Goal: Task Accomplishment & Management: Use online tool/utility

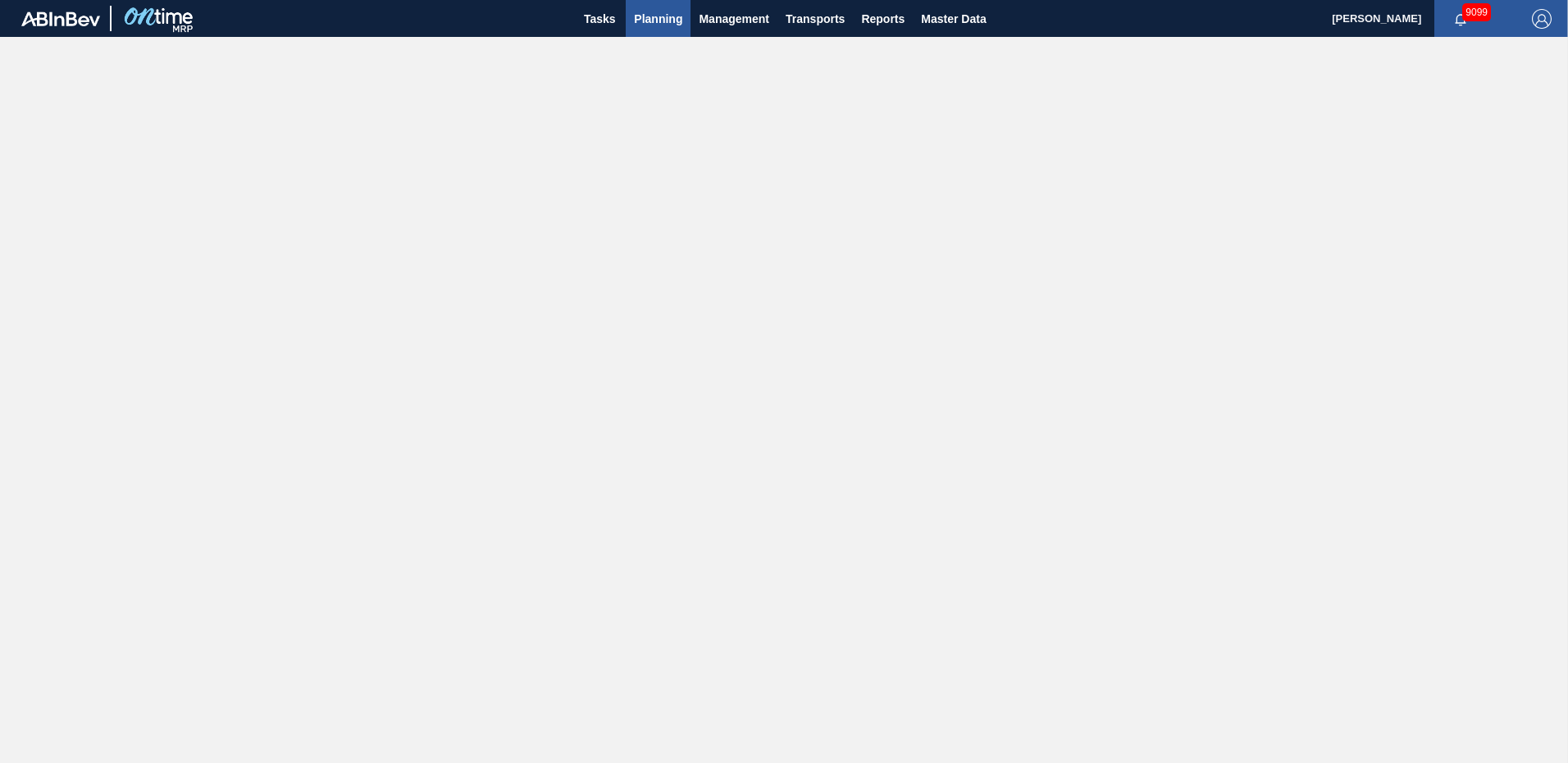
click at [653, 18] on span "Planning" at bounding box center [658, 19] width 49 height 20
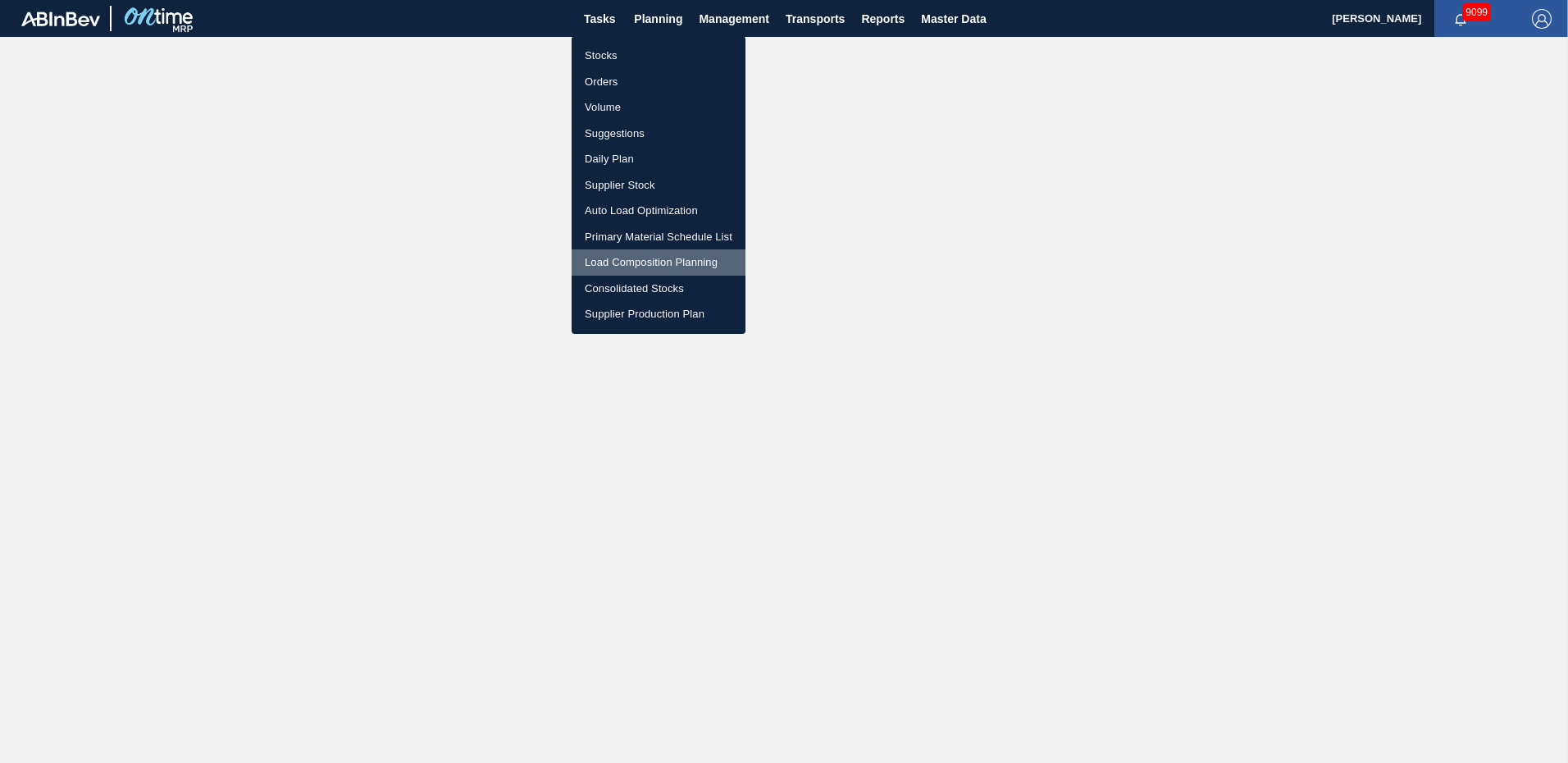
click at [644, 254] on li "Load Composition Planning" at bounding box center [659, 262] width 174 height 27
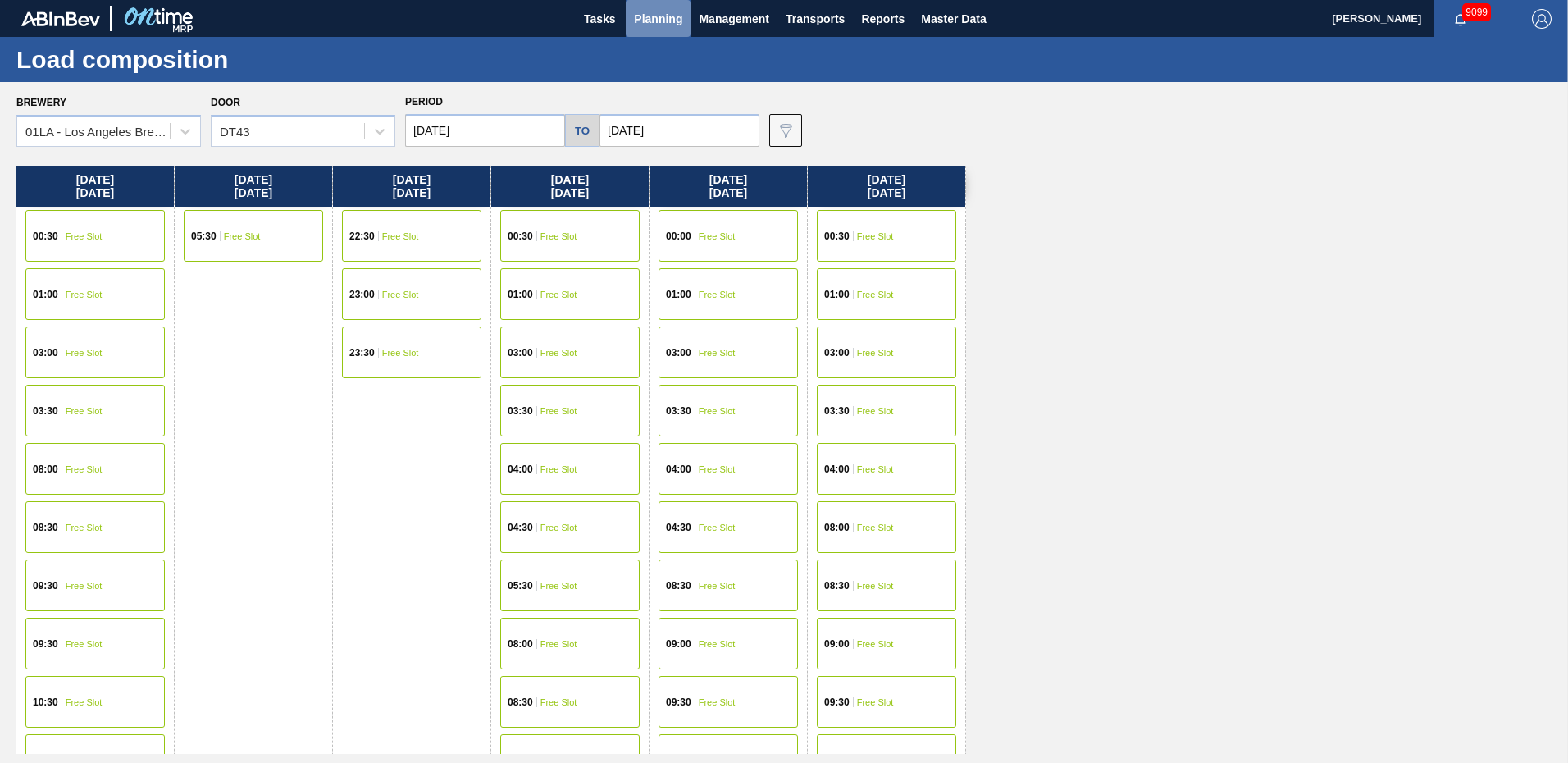
click at [666, 24] on span "Planning" at bounding box center [658, 19] width 49 height 20
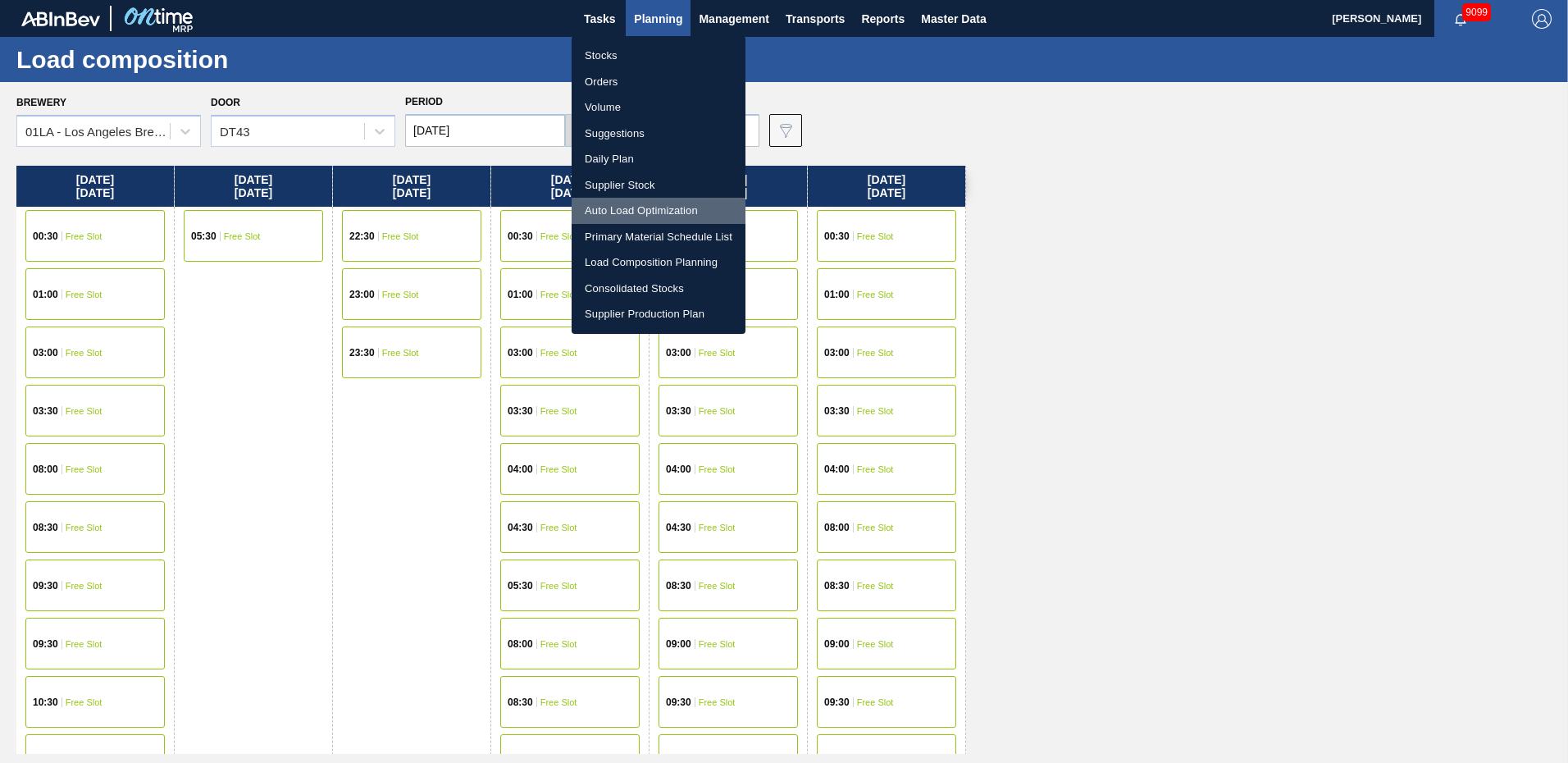
click at [630, 205] on li "Auto Load Optimization" at bounding box center [659, 211] width 174 height 27
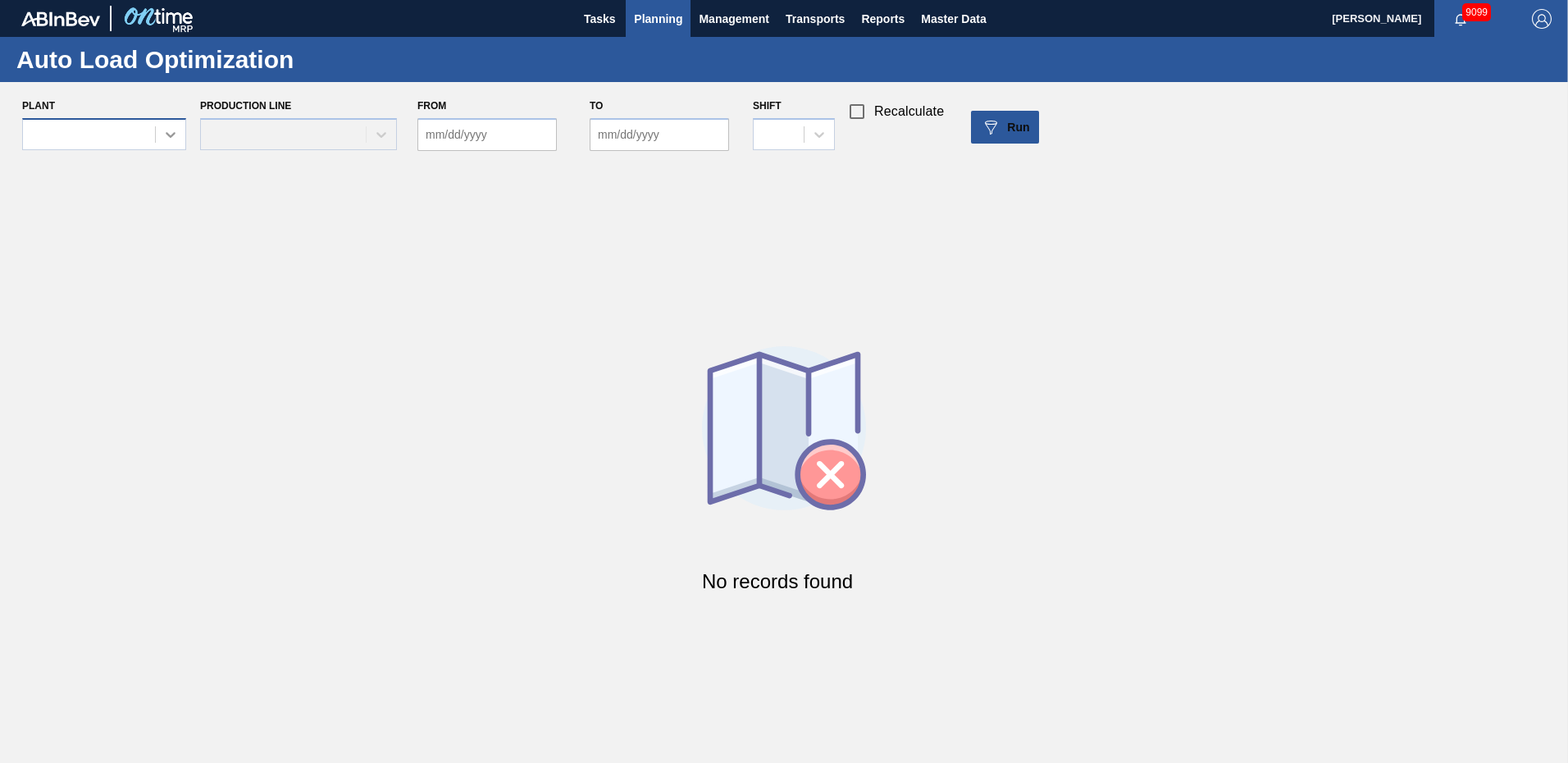
click at [173, 127] on icon at bounding box center [170, 135] width 17 height 17
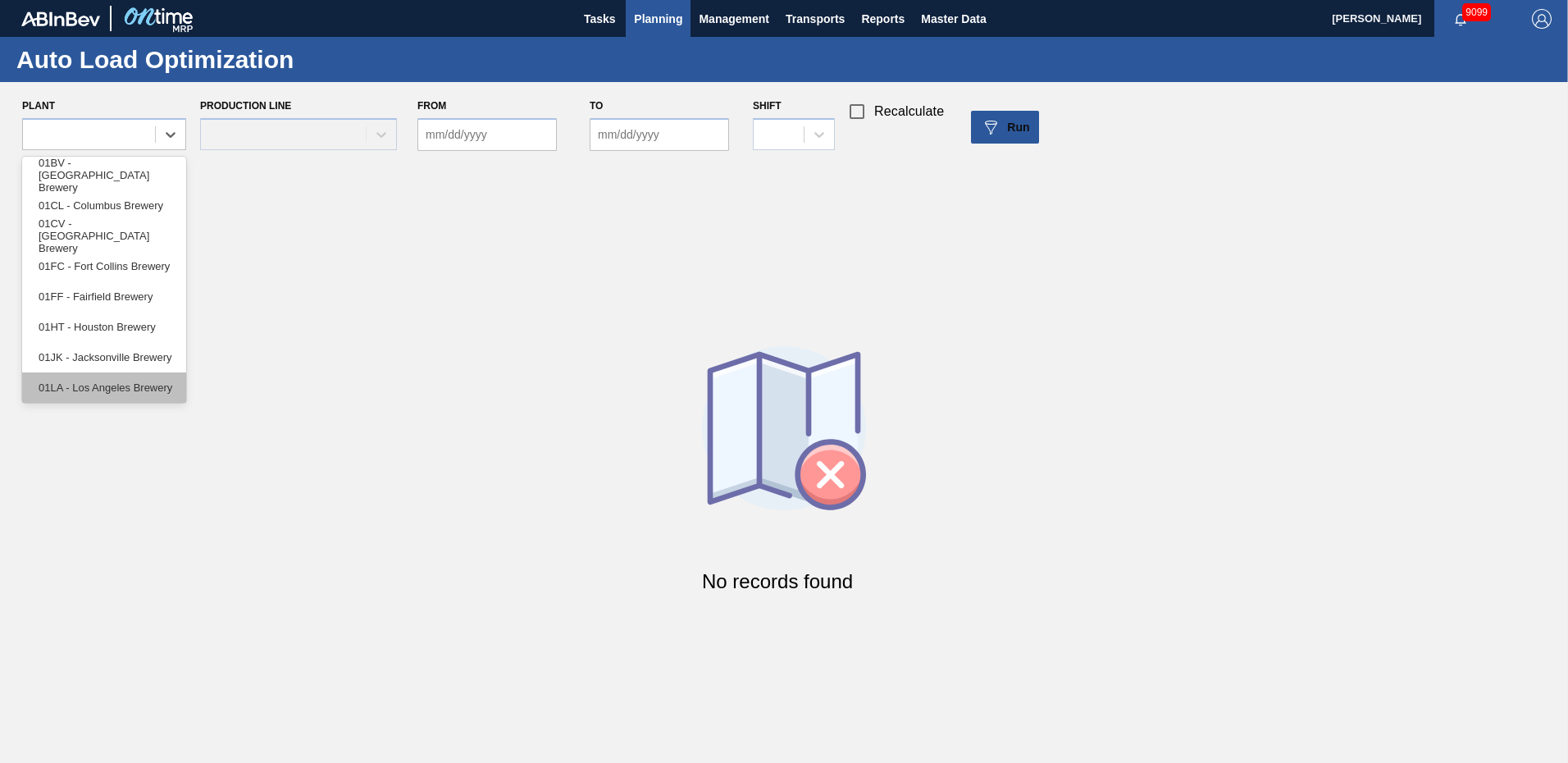
click at [82, 391] on div "01LA - Los Angeles Brewery" at bounding box center [104, 387] width 164 height 31
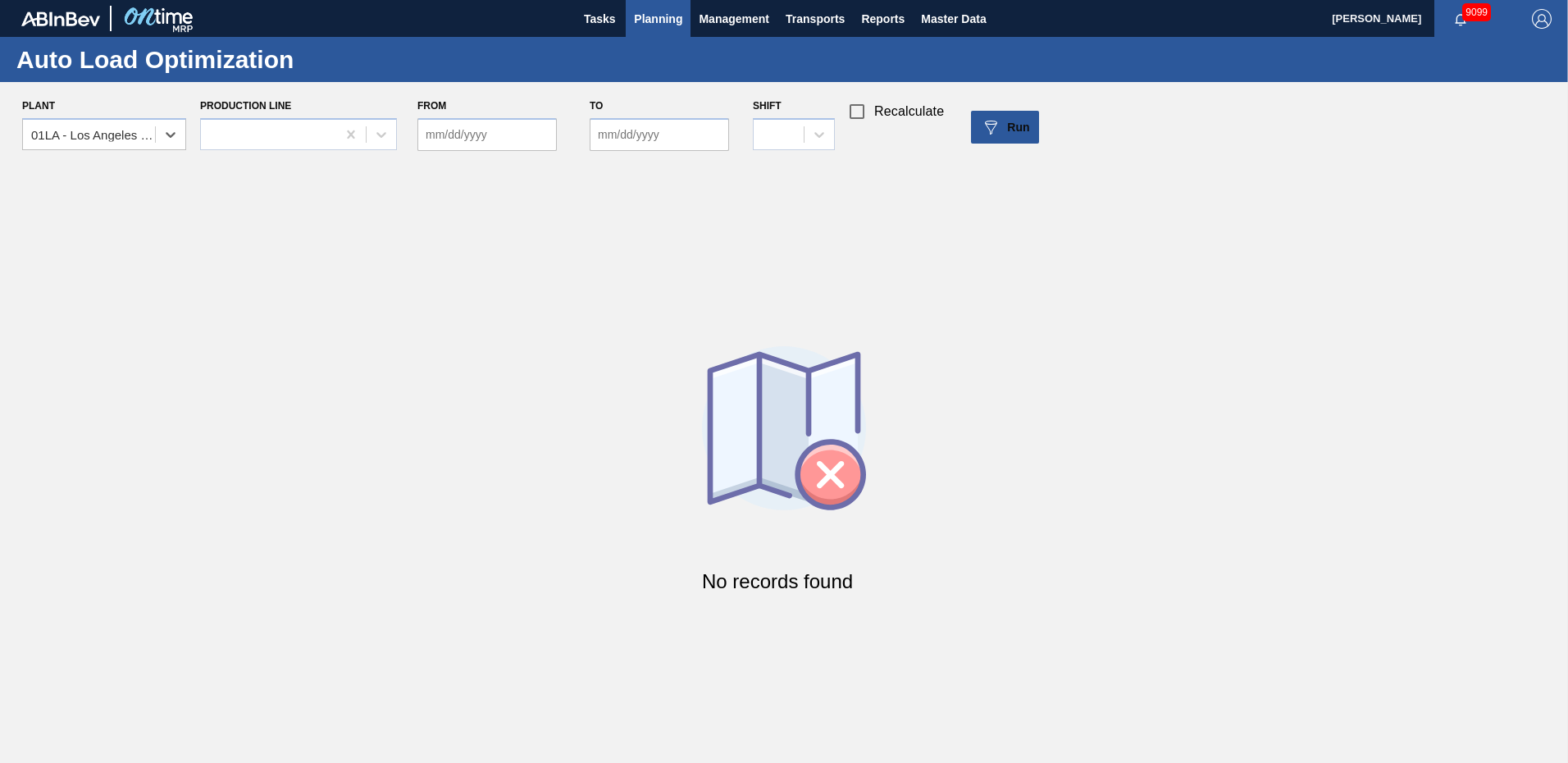
click at [657, 17] on span "Planning" at bounding box center [658, 19] width 49 height 20
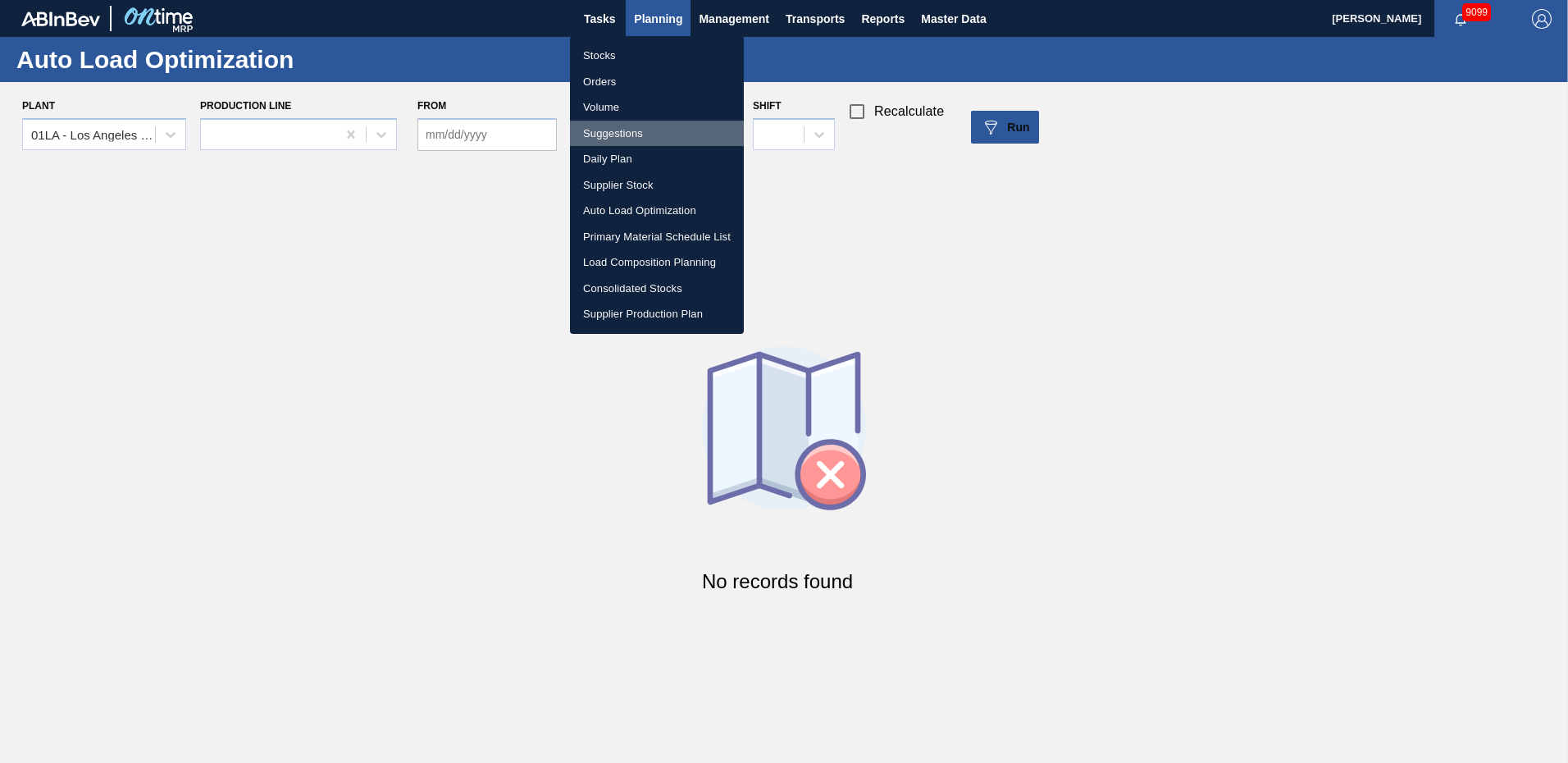
click at [628, 131] on li "Suggestions" at bounding box center [657, 134] width 174 height 27
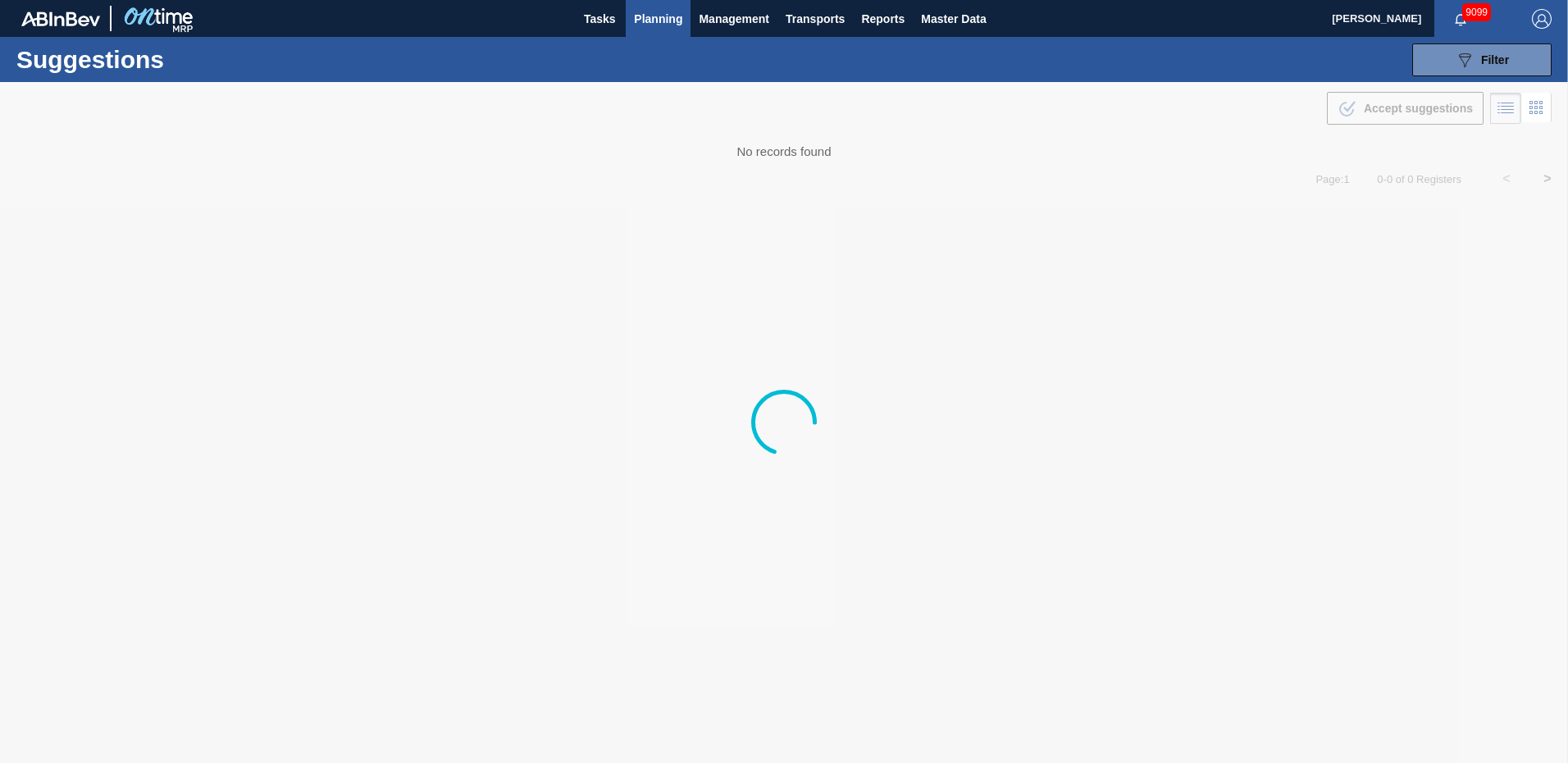
type from "08/28/2025"
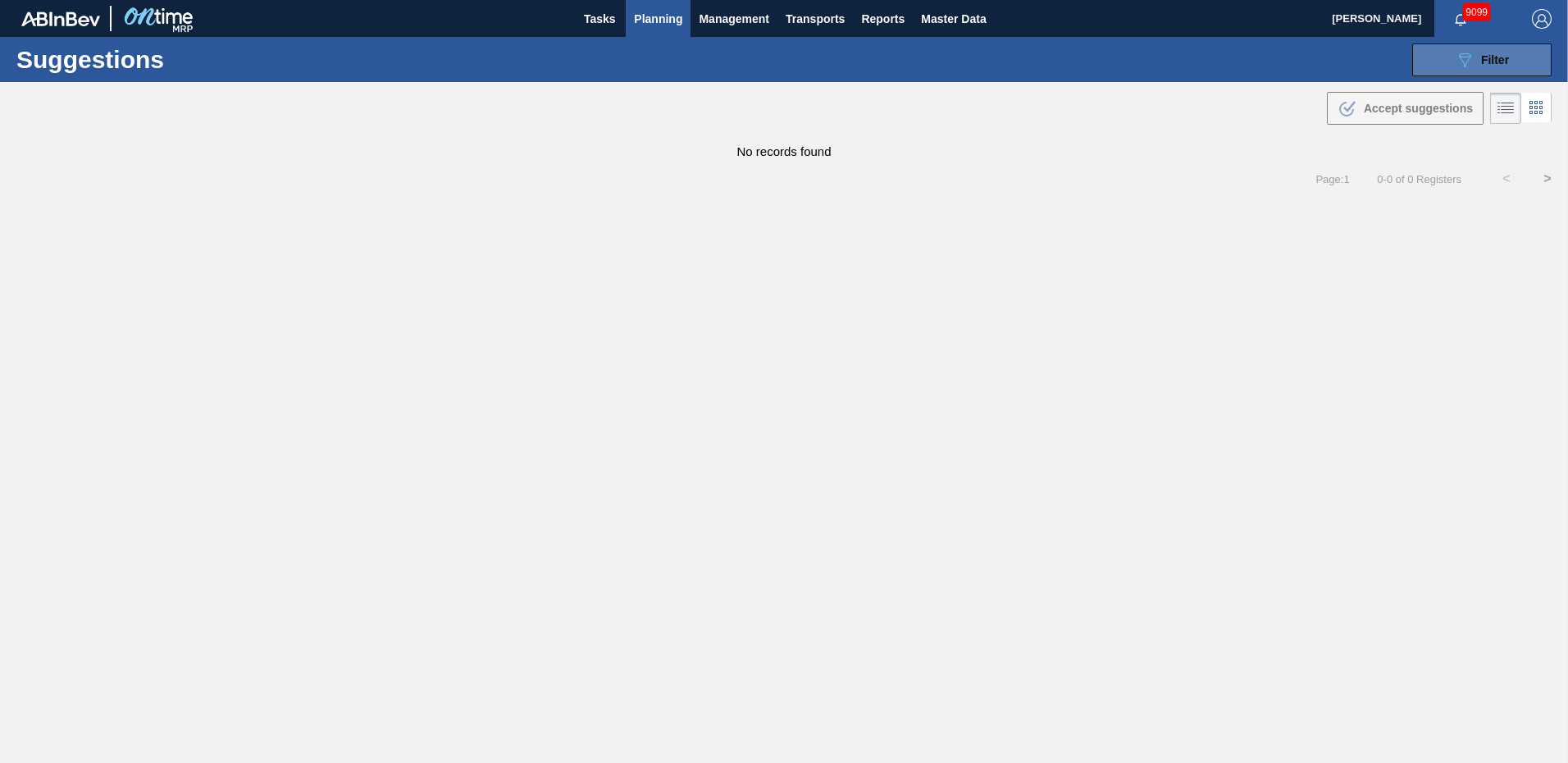
click at [1524, 58] on button "089F7B8B-B2A5-4AFE-B5C0-19BA573D28AC Filter" at bounding box center [1482, 59] width 140 height 33
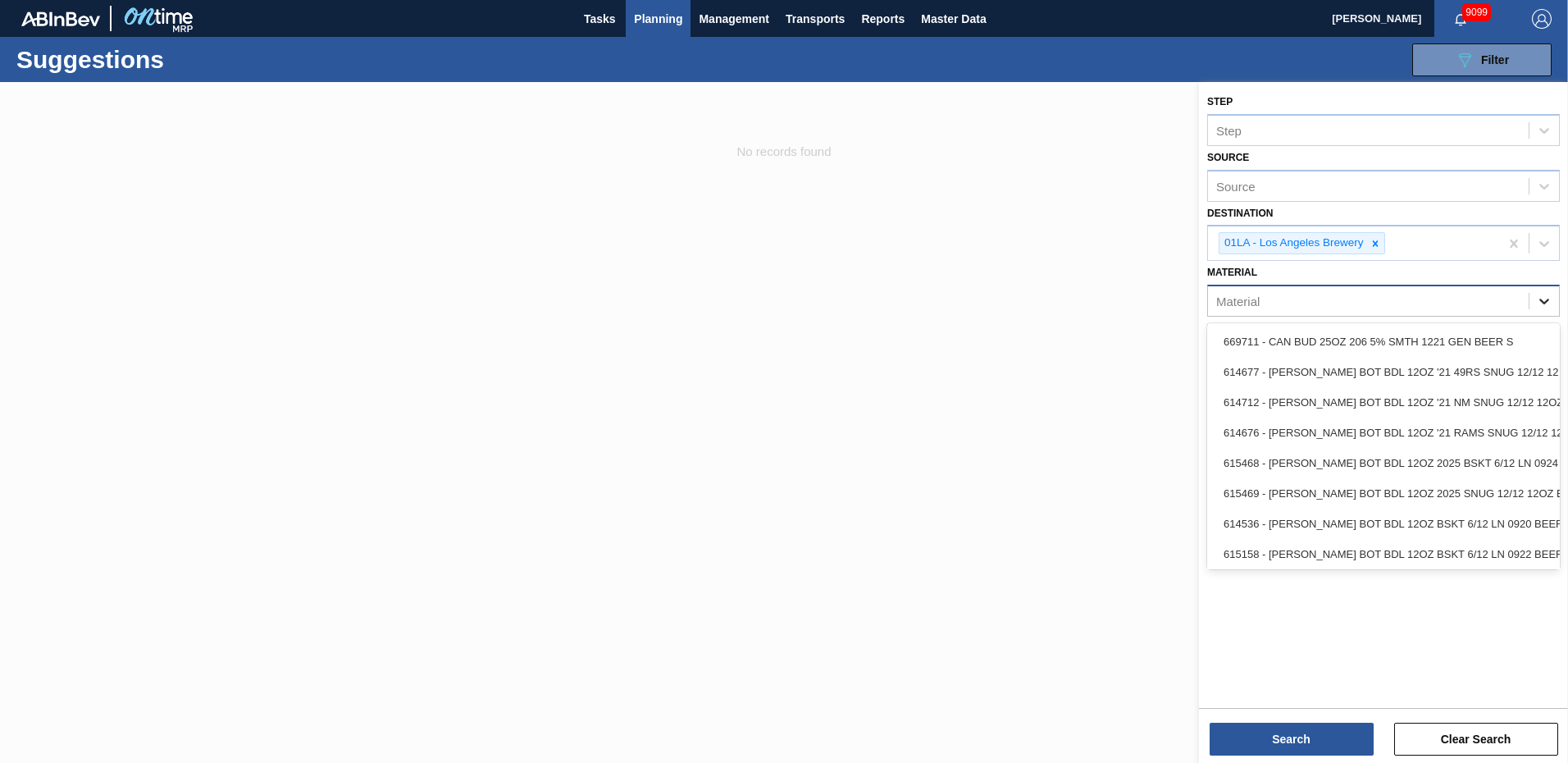
click at [1536, 300] on div at bounding box center [1544, 301] width 30 height 30
click at [1033, 396] on div at bounding box center [784, 463] width 1568 height 763
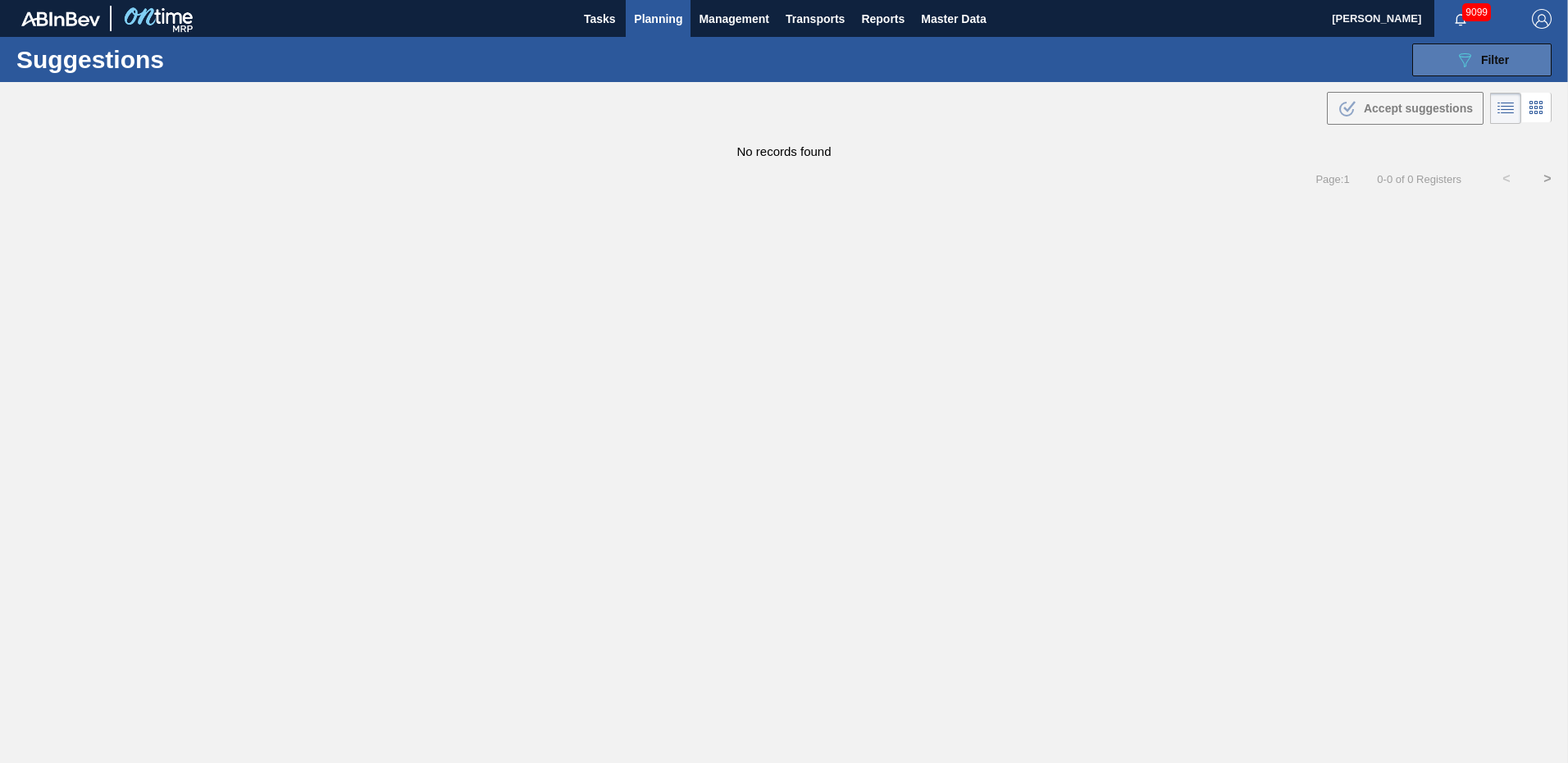
click at [1501, 64] on span "Filter" at bounding box center [1496, 59] width 28 height 13
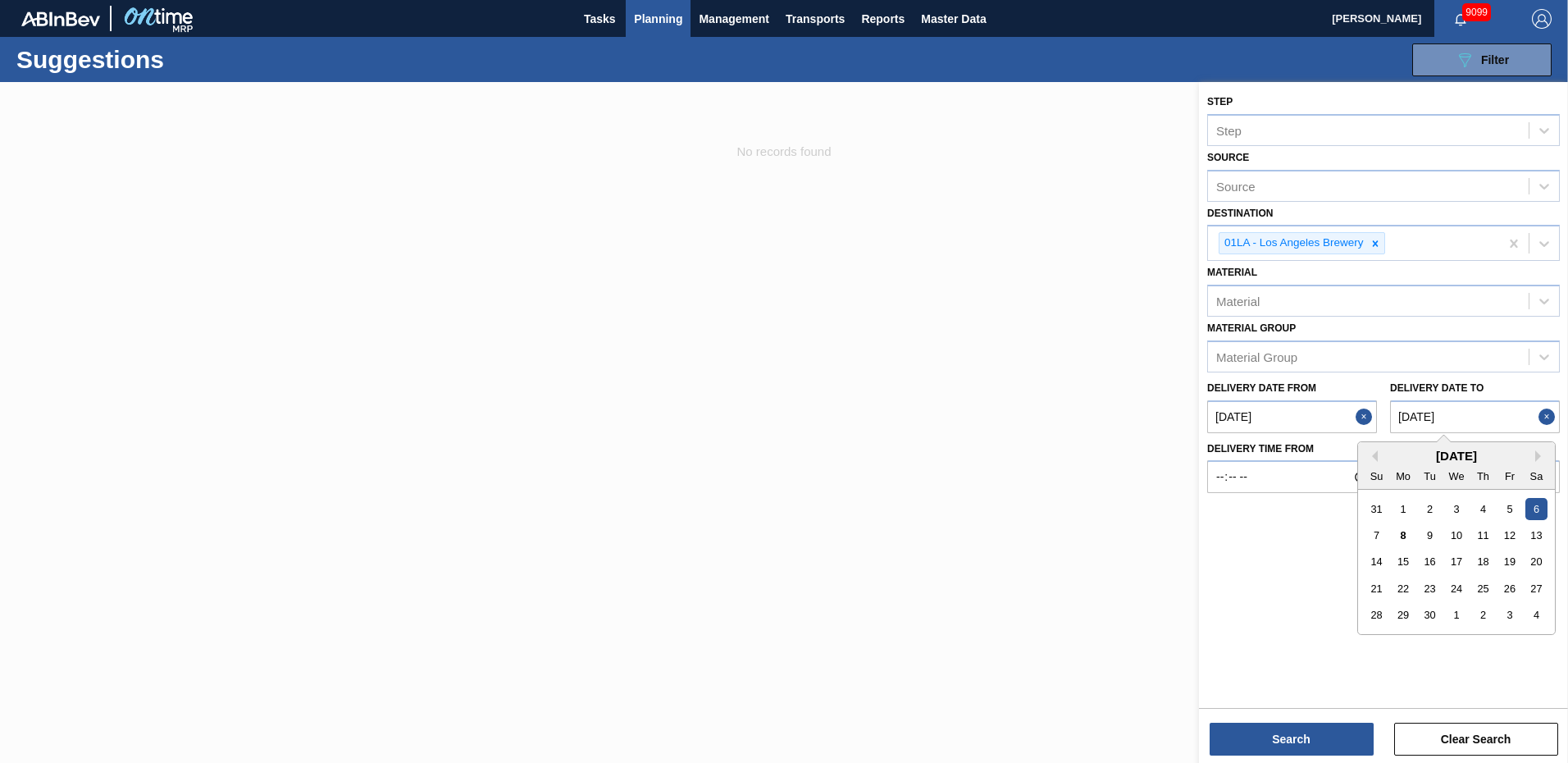
click at [1509, 415] on to "09/06/2025" at bounding box center [1476, 416] width 170 height 33
click at [1512, 562] on div "19" at bounding box center [1510, 561] width 22 height 22
type to "09/19/2025"
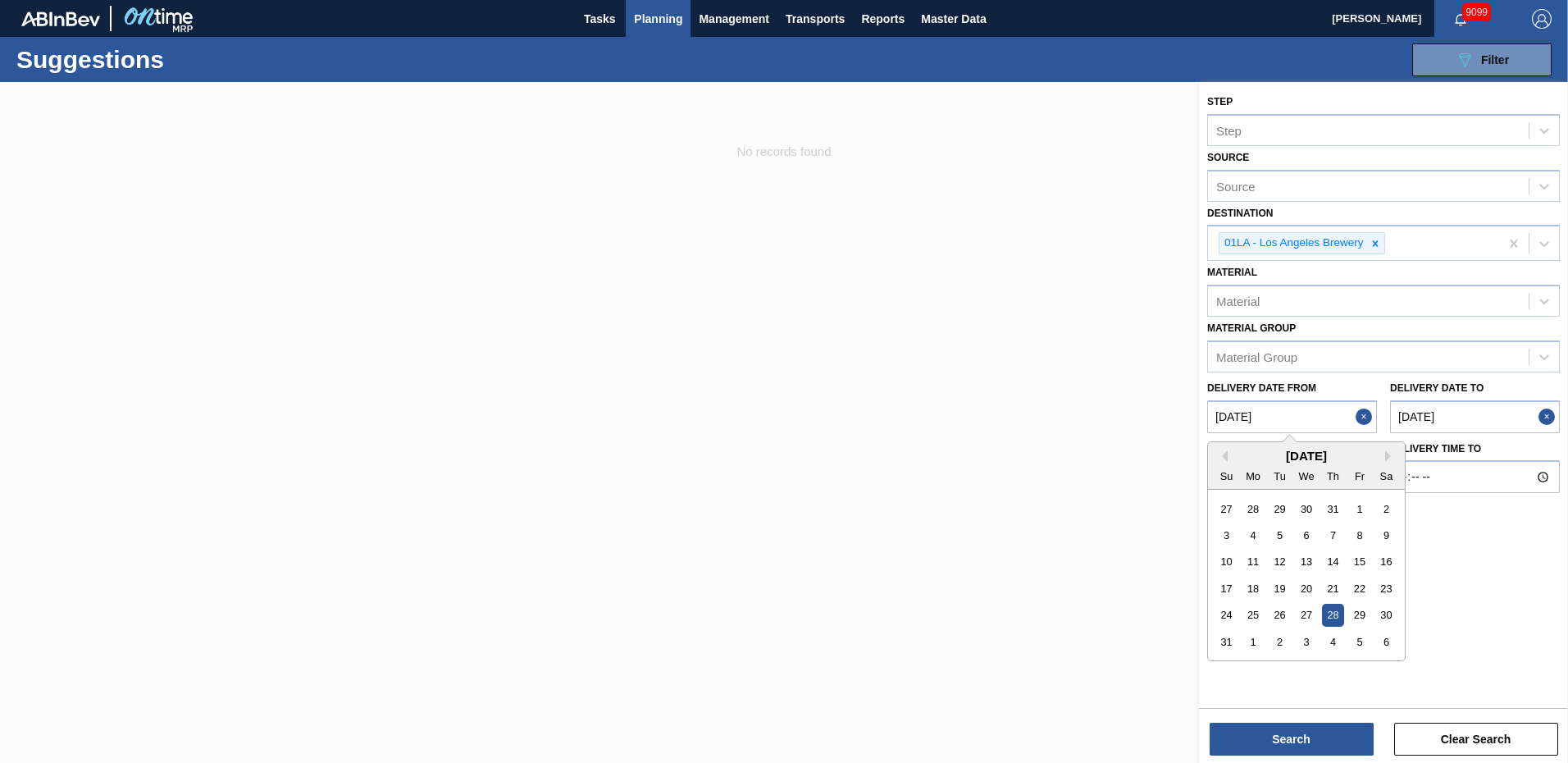
click at [1342, 419] on from "08/28/2025" at bounding box center [1293, 416] width 170 height 33
click at [1254, 561] on div "11" at bounding box center [1253, 561] width 22 height 22
type from "08/11/2025"
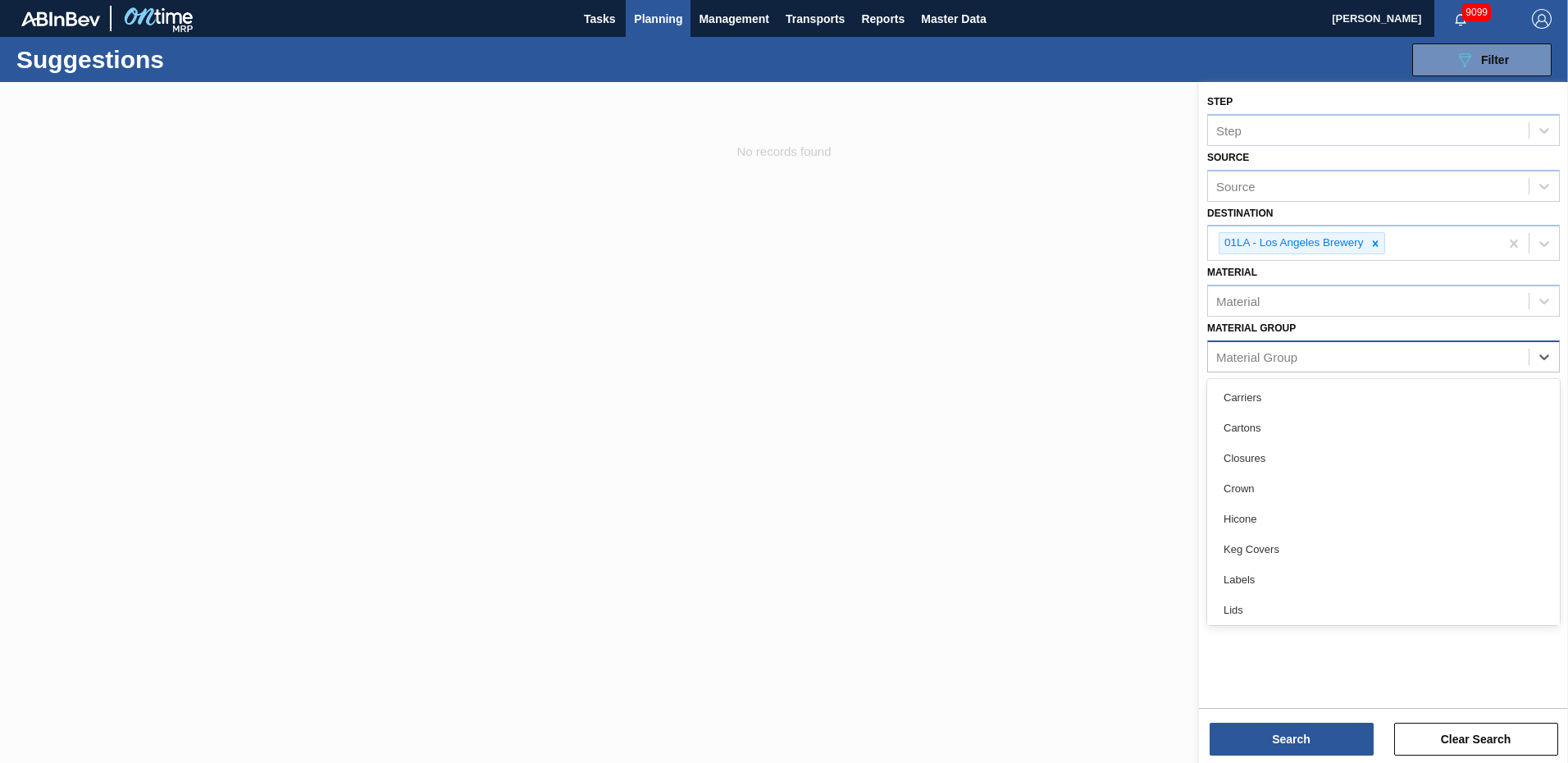
click at [1397, 360] on div "Material Group" at bounding box center [1369, 356] width 321 height 24
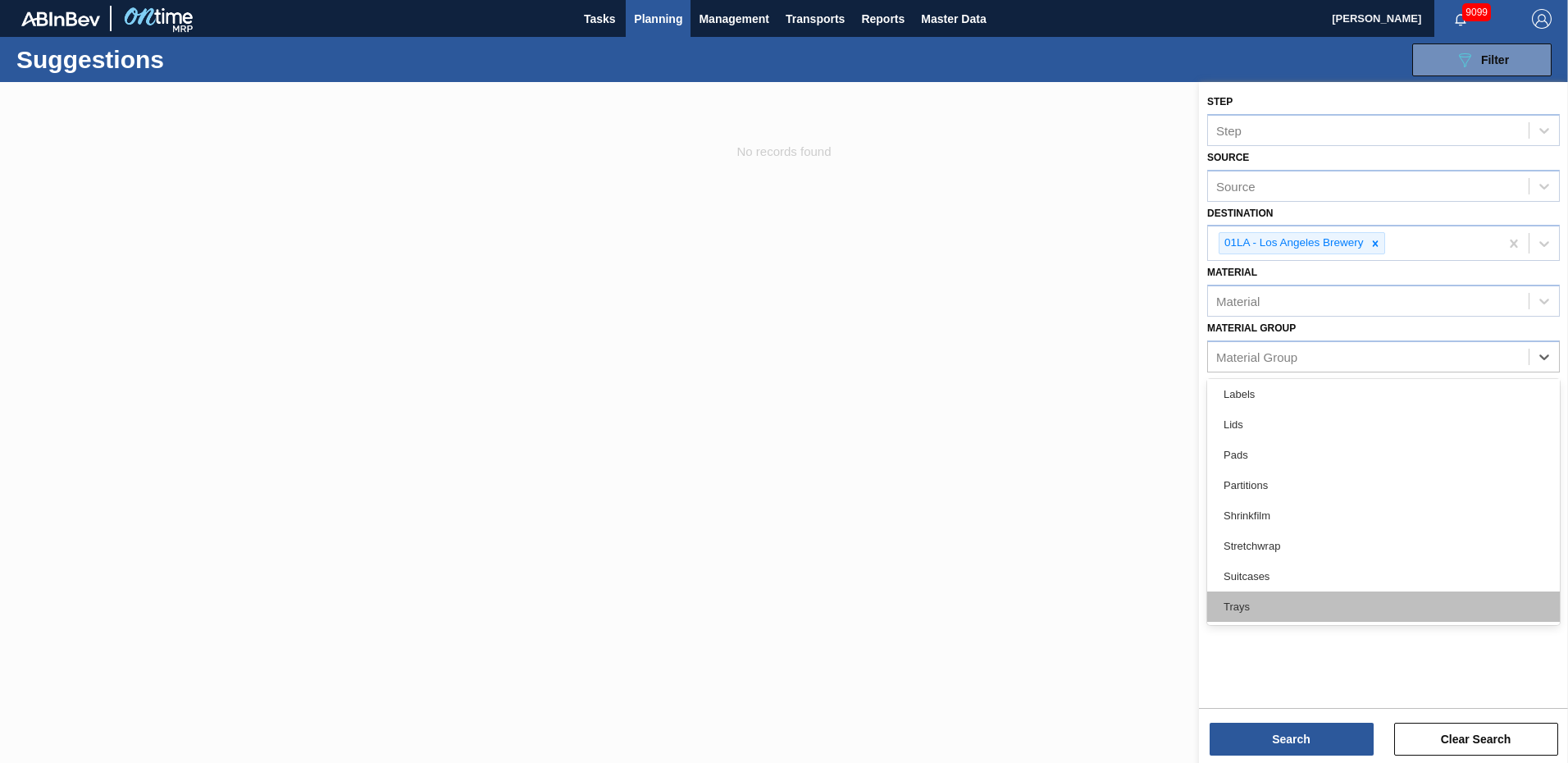
click at [1252, 601] on div "Trays" at bounding box center [1384, 606] width 352 height 31
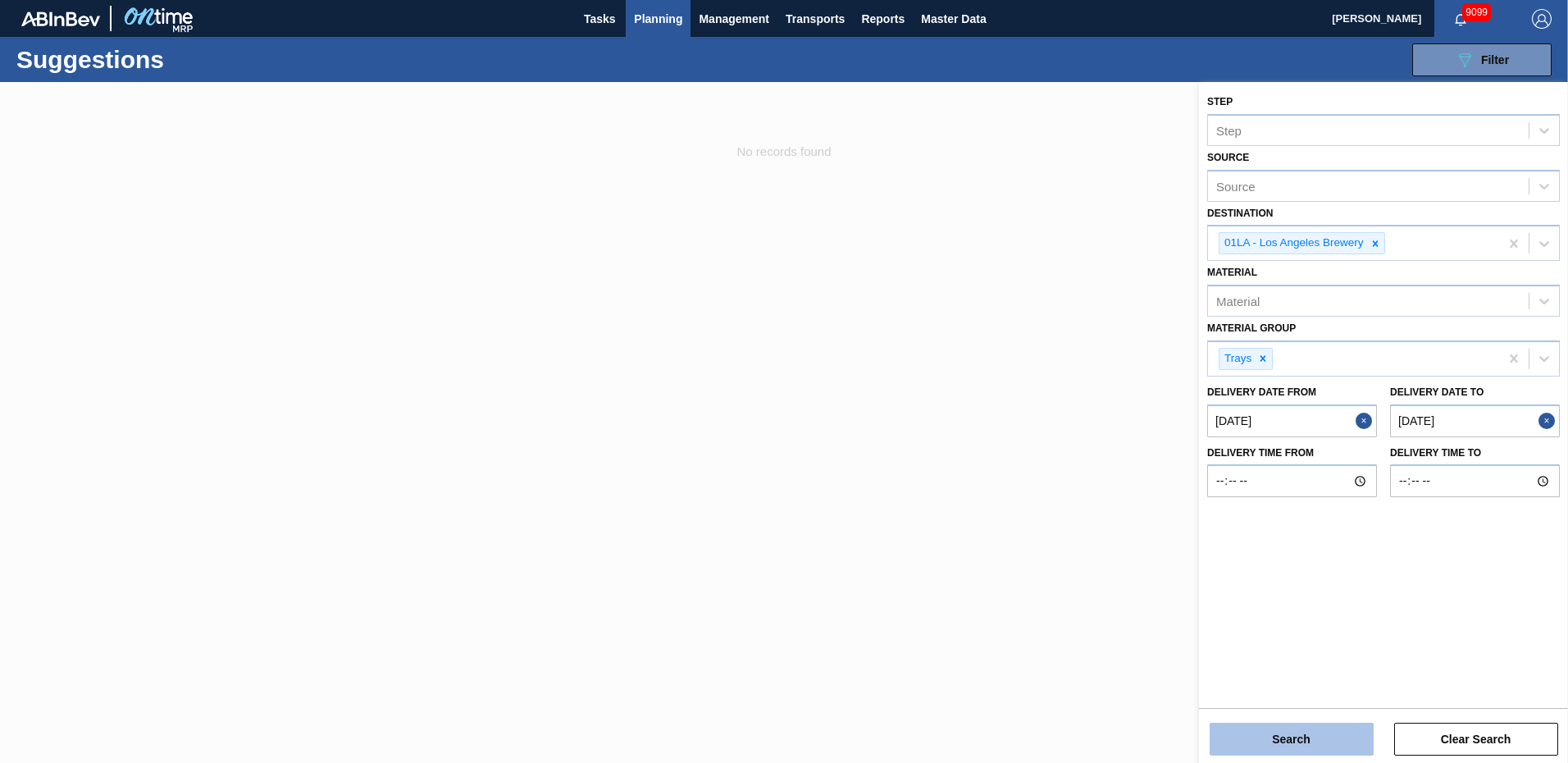
click at [1290, 737] on button "Search" at bounding box center [1292, 738] width 164 height 33
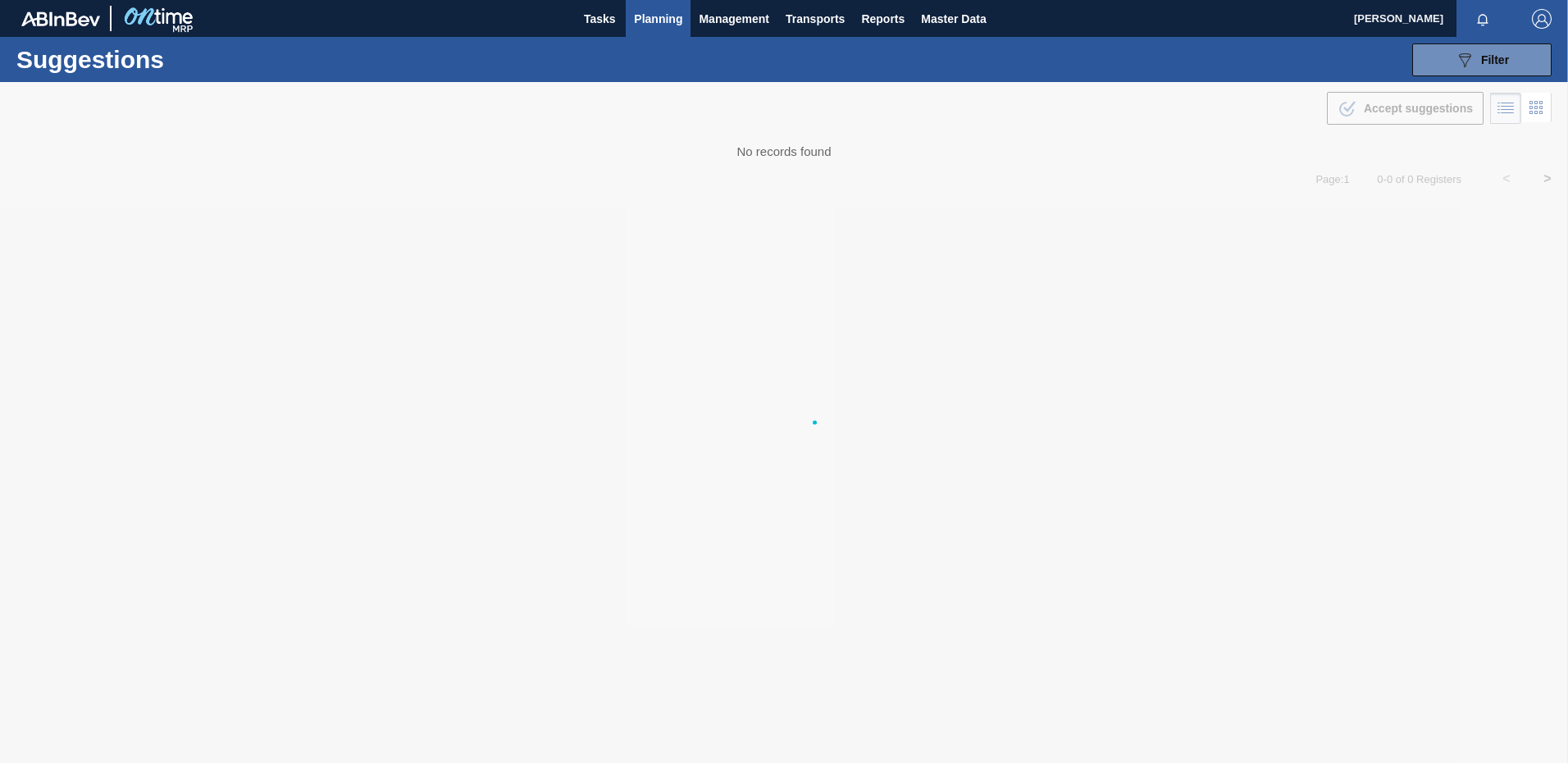
type from "[DATE]"
type to "[DATE]"
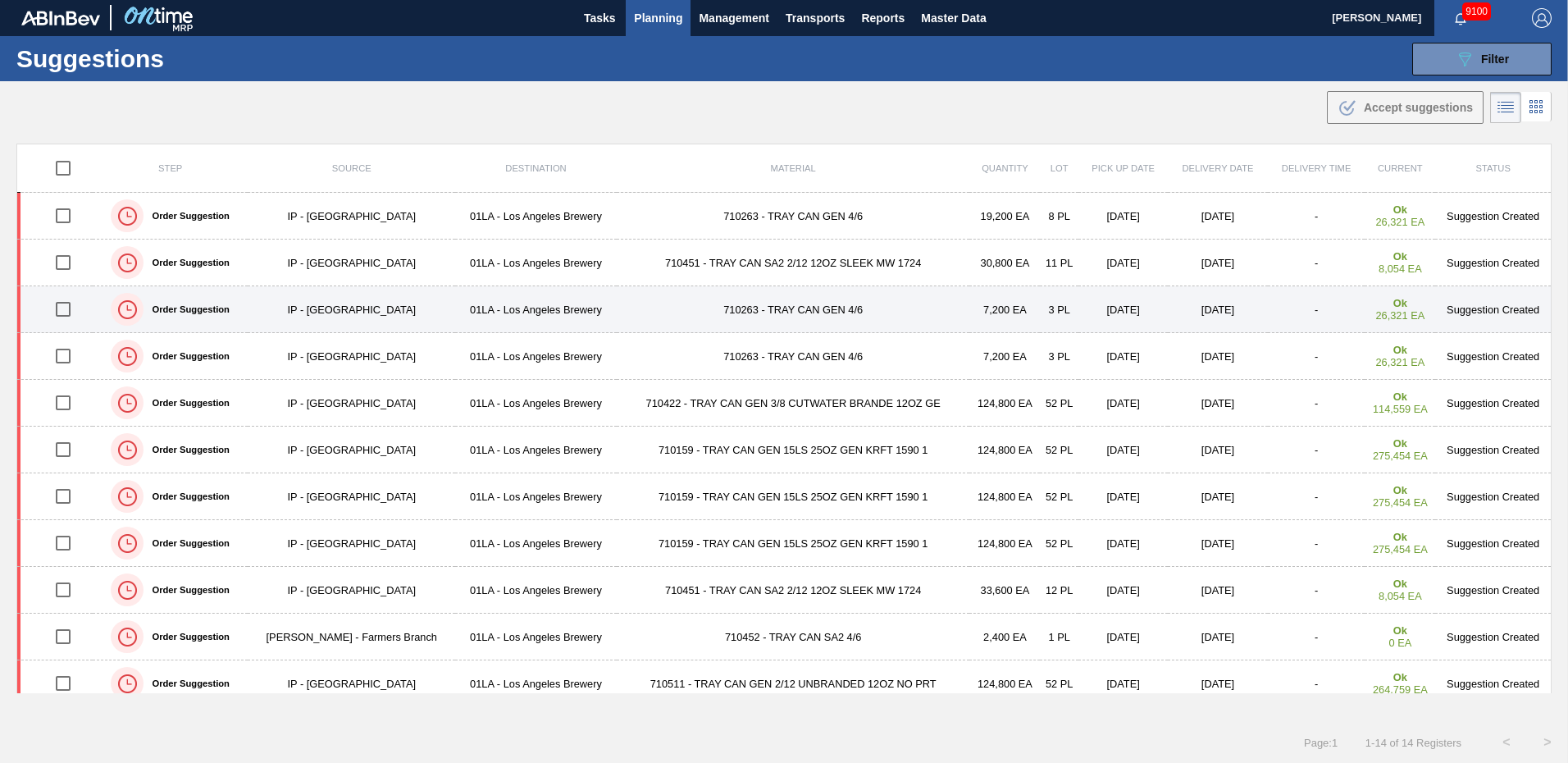
click at [1488, 304] on td "Suggestion Created" at bounding box center [1493, 309] width 116 height 47
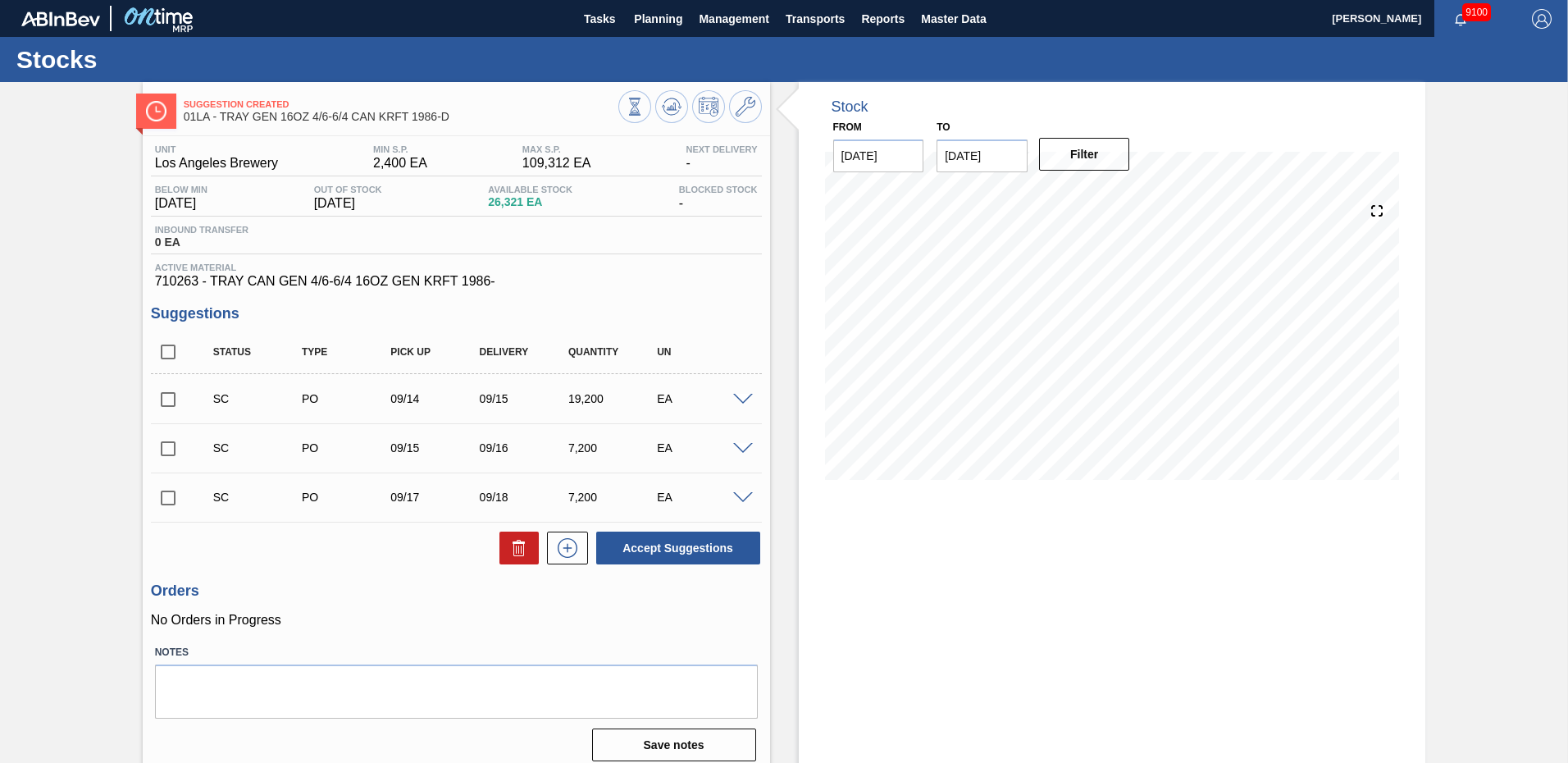
click at [742, 439] on div "SC PO 09/15 09/16 7,200 EA" at bounding box center [455, 447] width 611 height 41
click at [742, 447] on span at bounding box center [743, 448] width 20 height 12
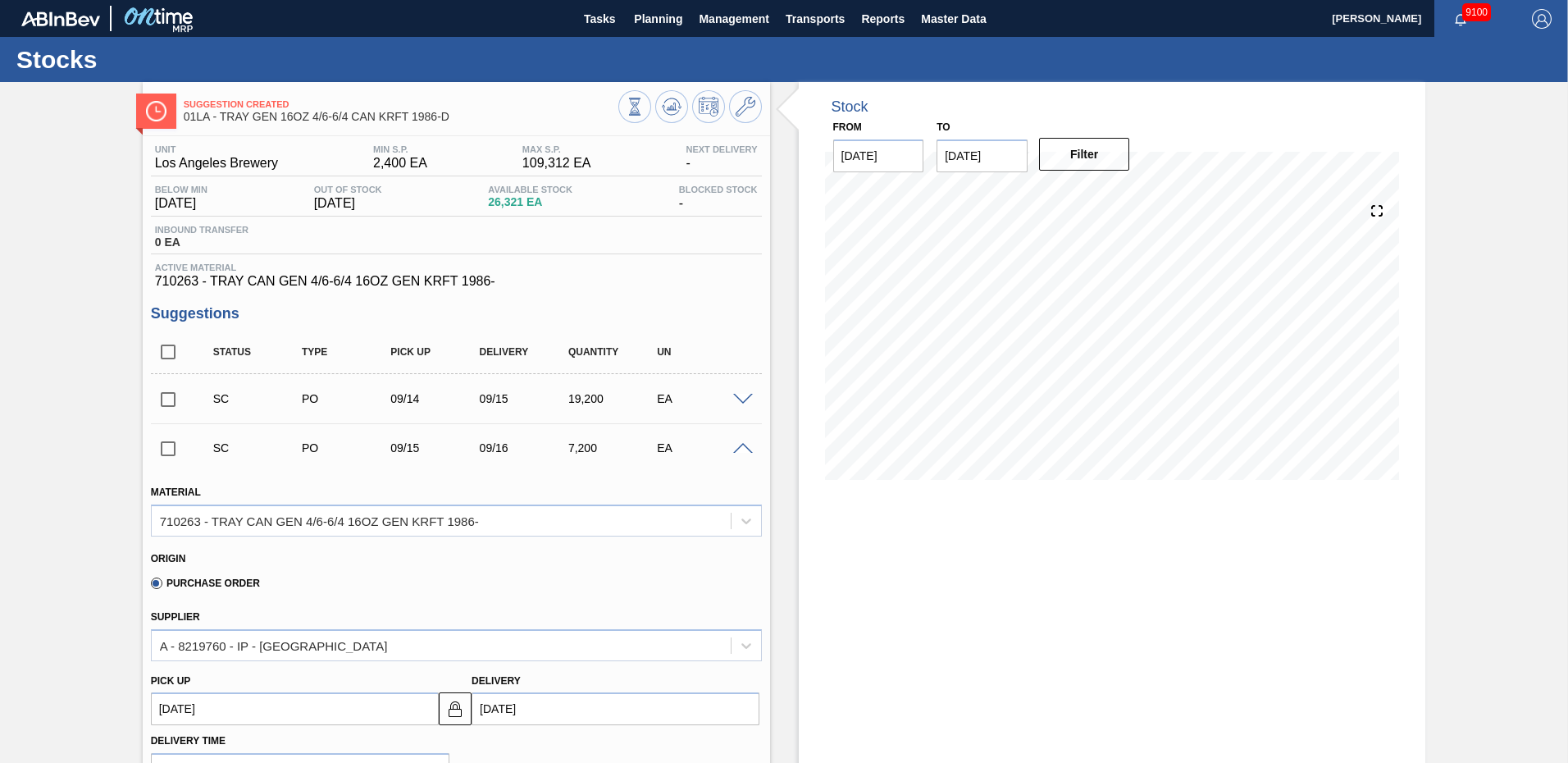
scroll to position [410, 0]
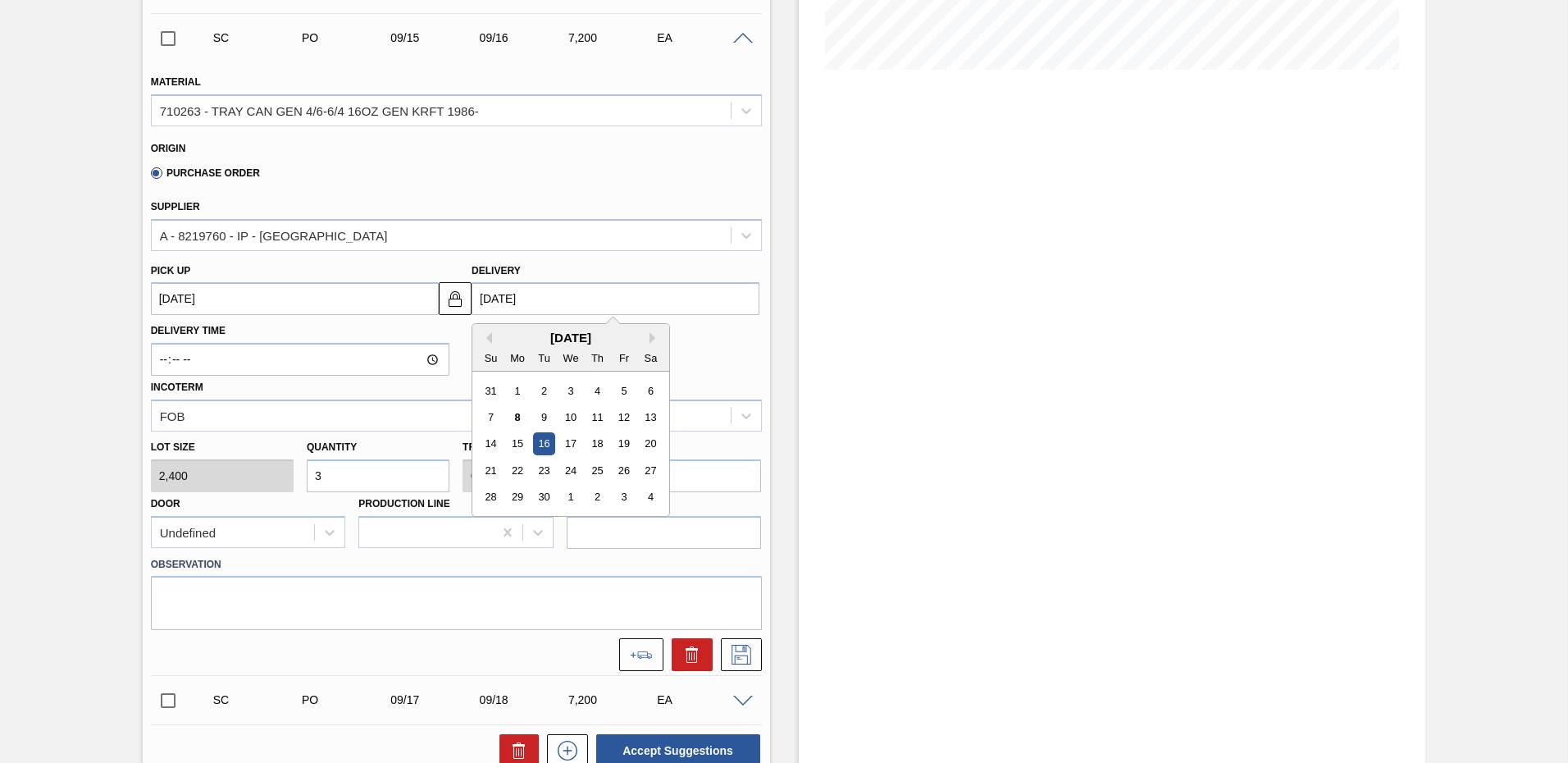
click at [503, 306] on input "[DATE]" at bounding box center [615, 298] width 288 height 33
type input "09/1/2025"
type up103789648 "08/31/2025"
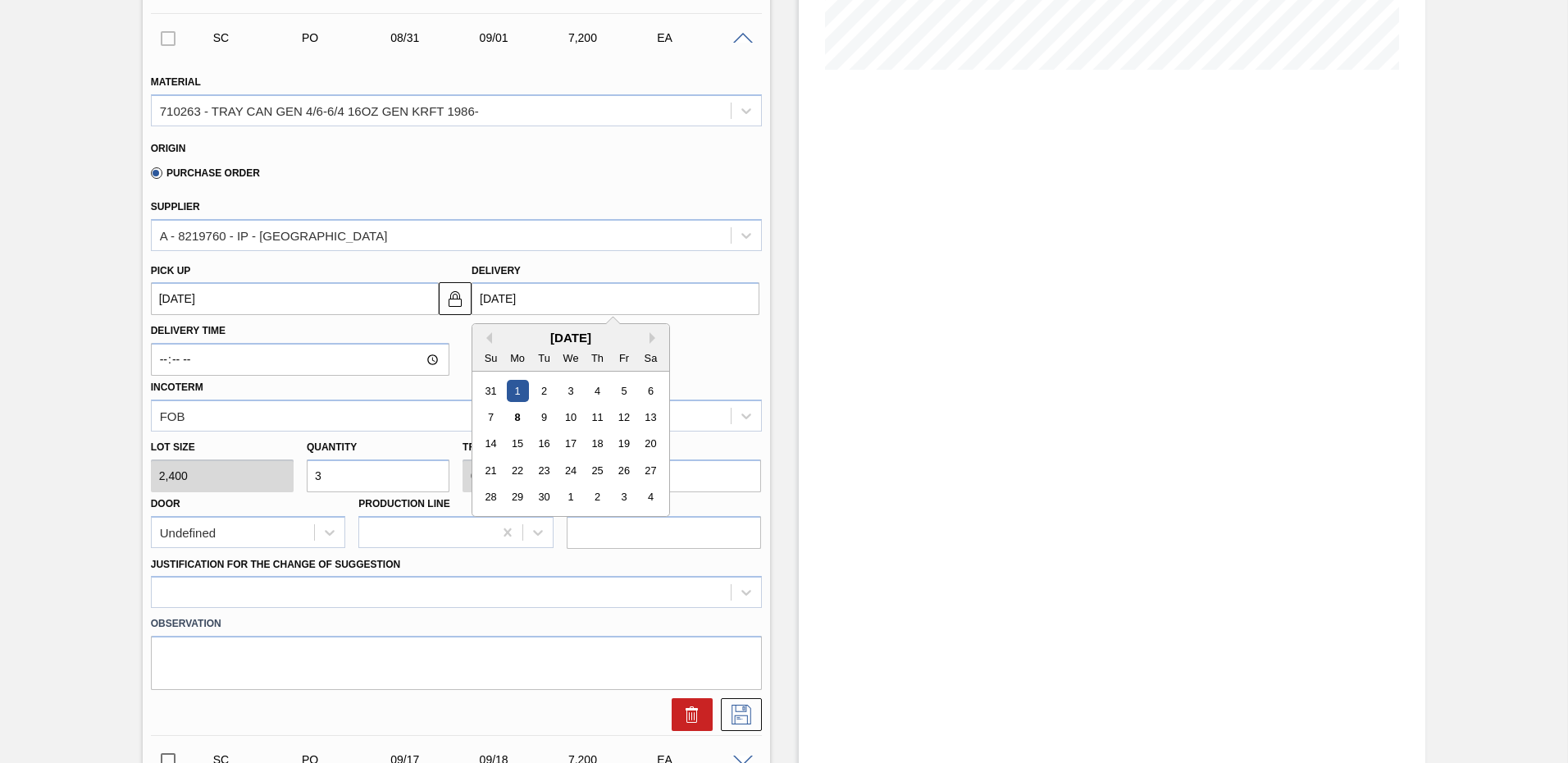
type input "09/15/2025"
type up103789648 "09/14/2025"
type input "09/15/2025"
click at [517, 444] on div "15" at bounding box center [518, 444] width 22 height 22
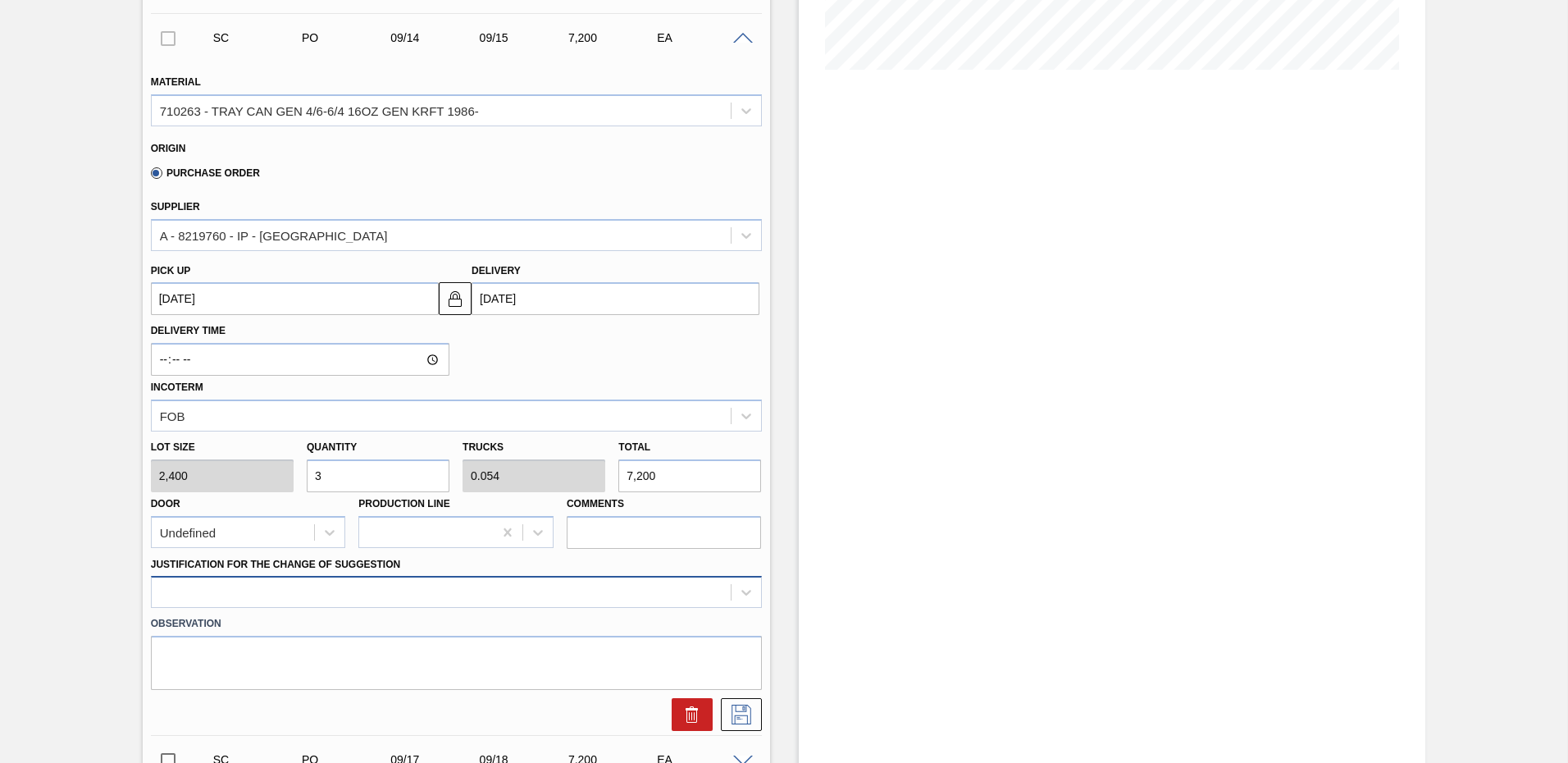
scroll to position [515, 0]
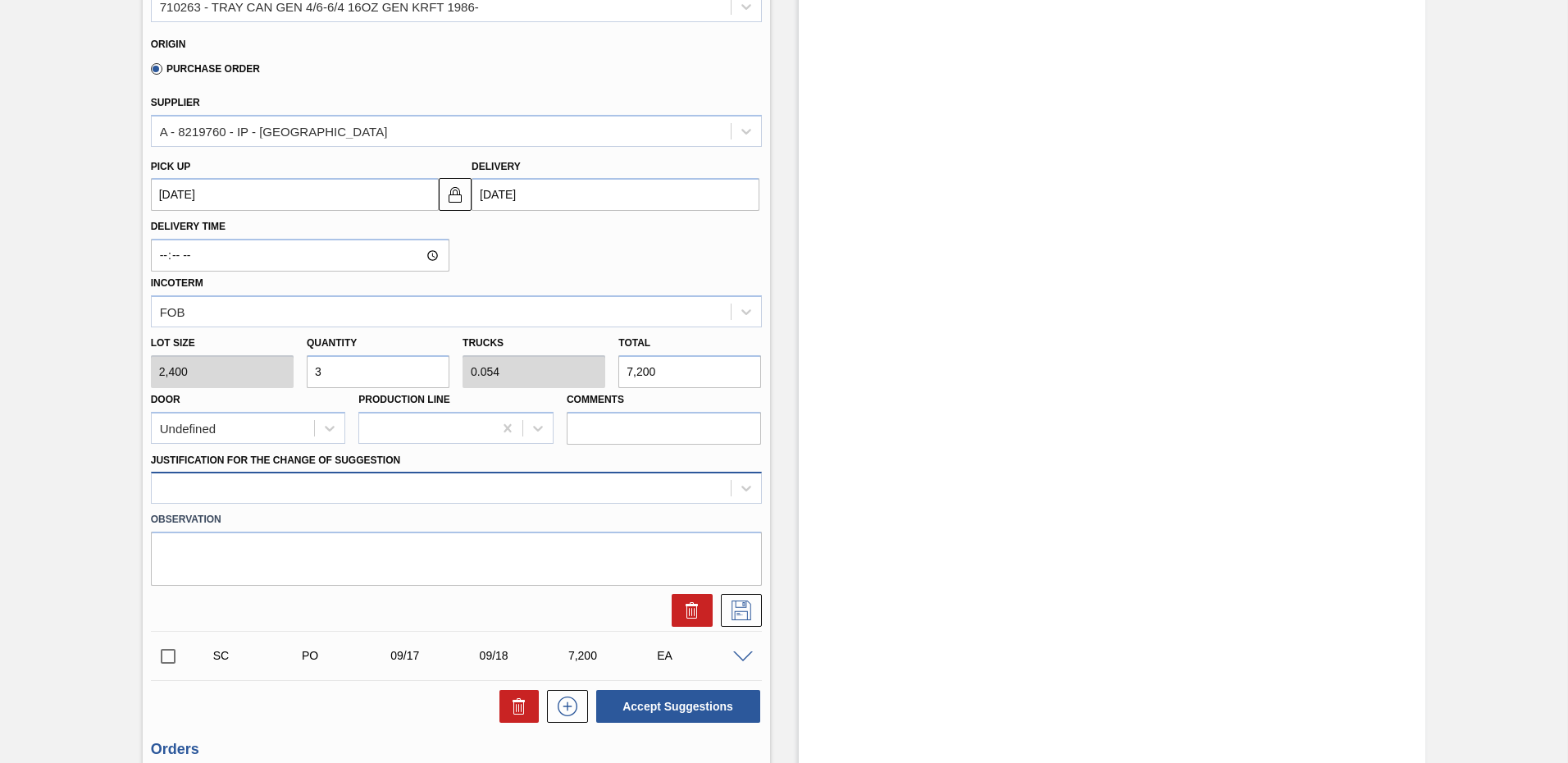
click at [338, 504] on div at bounding box center [455, 487] width 611 height 32
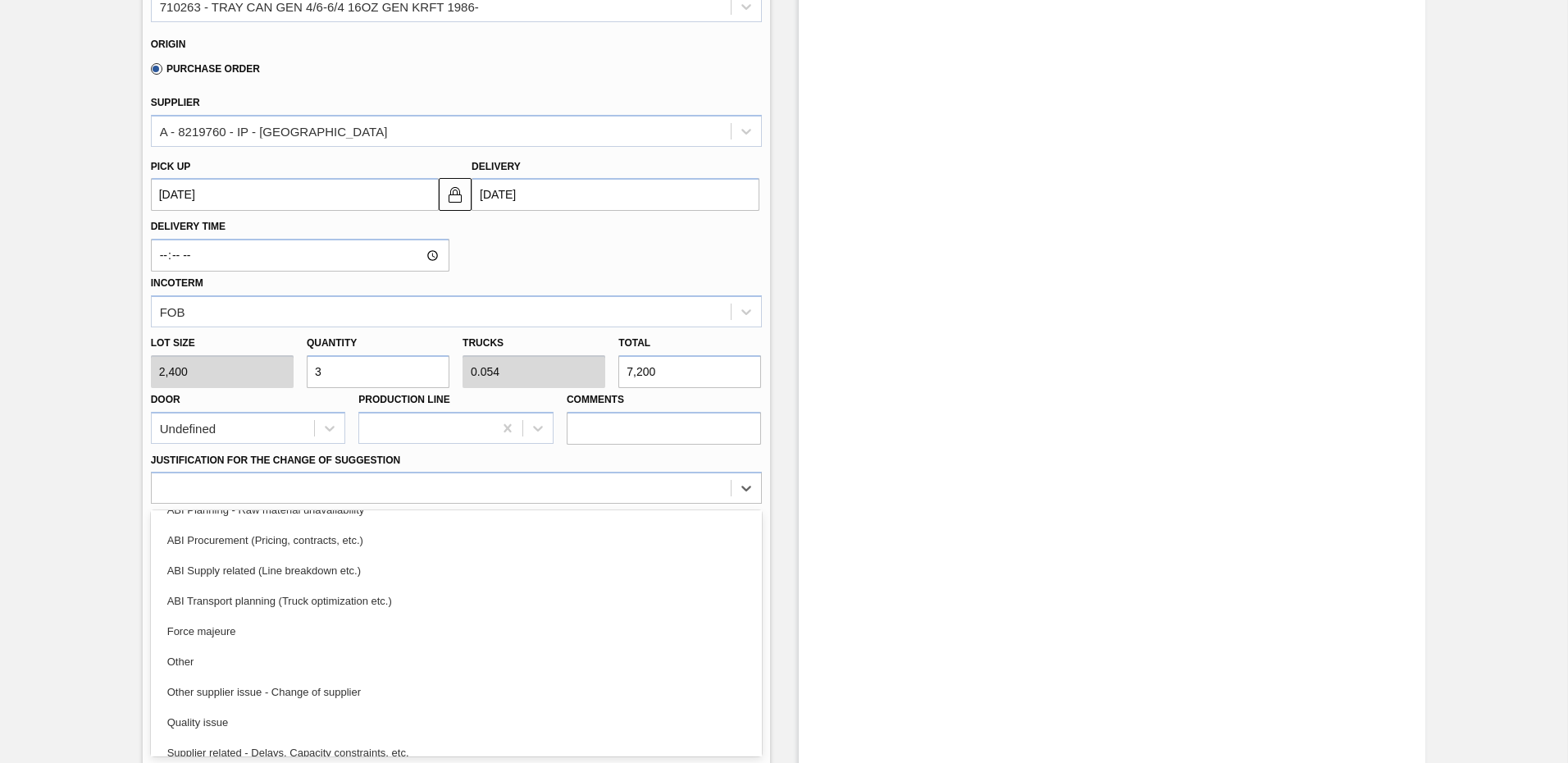
scroll to position [214, 0]
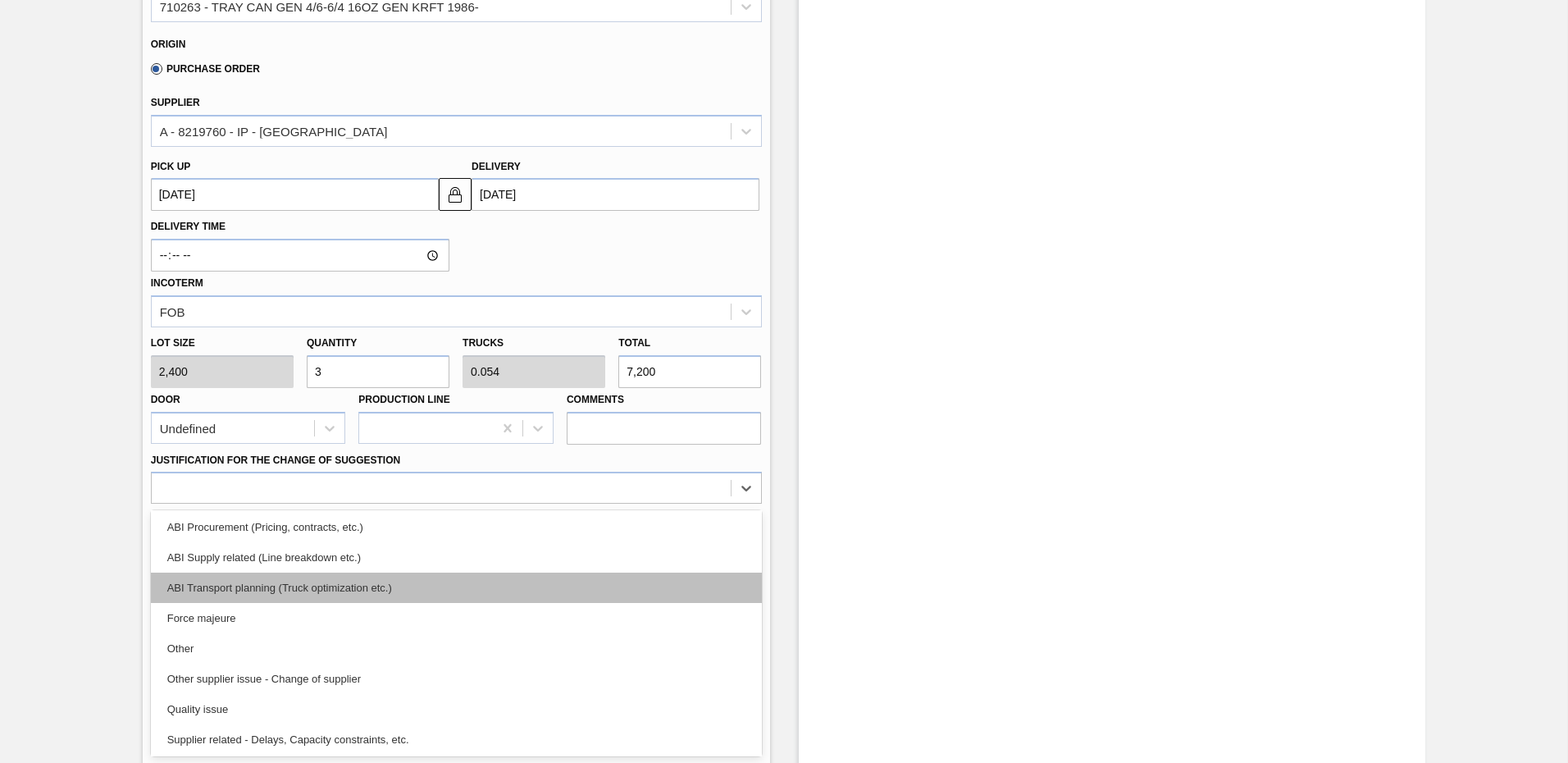
click at [474, 579] on div "ABI Transport planning (Truck optimization etc.)" at bounding box center [455, 587] width 611 height 31
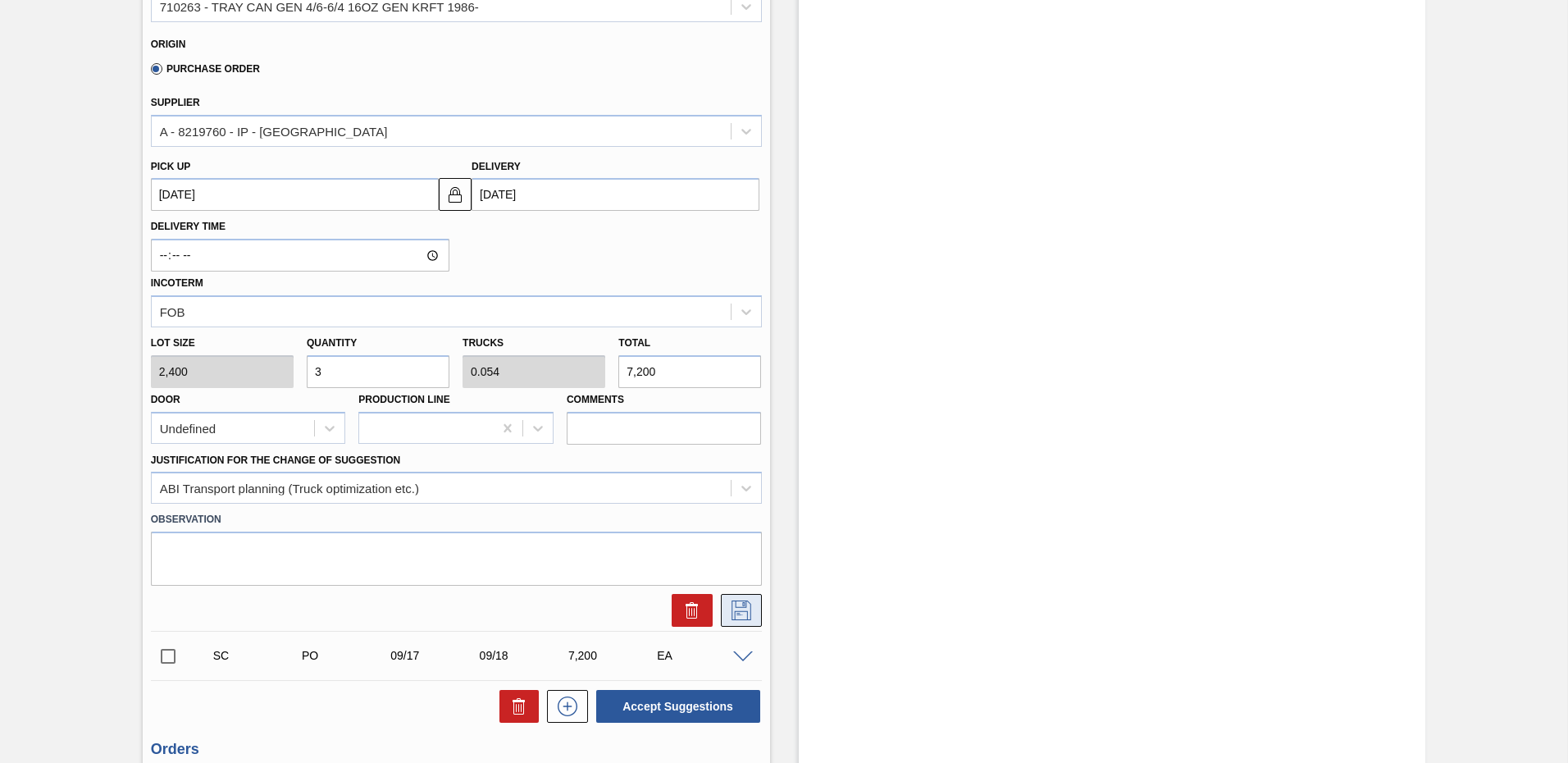
click at [735, 606] on icon at bounding box center [741, 611] width 27 height 20
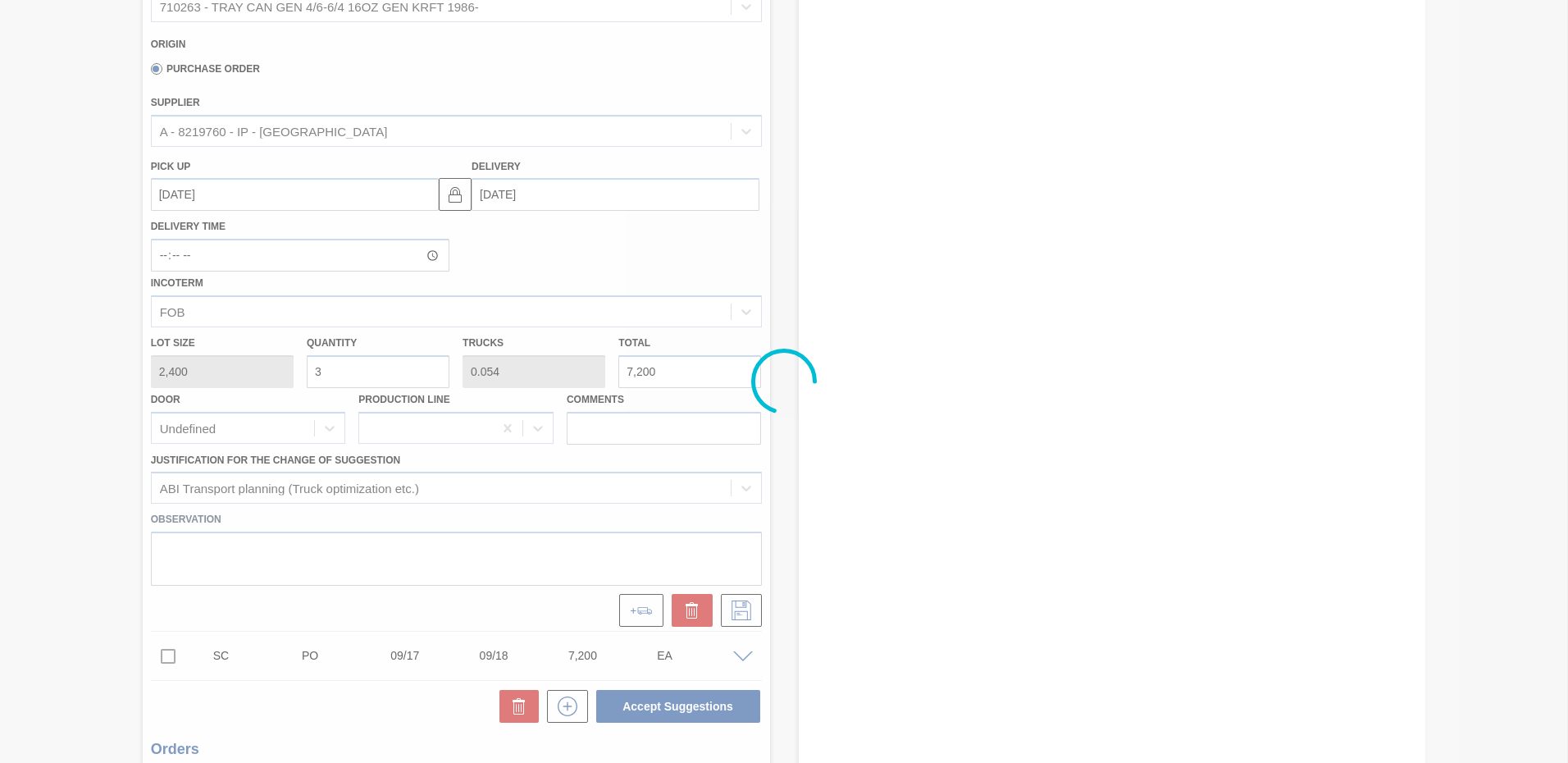
scroll to position [12, 0]
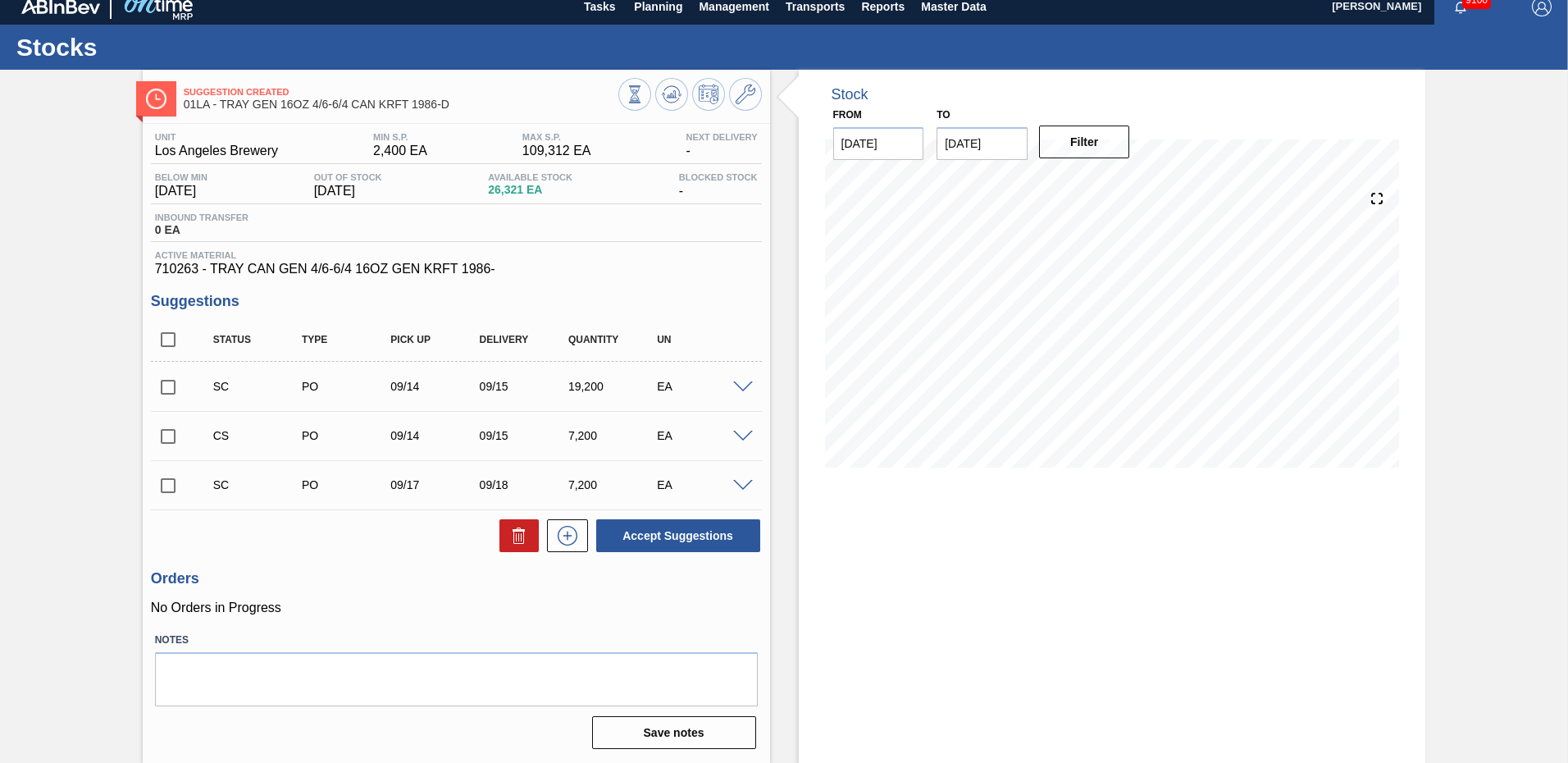
click at [739, 491] on span at bounding box center [743, 486] width 20 height 12
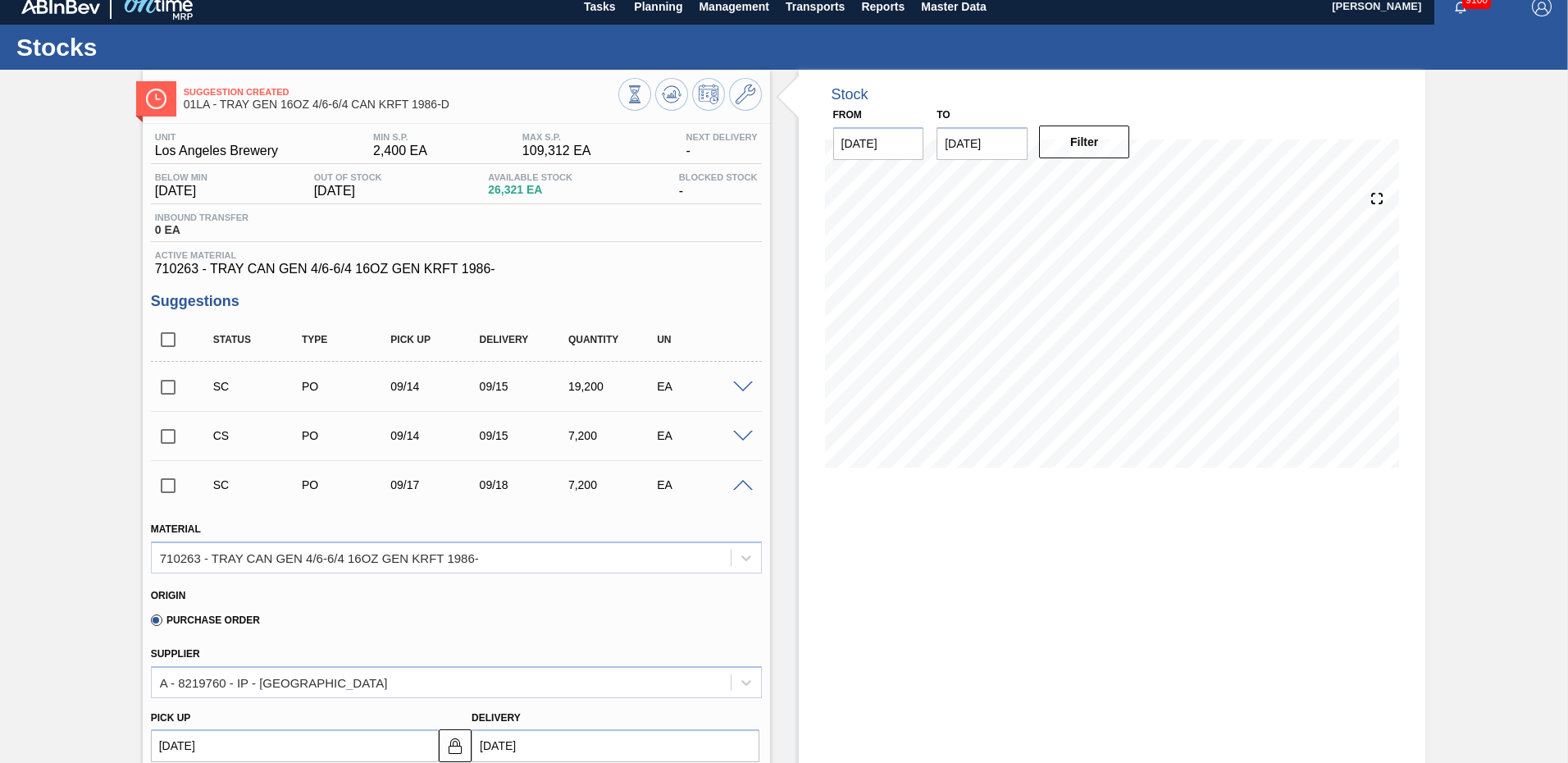
scroll to position [258, 0]
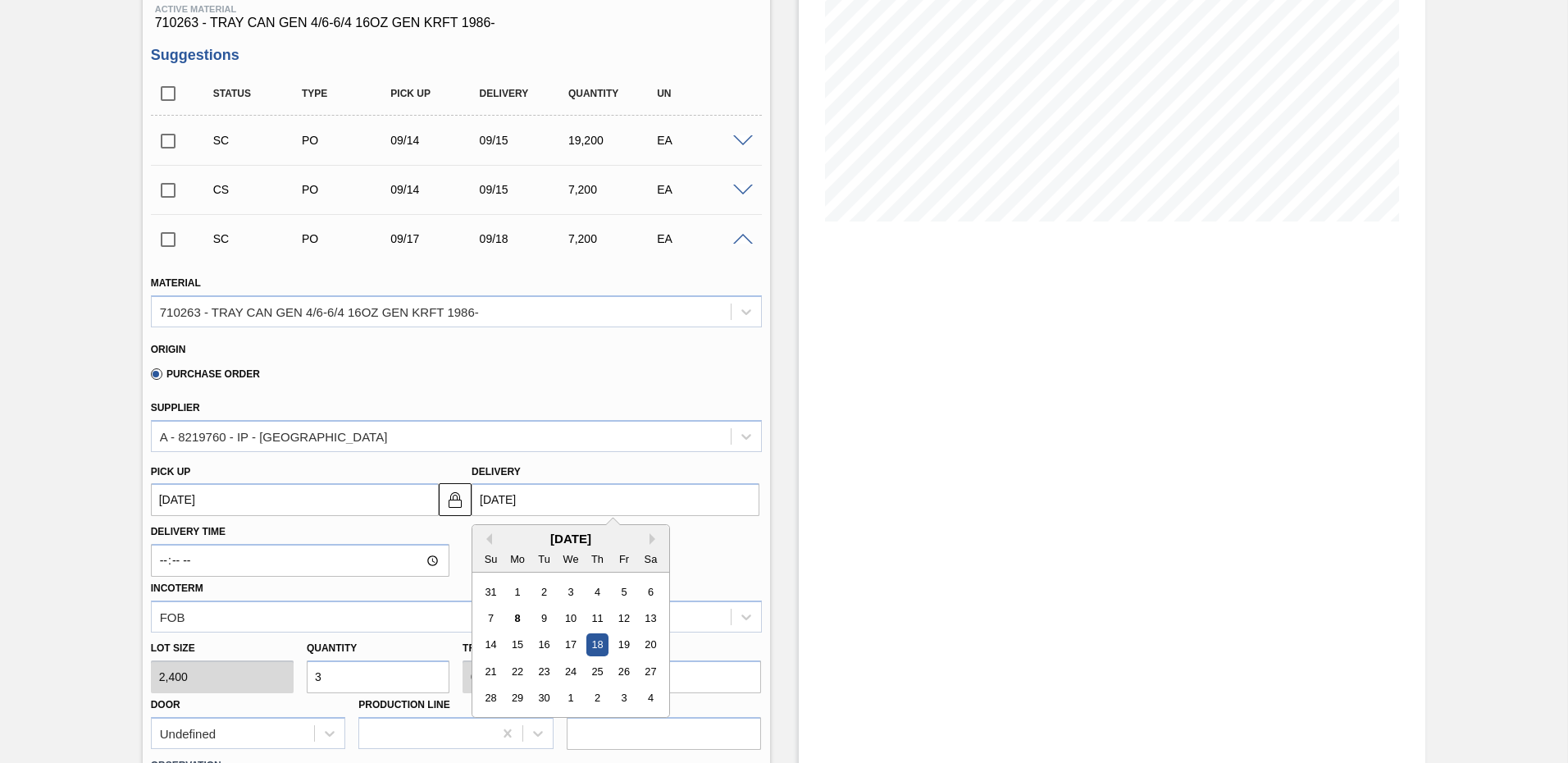
click at [515, 497] on input "09/18/2025" at bounding box center [615, 499] width 288 height 33
drag, startPoint x: 515, startPoint y: 643, endPoint x: 515, endPoint y: 603, distance: 40.0
click at [515, 643] on div "15" at bounding box center [518, 645] width 22 height 22
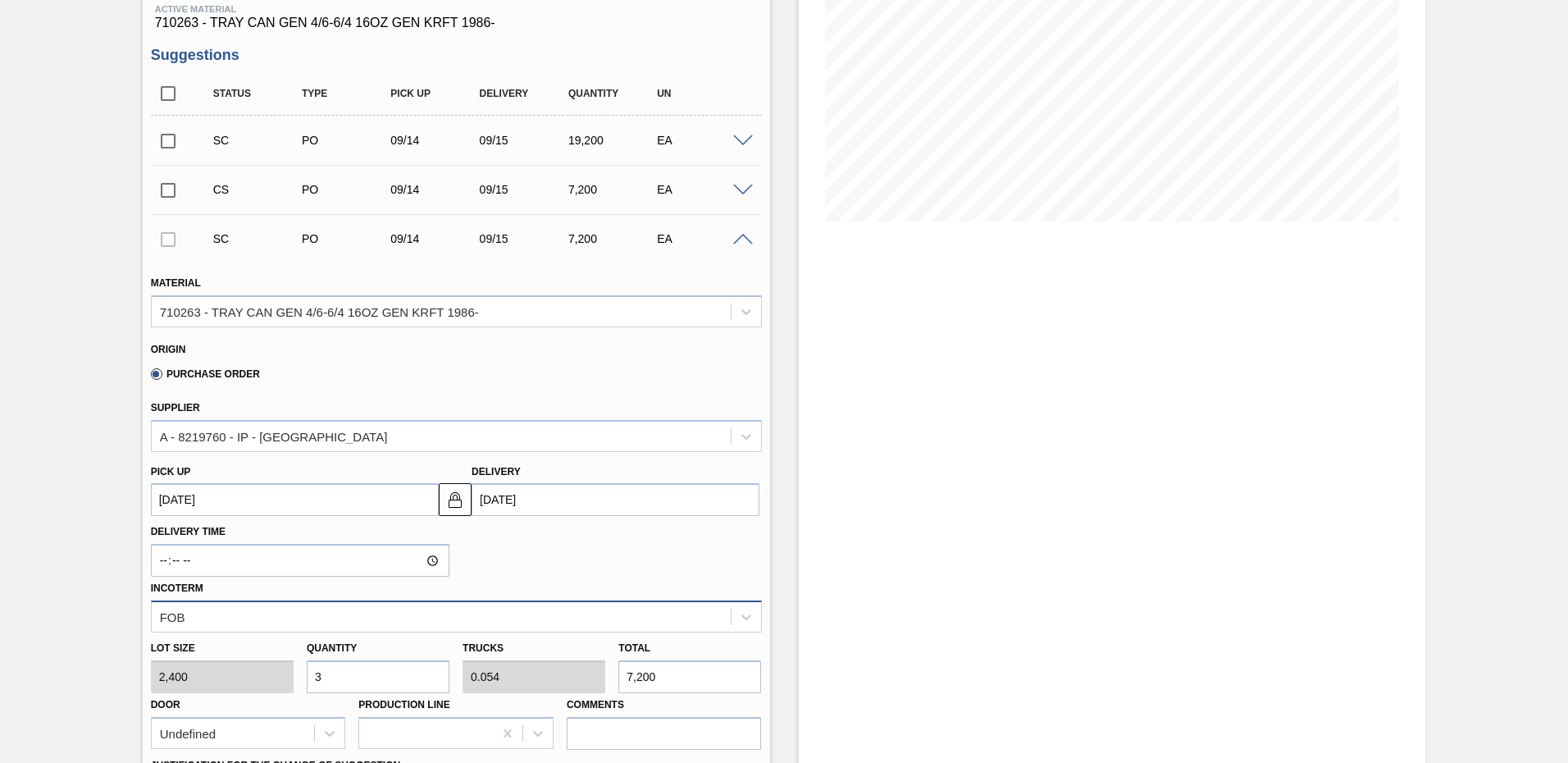
type up103789649 "09/14/2025"
type input "09/15/2025"
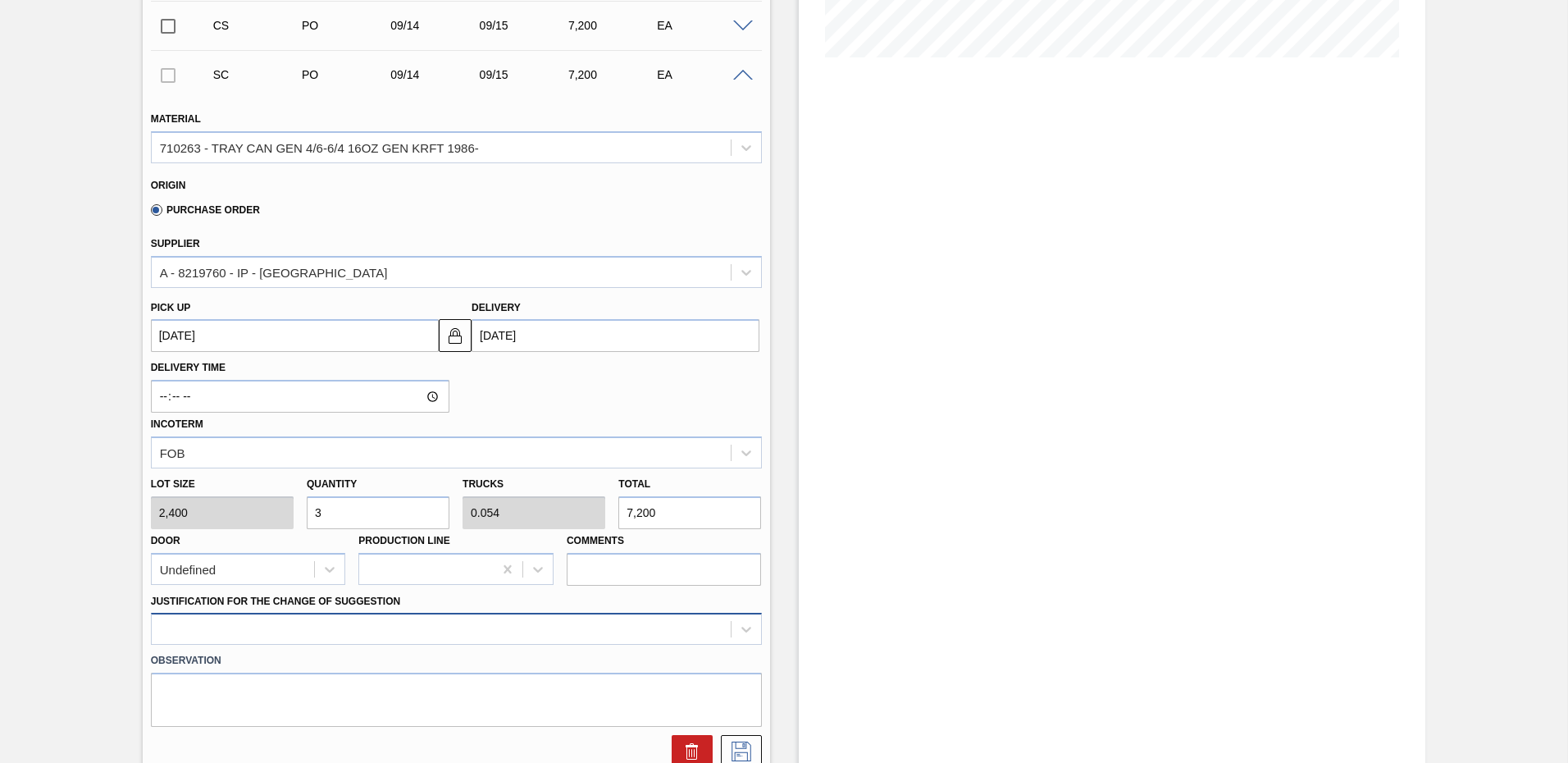
scroll to position [563, 0]
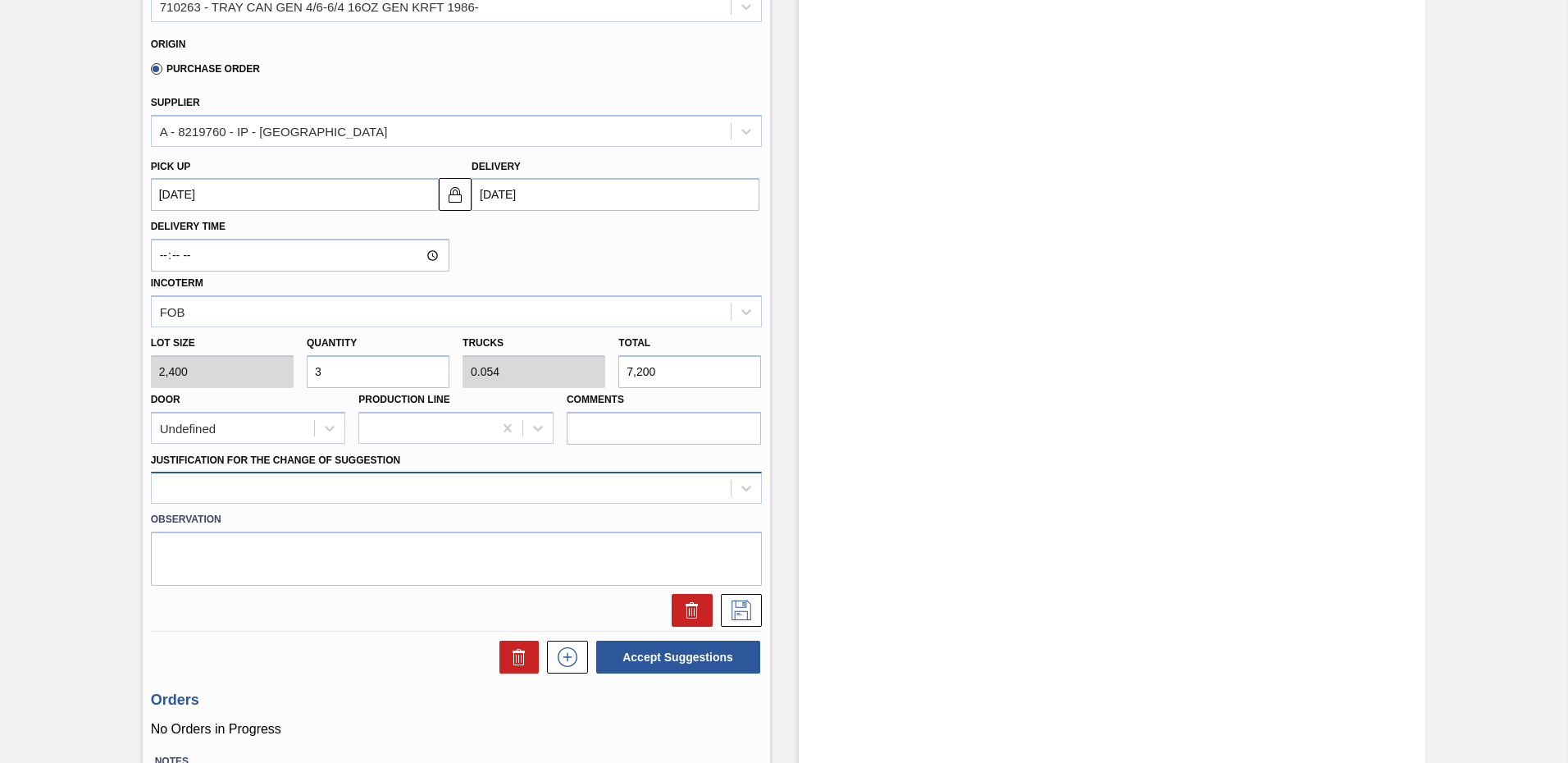
click at [214, 504] on div at bounding box center [455, 487] width 611 height 32
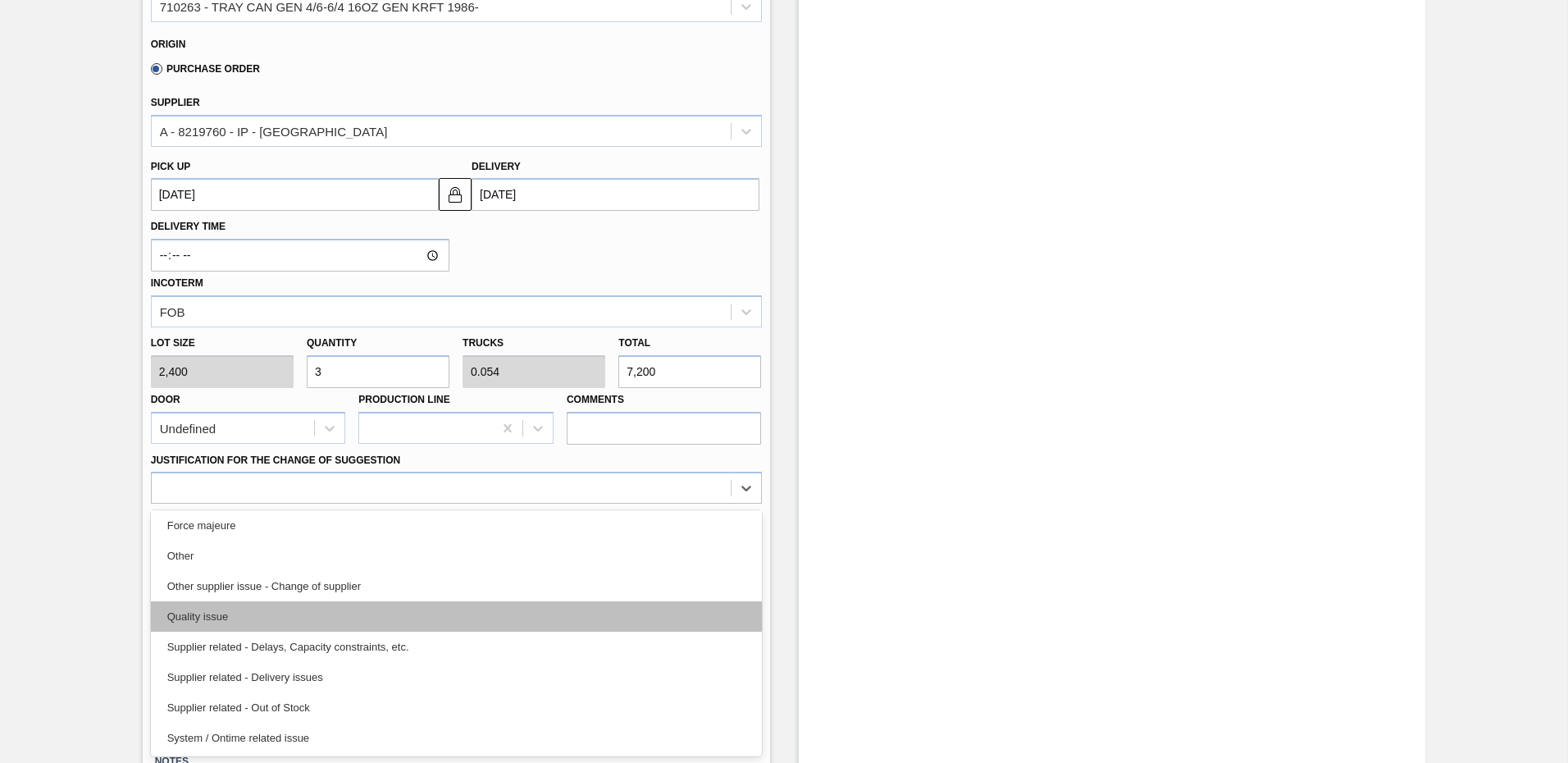
scroll to position [225, 0]
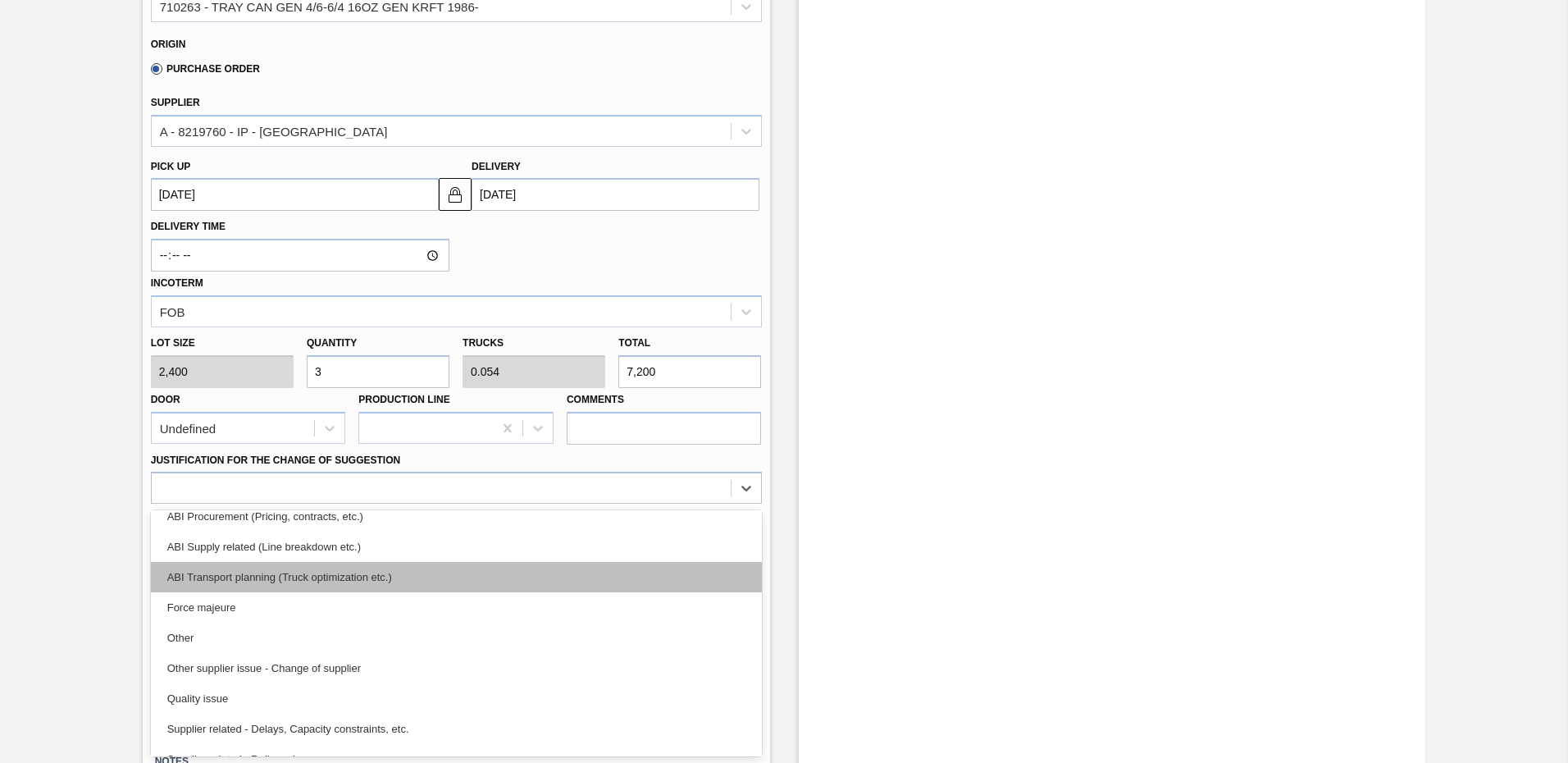
click at [343, 581] on div "ABI Transport planning (Truck optimization etc.)" at bounding box center [455, 577] width 611 height 31
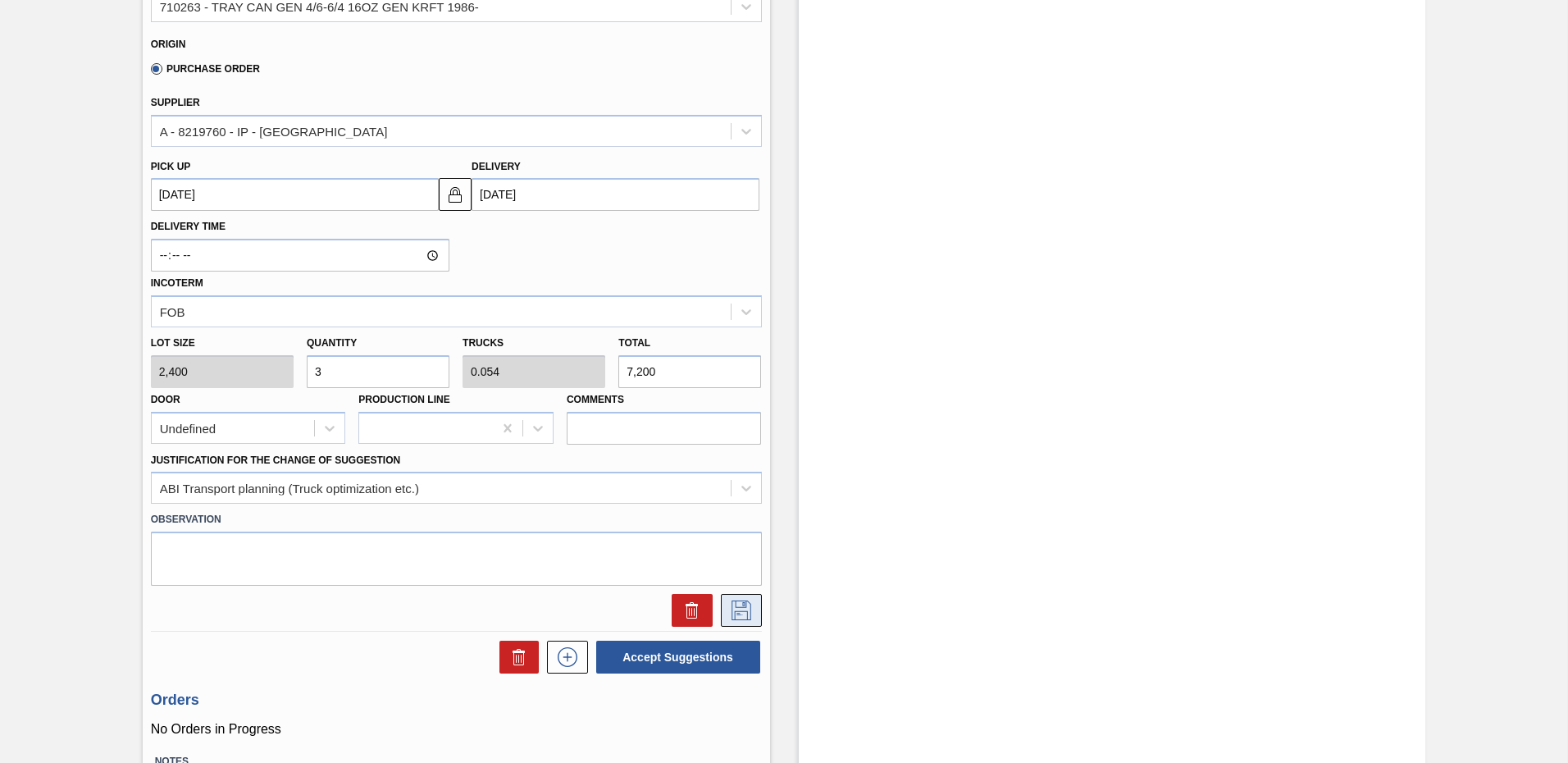
click at [738, 612] on icon at bounding box center [741, 611] width 27 height 20
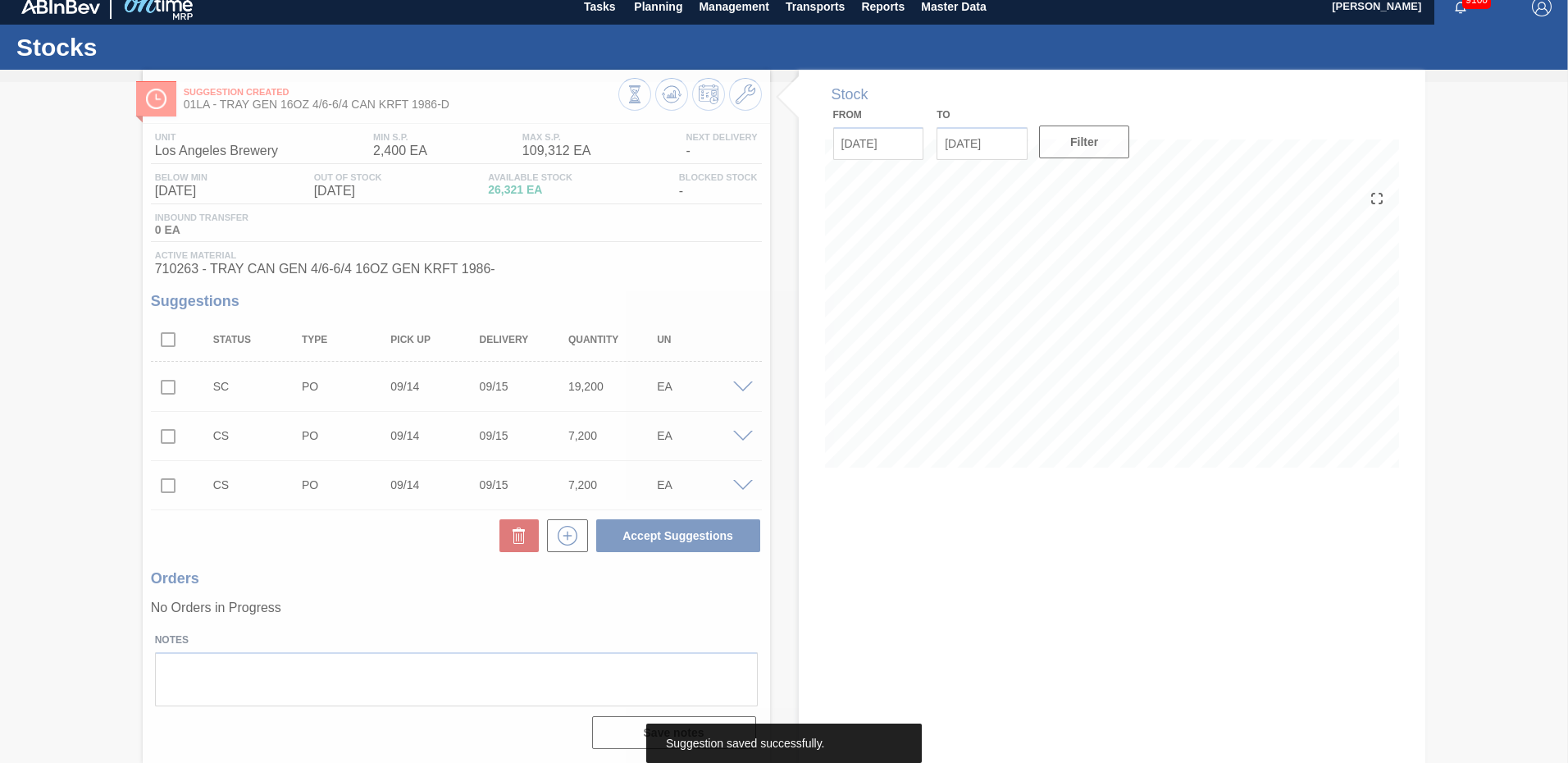
scroll to position [12, 0]
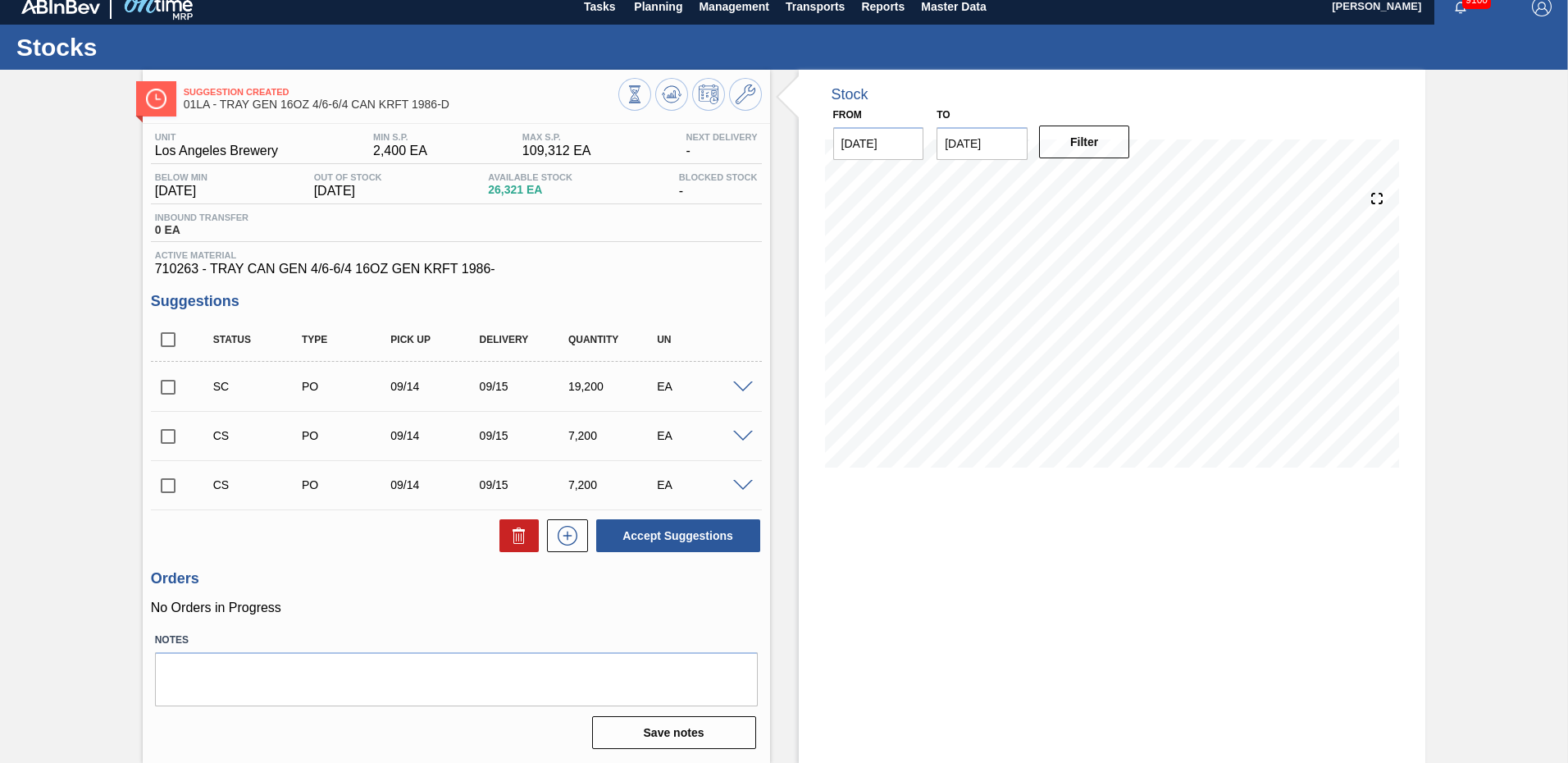
drag, startPoint x: 161, startPoint y: 383, endPoint x: 162, endPoint y: 414, distance: 31.0
click at [162, 383] on input "checkbox" at bounding box center [167, 387] width 35 height 35
checkbox input "true"
drag, startPoint x: 162, startPoint y: 431, endPoint x: 164, endPoint y: 447, distance: 16.1
click at [162, 434] on input "checkbox" at bounding box center [167, 435] width 35 height 35
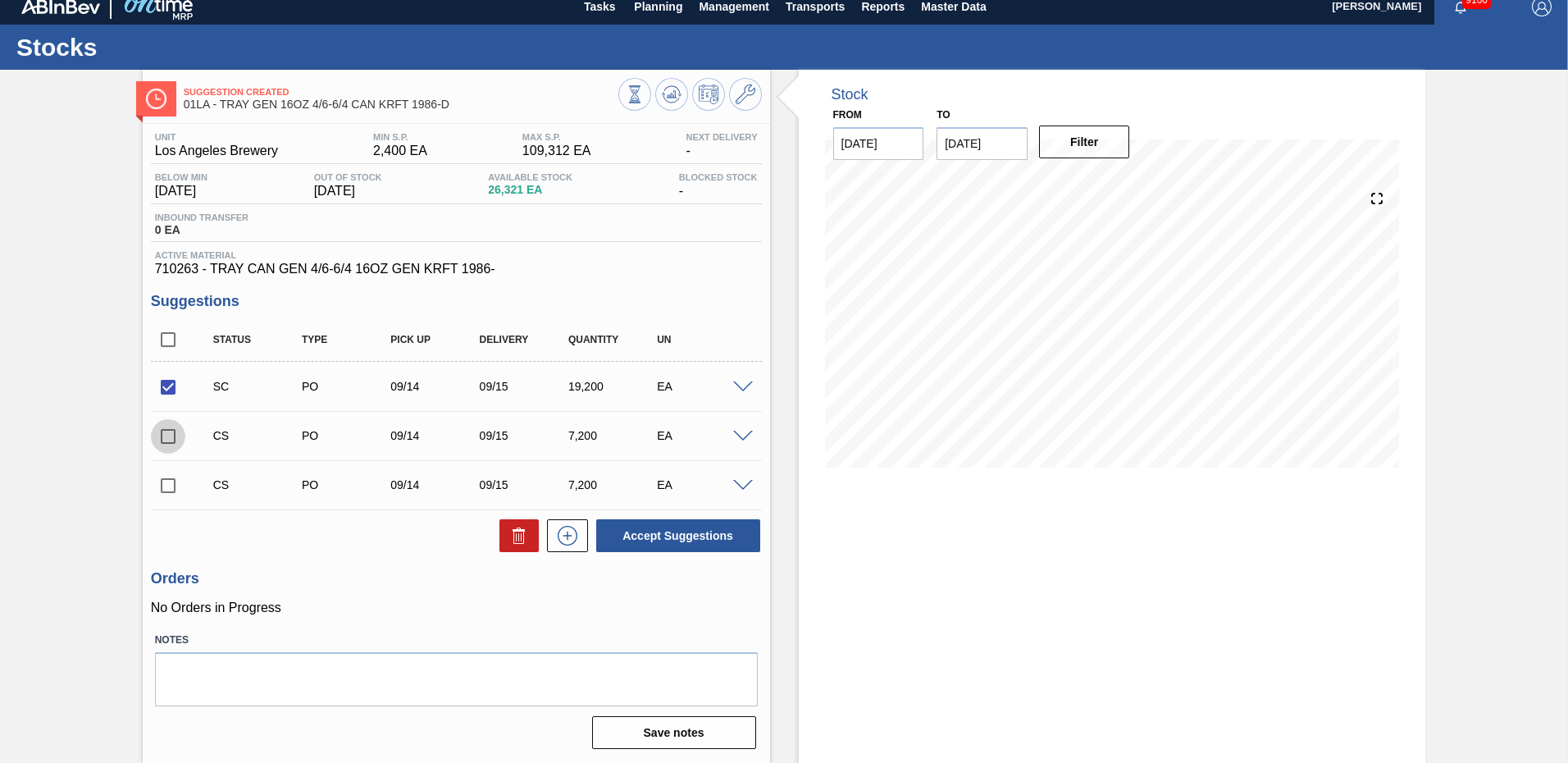
checkbox input "true"
click at [165, 476] on input "checkbox" at bounding box center [167, 485] width 35 height 35
checkbox input "true"
click at [678, 535] on button "Accept Suggestions" at bounding box center [678, 535] width 164 height 33
checkbox input "false"
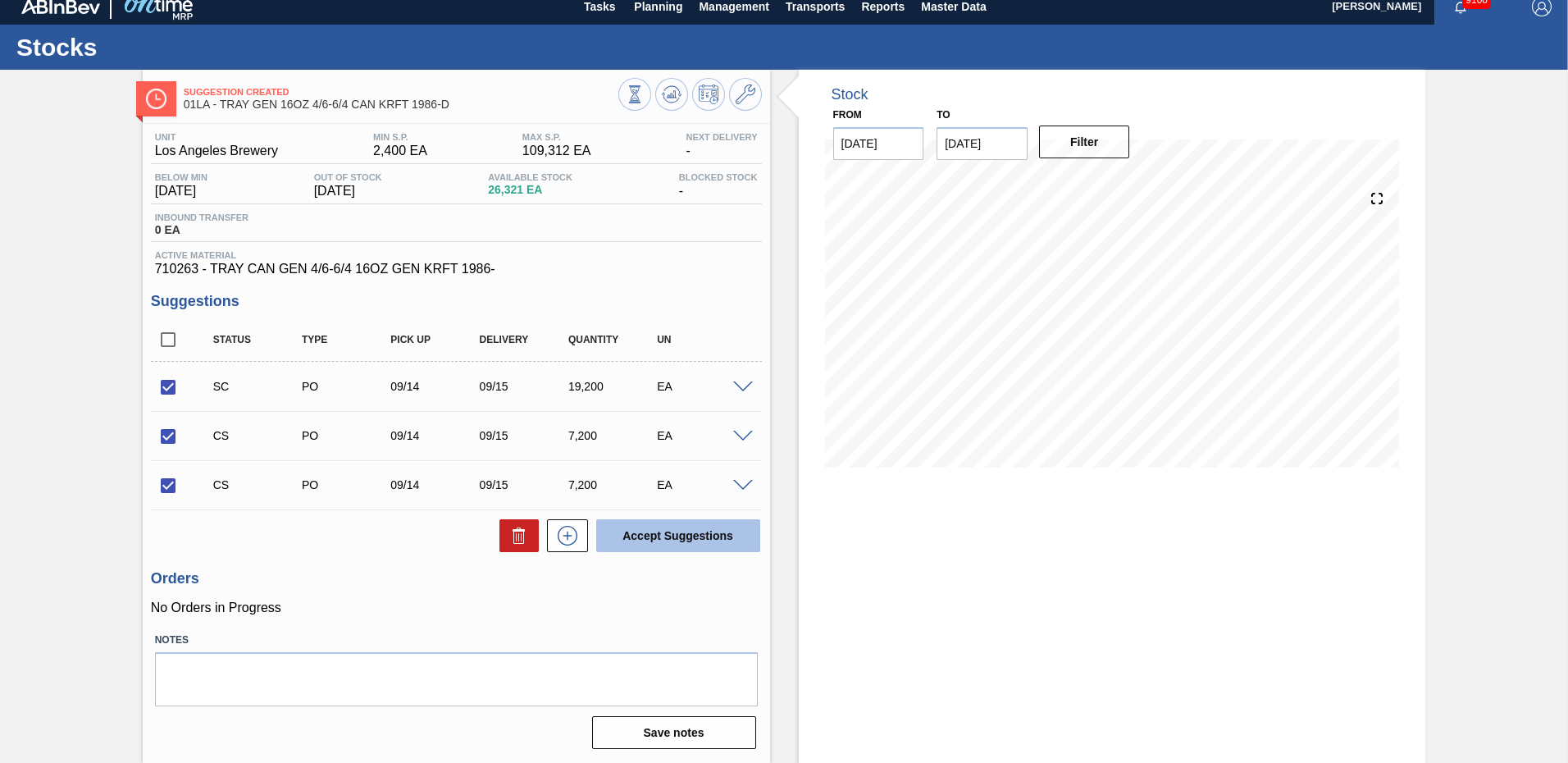
checkbox input "false"
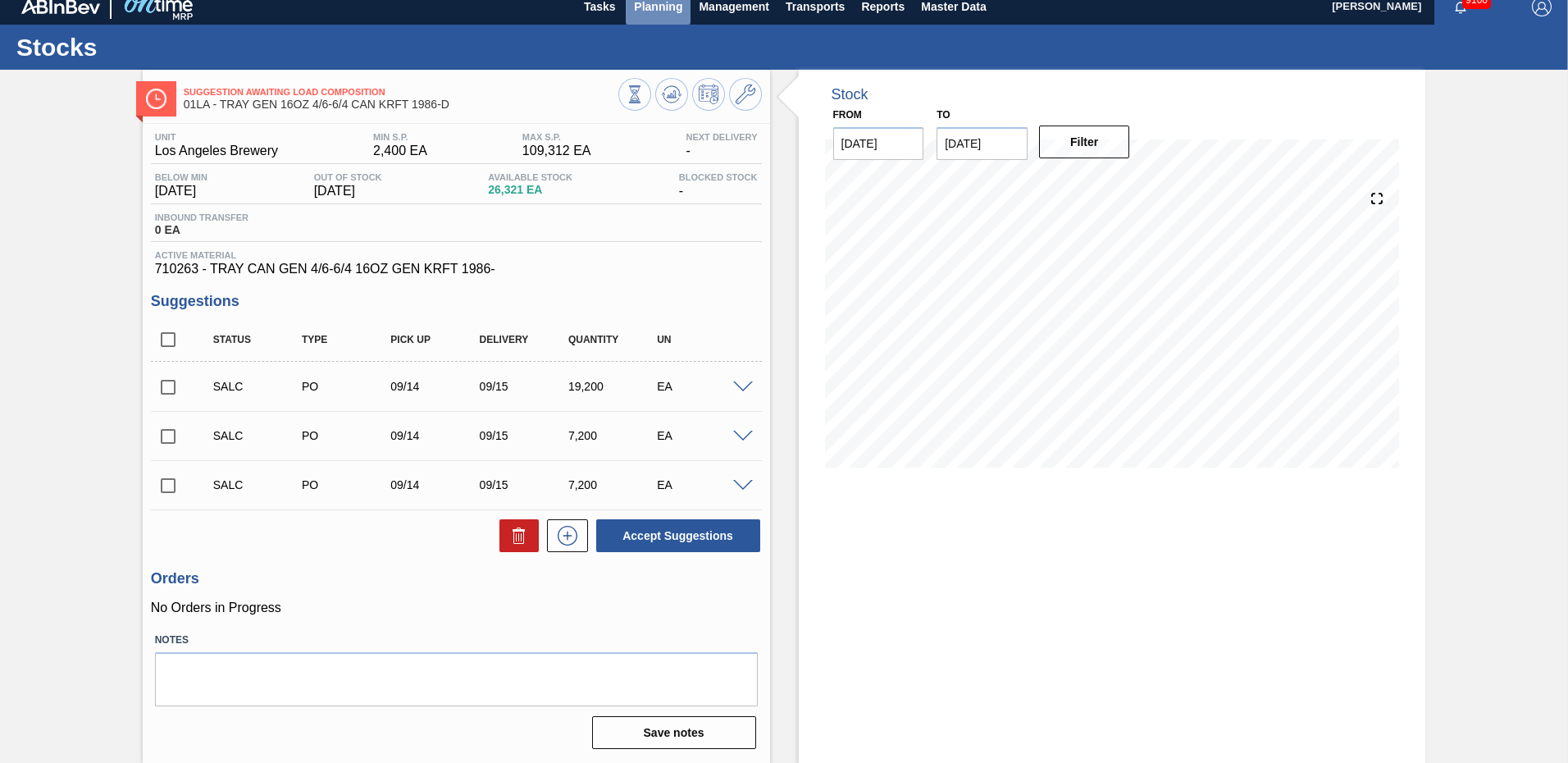
click at [678, 3] on span "Planning" at bounding box center [658, 7] width 49 height 20
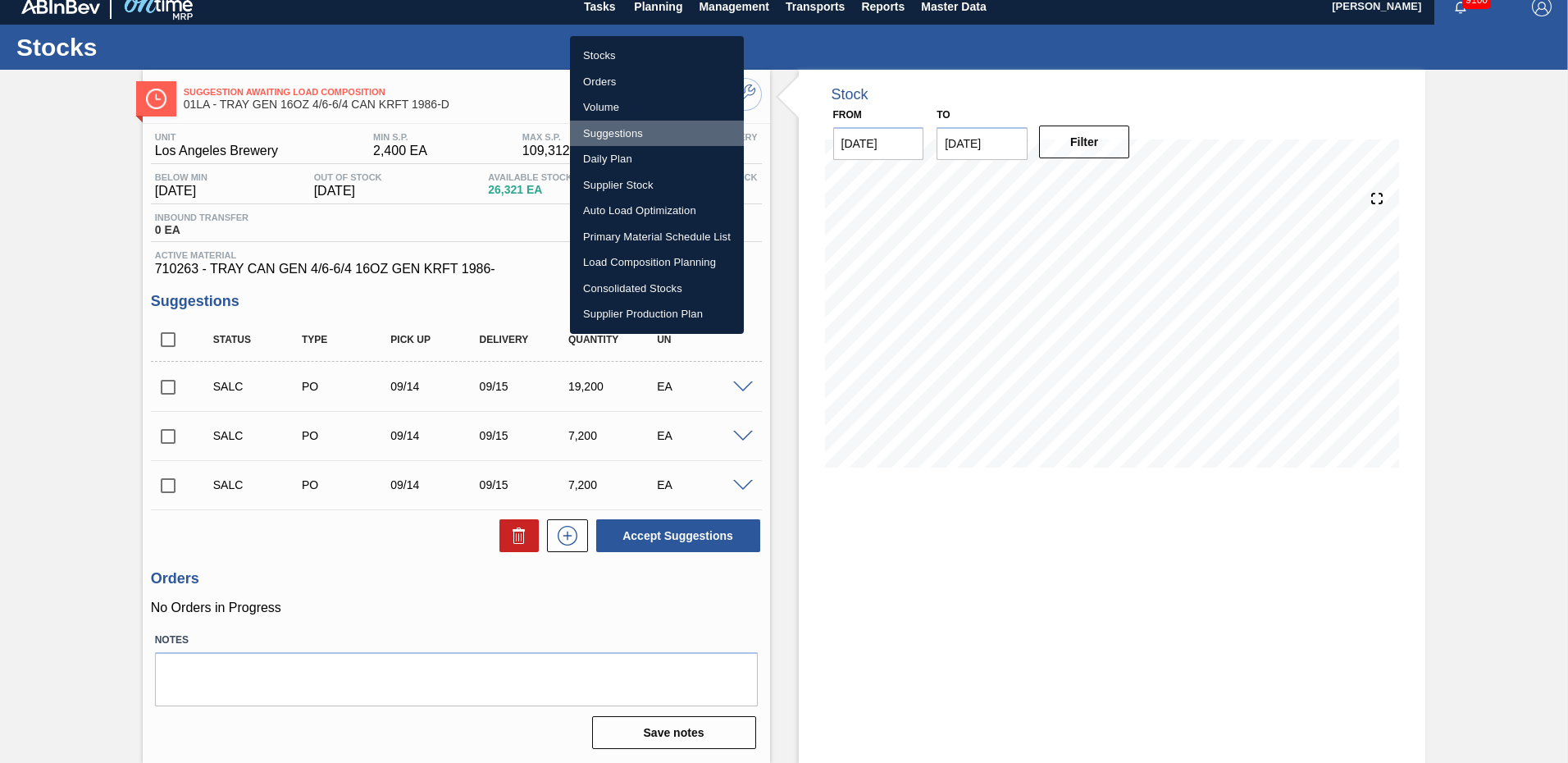
click at [601, 135] on li "Suggestions" at bounding box center [657, 134] width 174 height 27
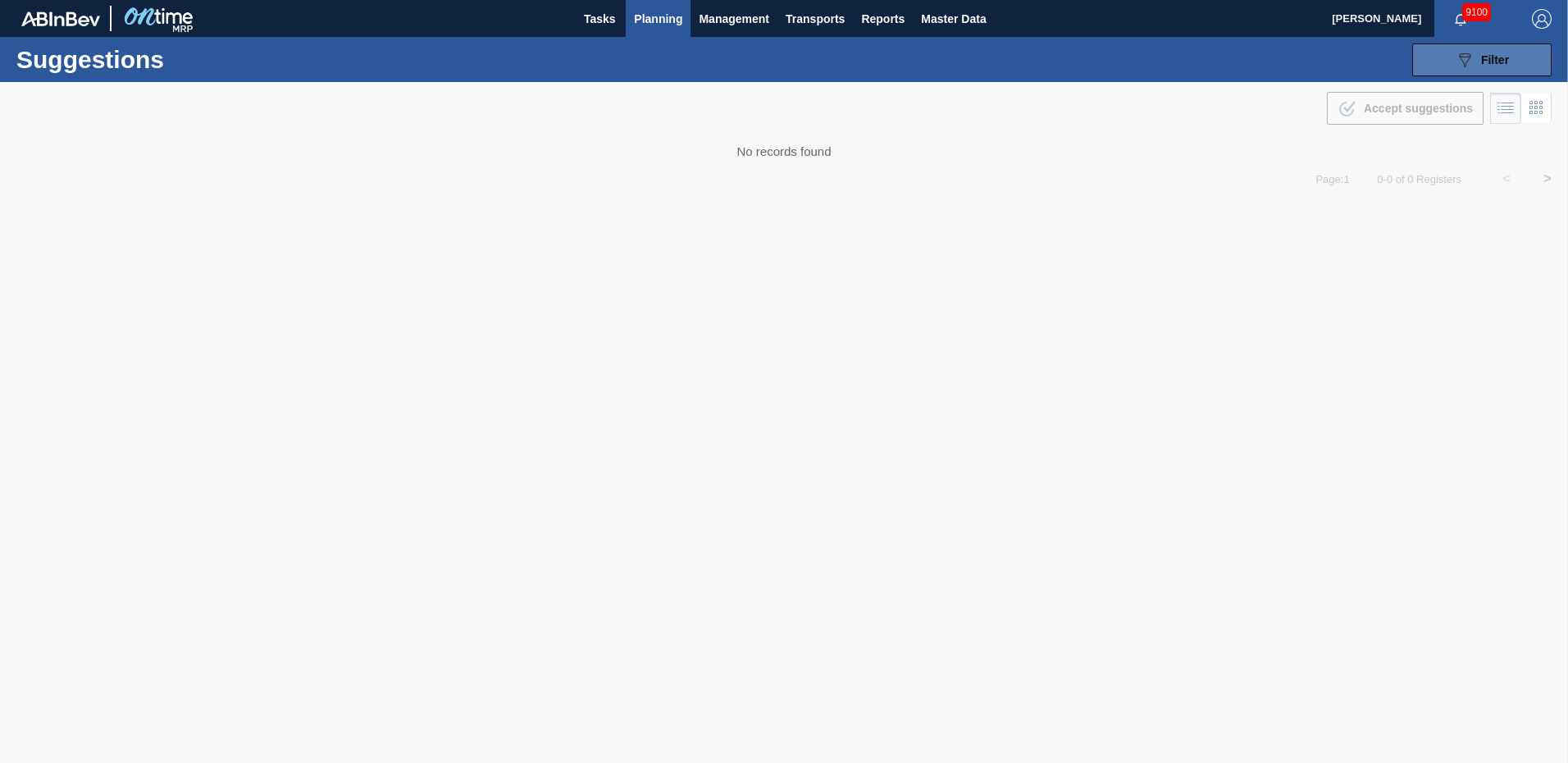
type from "08/11/2025"
type to "09/19/2025"
click at [1507, 51] on div "089F7B8B-B2A5-4AFE-B5C0-19BA573D28AC Filter" at bounding box center [1482, 60] width 54 height 20
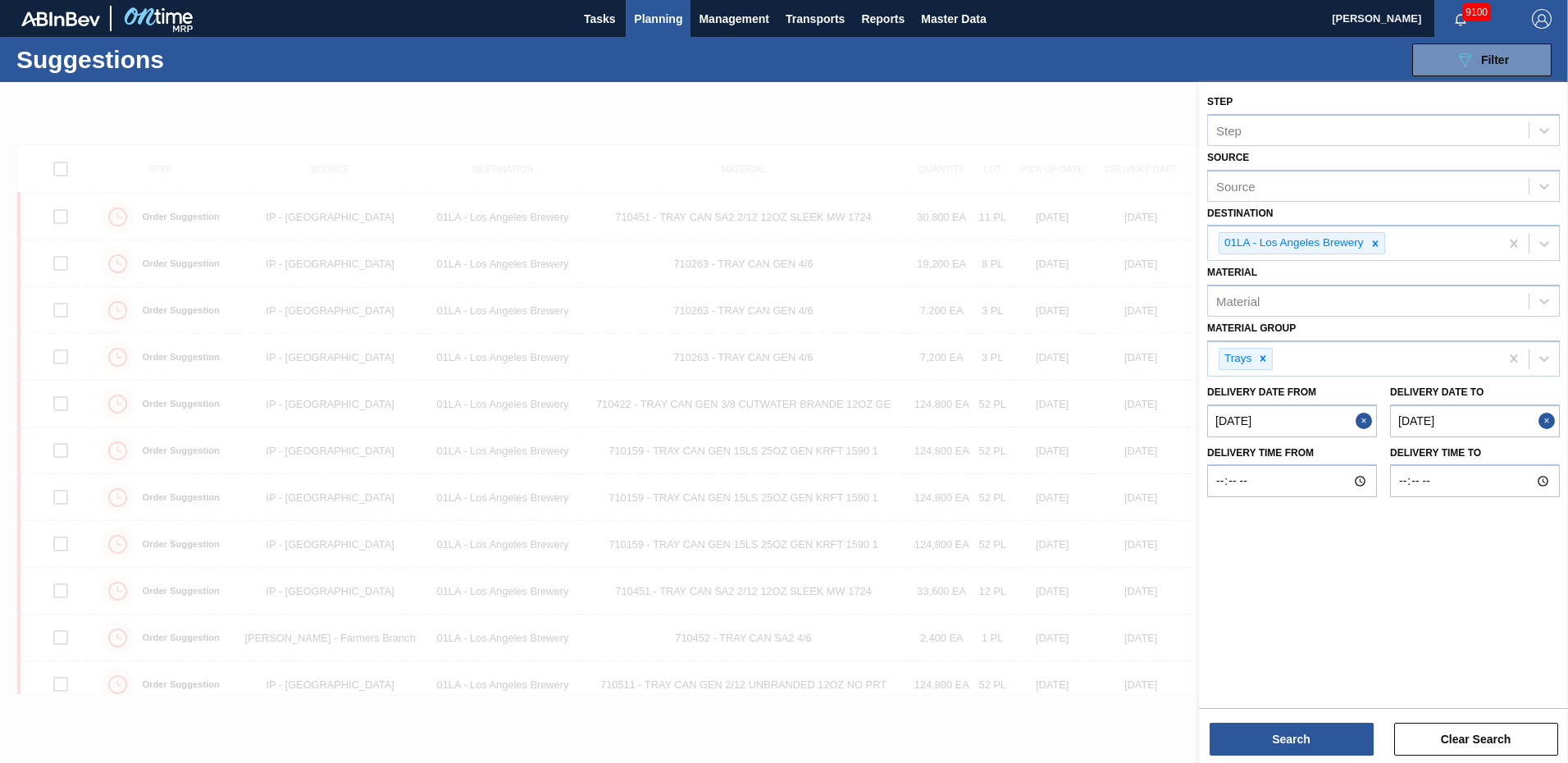
click at [1185, 47] on div "Suggestions 089F7B8B-B2A5-4AFE-B5C0-19BA573D28AC Filter Step Step Source Source…" at bounding box center [784, 59] width 1568 height 46
drag, startPoint x: 1320, startPoint y: 741, endPoint x: 1314, endPoint y: 480, distance: 261.1
click at [1311, 497] on div "Step Step Source Source Destination 01LA - Los Angeles Brewery Material Materia…" at bounding box center [1383, 393] width 369 height 622
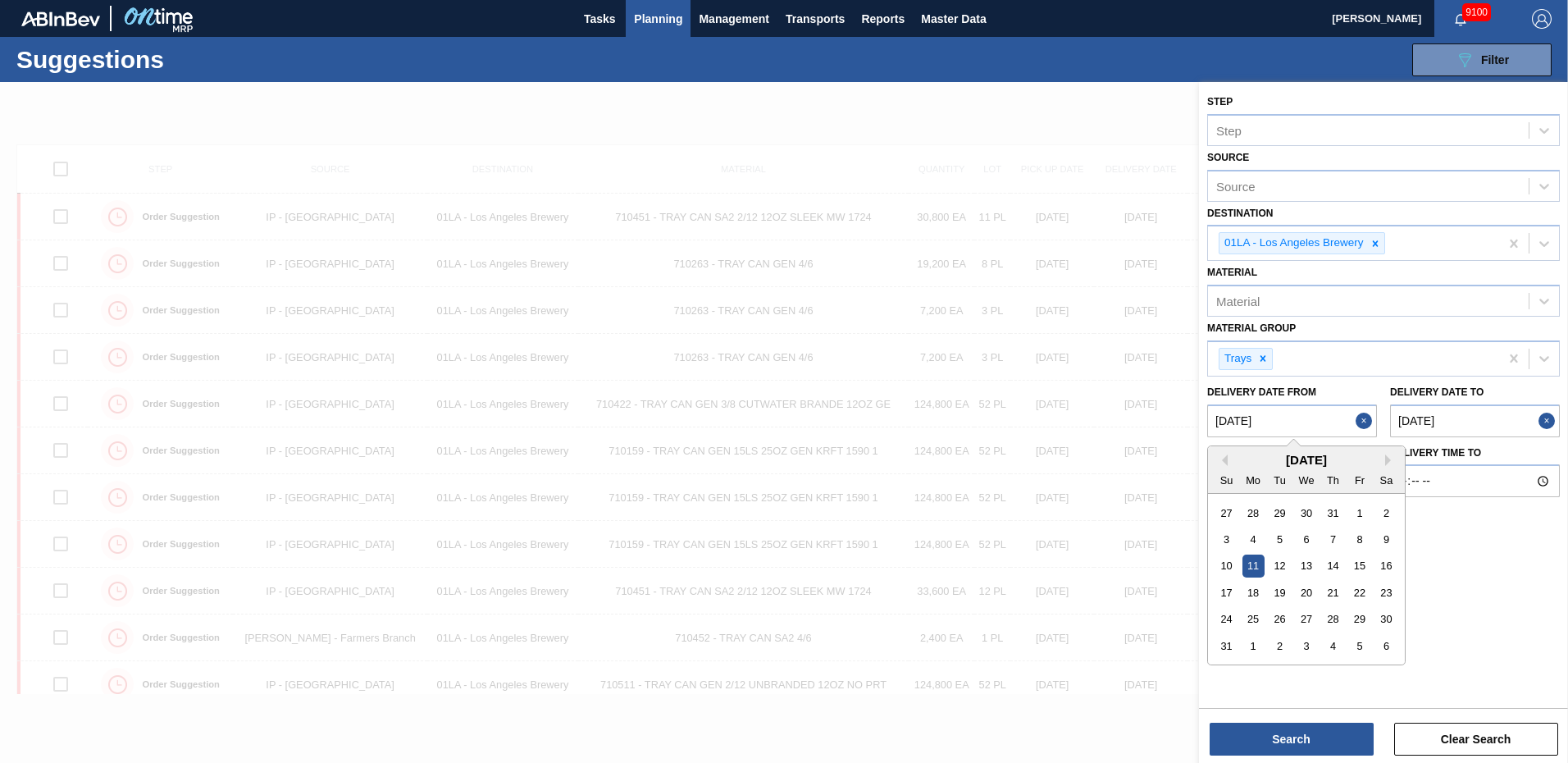
click at [1314, 425] on from "08/11/2025" at bounding box center [1293, 421] width 170 height 33
click at [1390, 457] on button "Next Month" at bounding box center [1392, 460] width 12 height 12
click at [1254, 543] on div "8" at bounding box center [1253, 539] width 22 height 22
type from "09/08/2025"
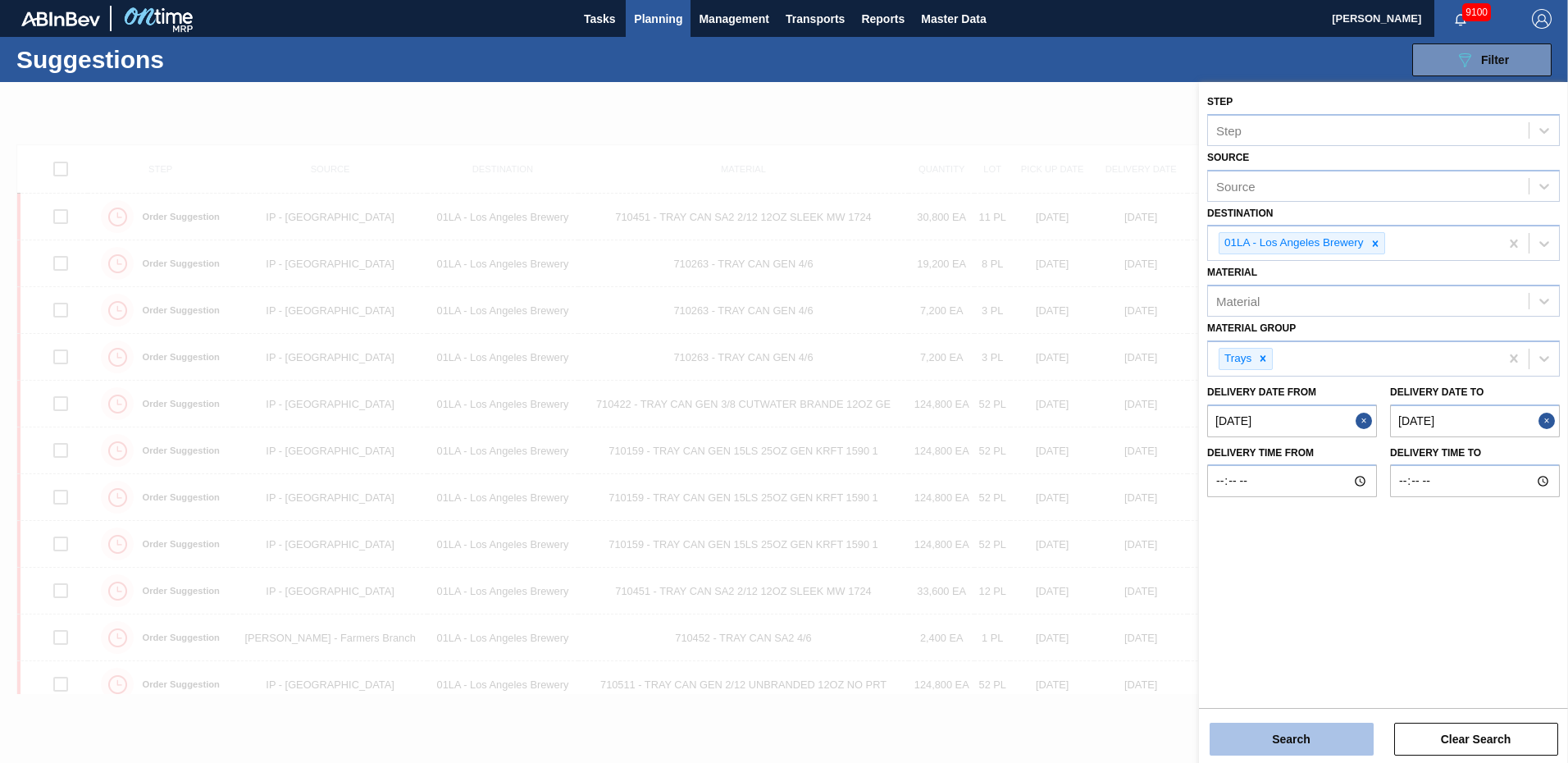
click at [1304, 733] on button "Search" at bounding box center [1292, 738] width 164 height 33
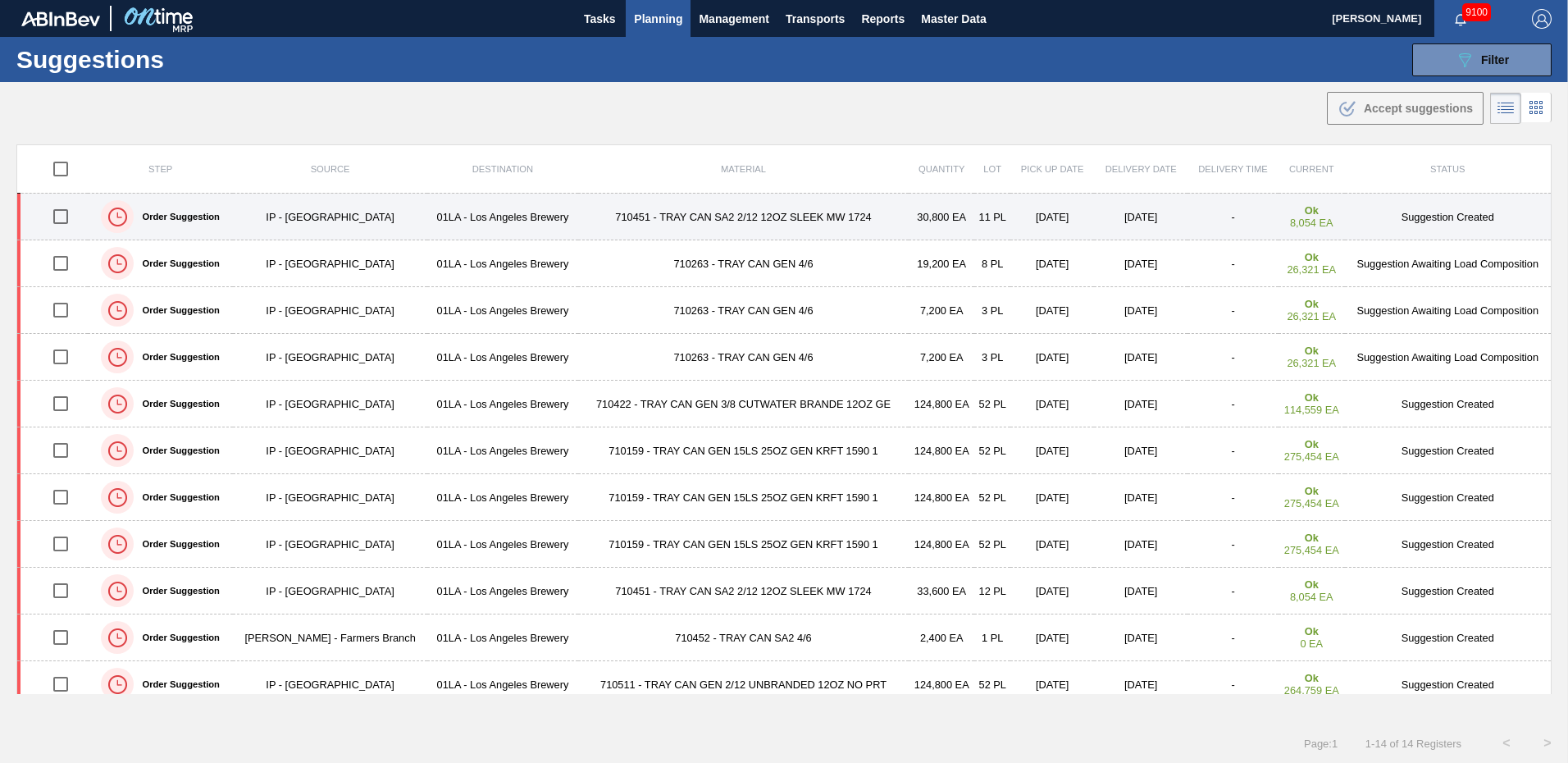
click at [1446, 219] on td "Suggestion Created" at bounding box center [1448, 217] width 207 height 47
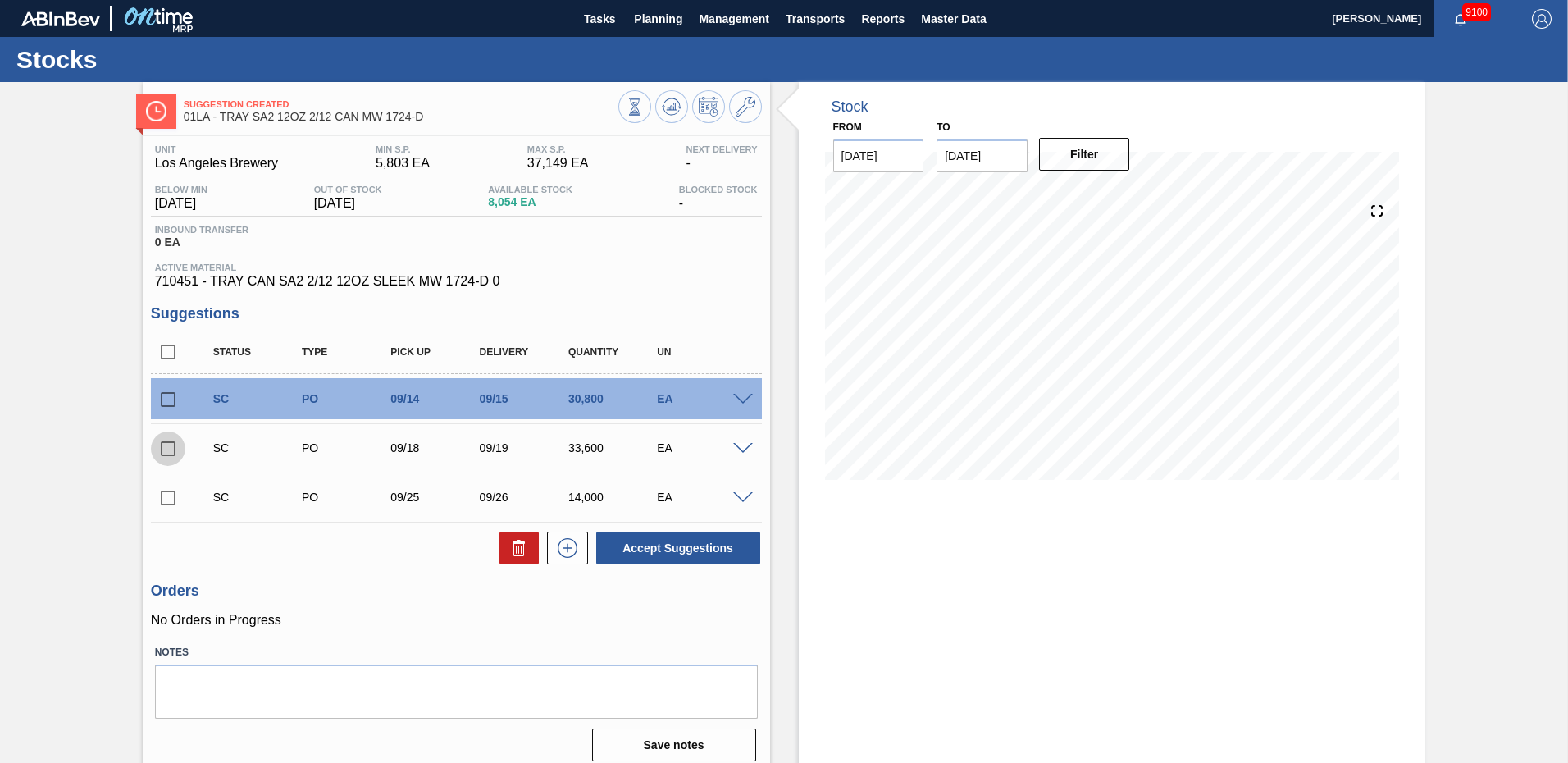
drag, startPoint x: 170, startPoint y: 451, endPoint x: 337, endPoint y: 444, distance: 167.1
click at [169, 450] on input "checkbox" at bounding box center [167, 448] width 35 height 35
click at [688, 548] on button "Accept Suggestions" at bounding box center [678, 547] width 164 height 33
checkbox input "false"
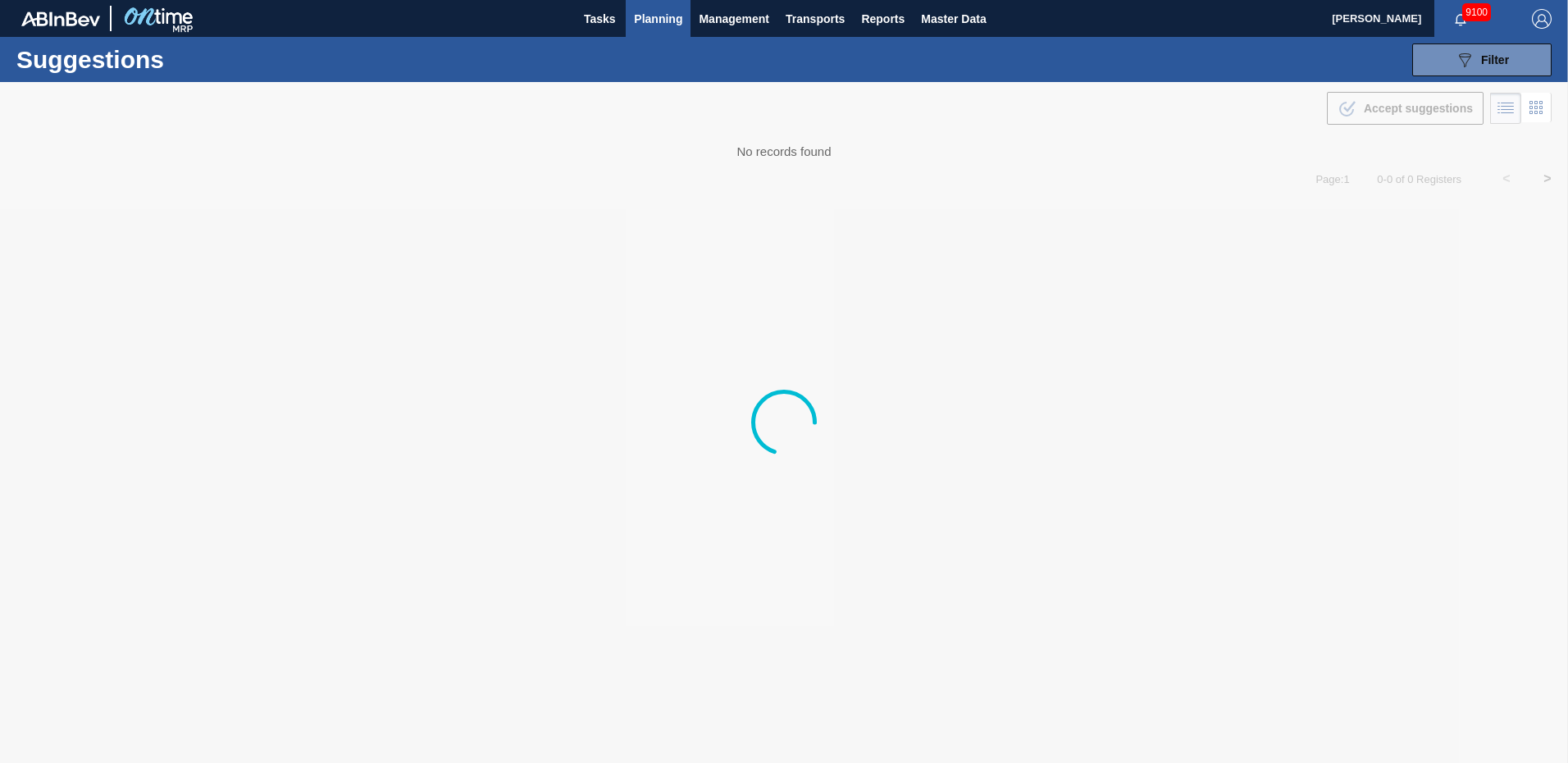
type from "09/08/2025"
type to "09/19/2025"
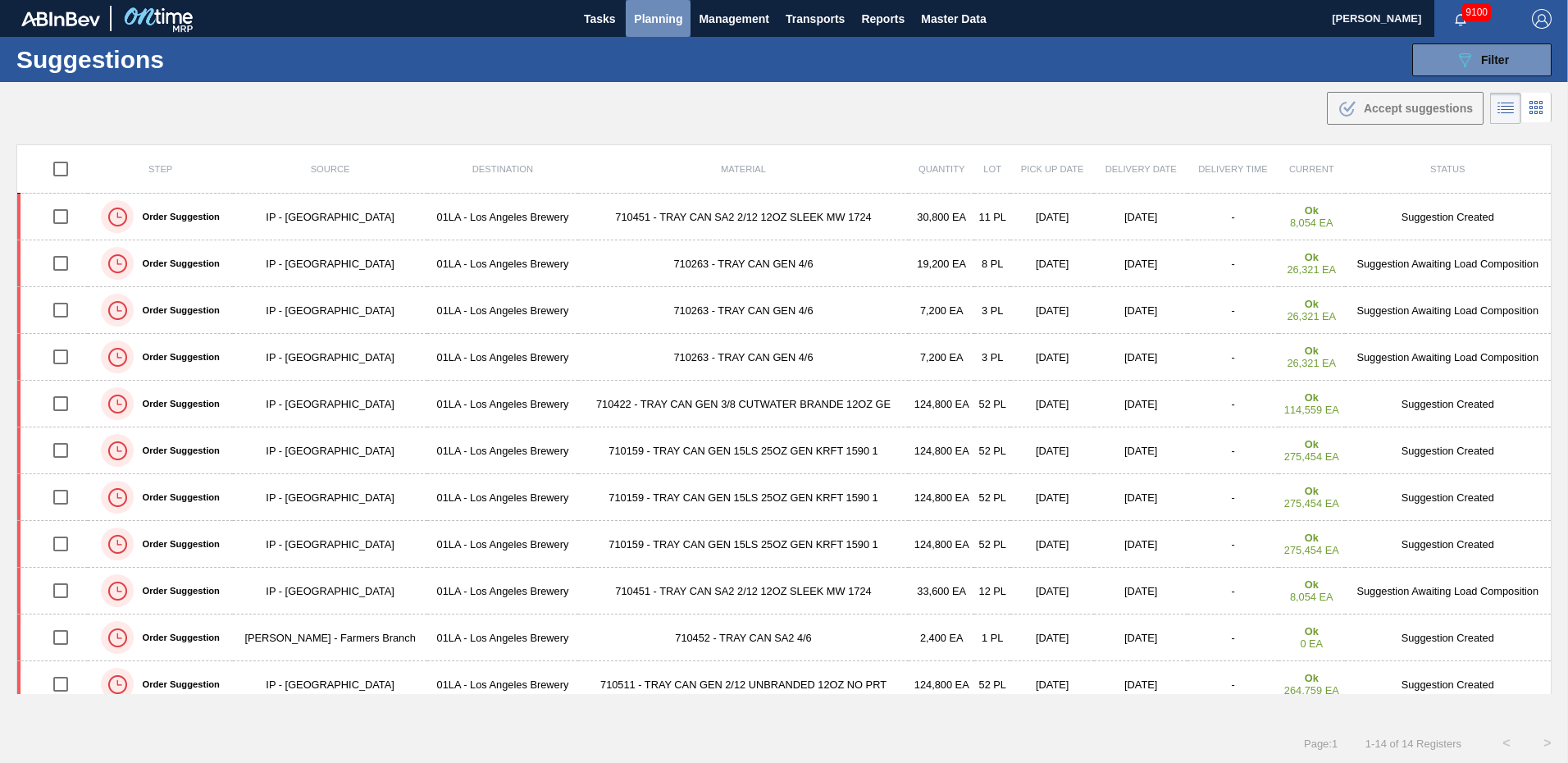
click at [666, 18] on span "Planning" at bounding box center [658, 19] width 49 height 20
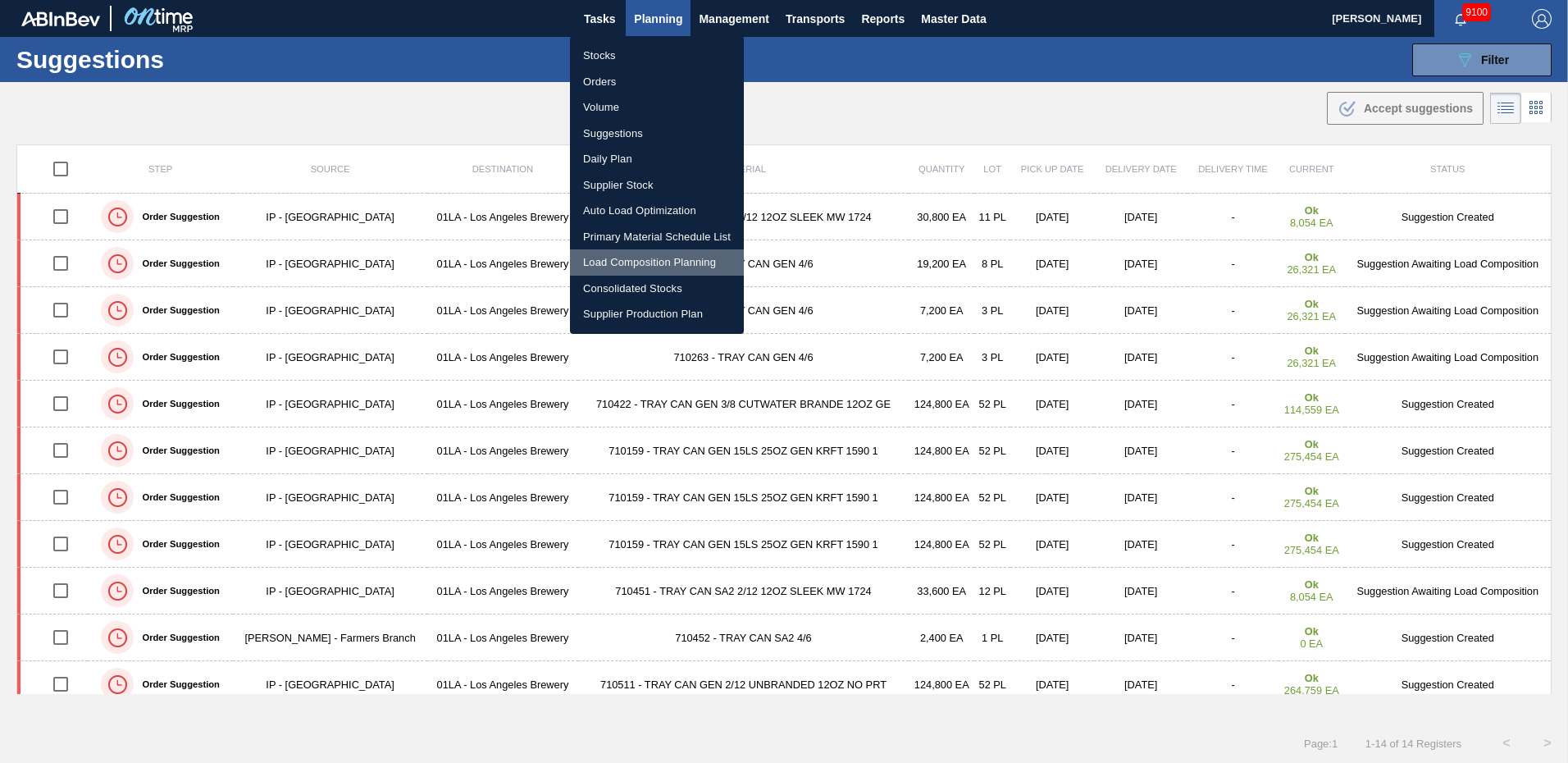
click at [648, 262] on li "Load Composition Planning" at bounding box center [657, 262] width 174 height 27
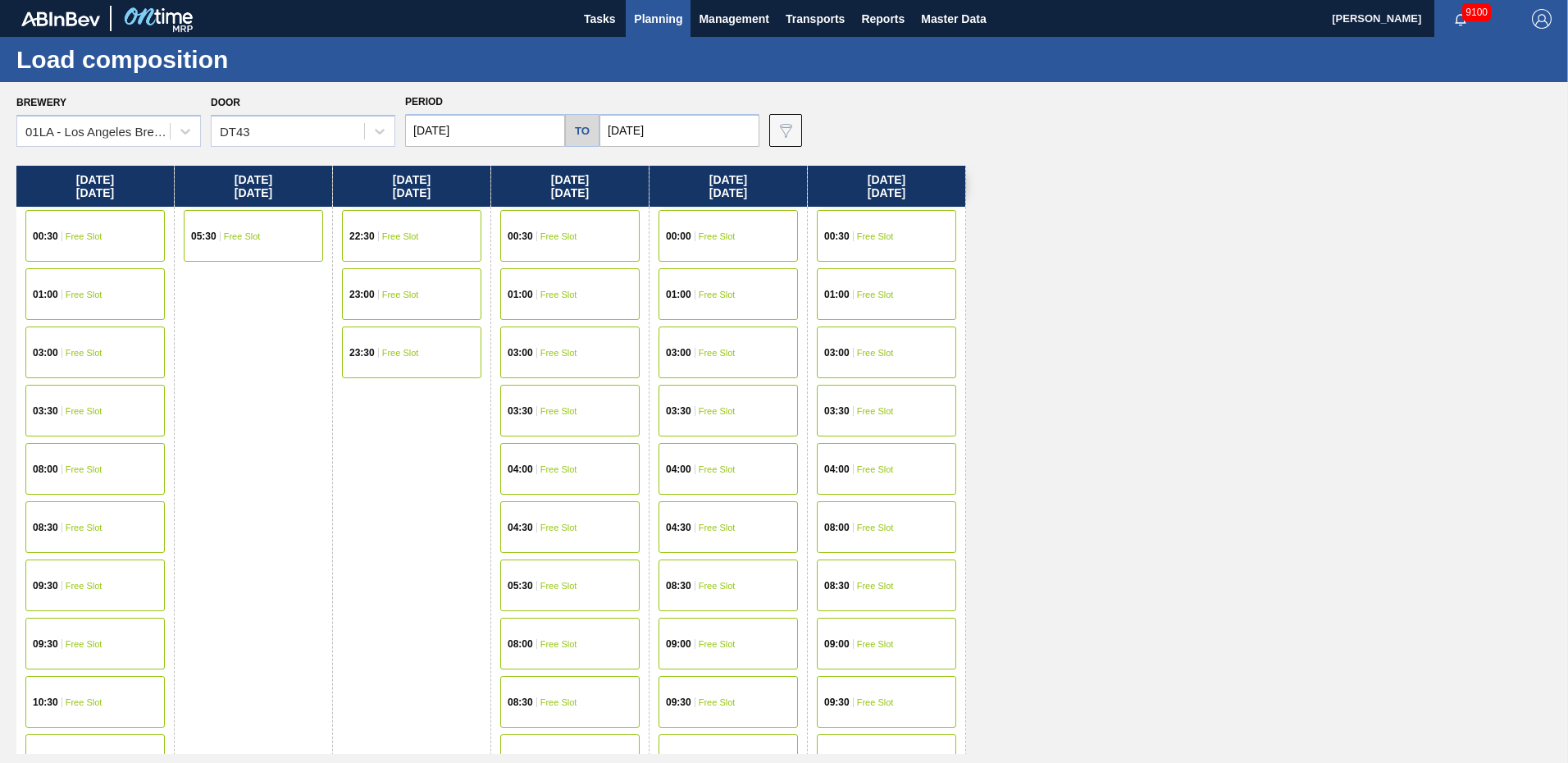
click at [576, 127] on h5 "to" at bounding box center [582, 131] width 15 height 12
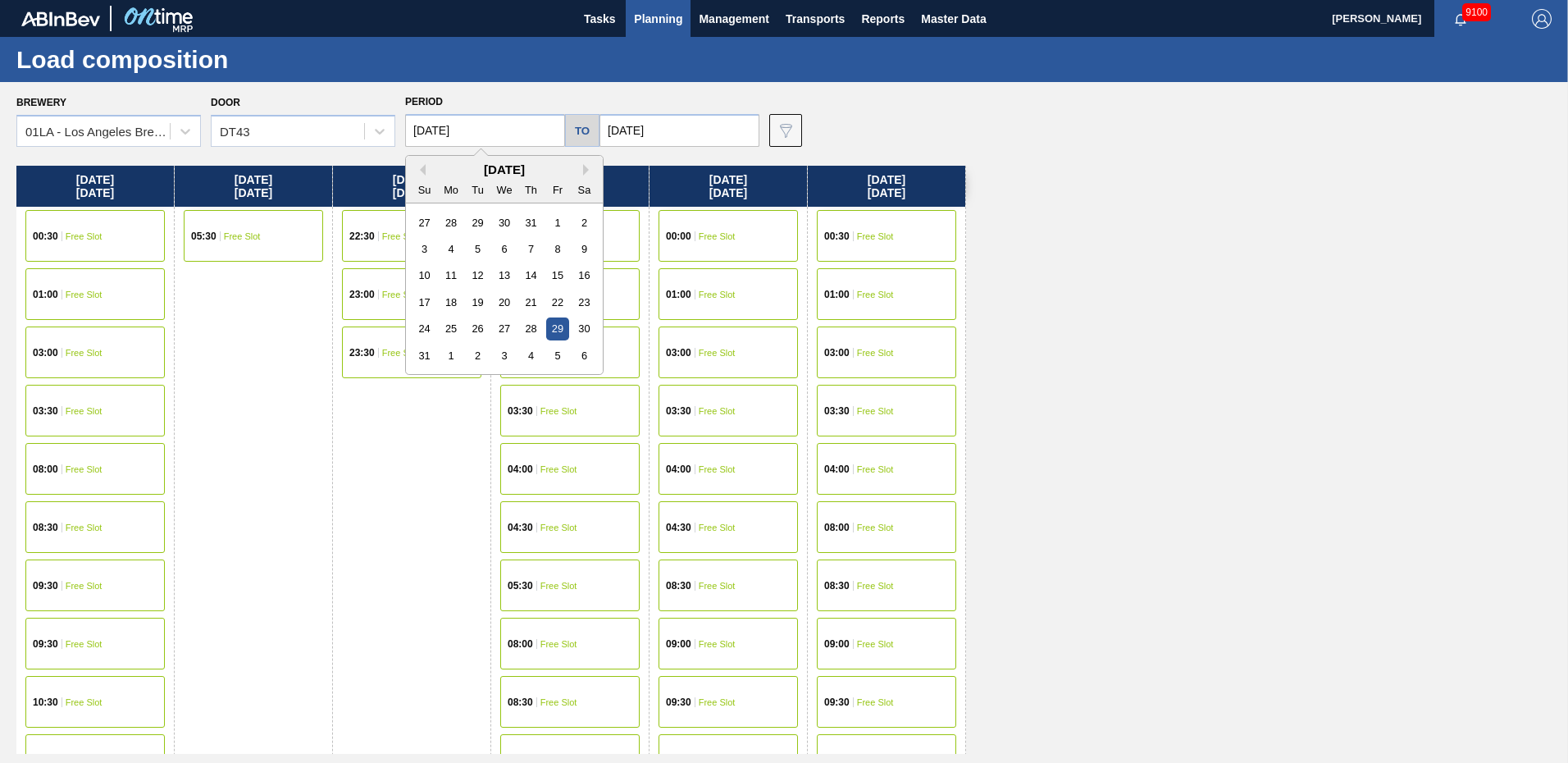
click at [511, 132] on input "08/29/2025" at bounding box center [485, 130] width 160 height 33
click at [582, 165] on div "August 2025" at bounding box center [504, 169] width 197 height 14
click at [539, 142] on input "08/29/2025" at bounding box center [485, 130] width 160 height 33
click at [585, 175] on div "August 2025" at bounding box center [504, 169] width 197 height 14
click at [515, 286] on div "13" at bounding box center [504, 275] width 22 height 22
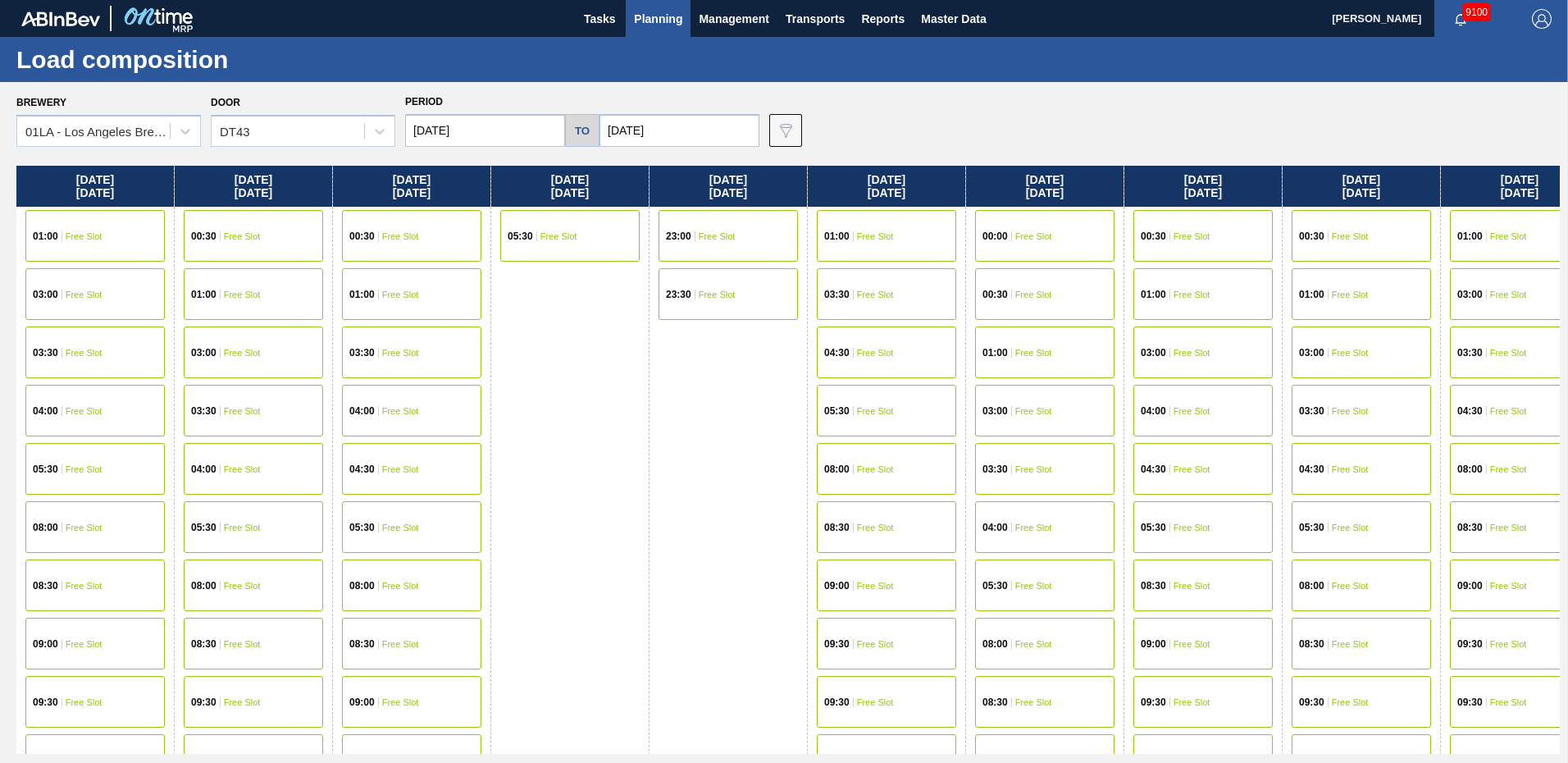
click at [526, 129] on input "08/13/2025" at bounding box center [485, 130] width 160 height 33
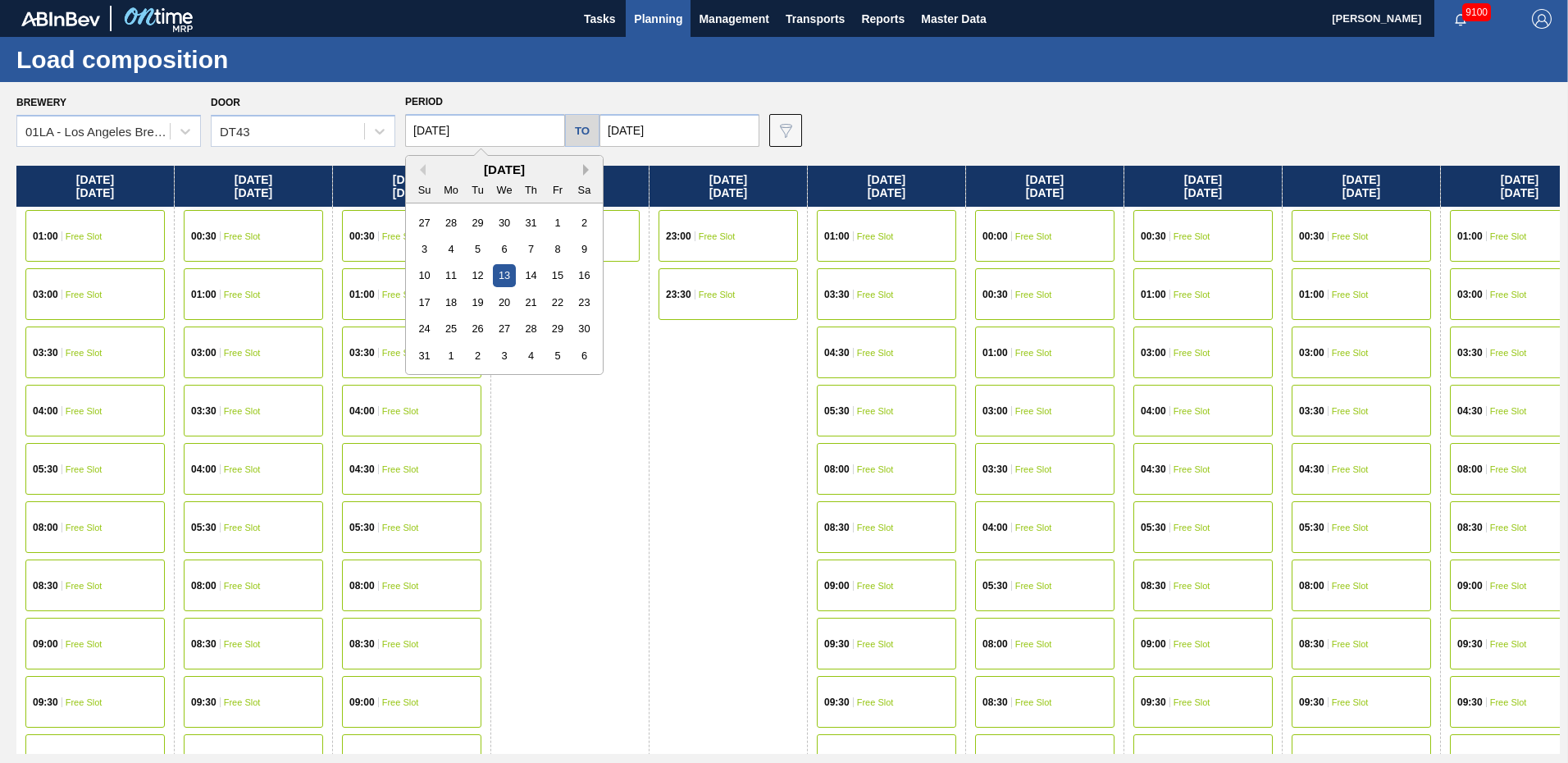
click at [589, 169] on button "Next Month" at bounding box center [589, 170] width 12 height 12
click at [454, 270] on div "15" at bounding box center [451, 275] width 22 height 22
type input "09/15/2025"
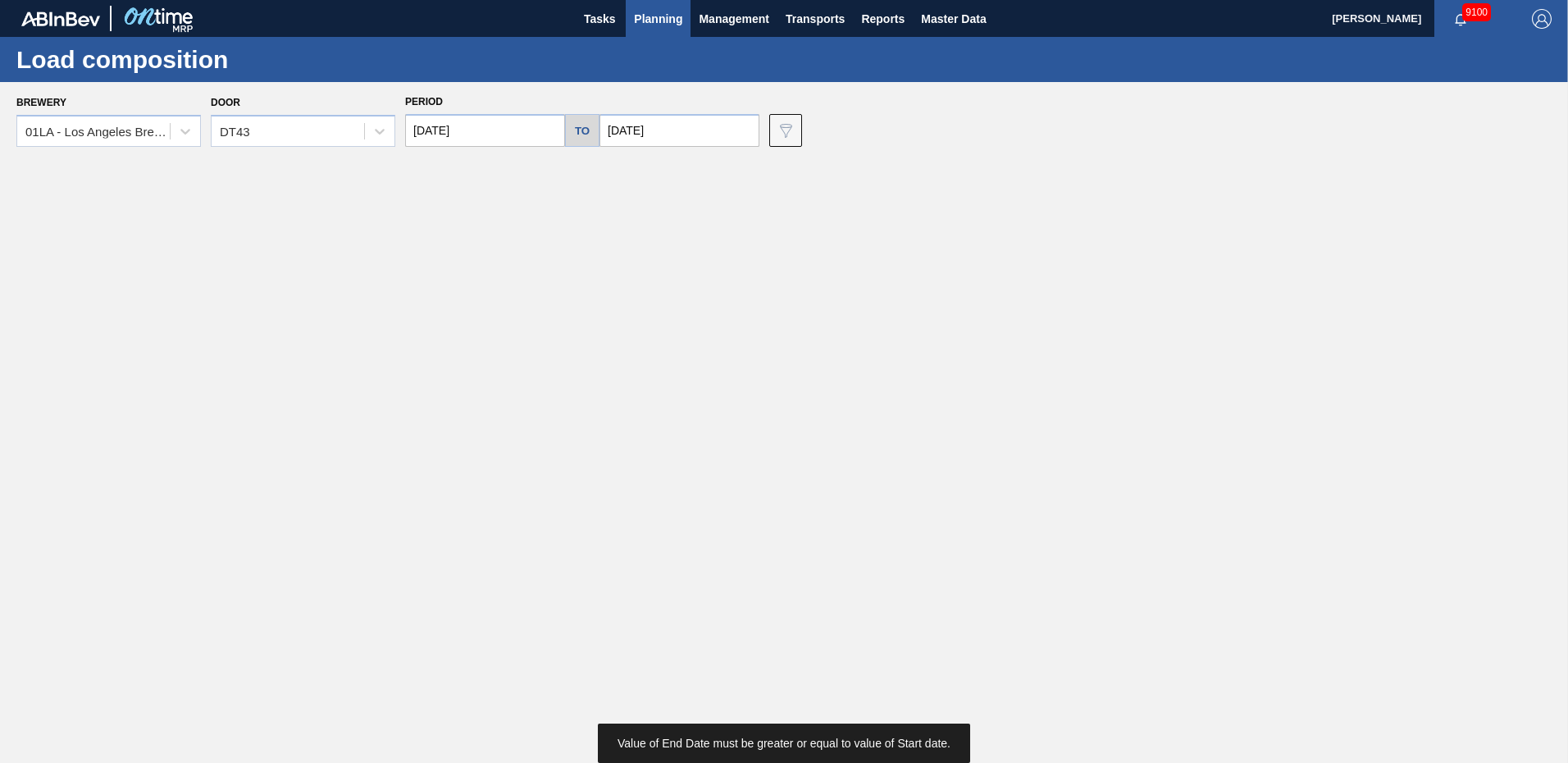
click at [721, 133] on input "09/03/2025" at bounding box center [680, 130] width 160 height 33
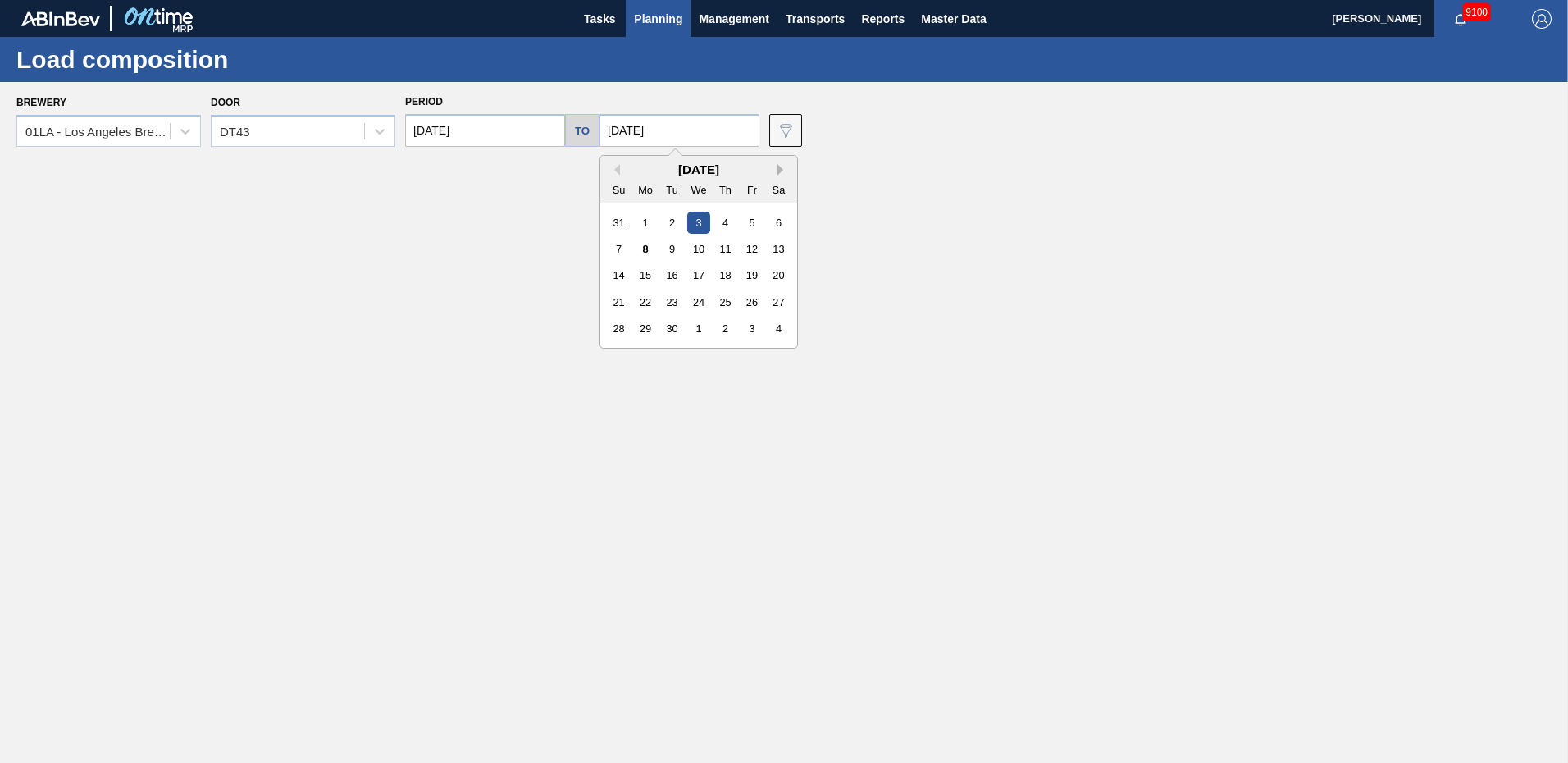
click at [778, 168] on button "Next Month" at bounding box center [784, 170] width 12 height 12
click at [615, 168] on button "Previous Month" at bounding box center [615, 170] width 12 height 12
click at [644, 274] on div "15" at bounding box center [645, 275] width 22 height 22
type input "09/15/2025"
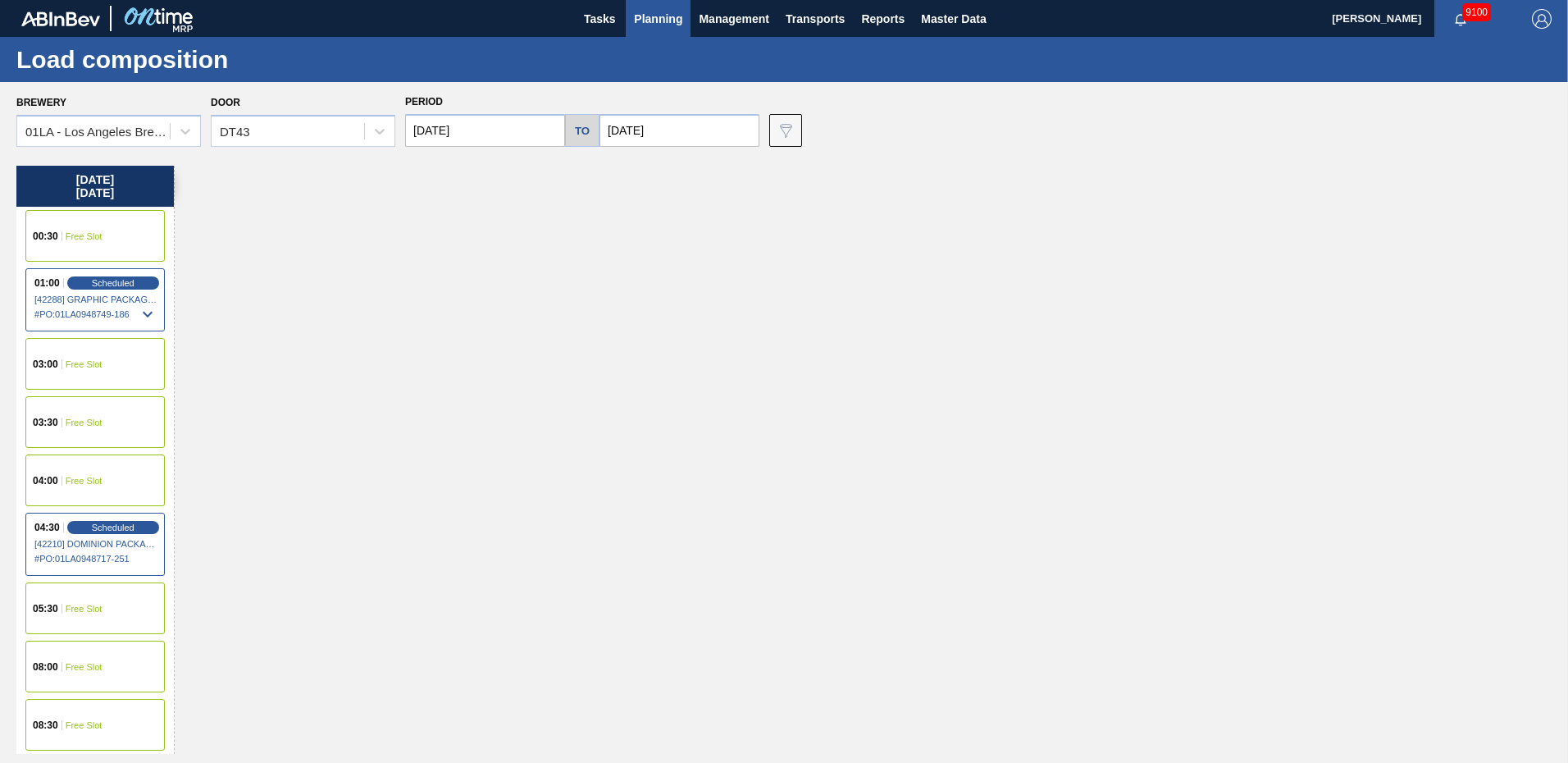
click at [101, 229] on div "00:30 Free Slot" at bounding box center [95, 236] width 140 height 51
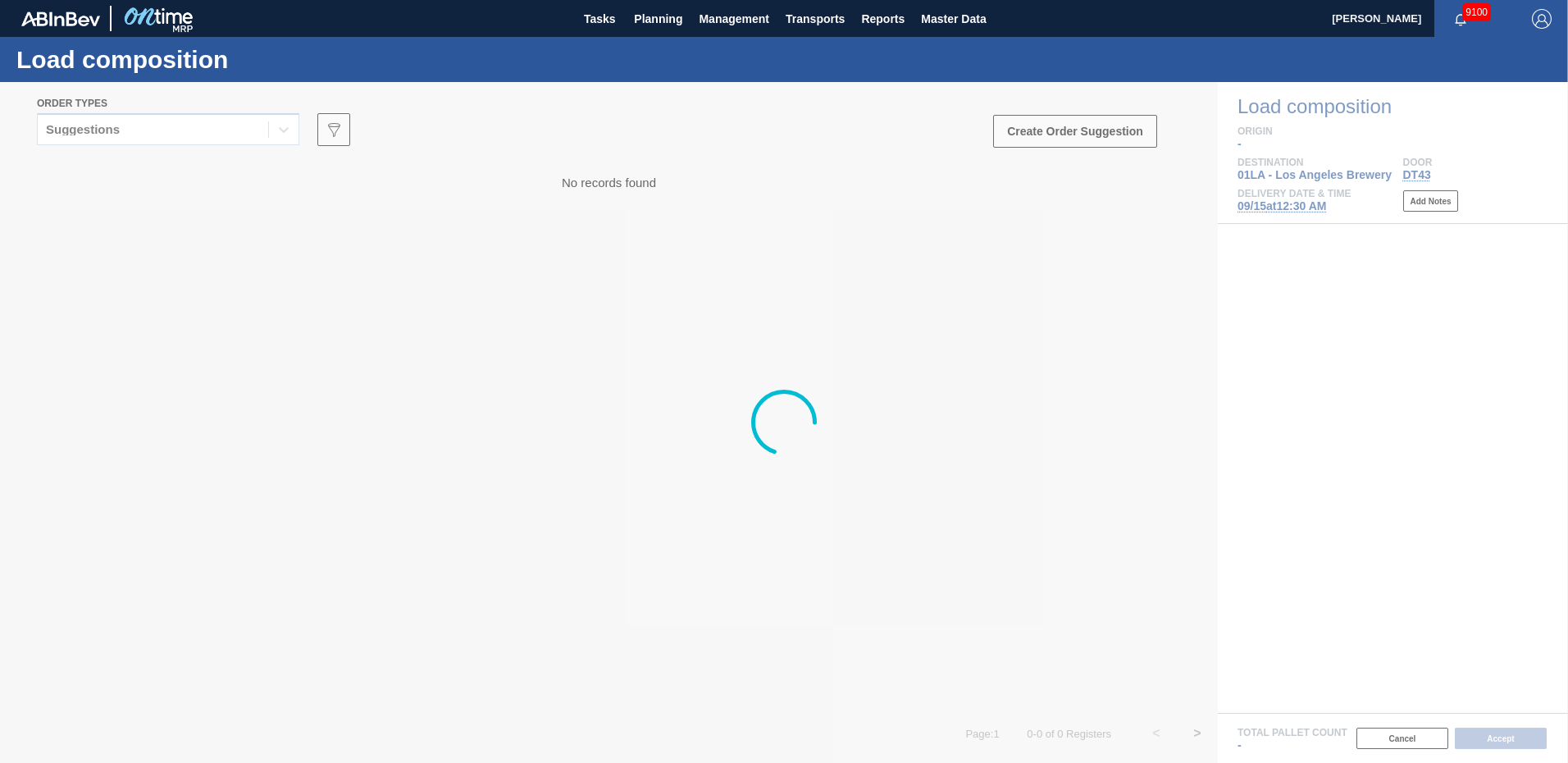
click at [285, 132] on div at bounding box center [784, 423] width 1568 height 681
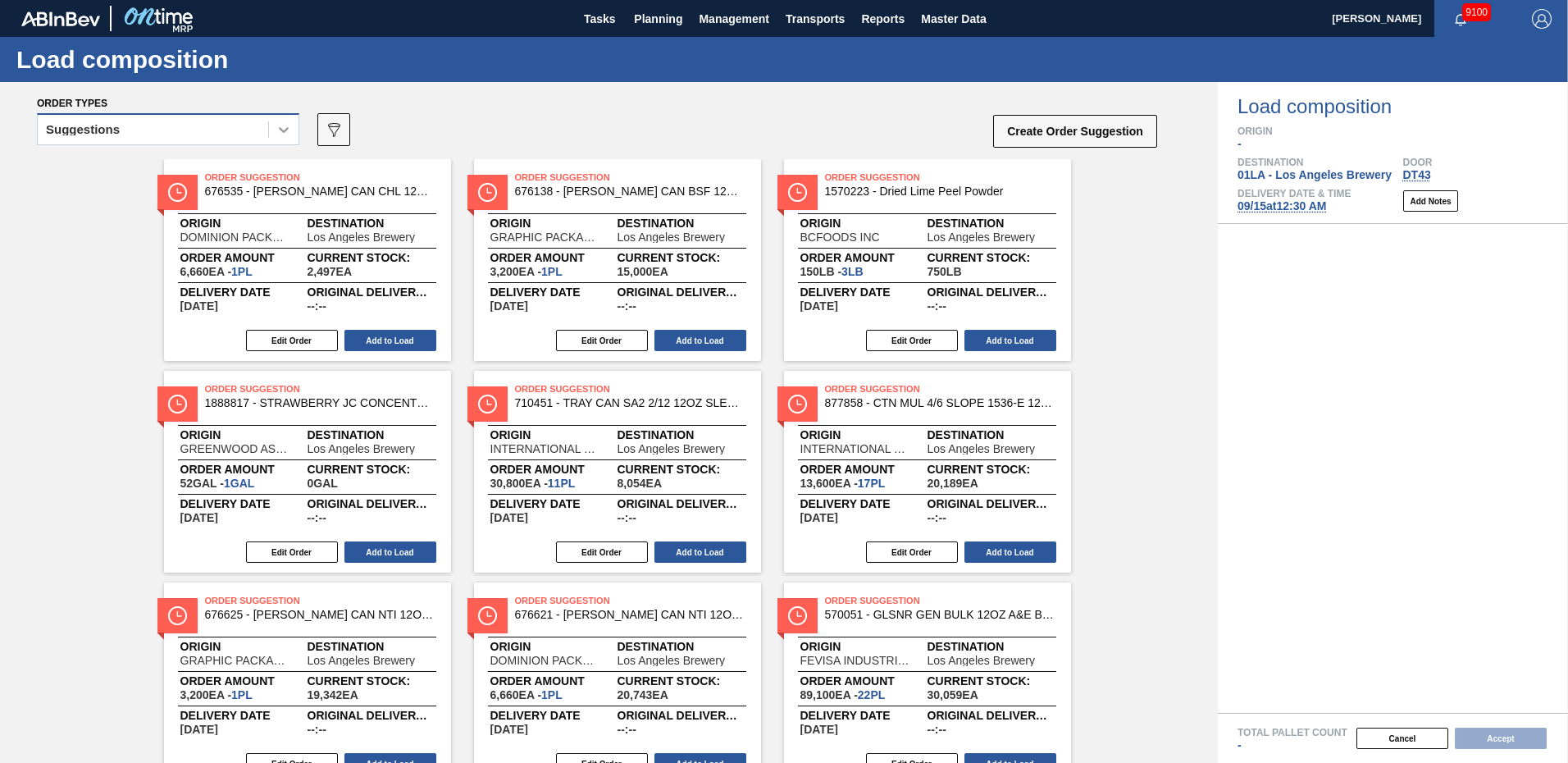
click at [285, 121] on div at bounding box center [284, 130] width 30 height 30
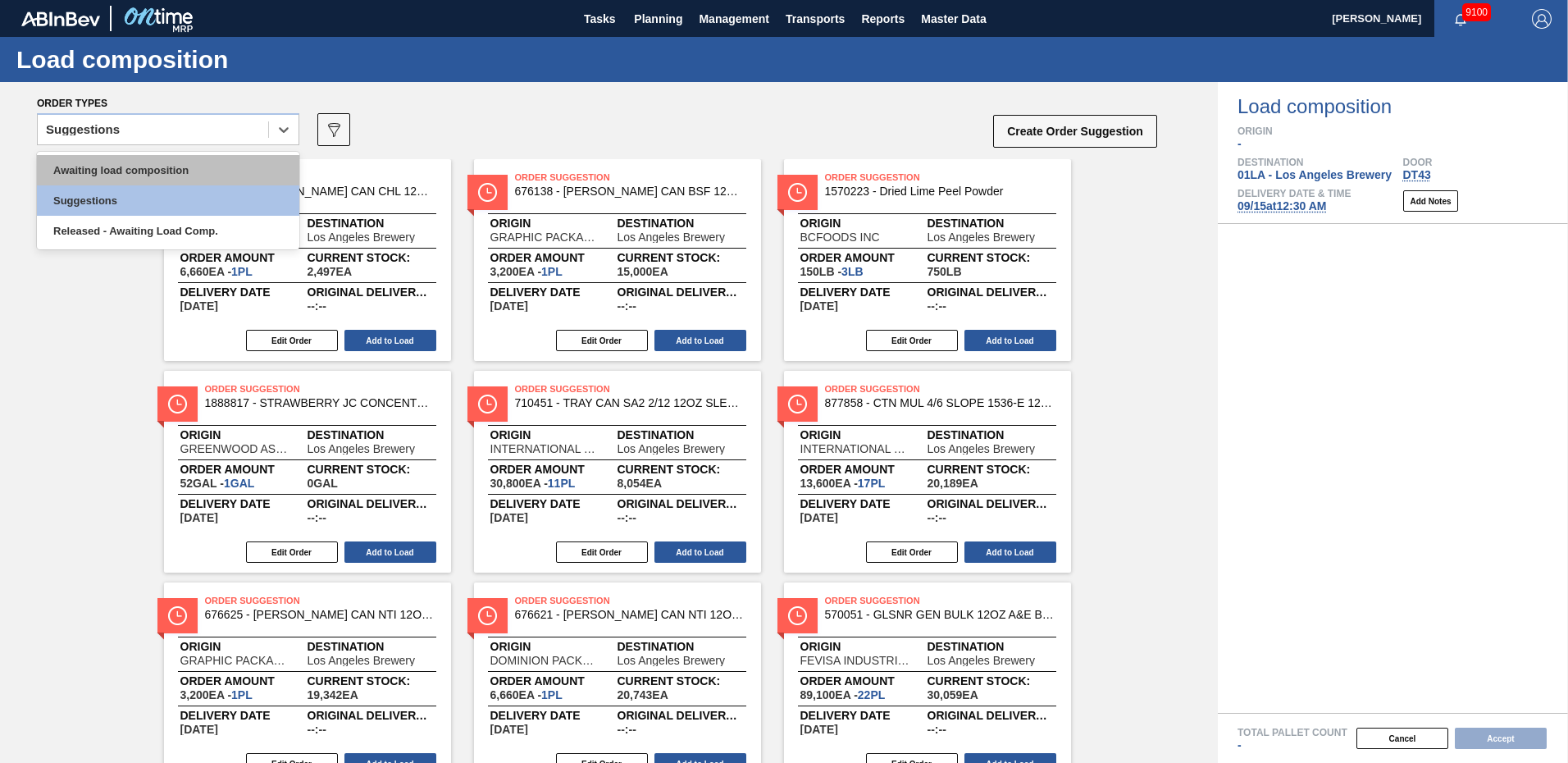
click at [142, 167] on div "Awaiting load composition" at bounding box center [167, 170] width 262 height 31
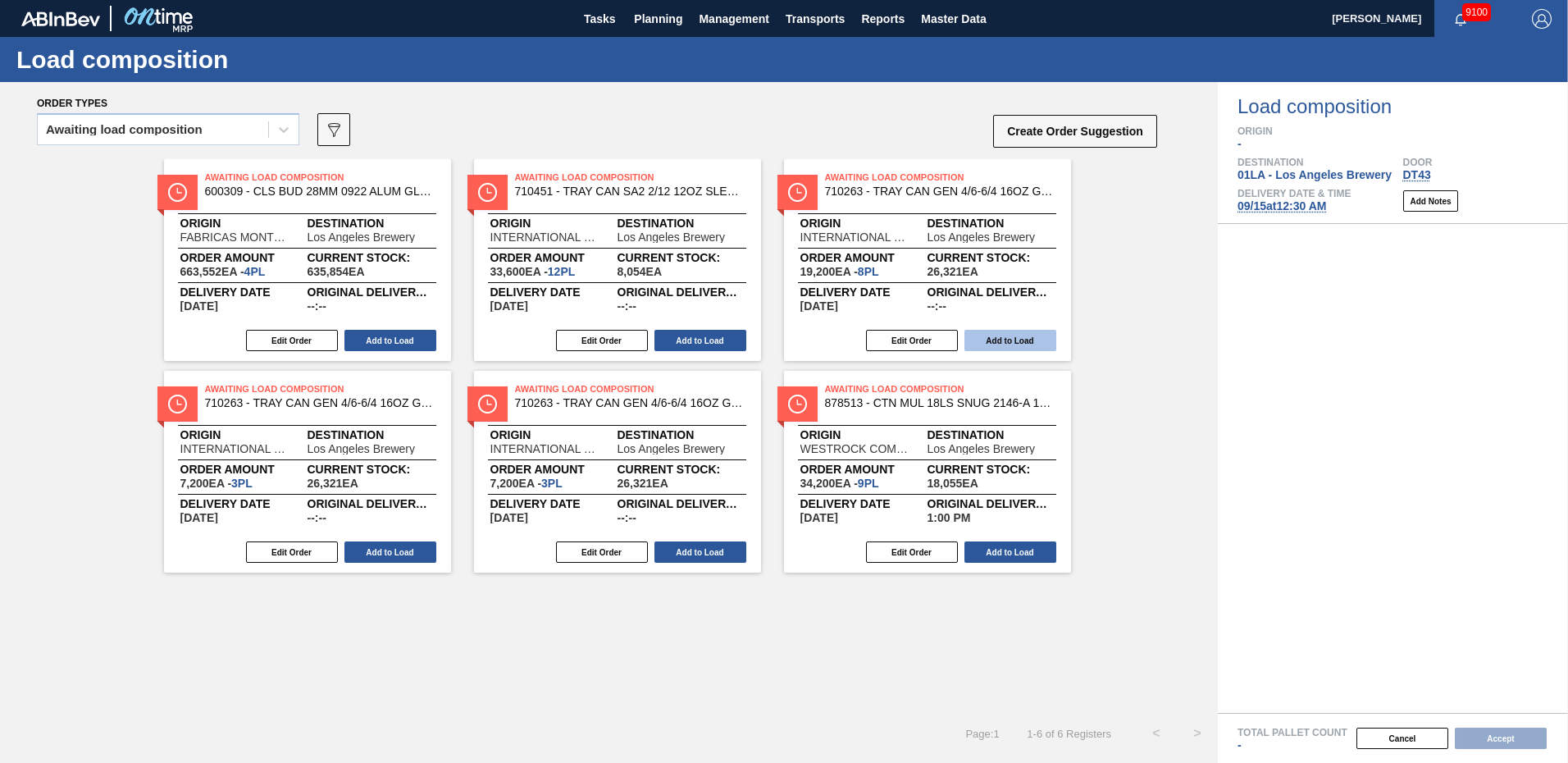
click at [1029, 341] on button "Add to Load" at bounding box center [1010, 340] width 92 height 22
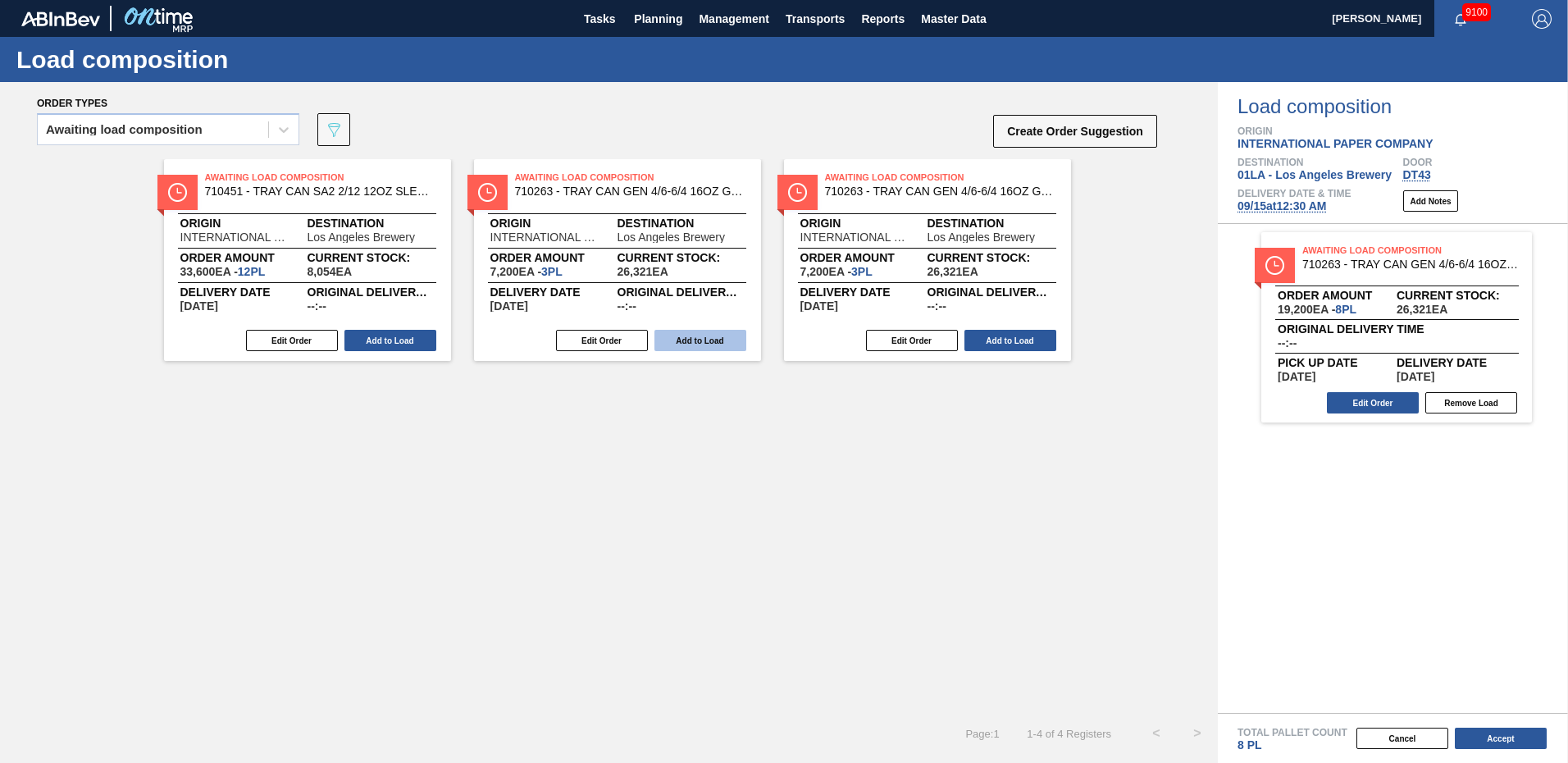
click at [703, 337] on button "Add to Load" at bounding box center [700, 340] width 92 height 22
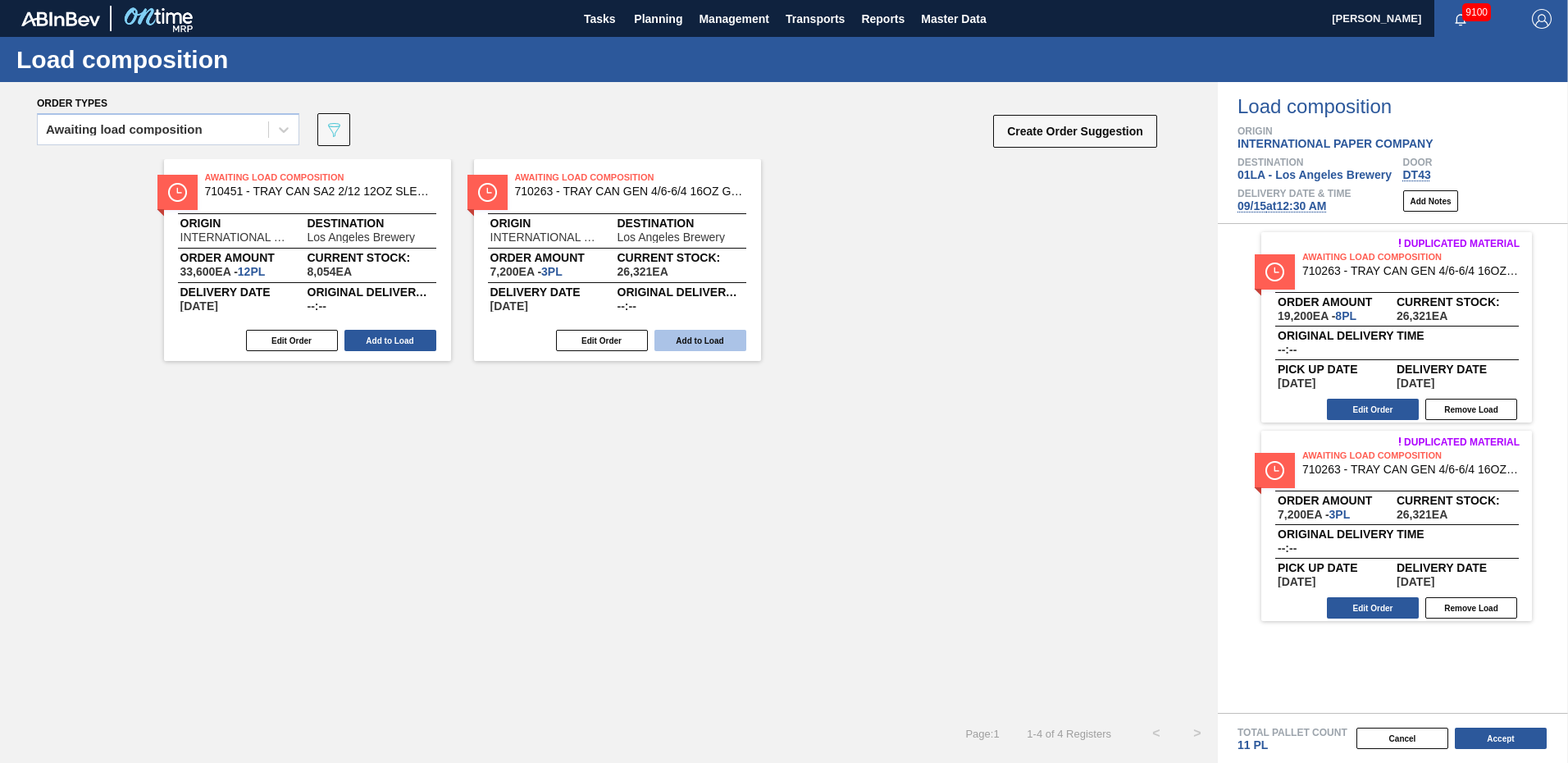
click at [688, 337] on button "Add to Load" at bounding box center [700, 340] width 92 height 22
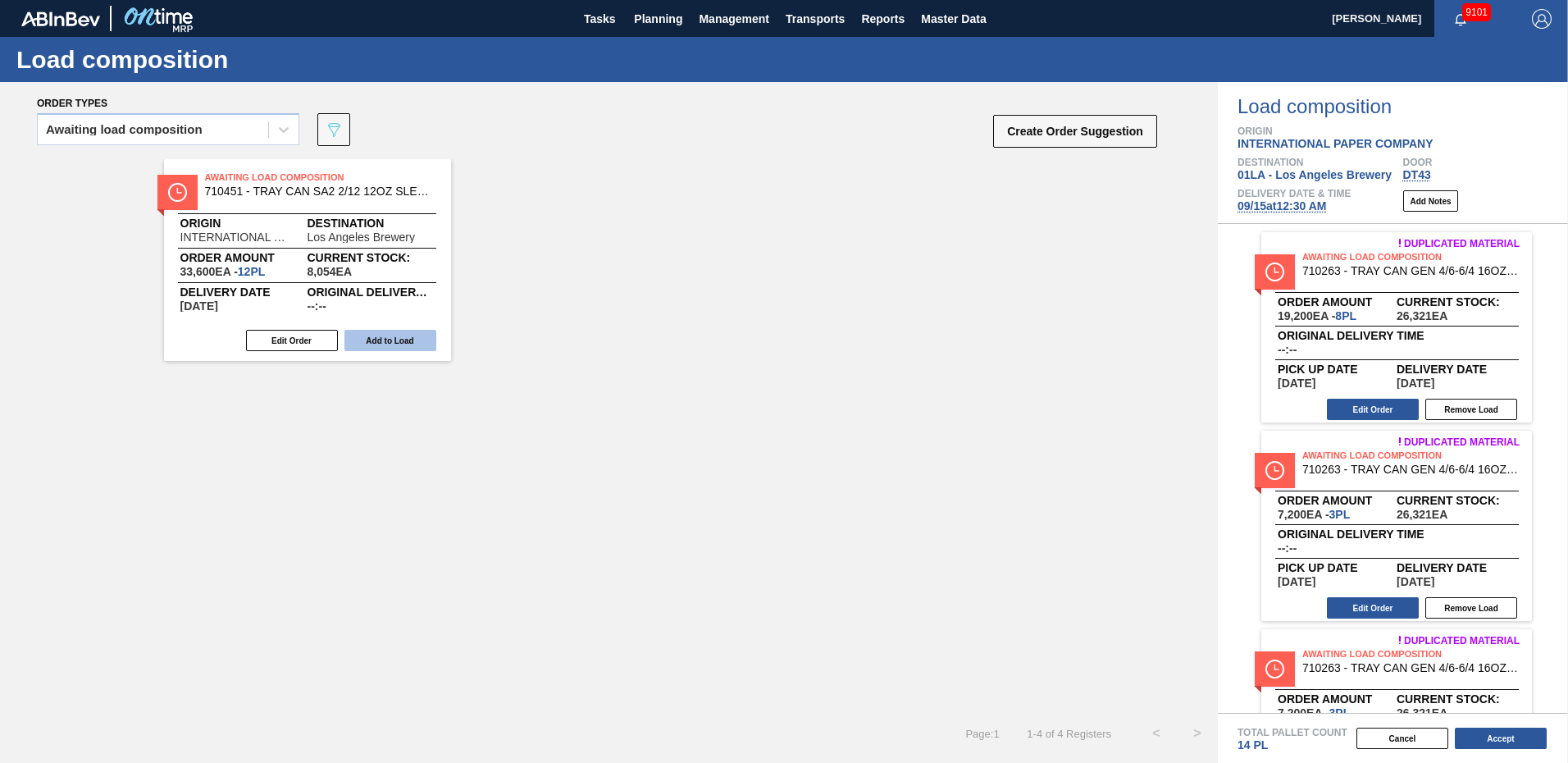
click at [395, 345] on button "Add to Load" at bounding box center [390, 340] width 92 height 22
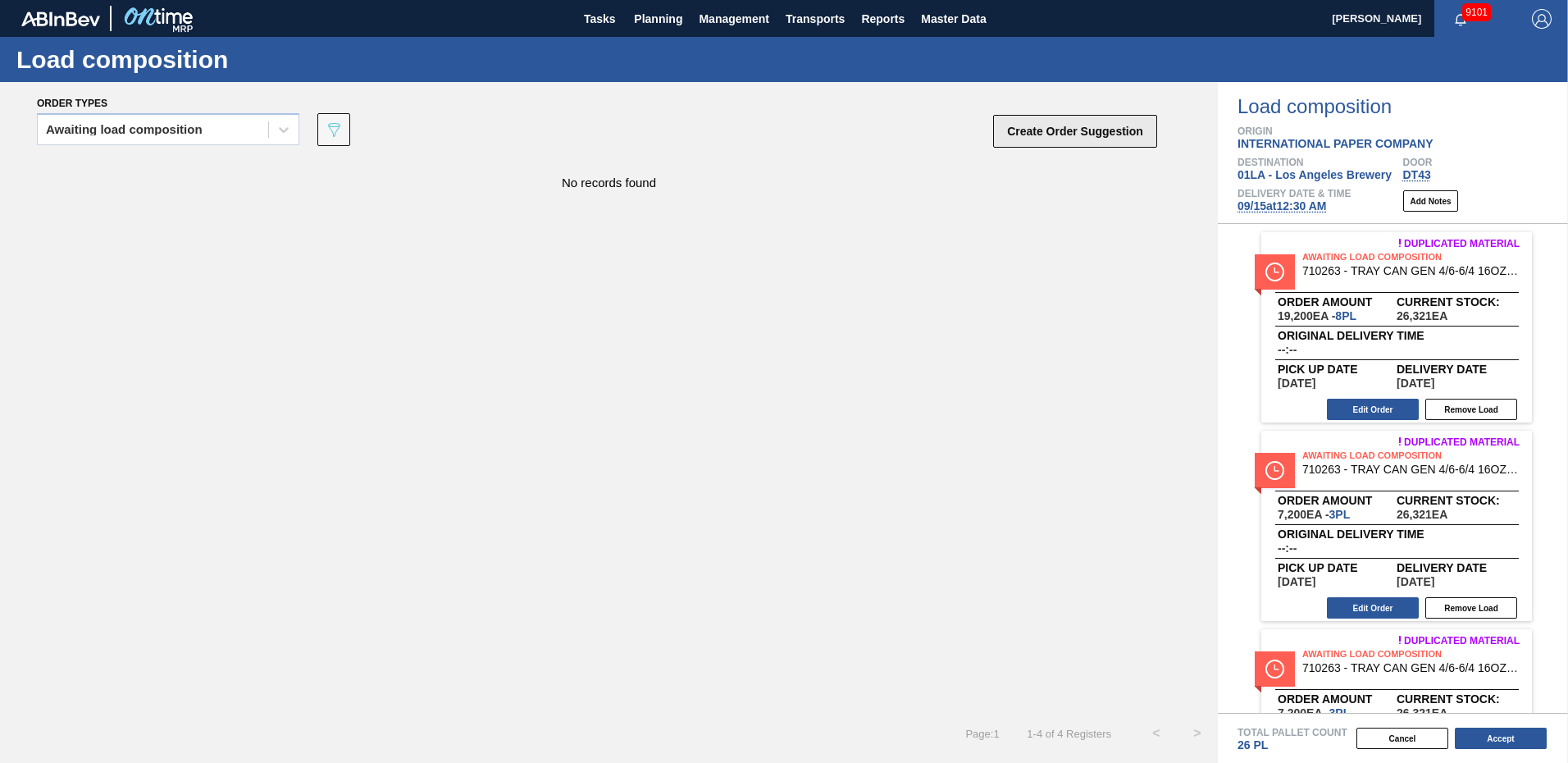
click at [1041, 132] on button "Create Order Suggestion" at bounding box center [1075, 131] width 164 height 33
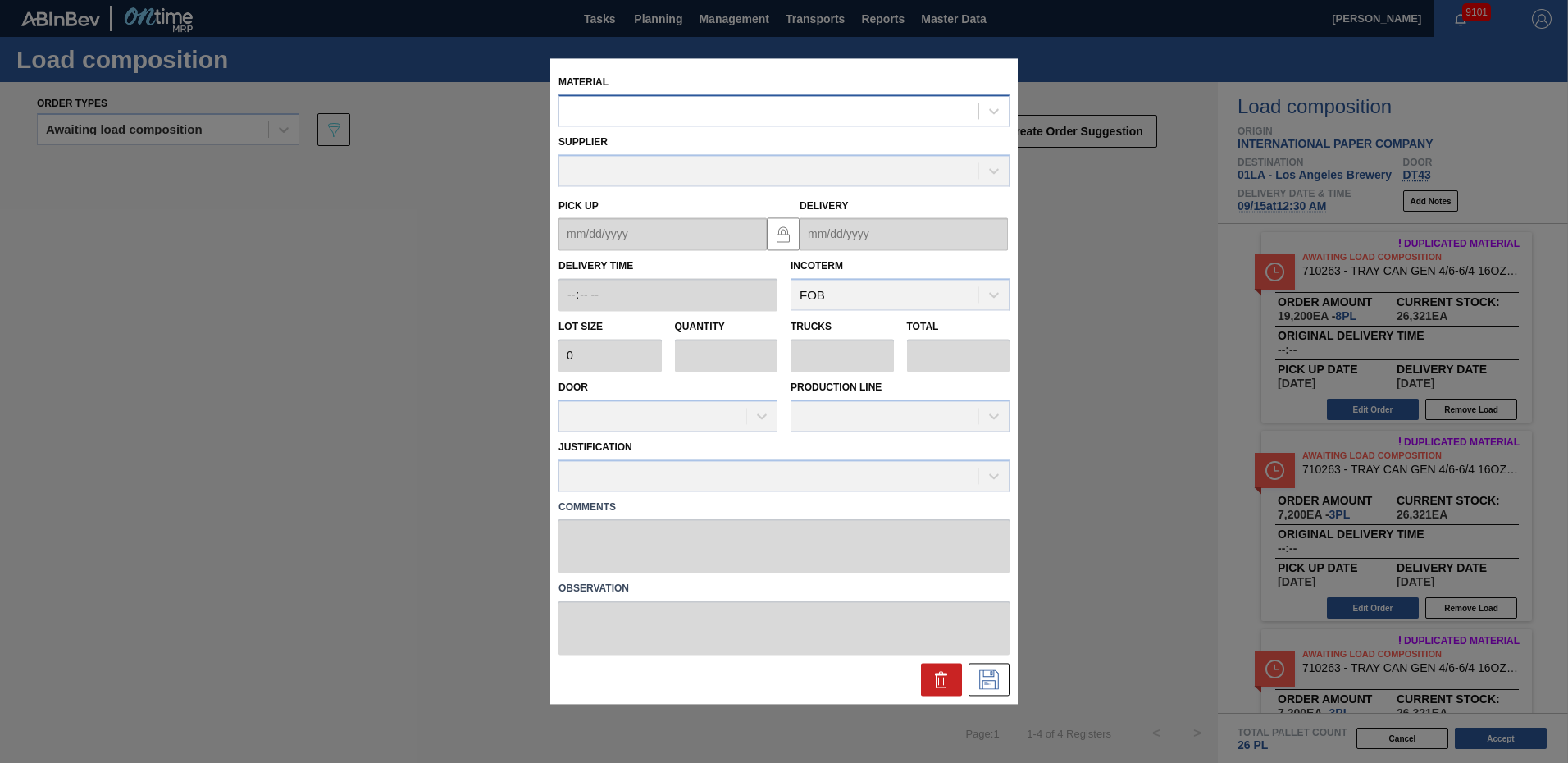
click at [687, 108] on div at bounding box center [768, 111] width 419 height 24
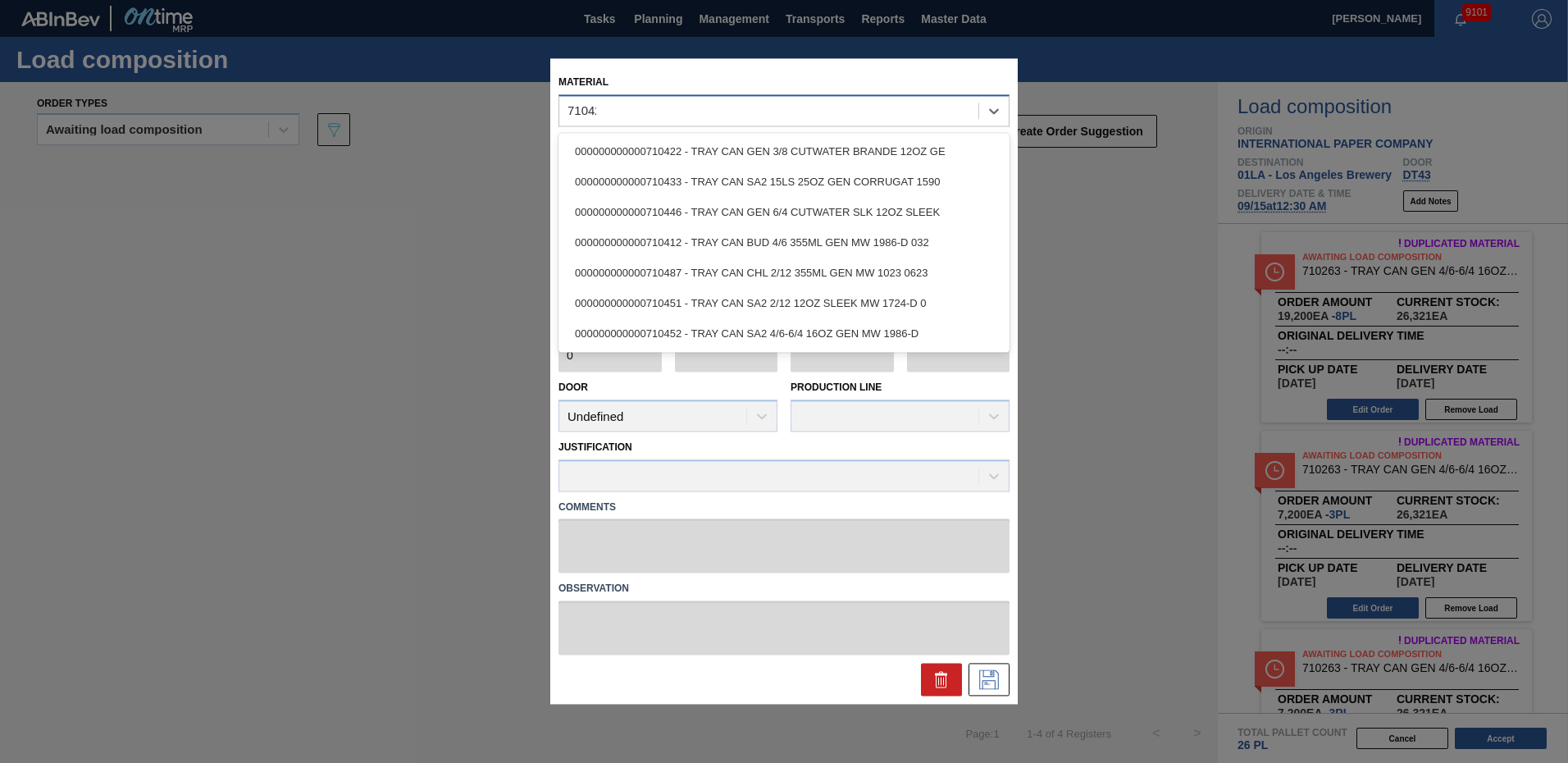
type input "710422"
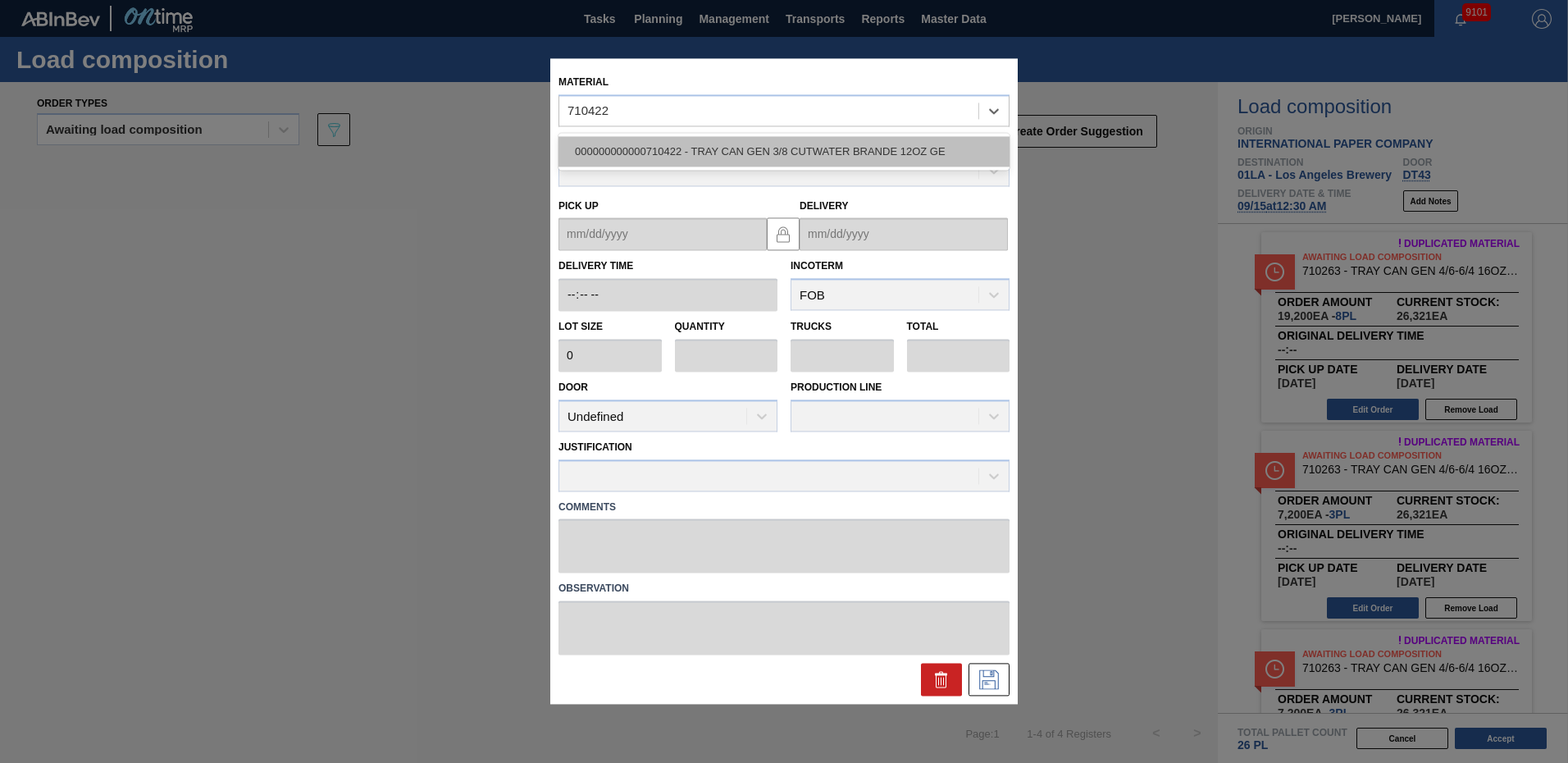
click at [688, 144] on div "000000000000710422 - TRAY CAN GEN 3/8 CUTWATER BRANDE 12OZ GE" at bounding box center [784, 151] width 451 height 31
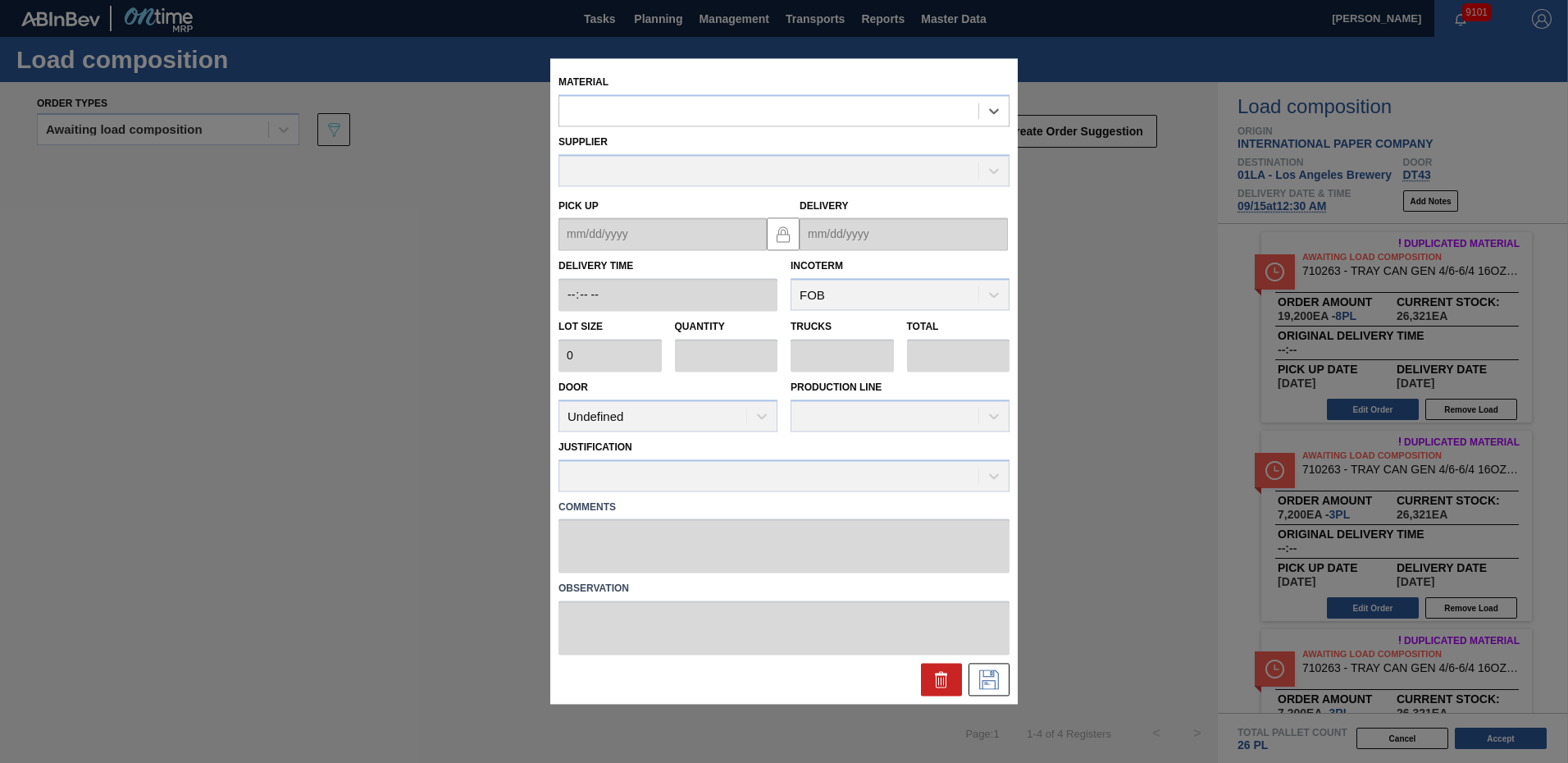
type input "2,400"
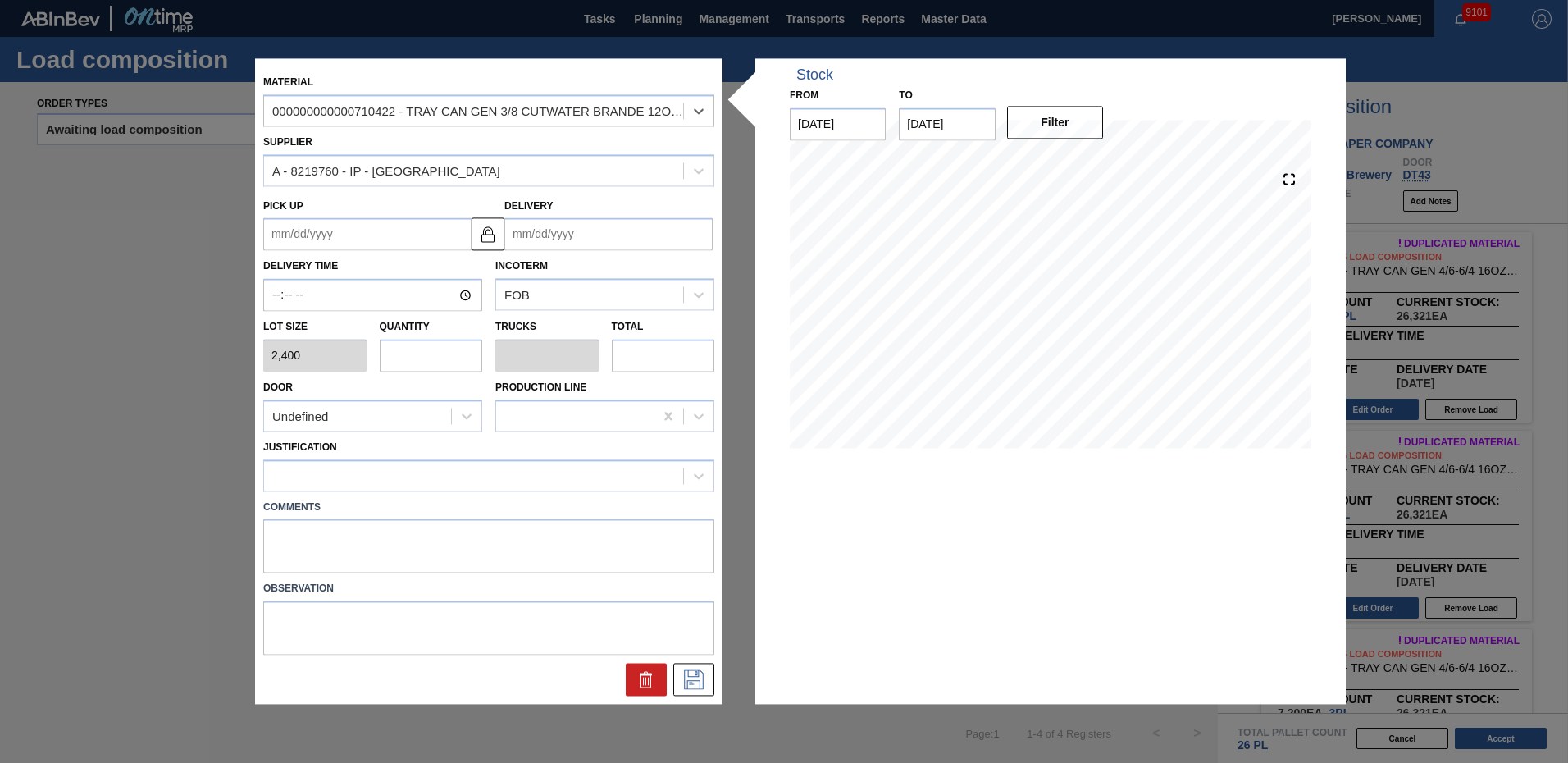
click at [585, 224] on input "Delivery" at bounding box center [609, 234] width 208 height 33
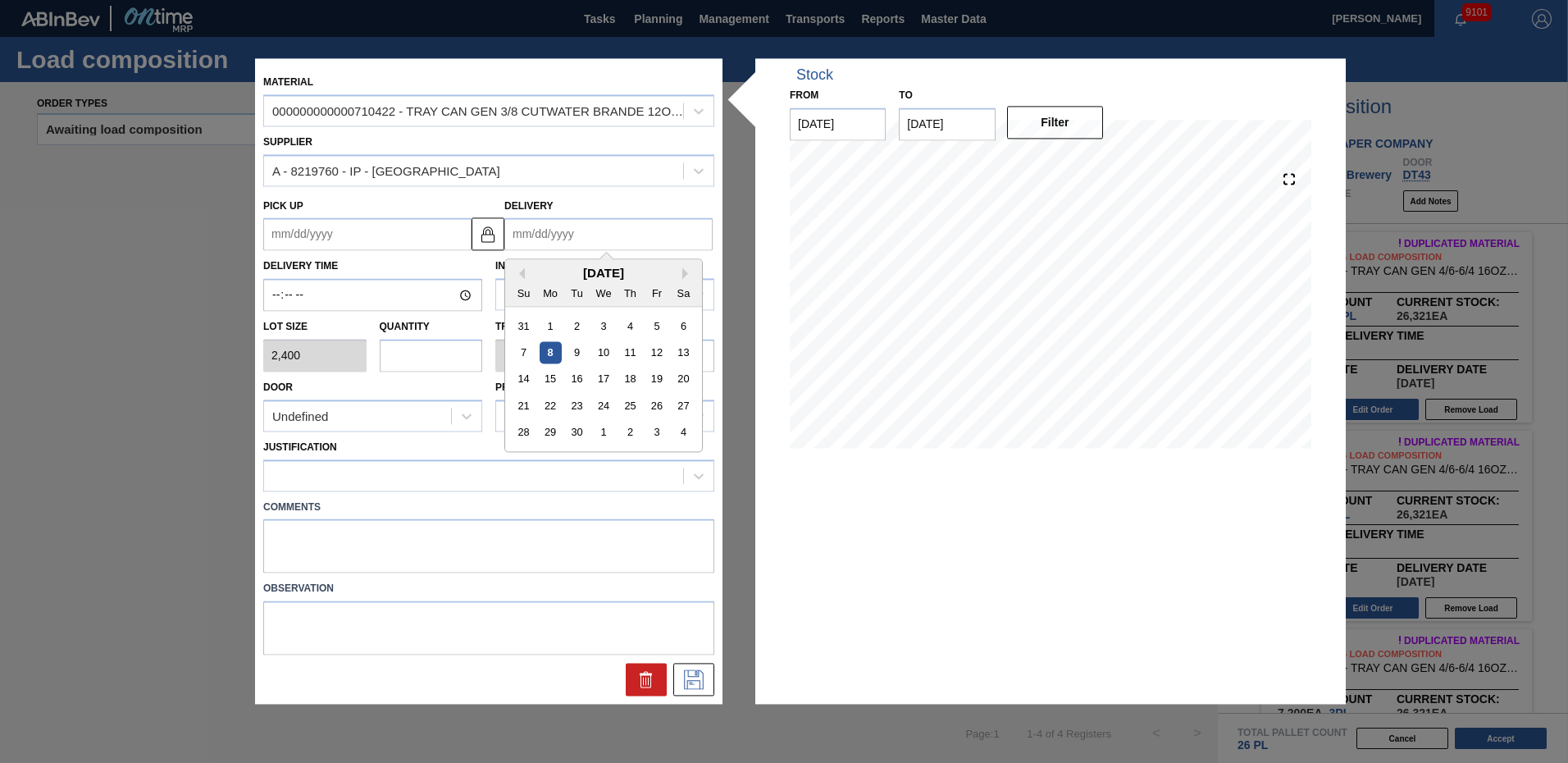
type input "9"
type up "08/31/2025"
type input "9/"
type up "08/31/2001"
type input "9/15"
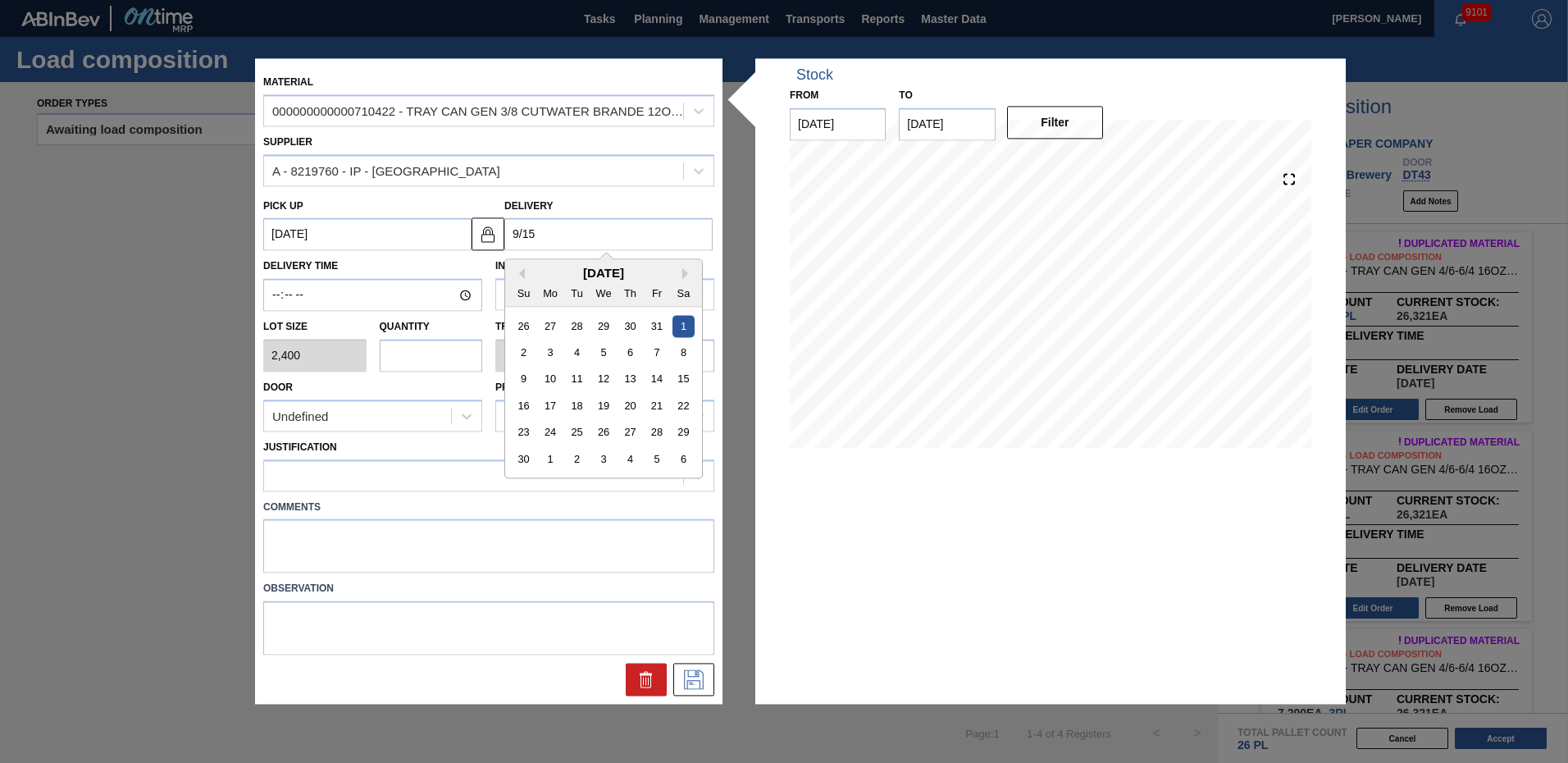
type up "09/14/2025"
type input "9/15/"
type up "09/14/2001"
type input "9/15/2"
type up "09/14/2002"
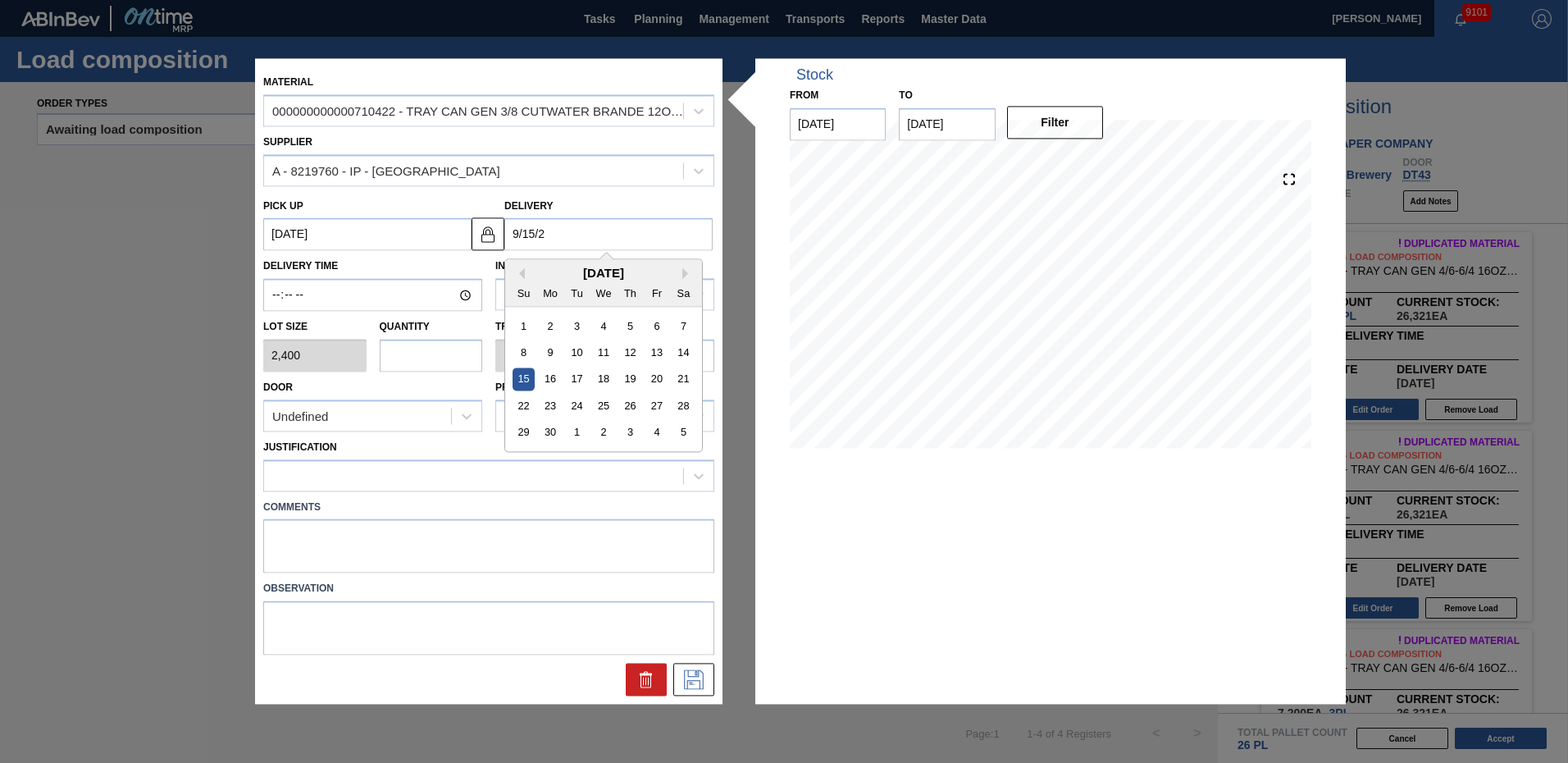
type input "9/15/25"
type up "09/14/2025"
drag, startPoint x: 549, startPoint y: 376, endPoint x: 365, endPoint y: 267, distance: 213.9
click at [548, 375] on div "15" at bounding box center [550, 379] width 22 height 22
type input "09/15/2025"
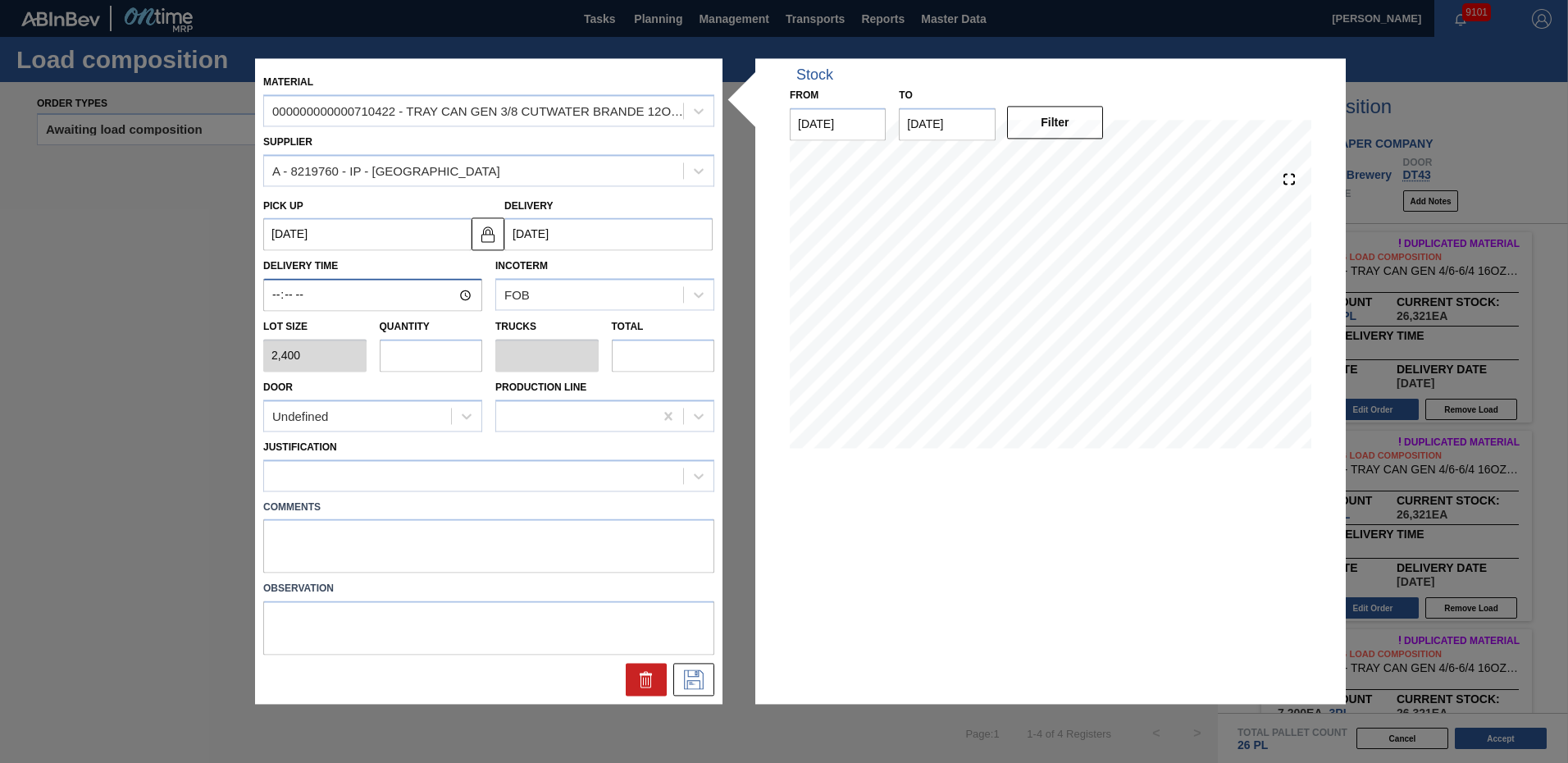
click at [271, 293] on input "Delivery Time" at bounding box center [372, 295] width 219 height 33
type input "00:30"
click at [429, 351] on input "text" at bounding box center [432, 354] width 103 height 33
type input "2"
type input "0.038"
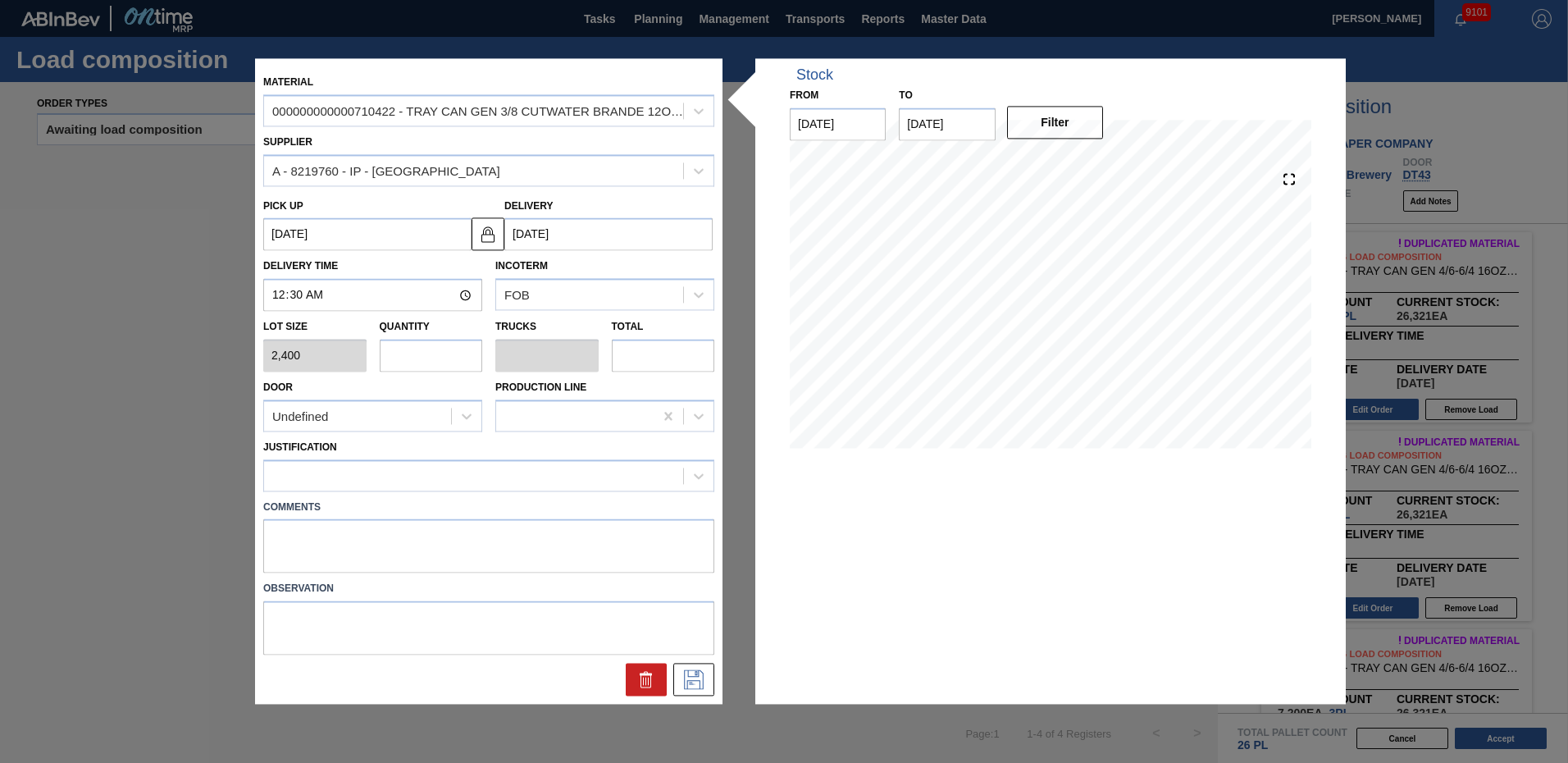
type input "4,800"
type input "26"
type input "0.5"
type input "62,400"
type input "26"
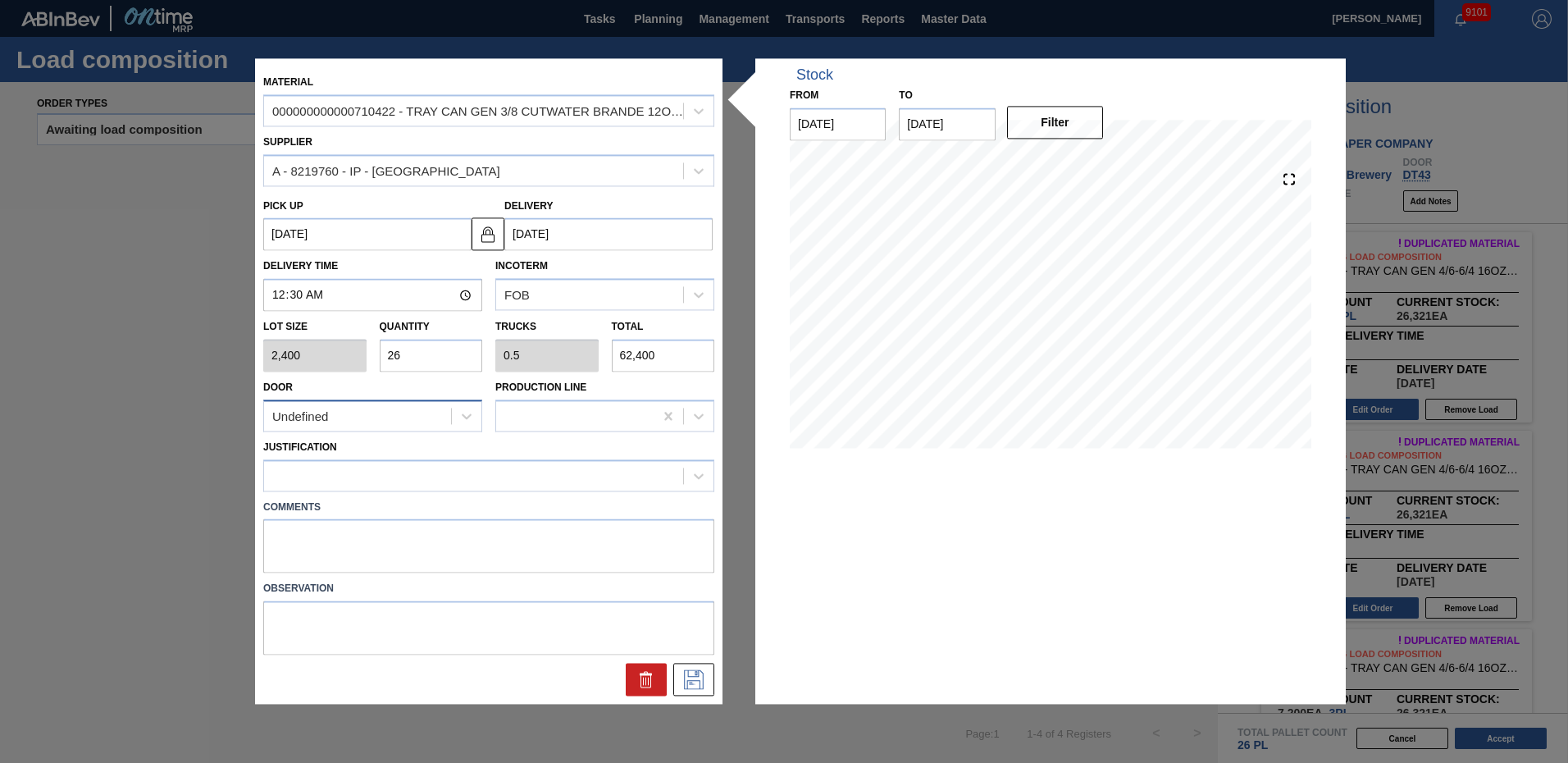
click at [390, 409] on div "Undefined" at bounding box center [357, 417] width 187 height 24
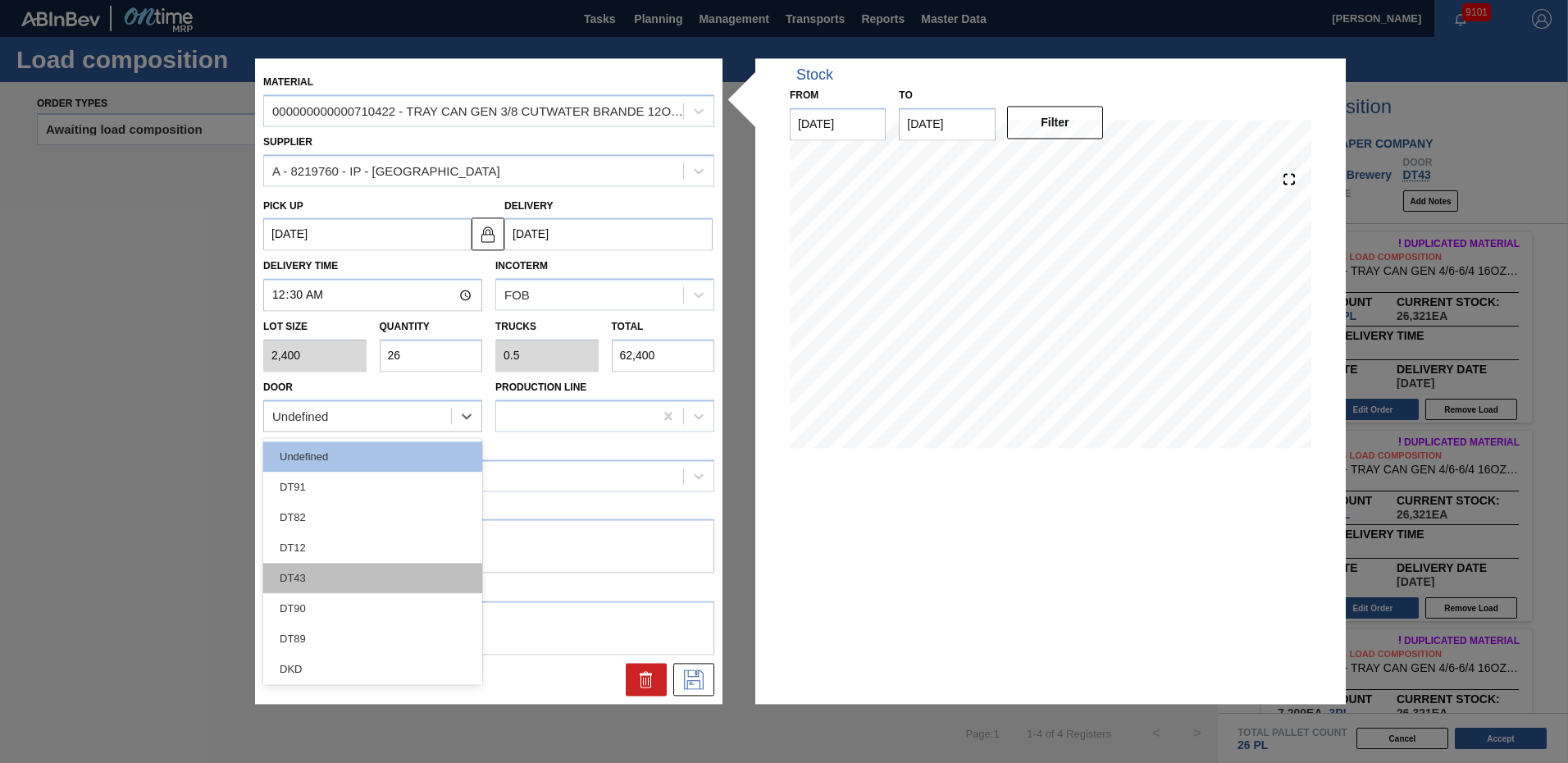
click at [322, 582] on div "DT43" at bounding box center [372, 577] width 219 height 31
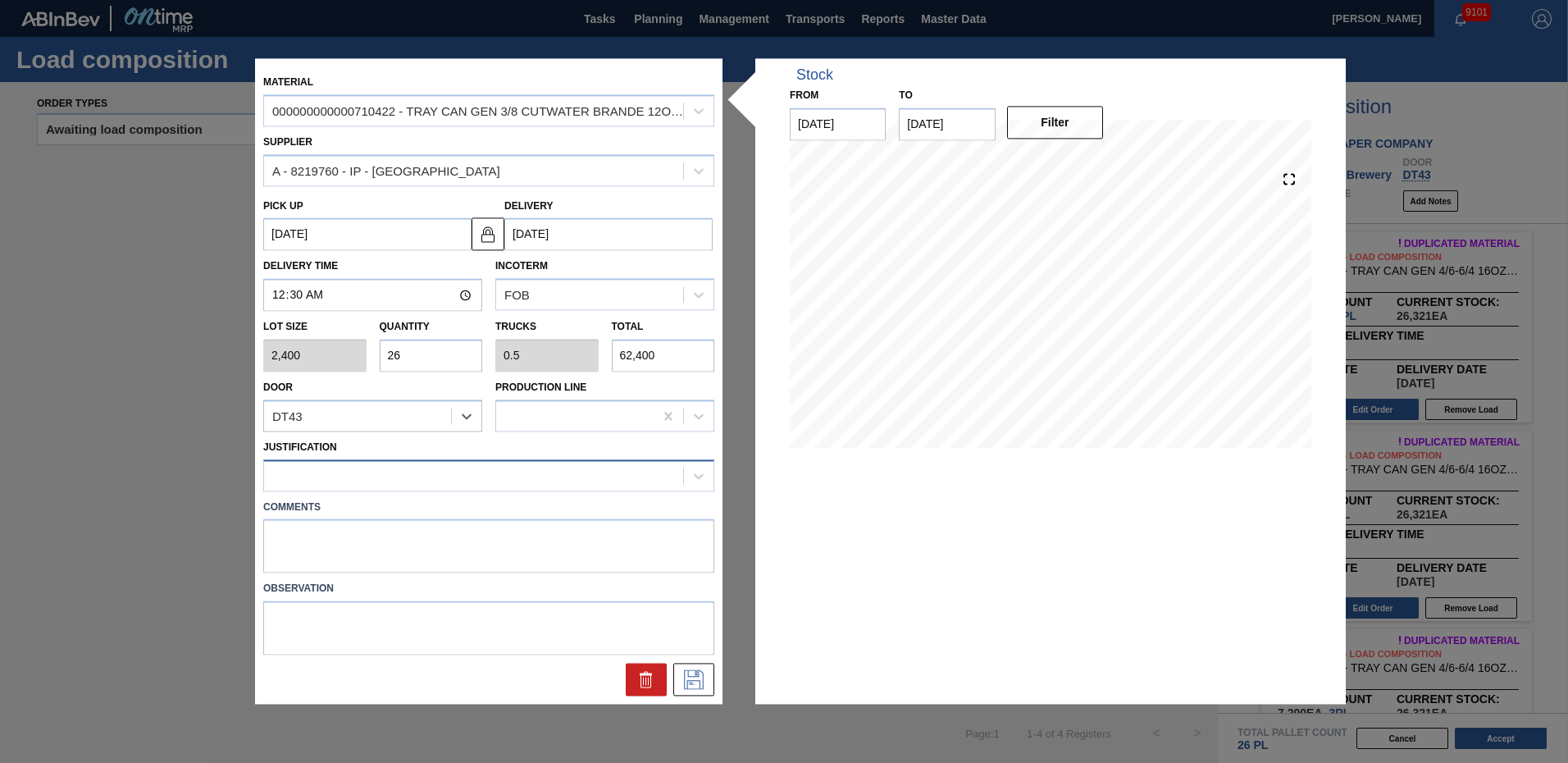
click at [310, 485] on div at bounding box center [473, 475] width 419 height 24
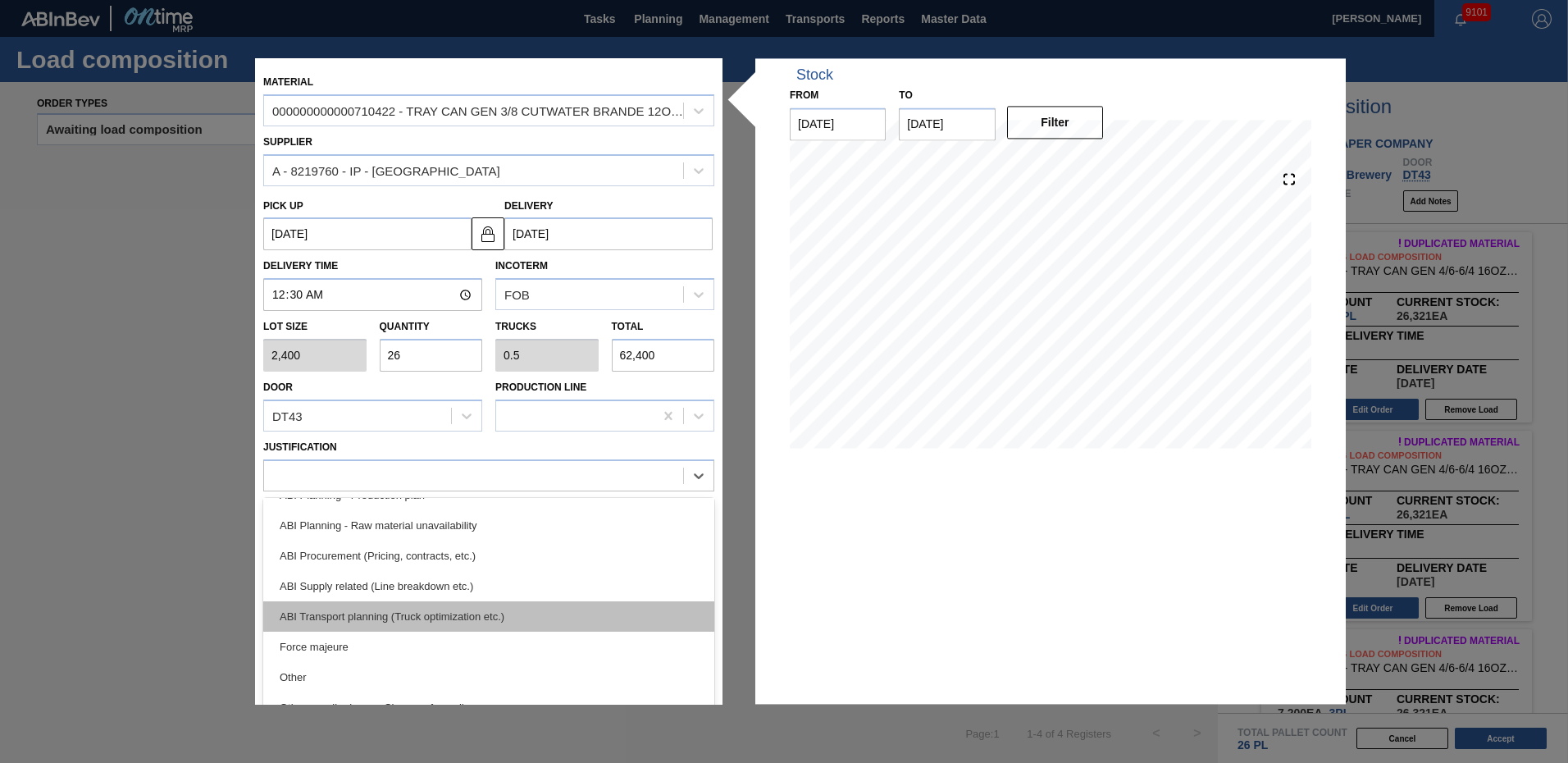
scroll to position [174, 0]
click at [518, 601] on div "ABI Transport planning (Truck optimization etc.)" at bounding box center [489, 616] width 451 height 31
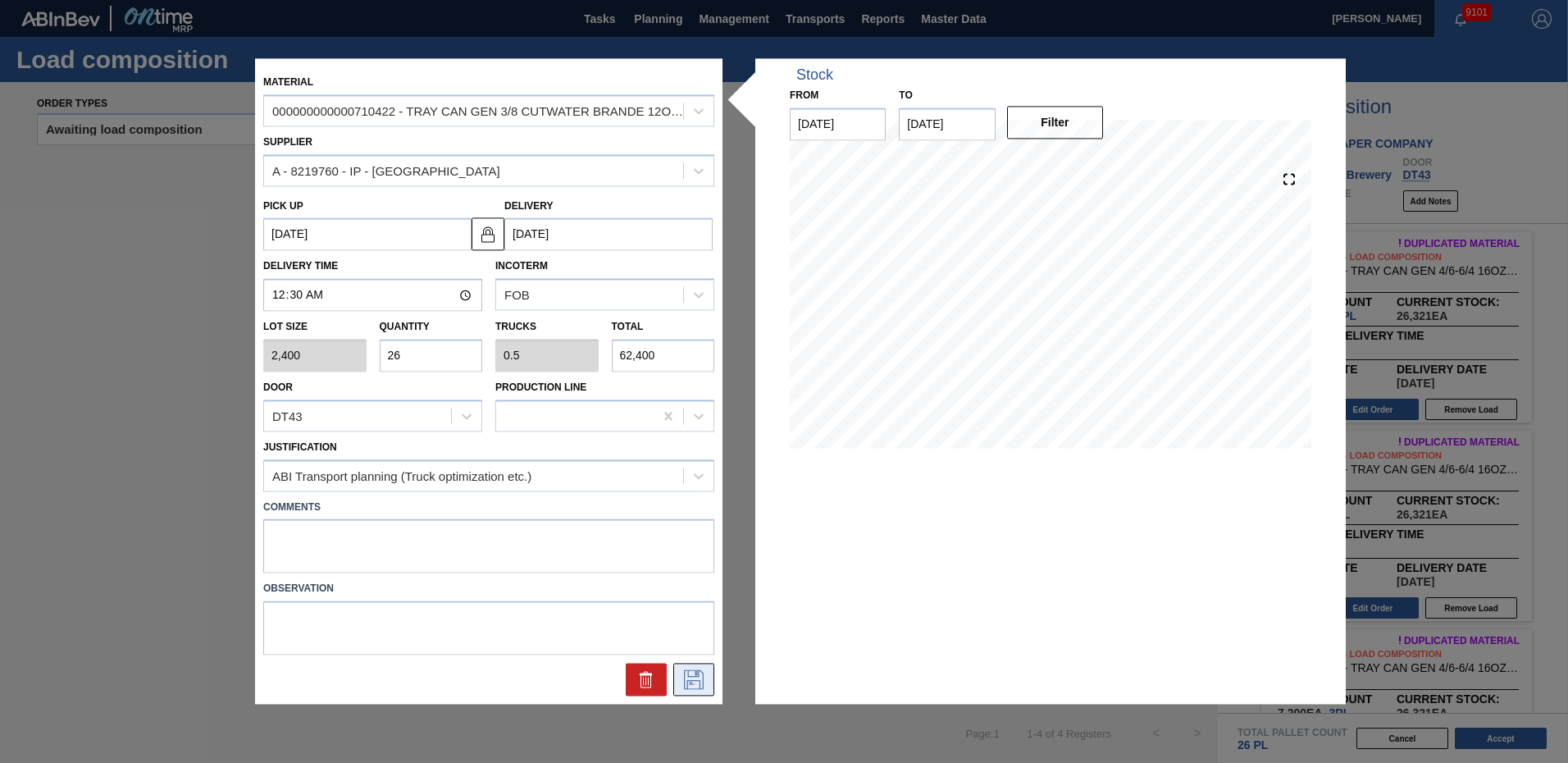
click at [694, 679] on icon at bounding box center [694, 680] width 27 height 20
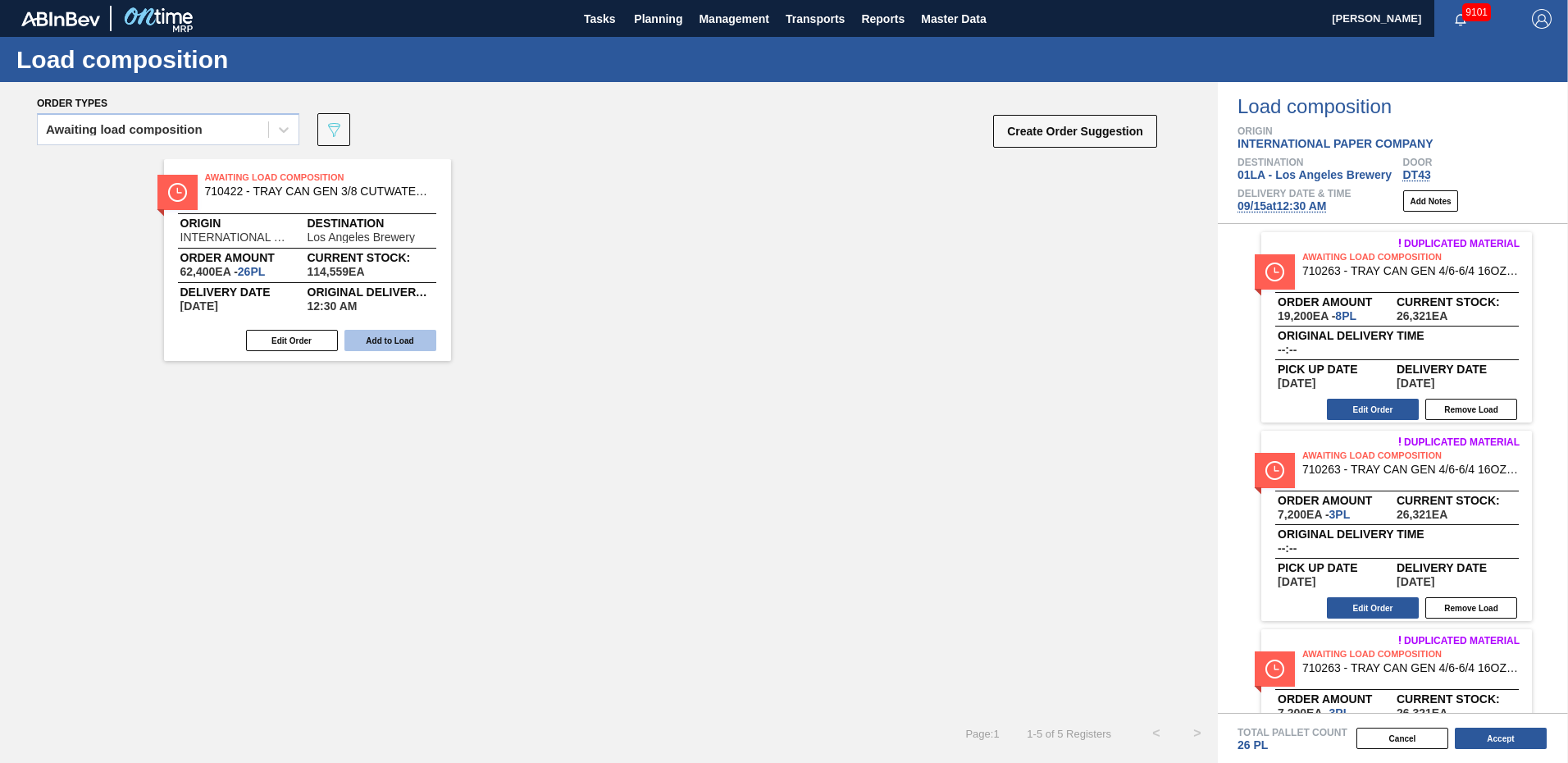
click at [390, 338] on button "Add to Load" at bounding box center [390, 340] width 92 height 22
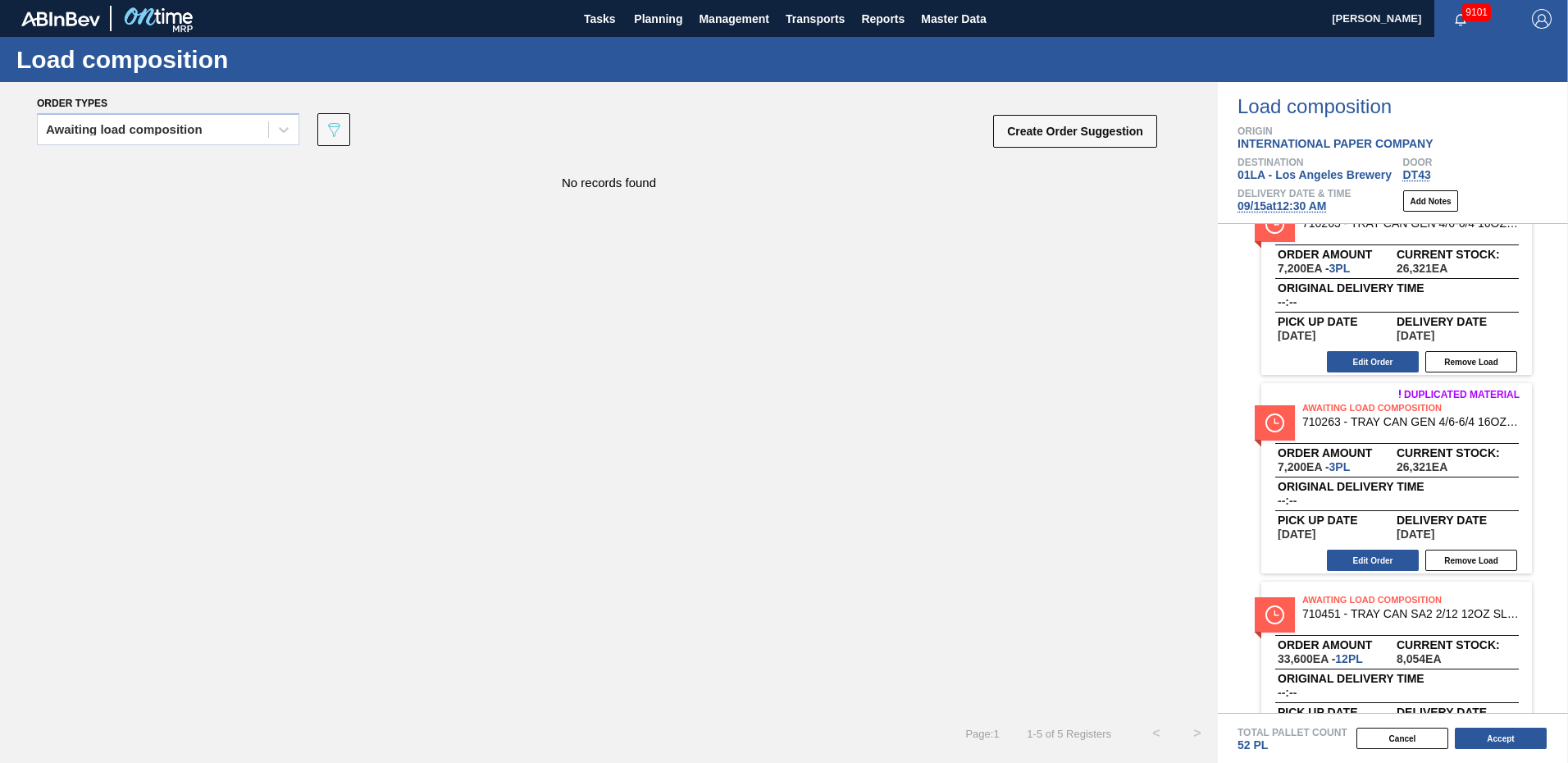
scroll to position [512, 0]
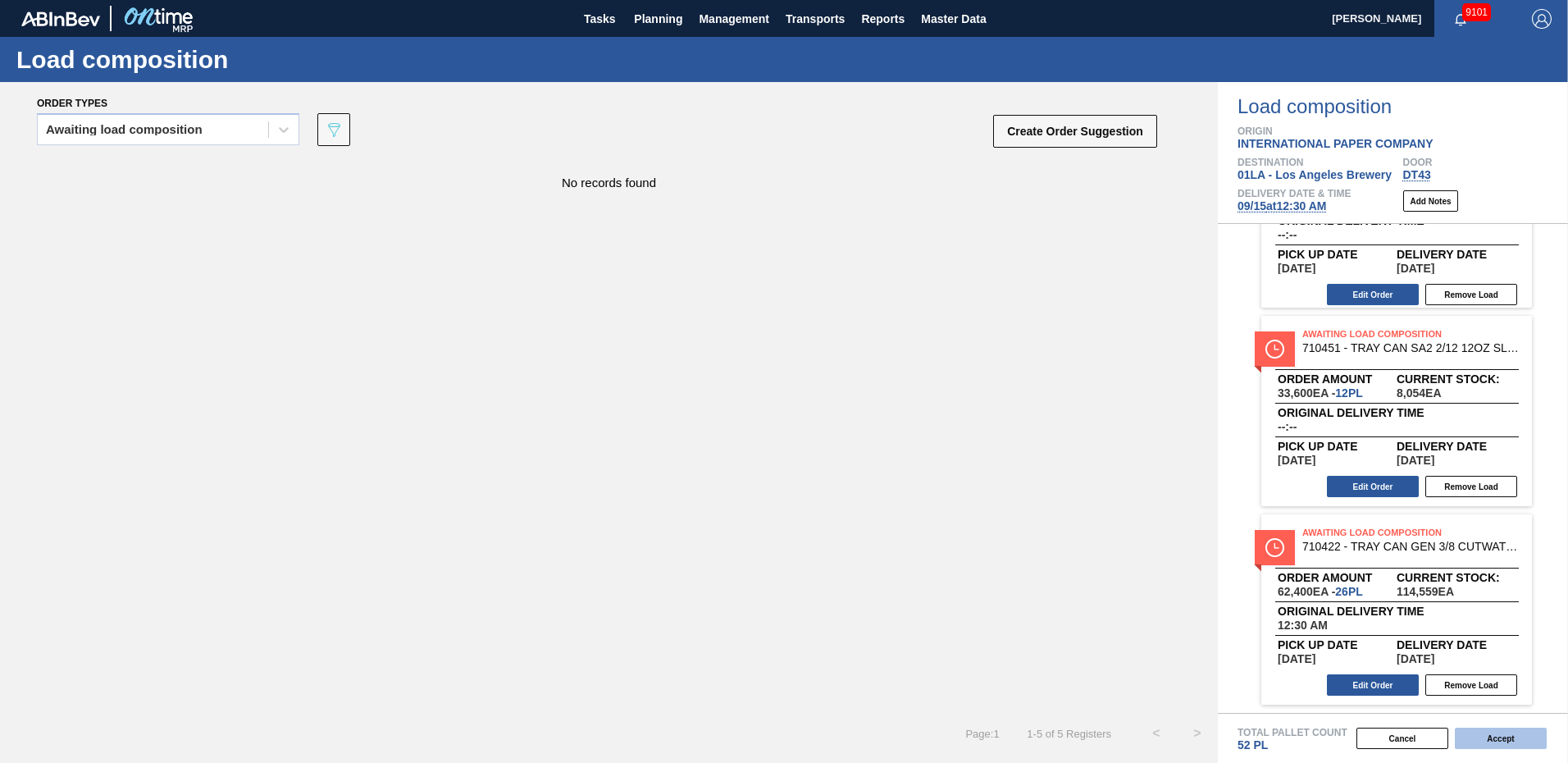
click at [1486, 730] on button "Accept" at bounding box center [1501, 738] width 92 height 22
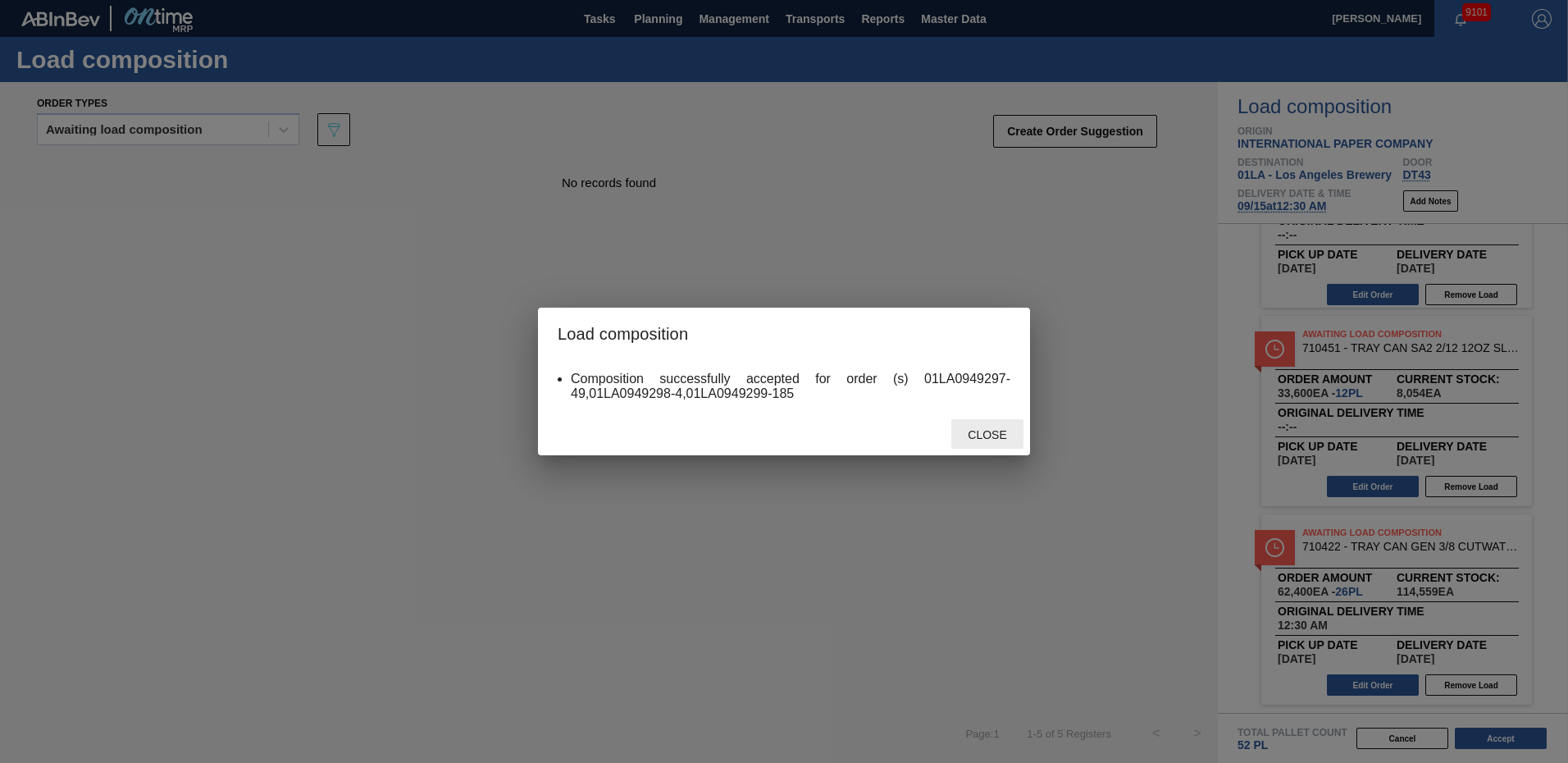
click at [977, 436] on span "Close" at bounding box center [987, 434] width 64 height 13
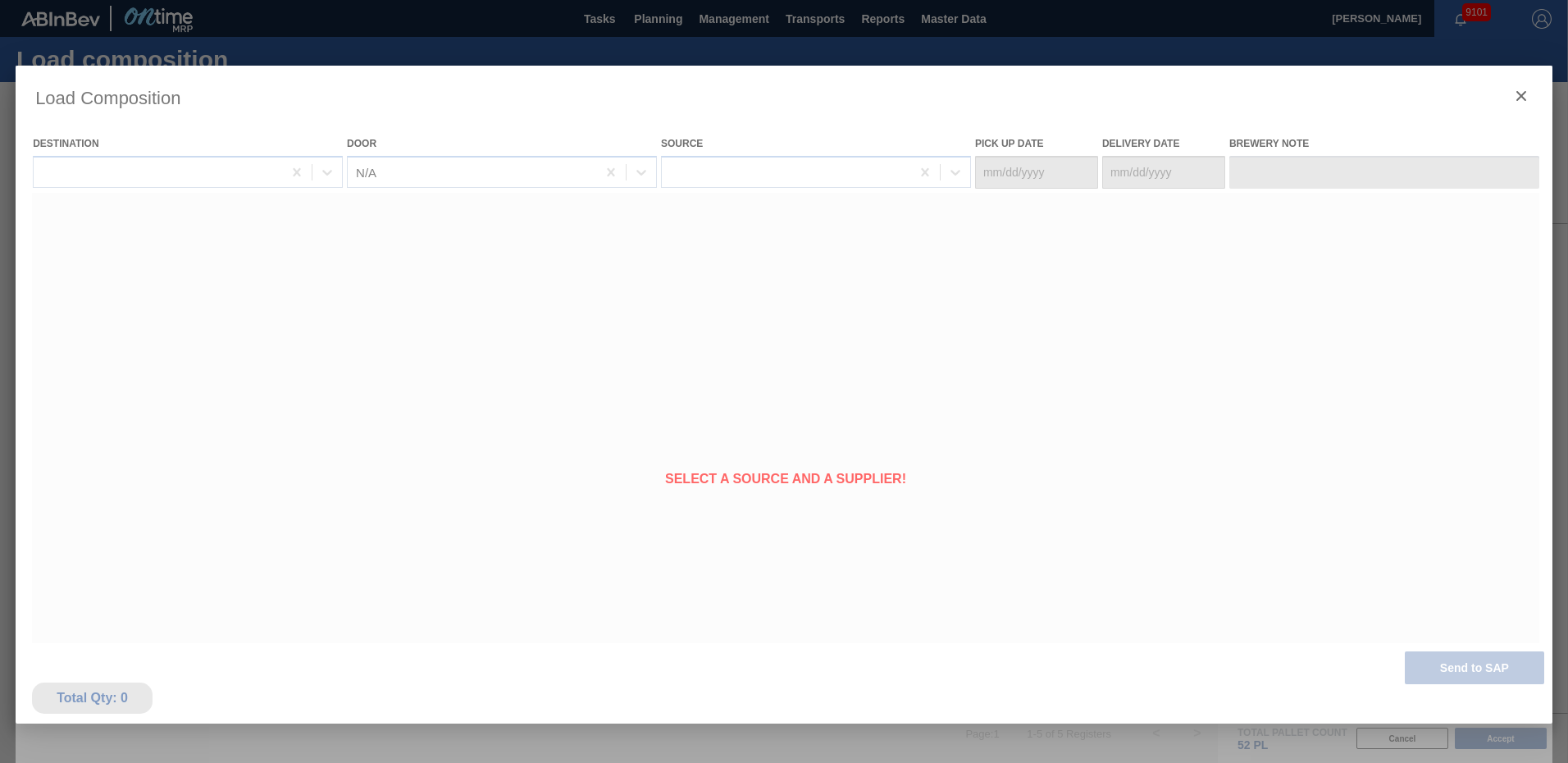
type Date "09/14/2025"
type Date "09/15/2025"
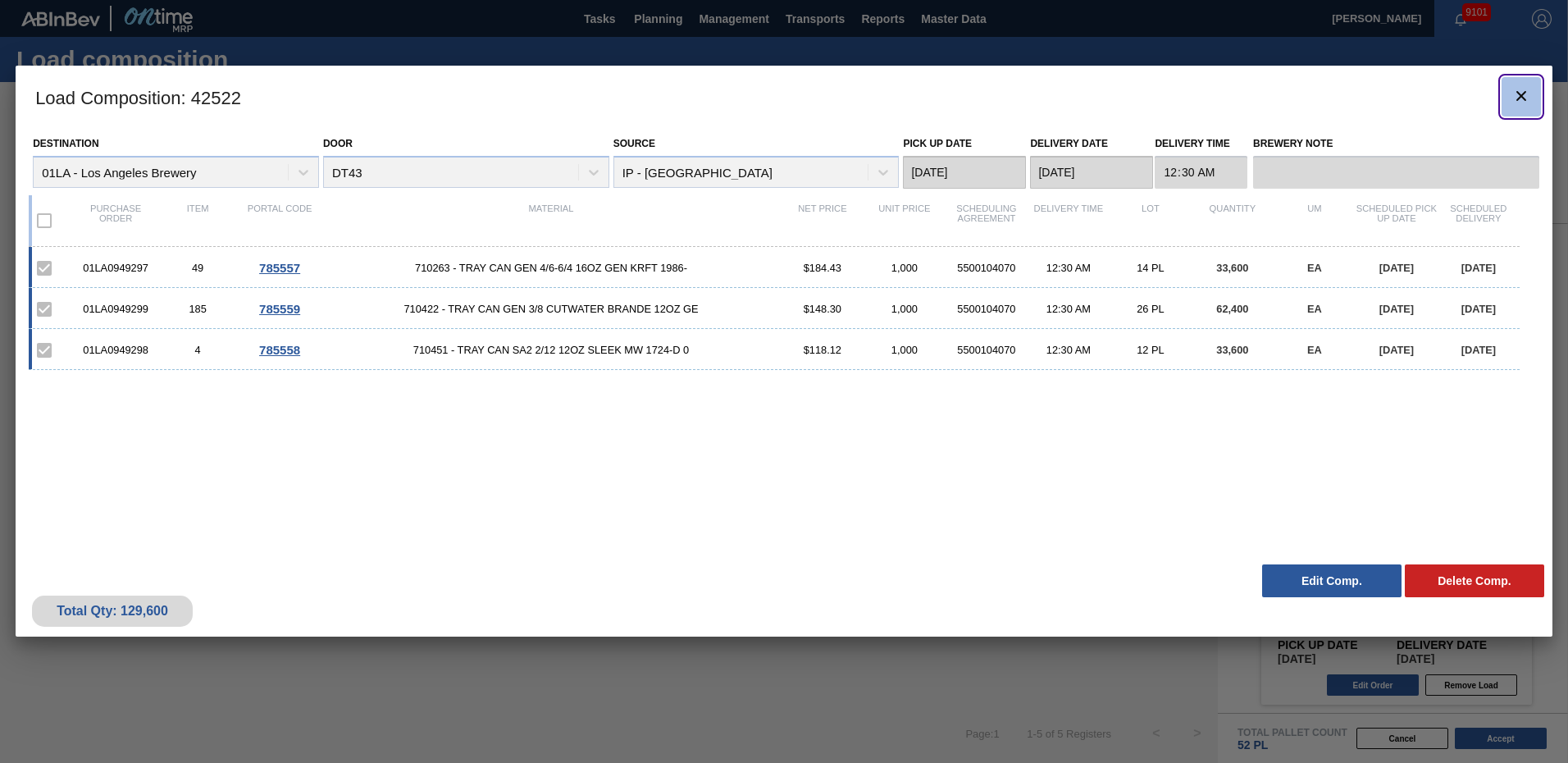
click at [1520, 90] on icon "botão de ícone" at bounding box center [1521, 96] width 20 height 20
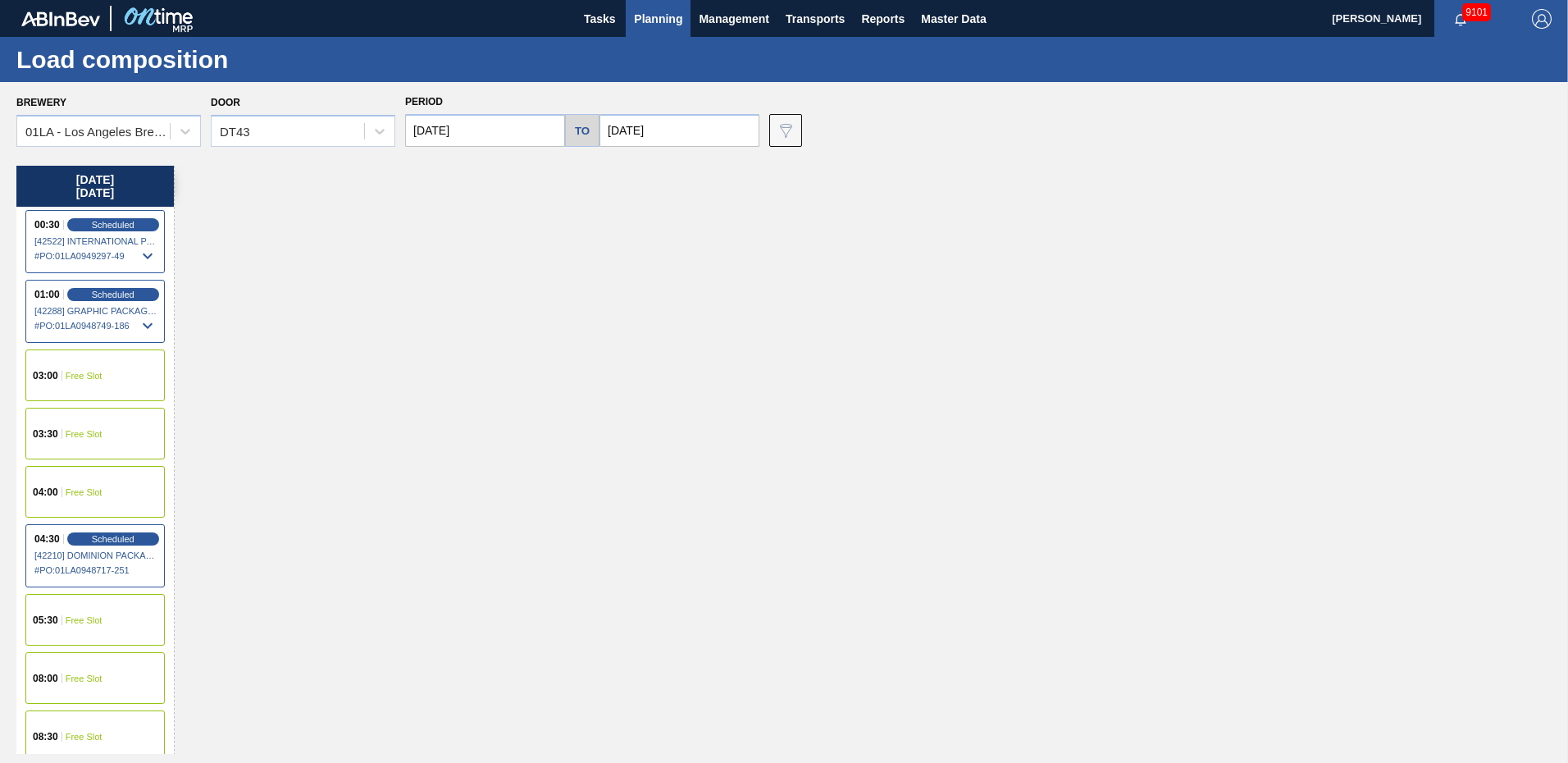
click at [673, 18] on span "Planning" at bounding box center [658, 19] width 49 height 20
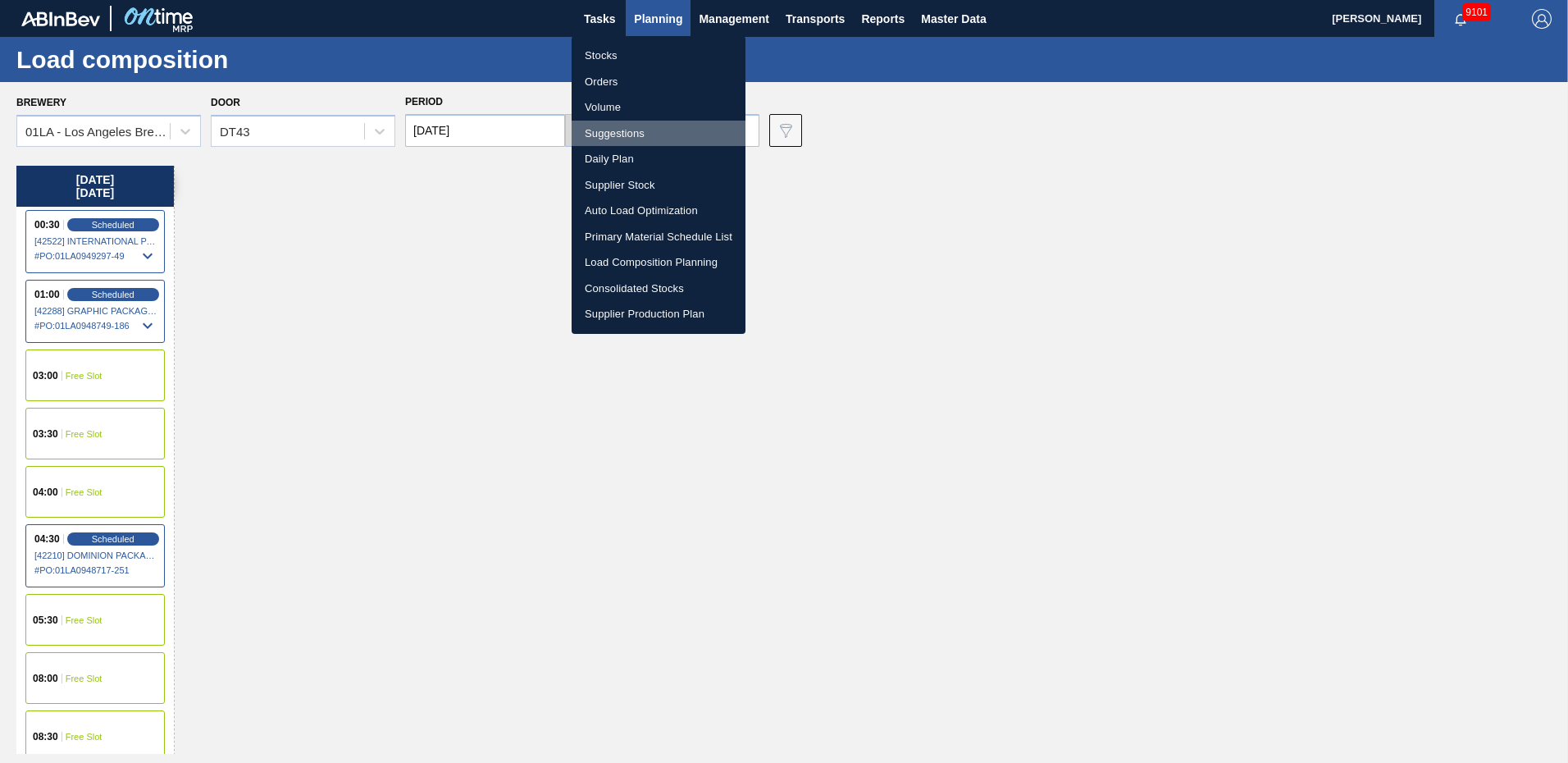
click at [616, 131] on li "Suggestions" at bounding box center [659, 134] width 174 height 27
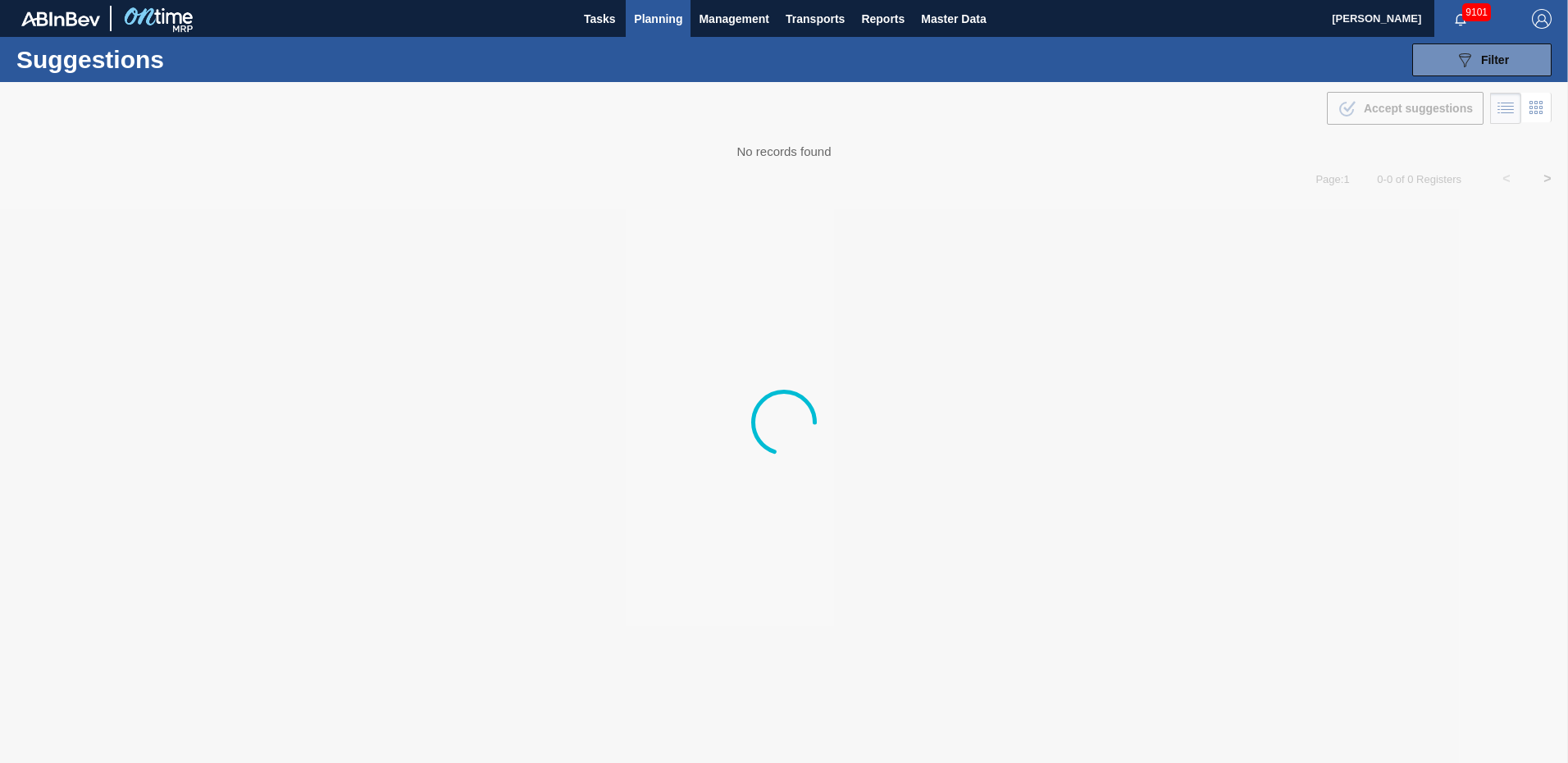
type from "09/08/2025"
type to "09/19/2025"
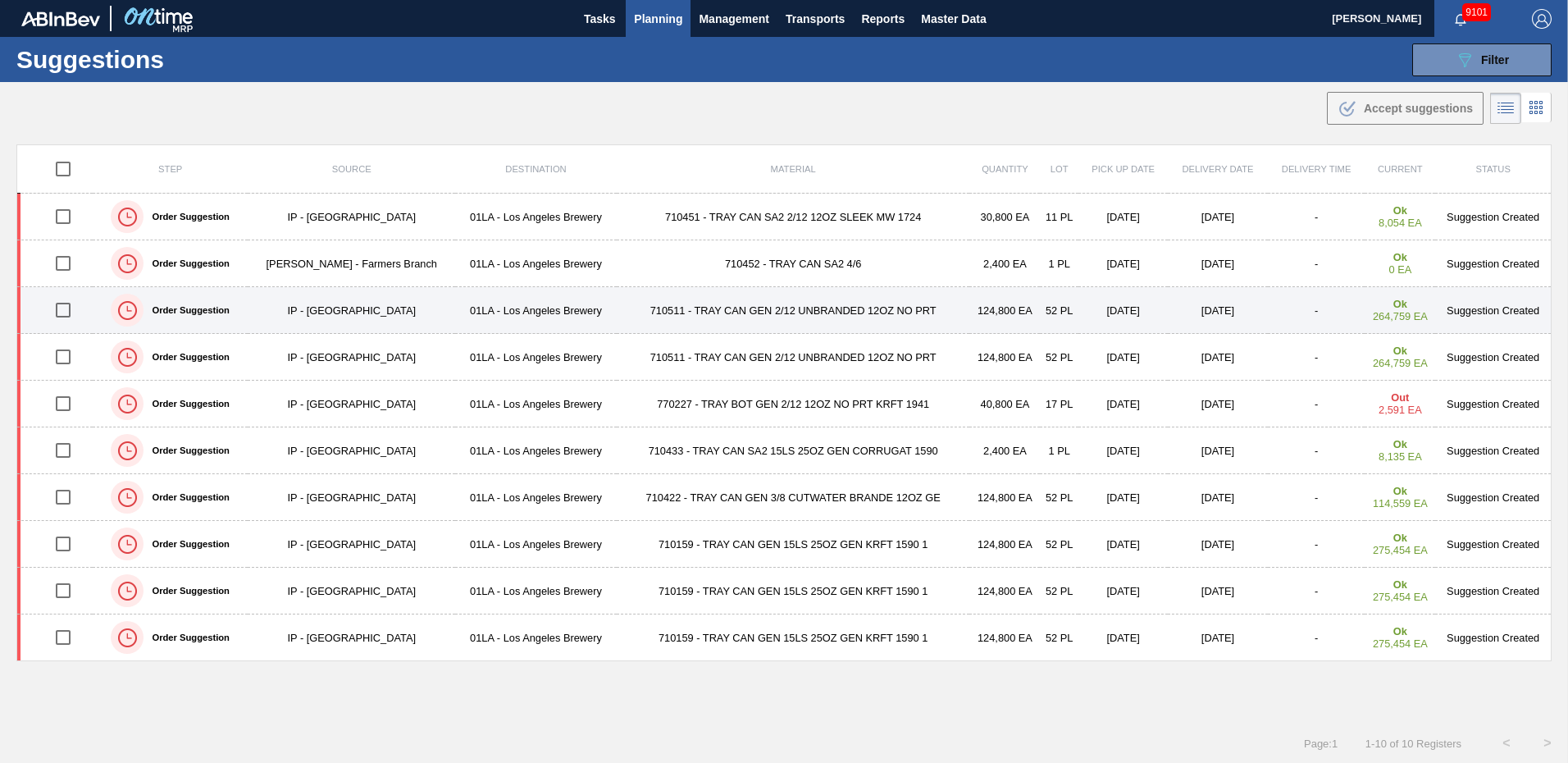
click at [1491, 306] on td "Suggestion Created" at bounding box center [1493, 310] width 116 height 47
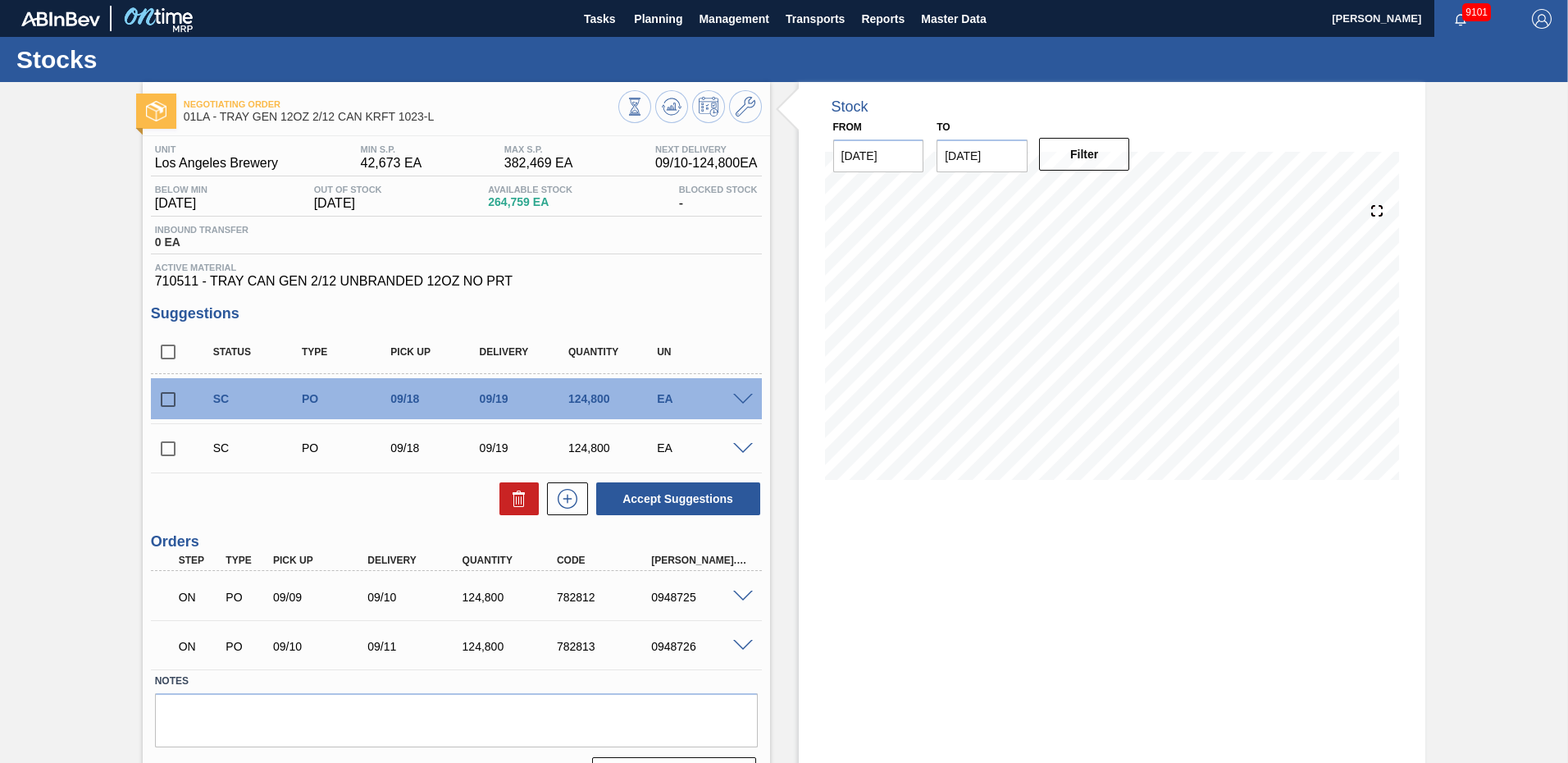
click at [737, 445] on span at bounding box center [743, 448] width 20 height 12
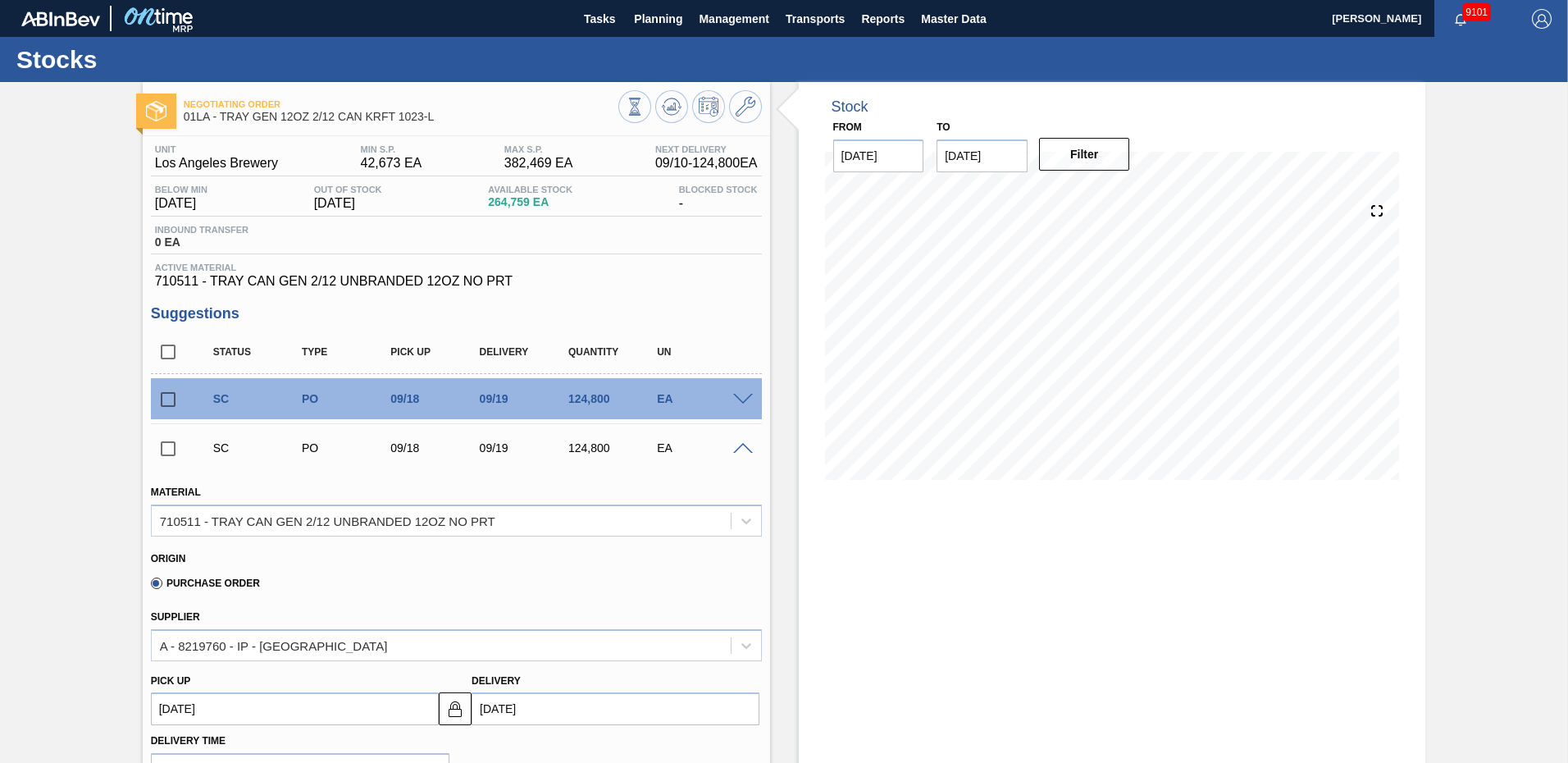
scroll to position [328, 0]
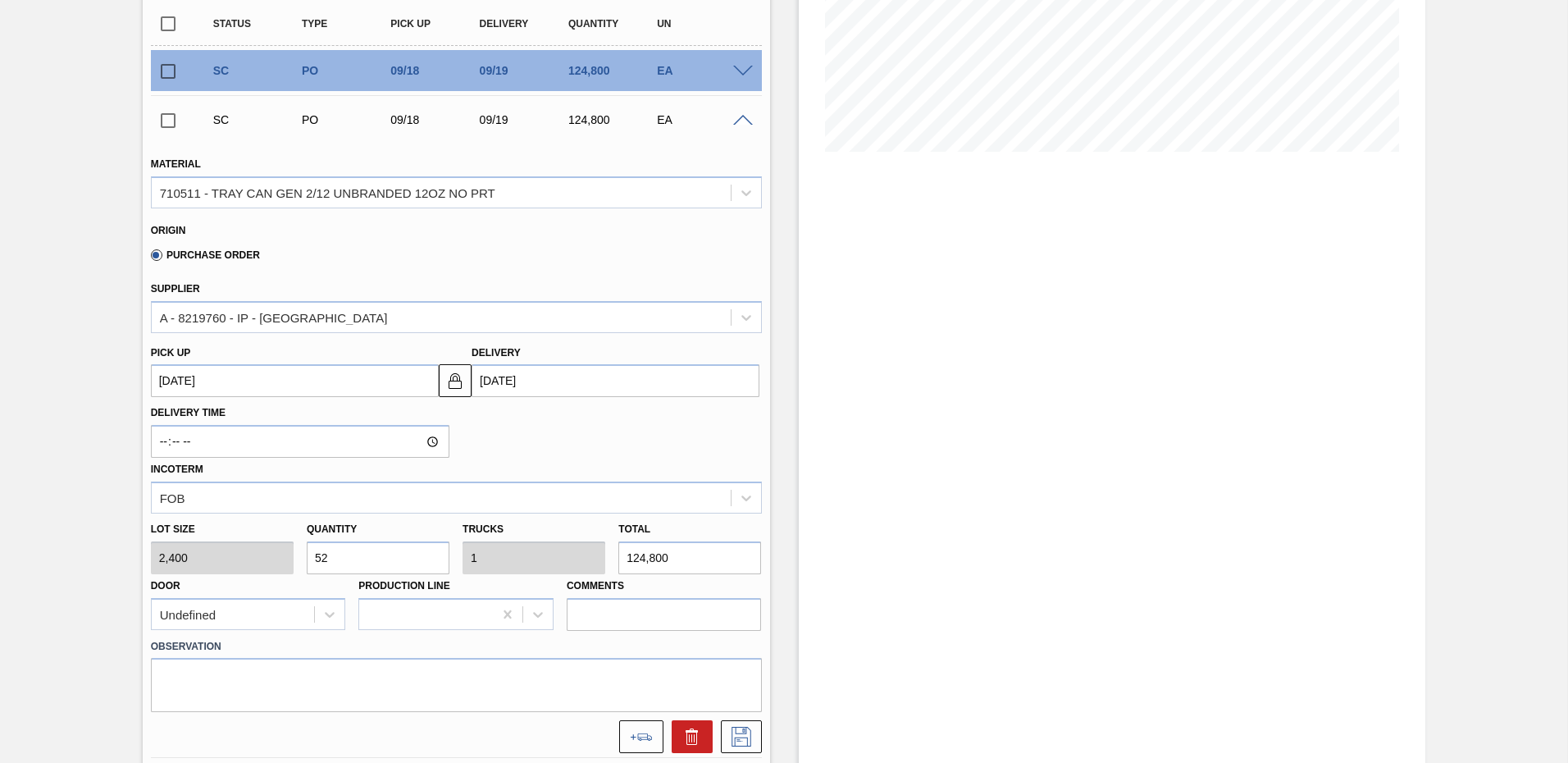
click at [539, 370] on input "09/19/2025" at bounding box center [615, 380] width 288 height 33
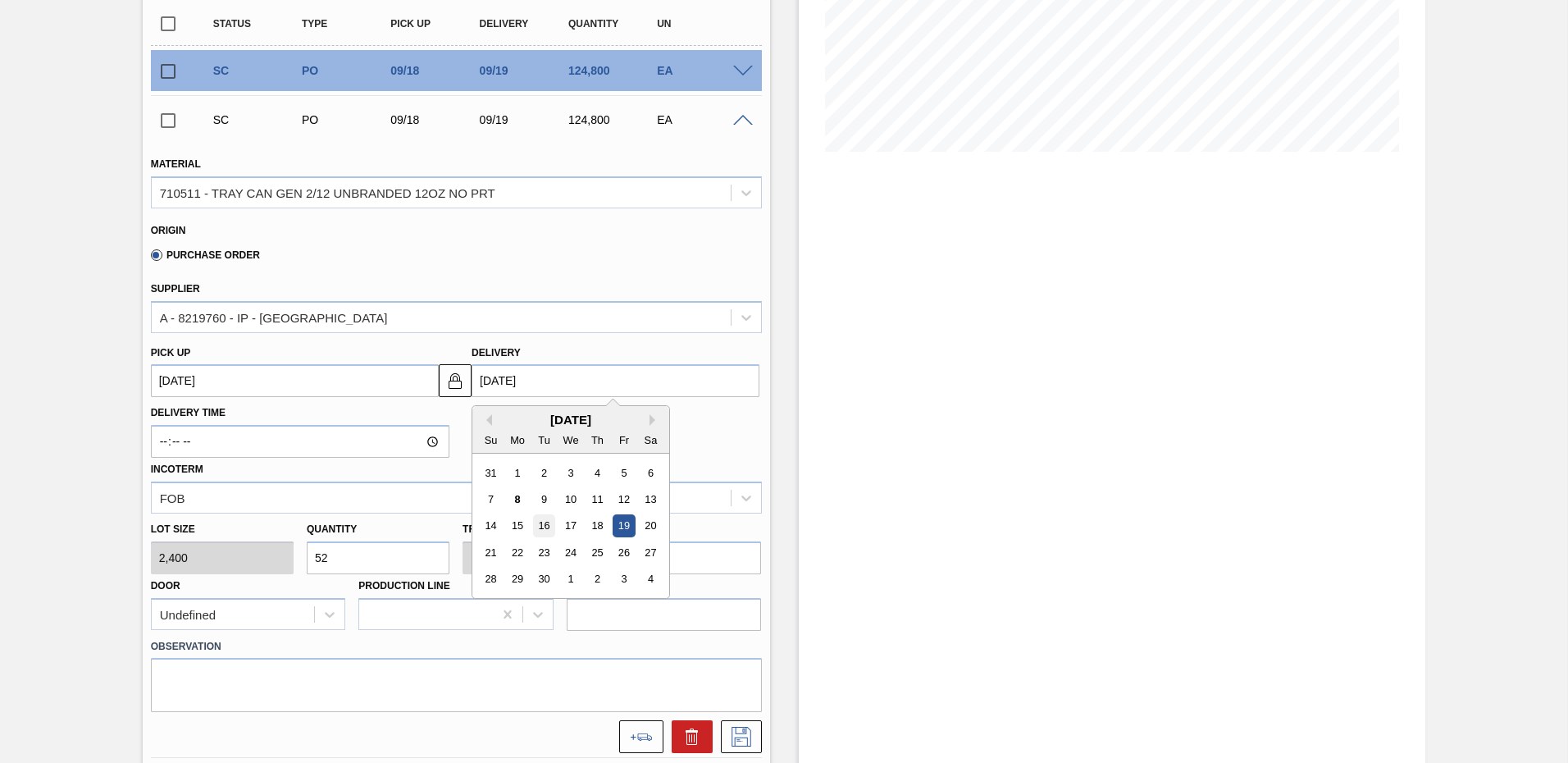
click at [543, 526] on div "16" at bounding box center [544, 525] width 22 height 22
type up103789733 "09/15/2025"
type input "[DATE]"
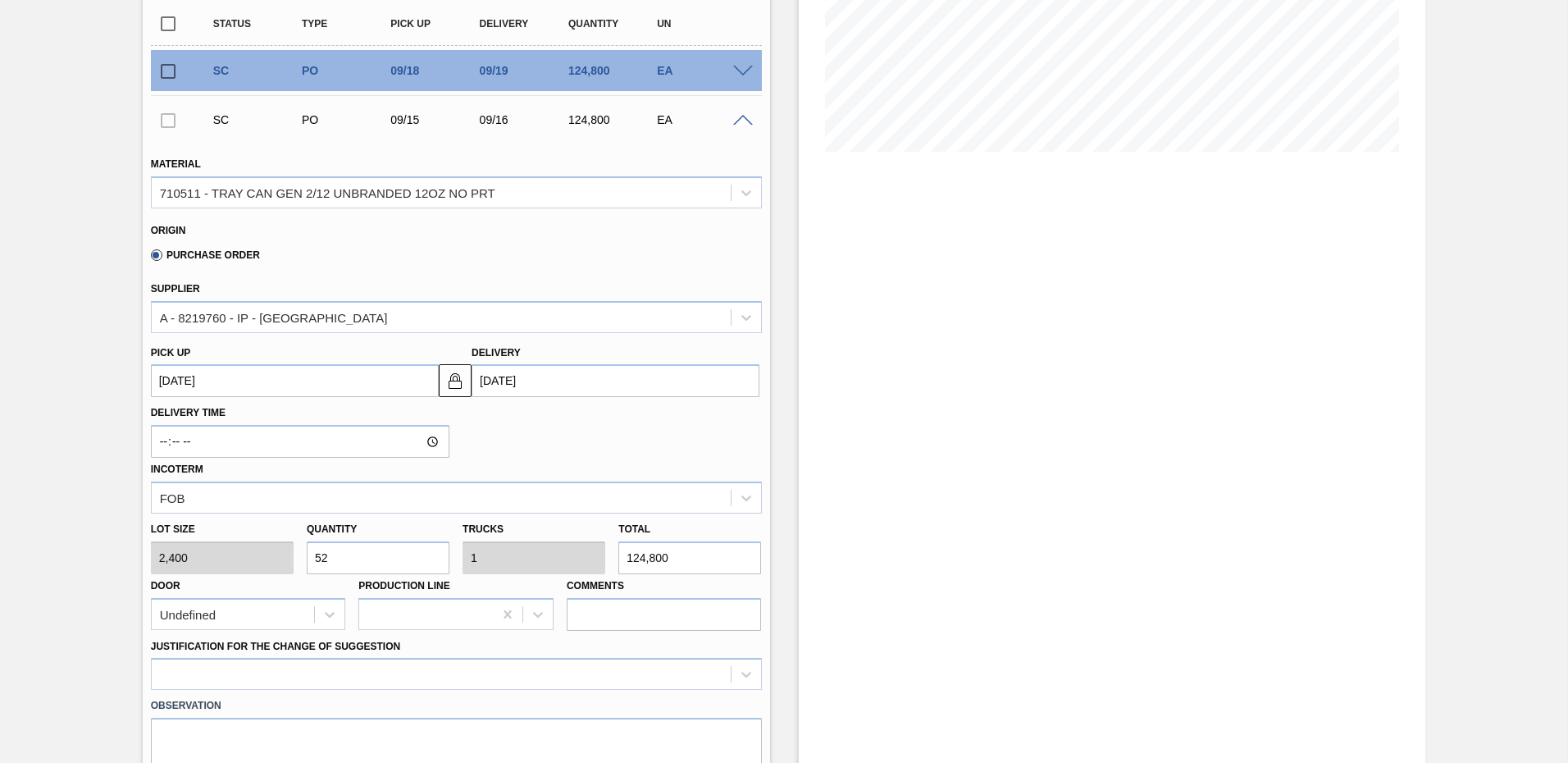
scroll to position [714, 0]
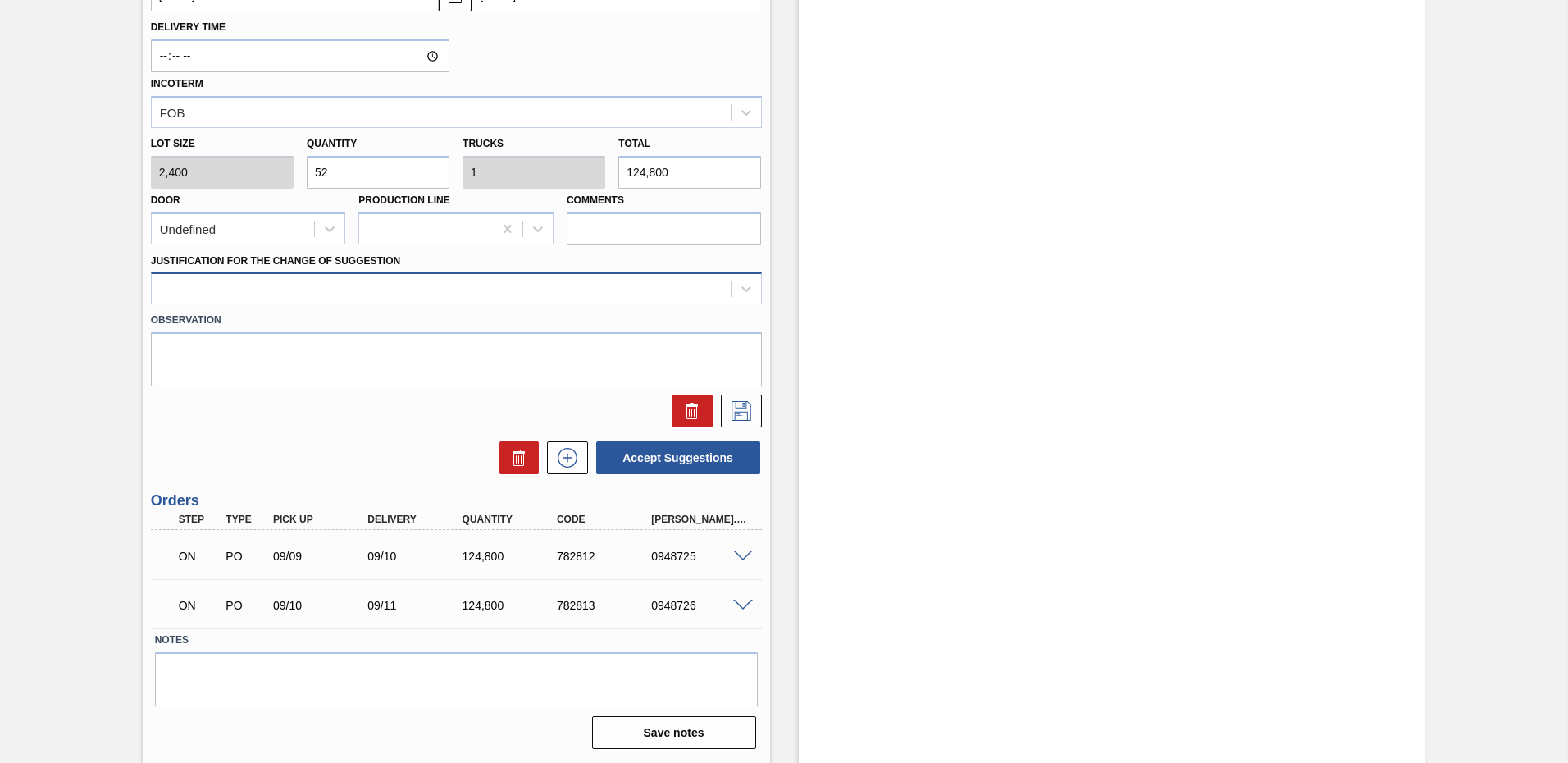
click at [262, 290] on div at bounding box center [441, 289] width 579 height 24
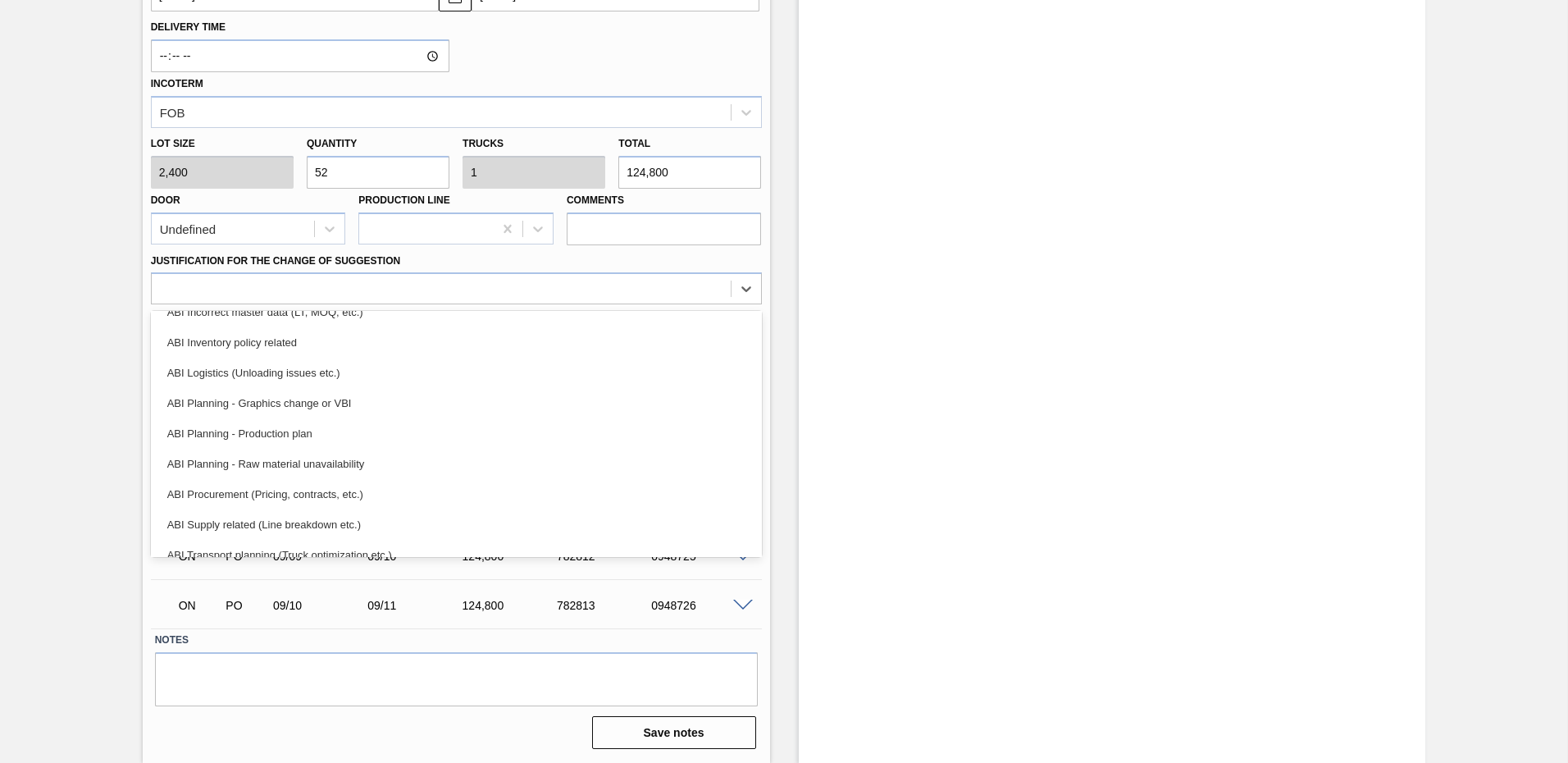
scroll to position [30, 0]
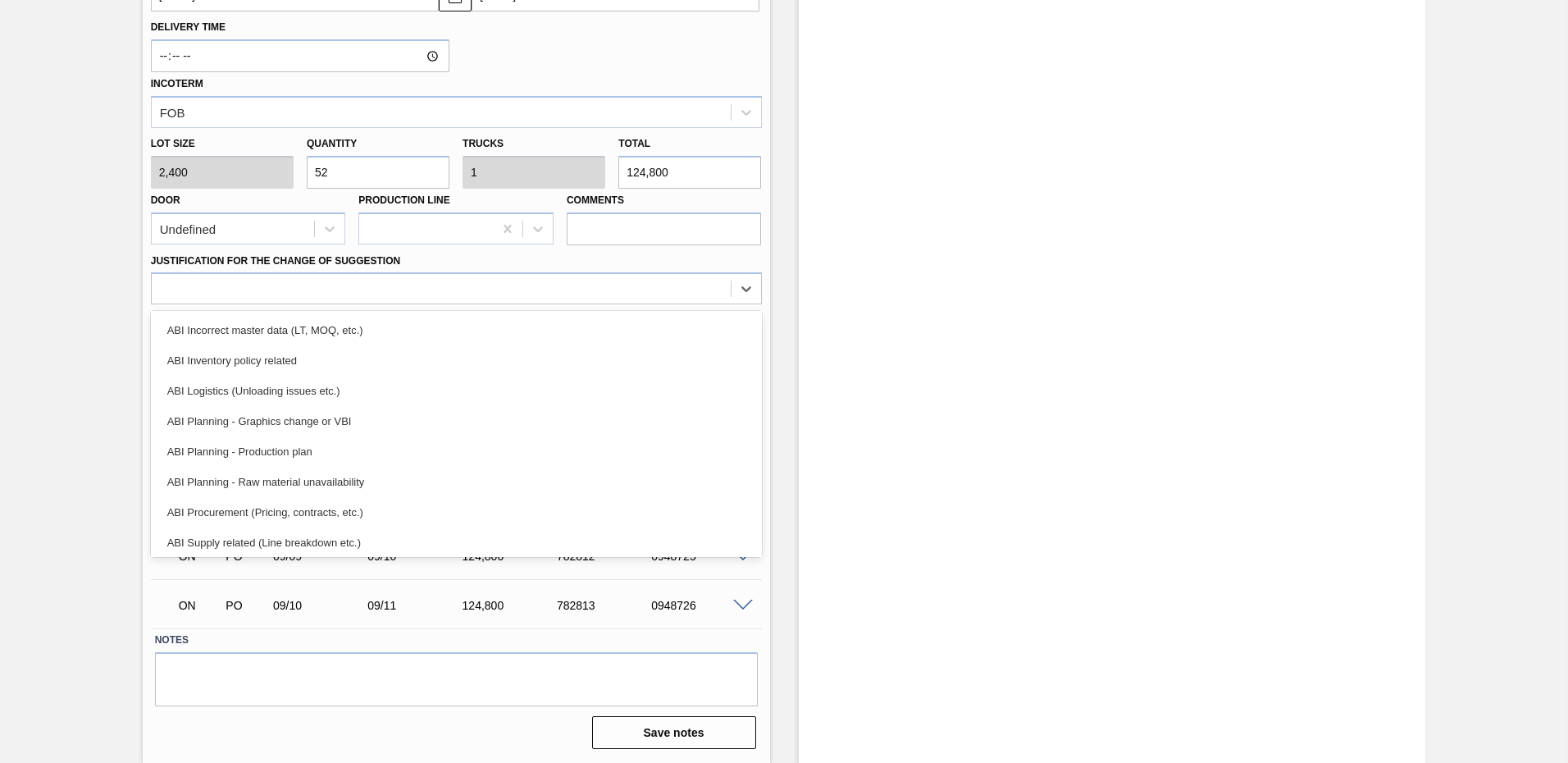
click at [262, 449] on div "ABI Planning - Production plan" at bounding box center [455, 451] width 611 height 31
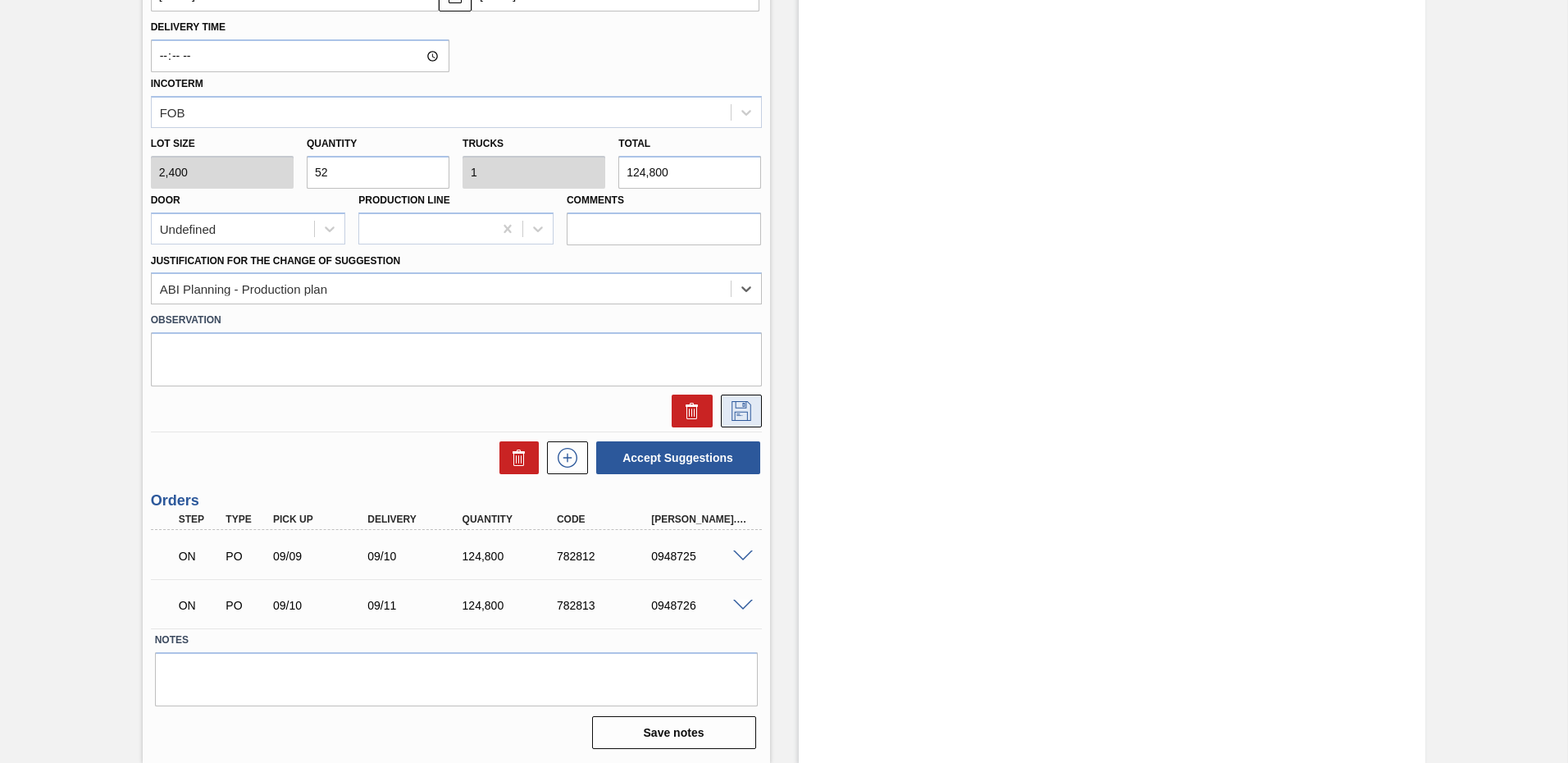
click at [735, 407] on icon at bounding box center [741, 411] width 27 height 20
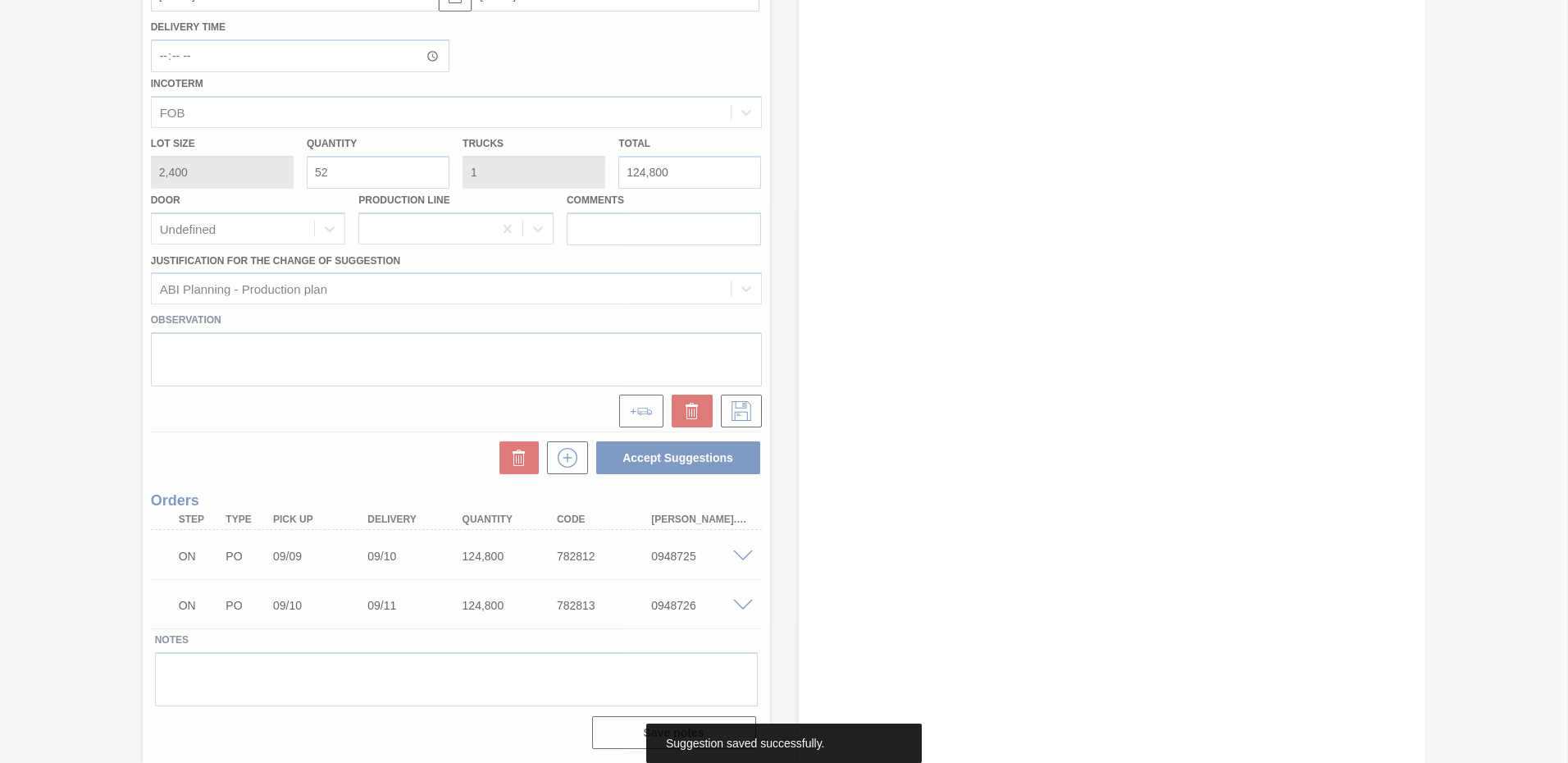
scroll to position [41, 0]
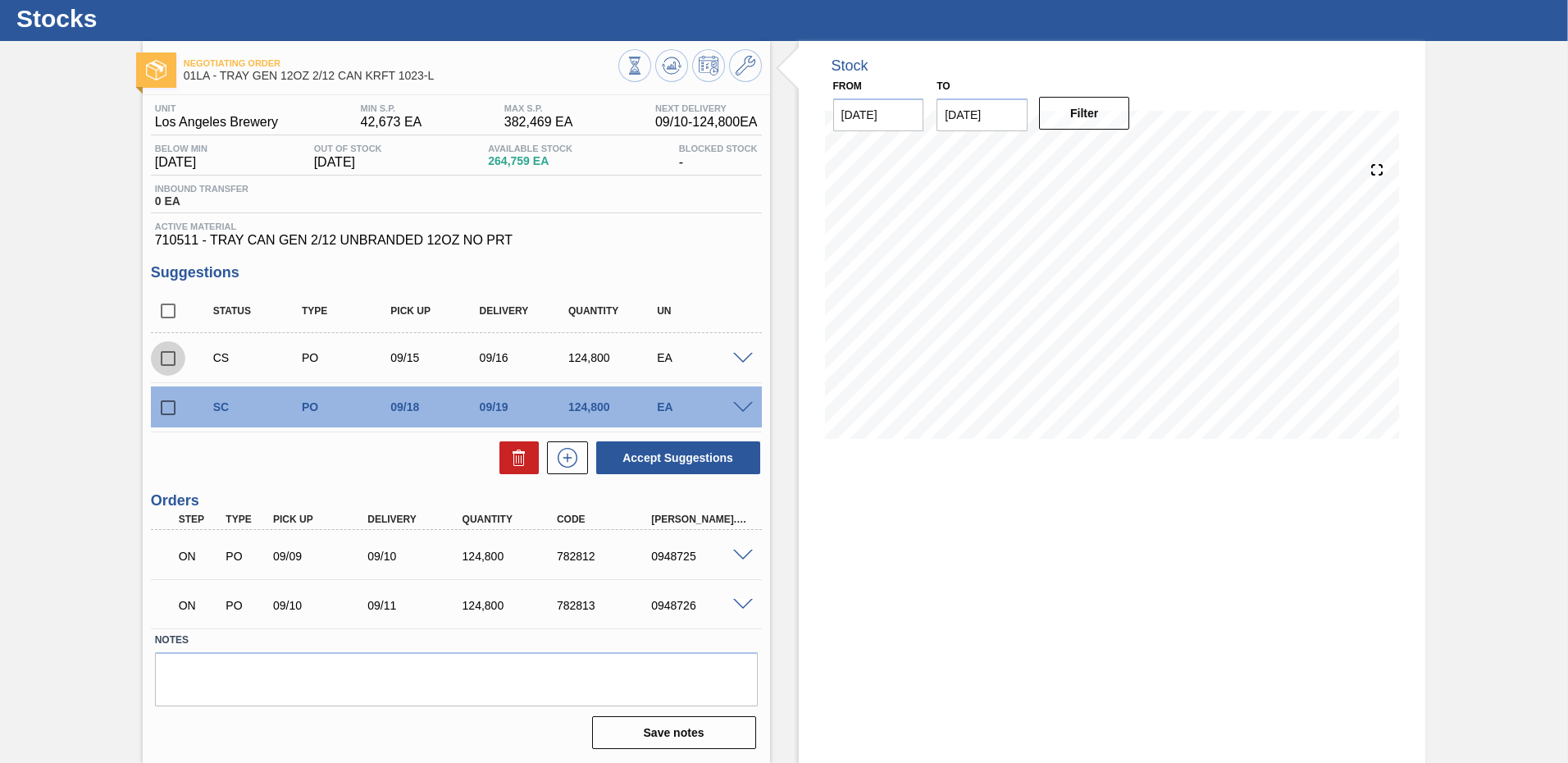
click at [169, 356] on input "checkbox" at bounding box center [167, 358] width 35 height 35
click at [709, 456] on button "Accept Suggestions" at bounding box center [678, 457] width 164 height 33
checkbox input "false"
click at [163, 404] on input "checkbox" at bounding box center [167, 407] width 35 height 35
drag, startPoint x: 677, startPoint y: 456, endPoint x: 439, endPoint y: 184, distance: 361.4
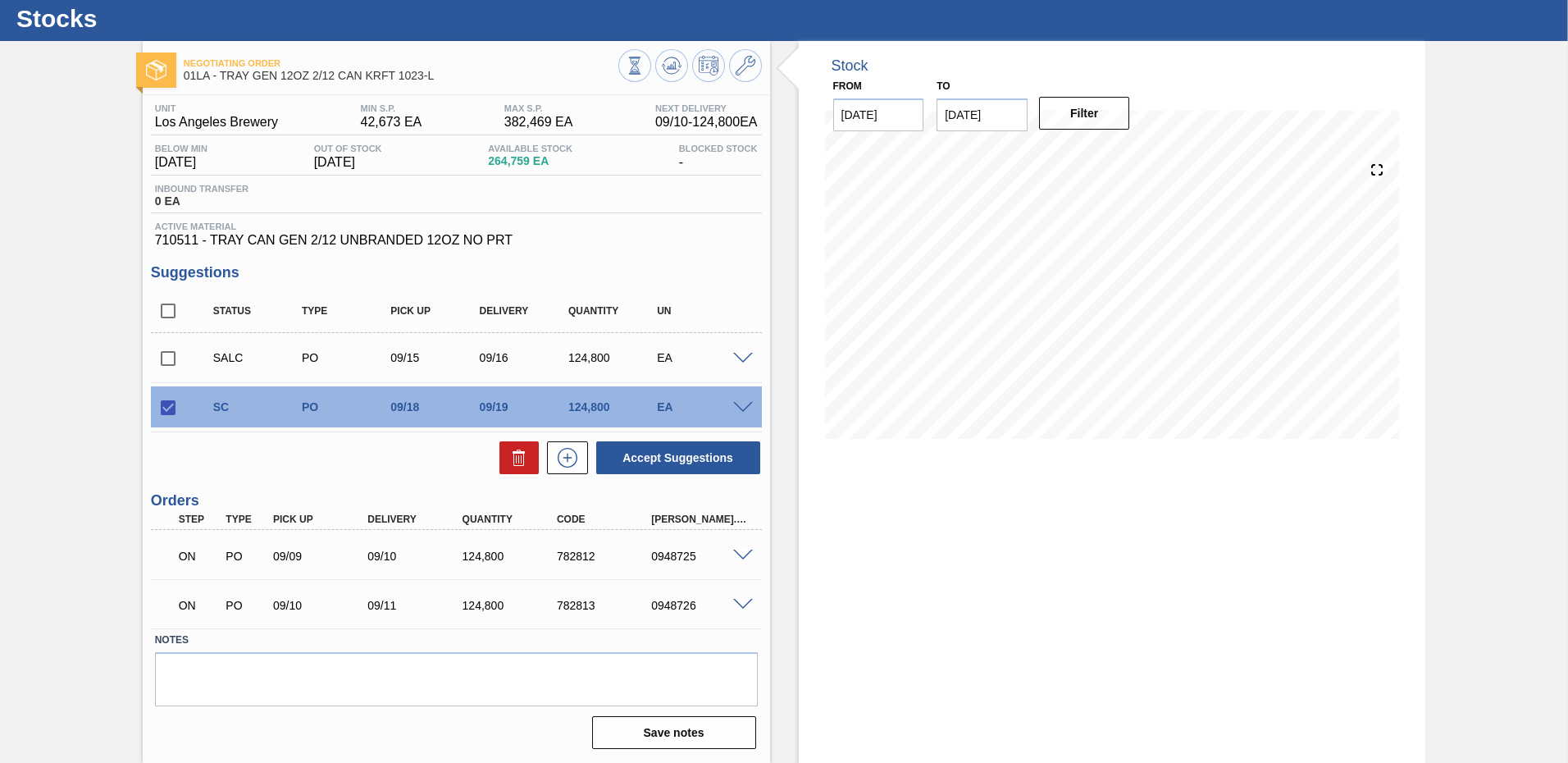
click at [439, 184] on div "Unit Los Angeles Brewery MIN S.P. 42,673 EA MAX S.P. 382,469 EA Next Delivery 0…" at bounding box center [456, 425] width 628 height 659
click at [374, 69] on div "Negotiating Order 01LA - TRAY GEN 12OZ 2/12 CAN KRFT 1023-L" at bounding box center [401, 69] width 435 height 37
click at [368, 231] on span "Active Material" at bounding box center [456, 227] width 603 height 10
click at [339, 238] on span "710511 - TRAY CAN GEN 2/12 UNBRANDED 12OZ NO PRT" at bounding box center [456, 239] width 603 height 15
click at [351, 233] on span "710511 - TRAY CAN GEN 2/12 UNBRANDED 12OZ NO PRT" at bounding box center [456, 239] width 603 height 15
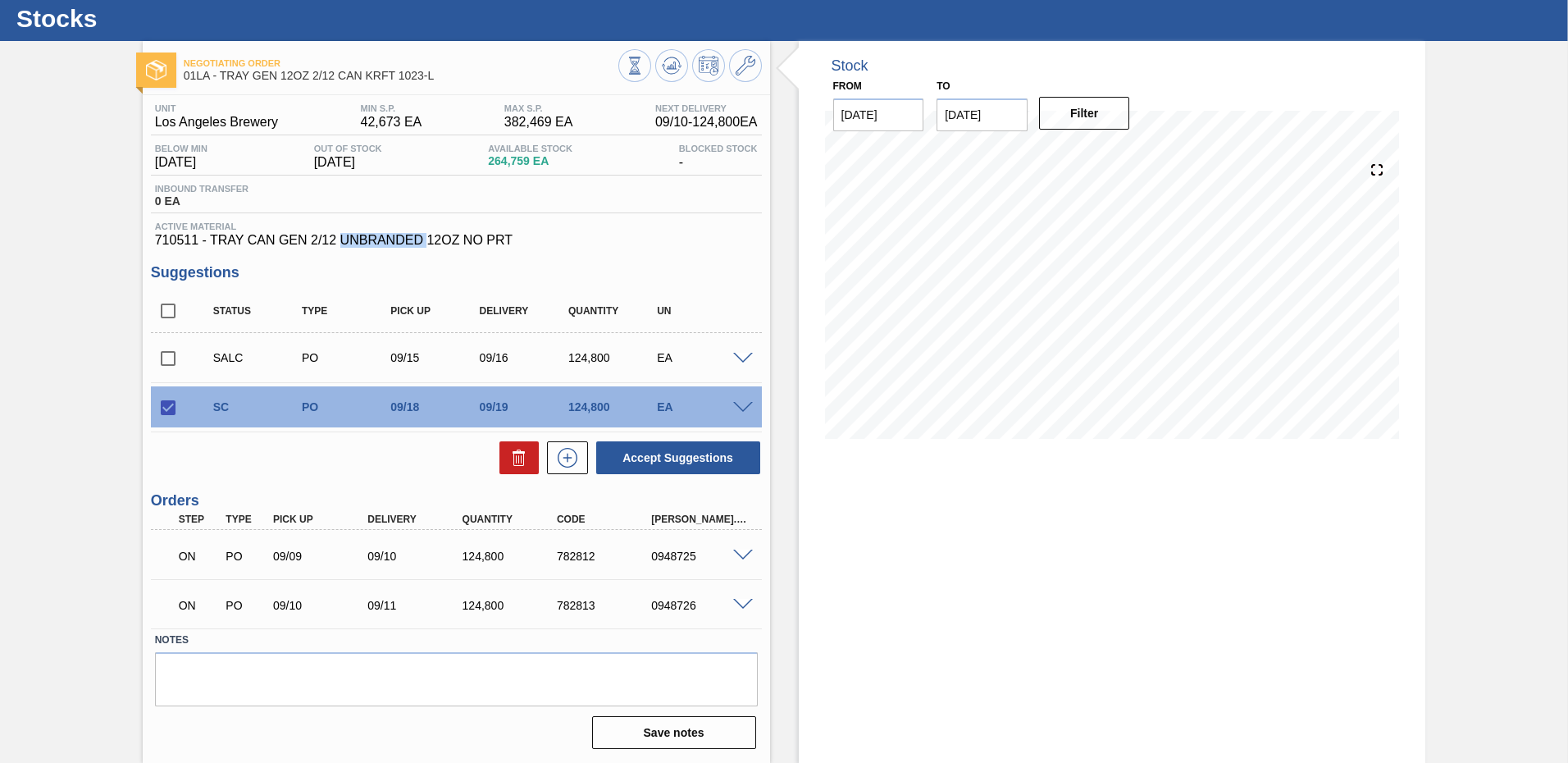
click at [351, 233] on span "710511 - TRAY CAN GEN 2/12 UNBRANDED 12OZ NO PRT" at bounding box center [456, 239] width 603 height 15
click at [697, 447] on button "Accept Suggestions" at bounding box center [678, 457] width 164 height 33
checkbox input "false"
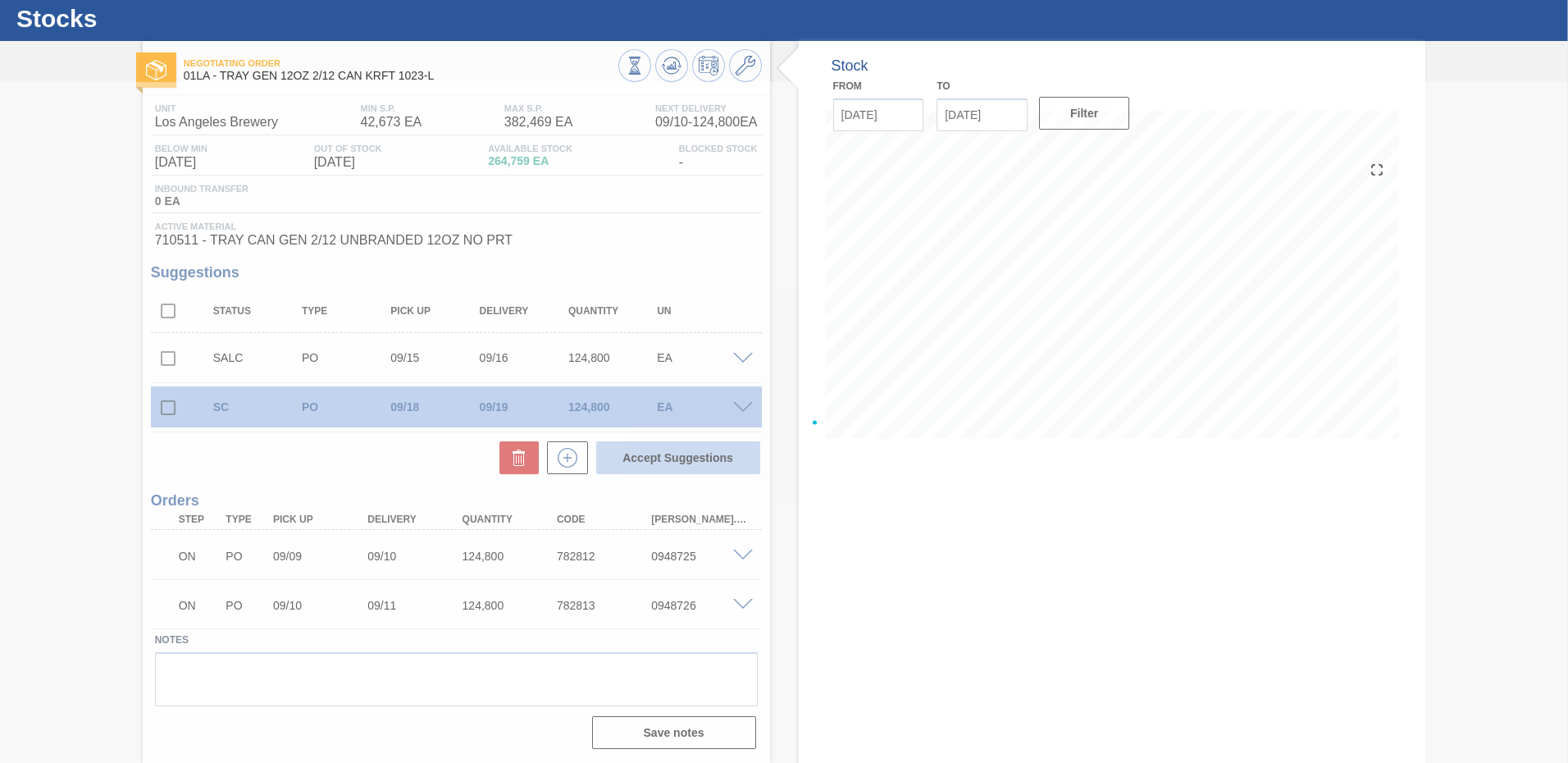
click at [697, 453] on div at bounding box center [784, 423] width 1568 height 681
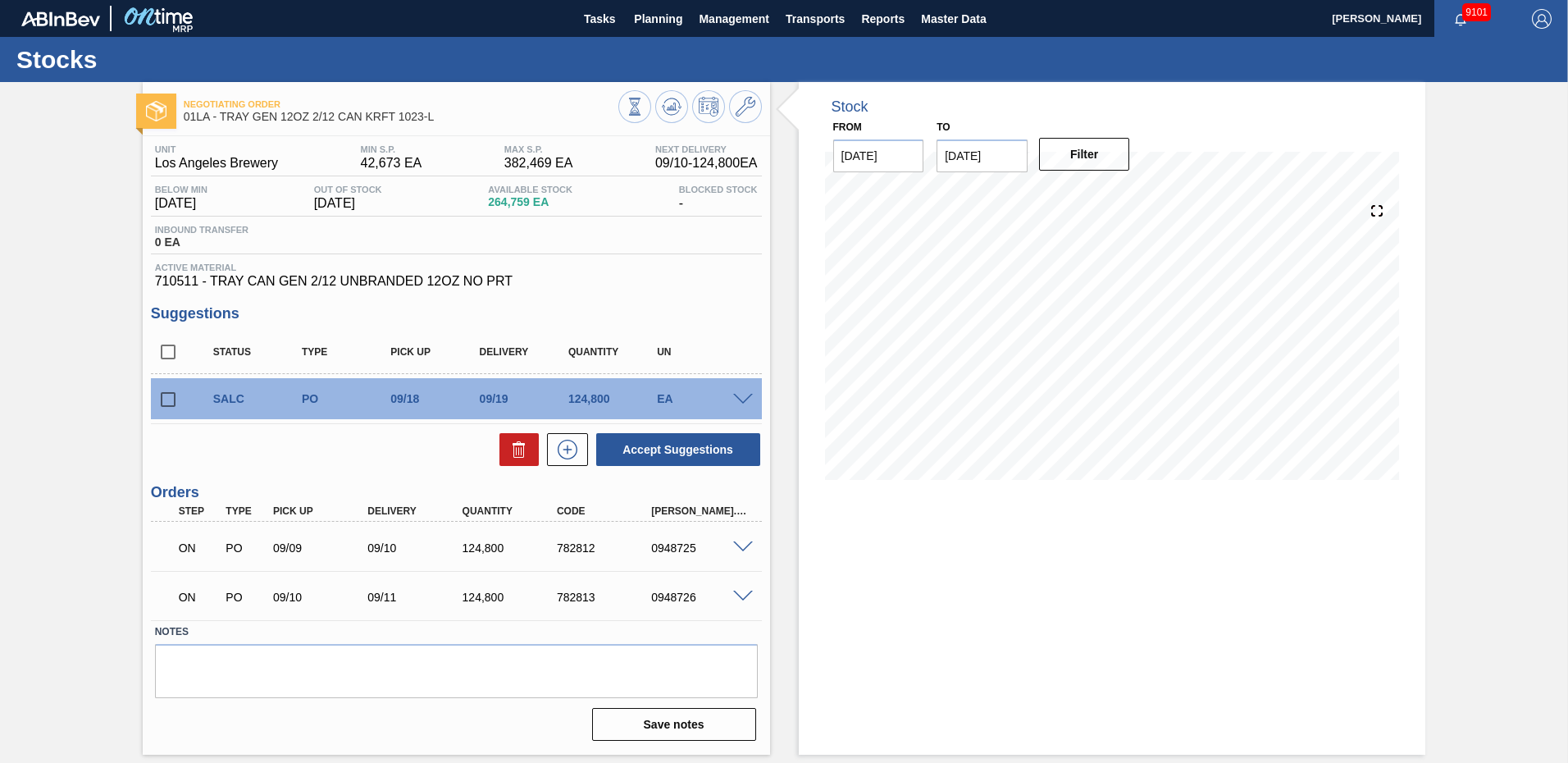
scroll to position [0, 0]
click at [638, 18] on span "Planning" at bounding box center [658, 19] width 49 height 20
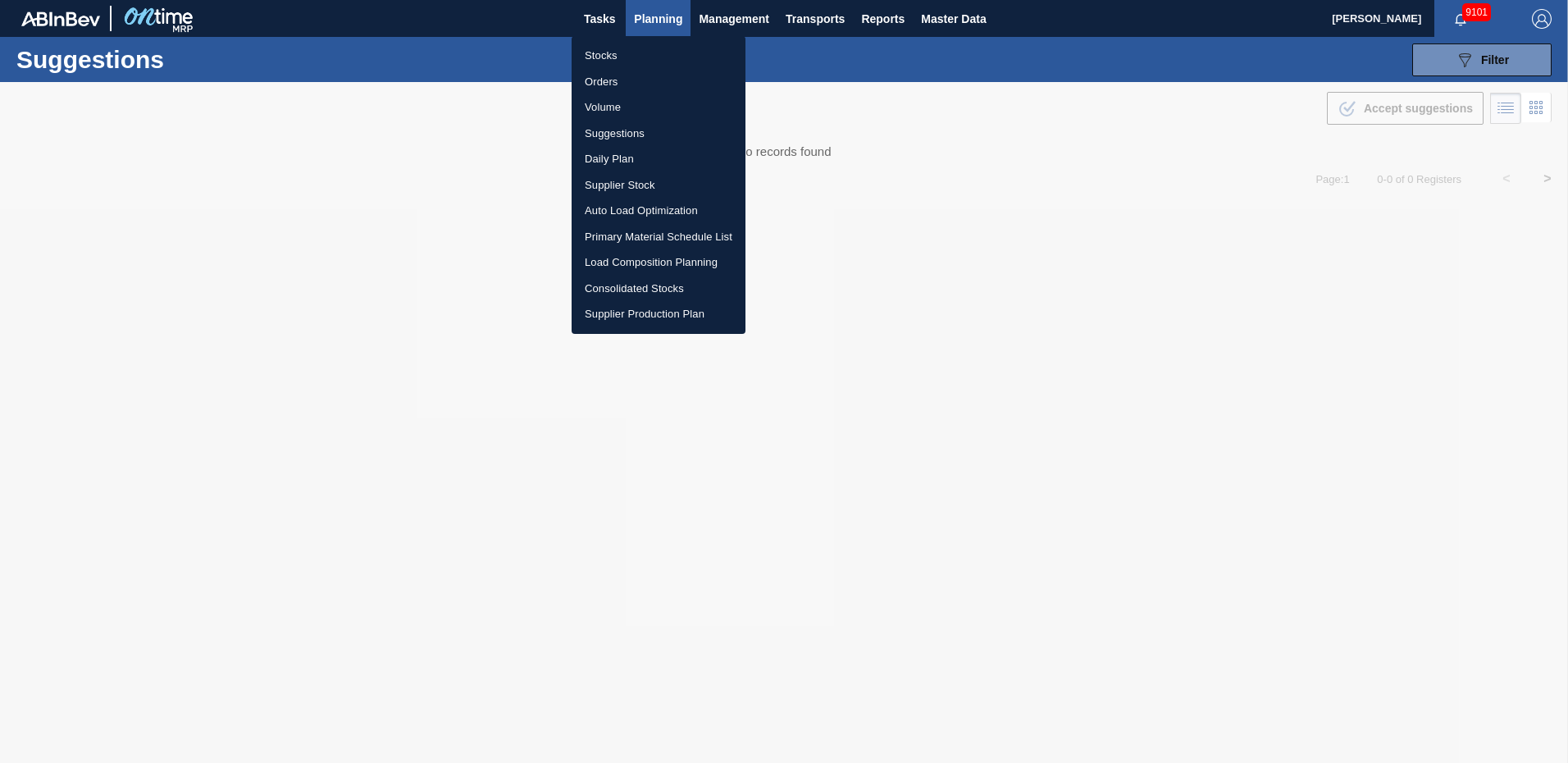
type from "09/08/2025"
type to "09/19/2025"
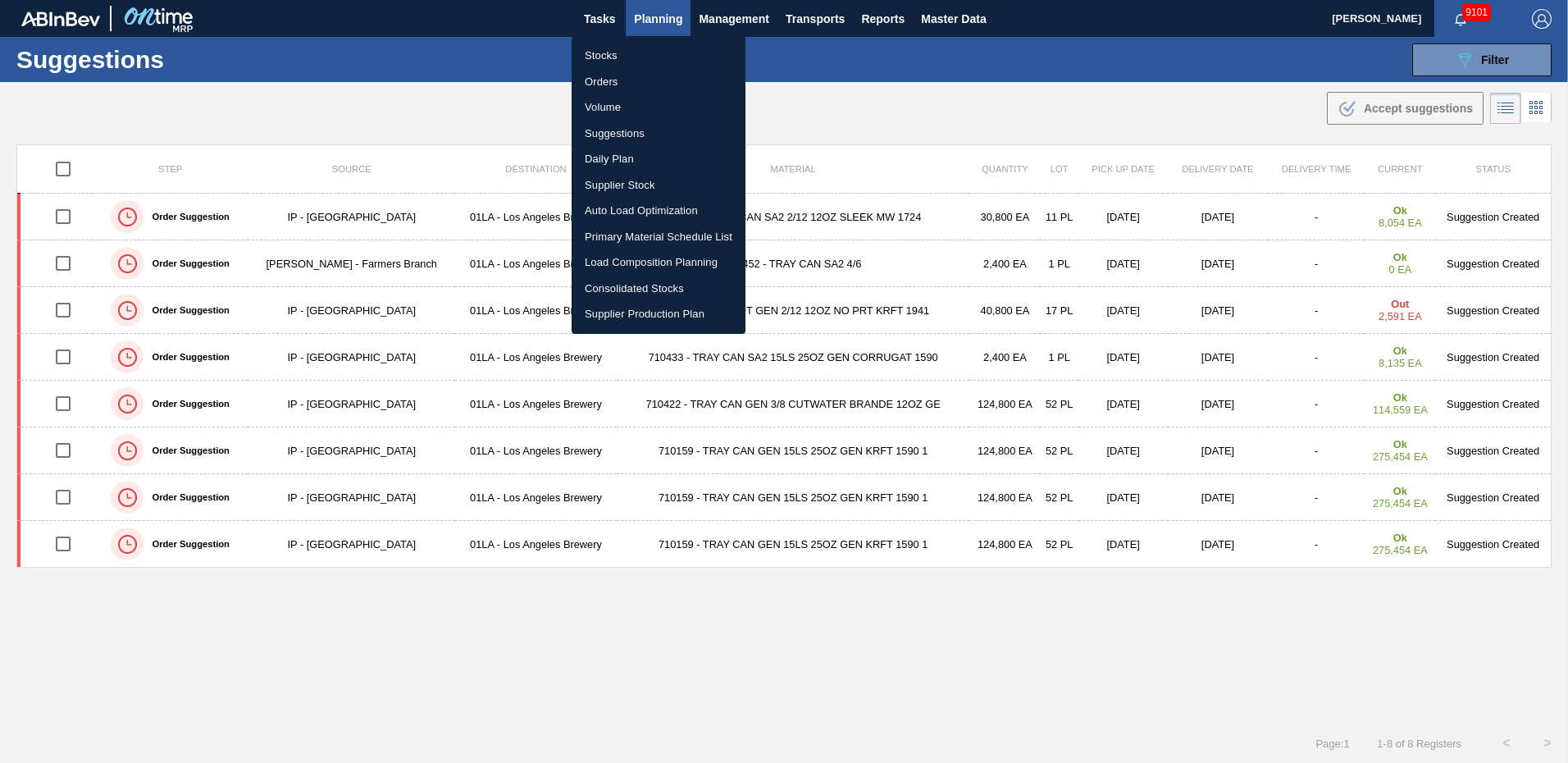
click at [898, 115] on div at bounding box center [784, 381] width 1568 height 763
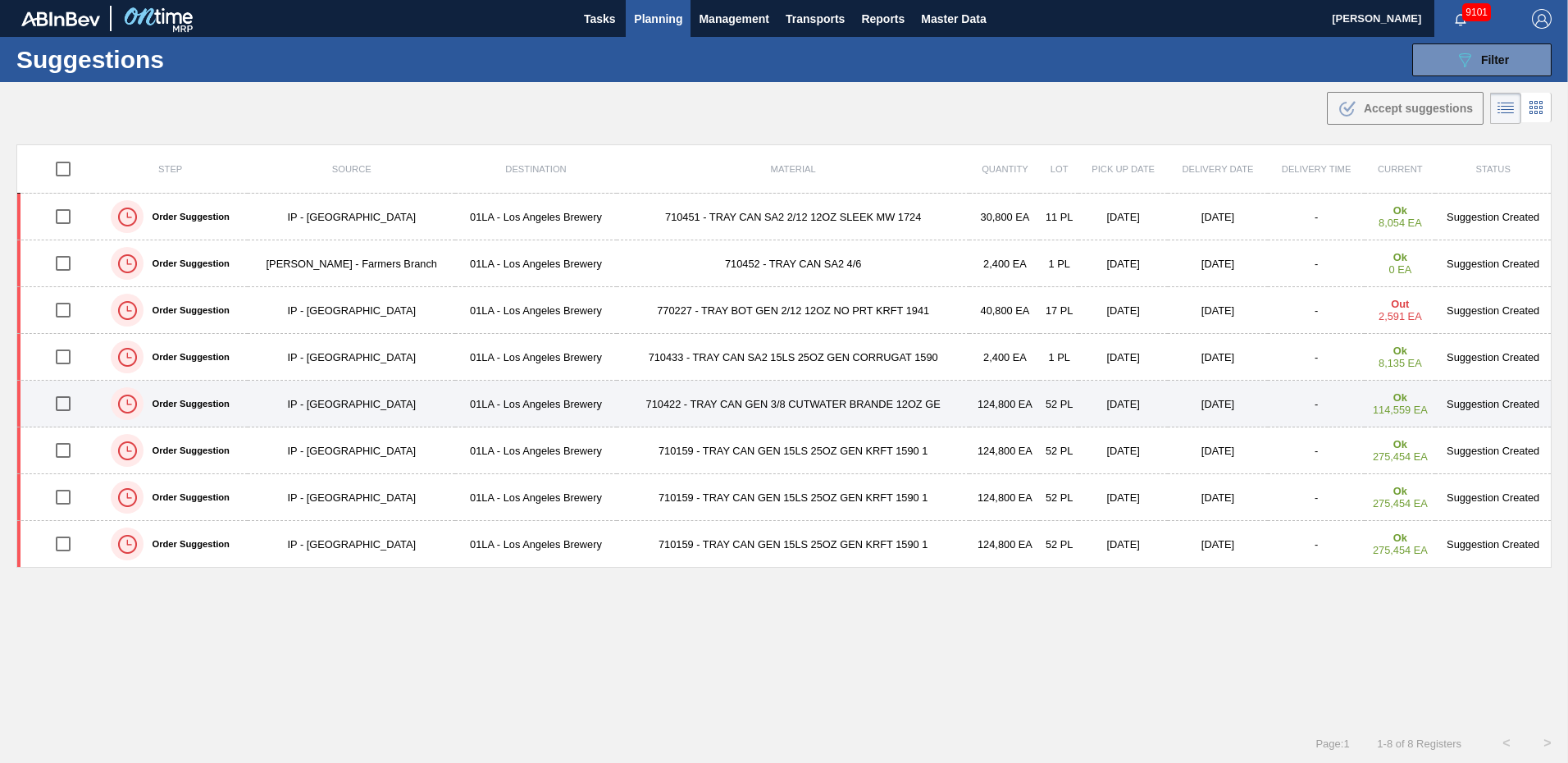
click at [1480, 405] on td "Suggestion Created" at bounding box center [1493, 403] width 116 height 47
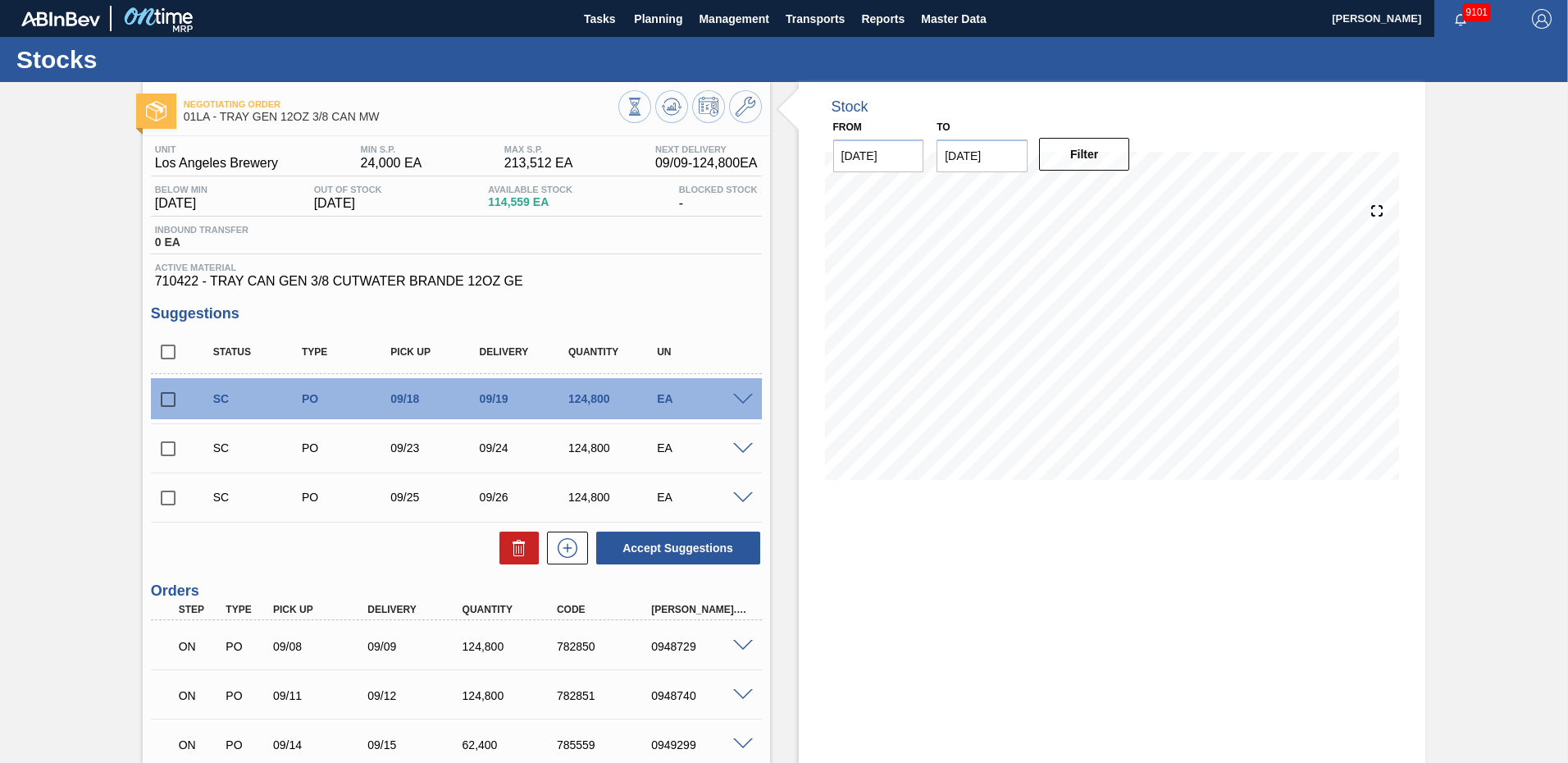
click at [745, 402] on span at bounding box center [743, 400] width 20 height 12
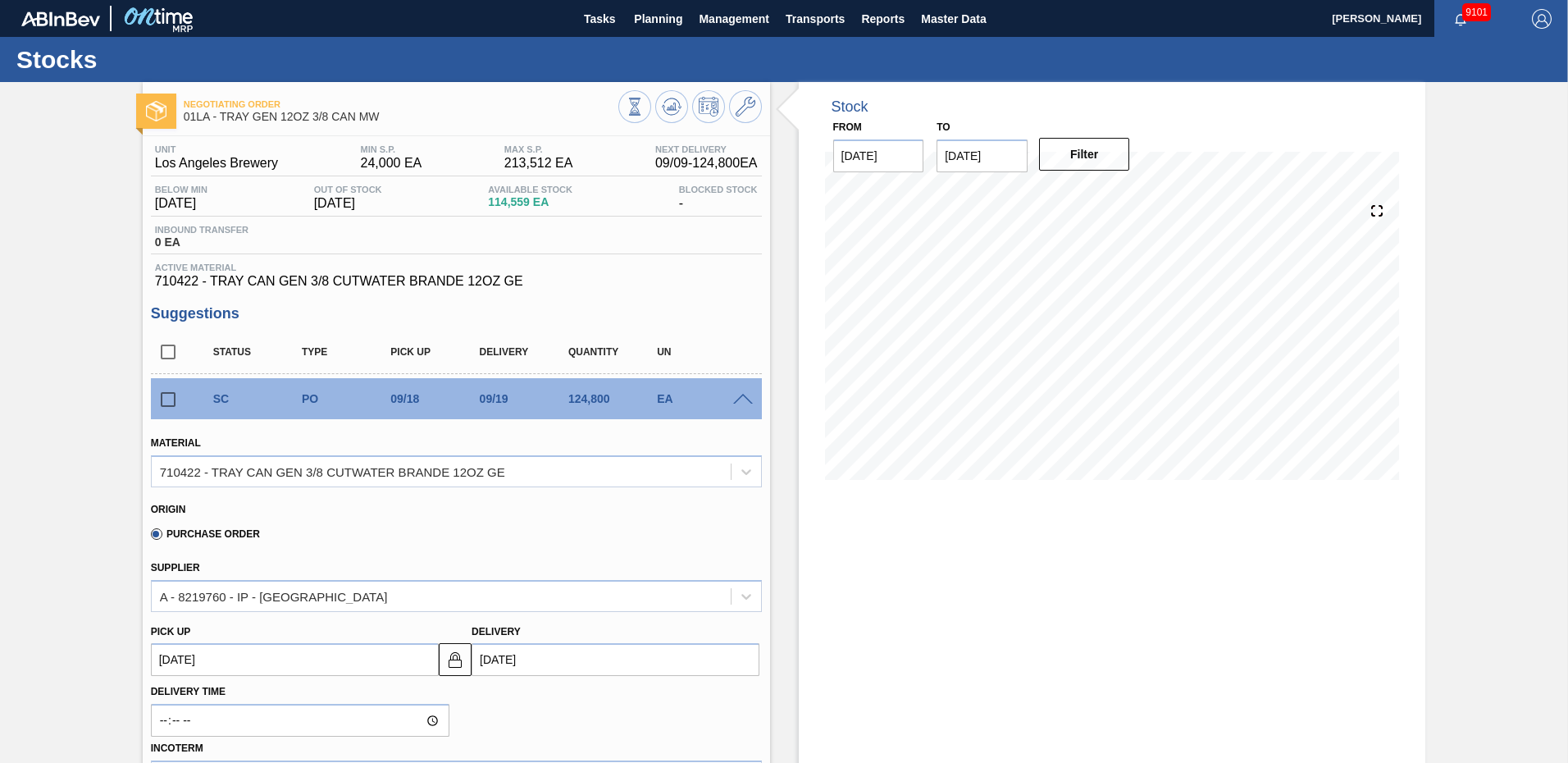
click at [535, 651] on input "09/19/2025" at bounding box center [615, 659] width 288 height 33
click at [566, 557] on div "17" at bounding box center [571, 559] width 22 height 22
type up103792367 "[DATE]"
type input "[DATE]"
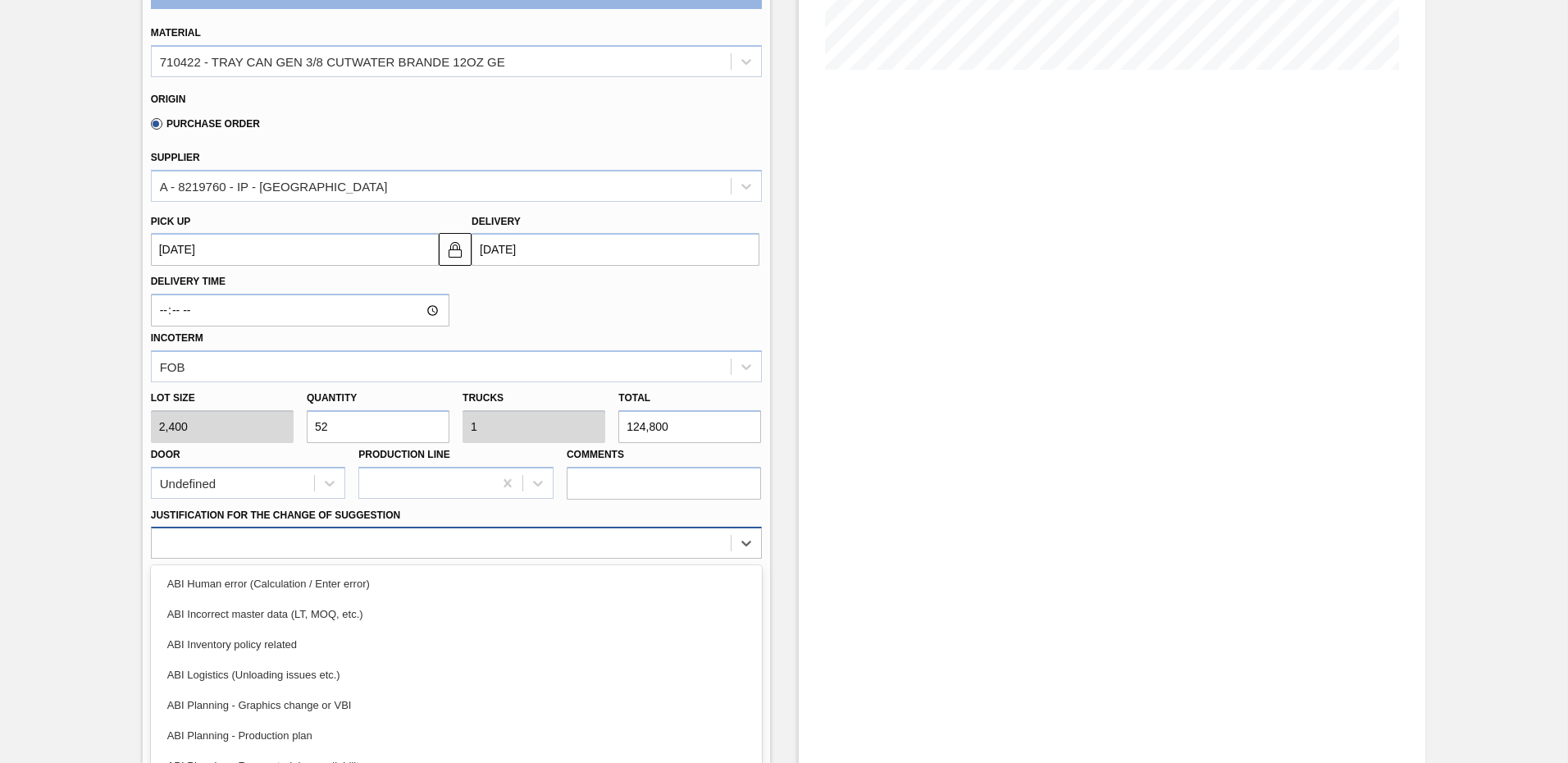
scroll to position [465, 0]
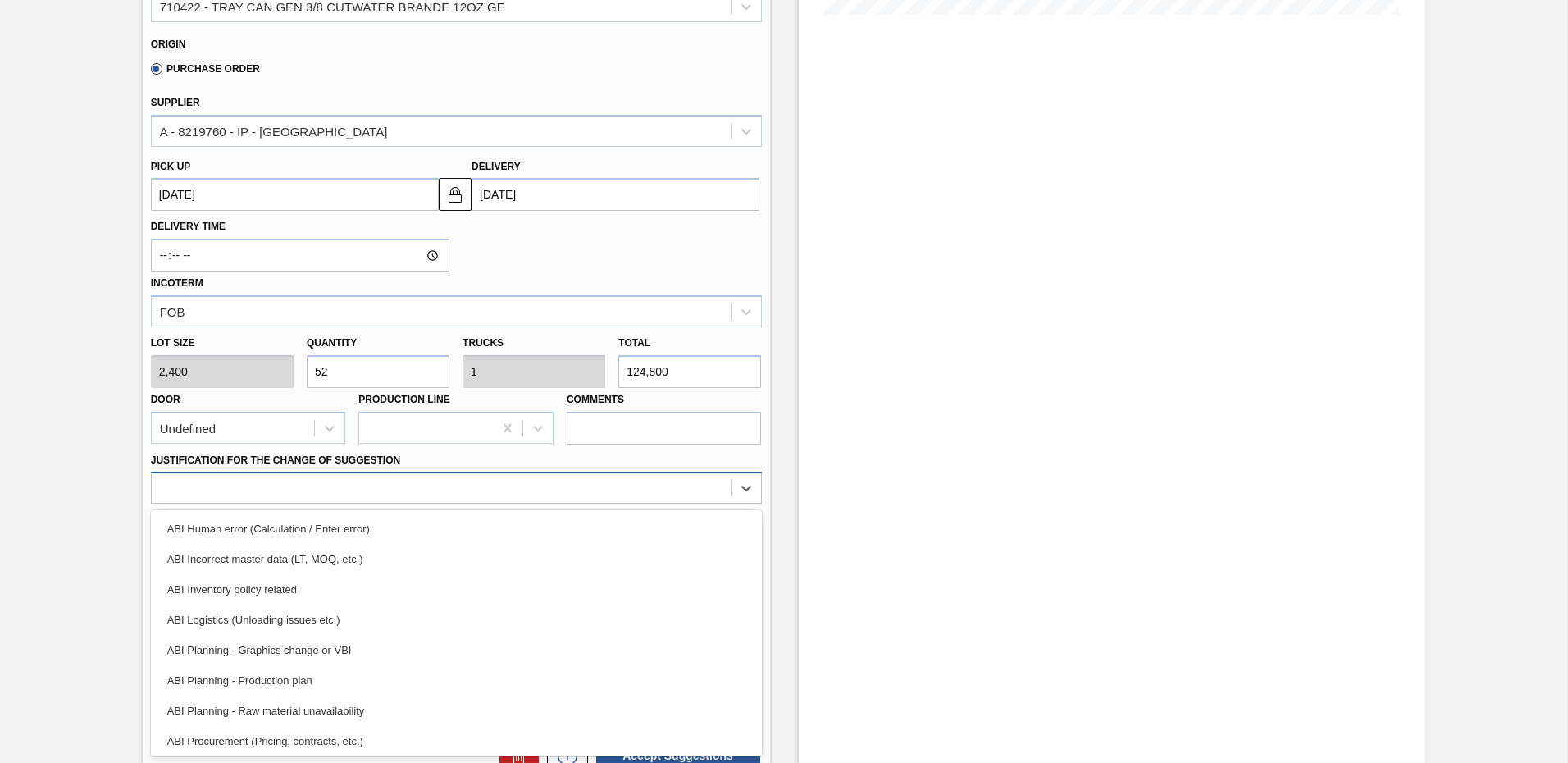
click at [342, 504] on div "option ABI Human error (Calculation / Enter error) focused, 1 of 18. 18 results…" at bounding box center [455, 487] width 611 height 32
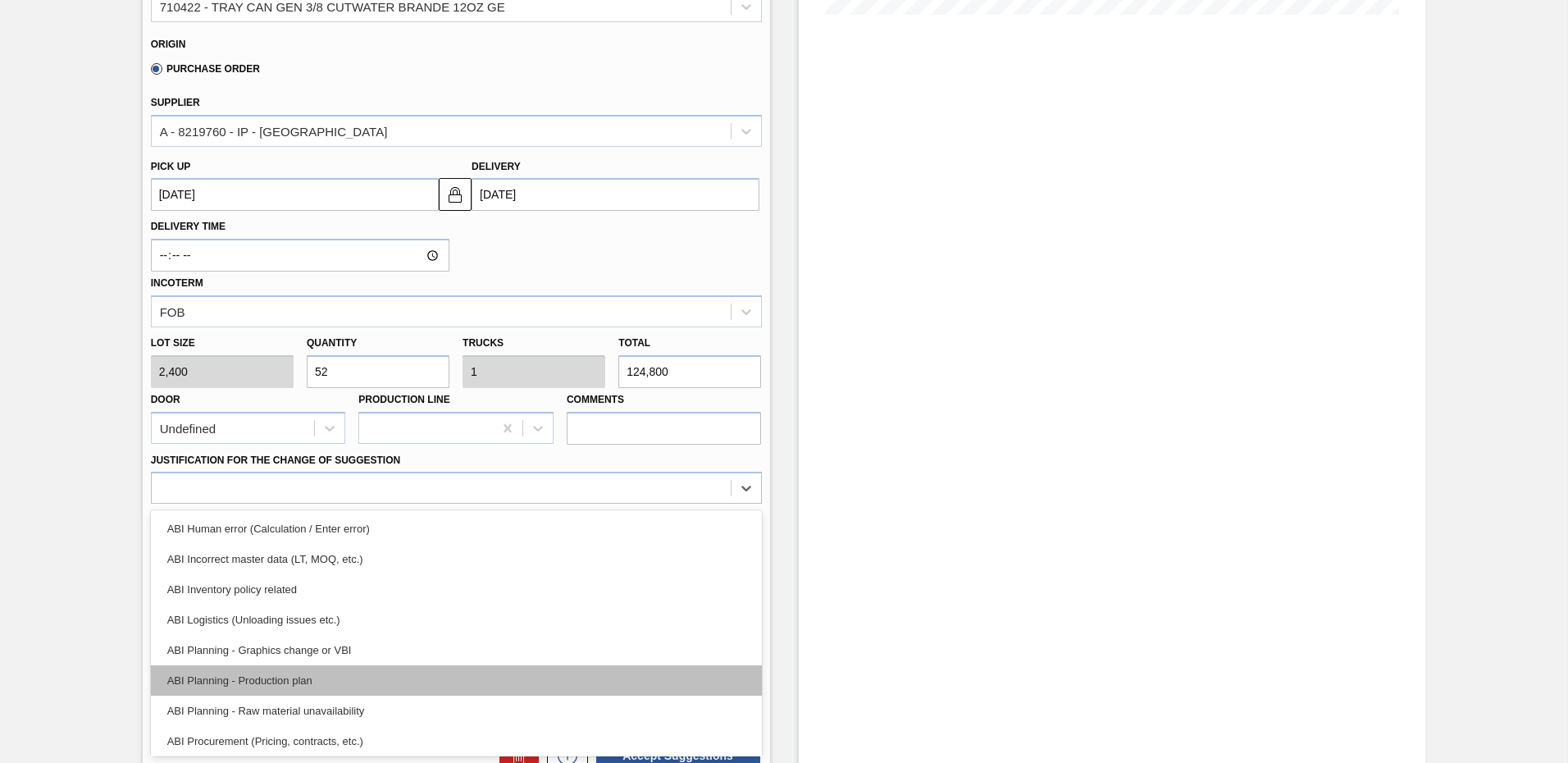
click at [285, 674] on div "ABI Planning - Production plan" at bounding box center [455, 680] width 611 height 31
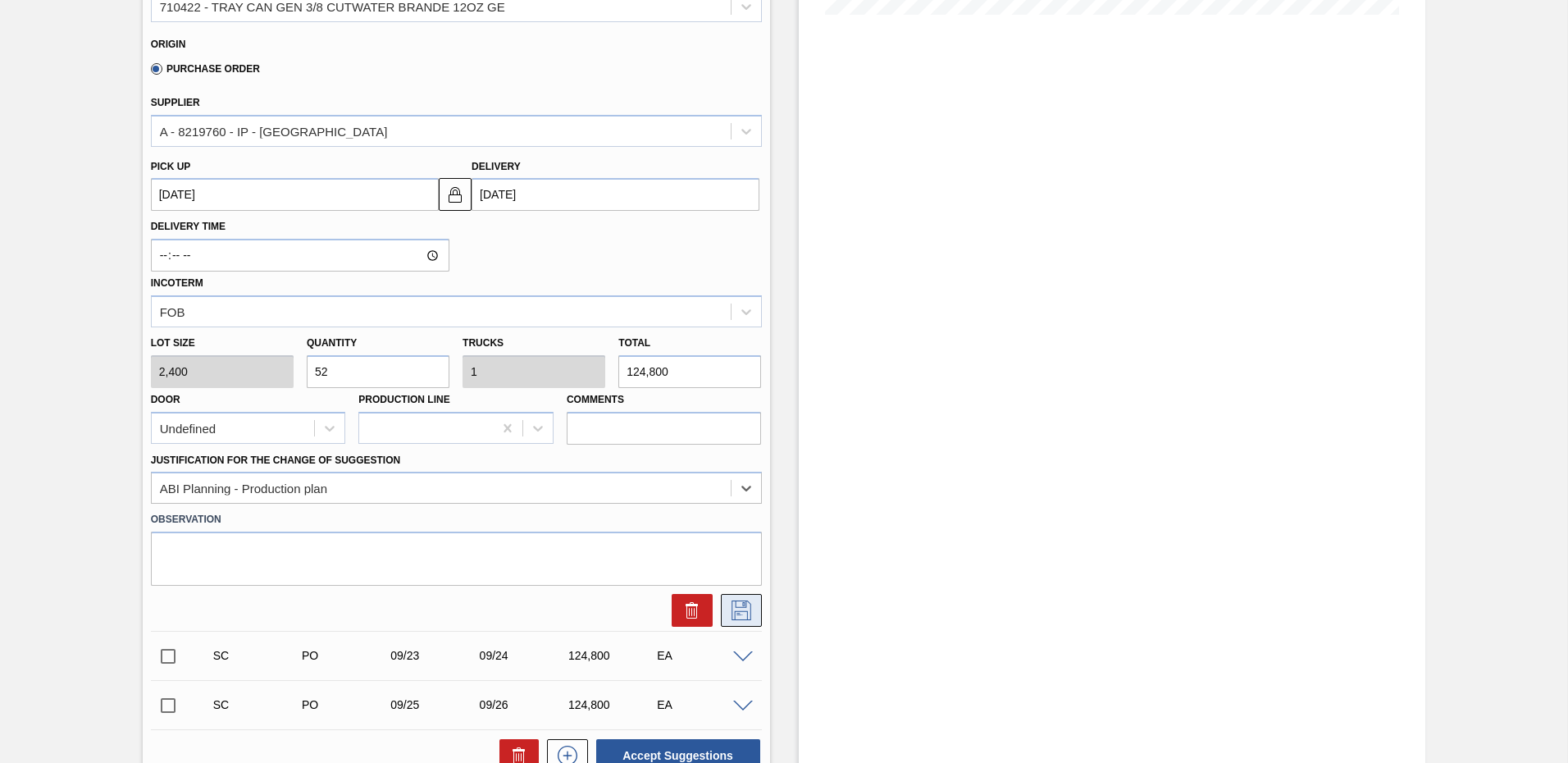
click at [749, 608] on icon at bounding box center [741, 611] width 27 height 20
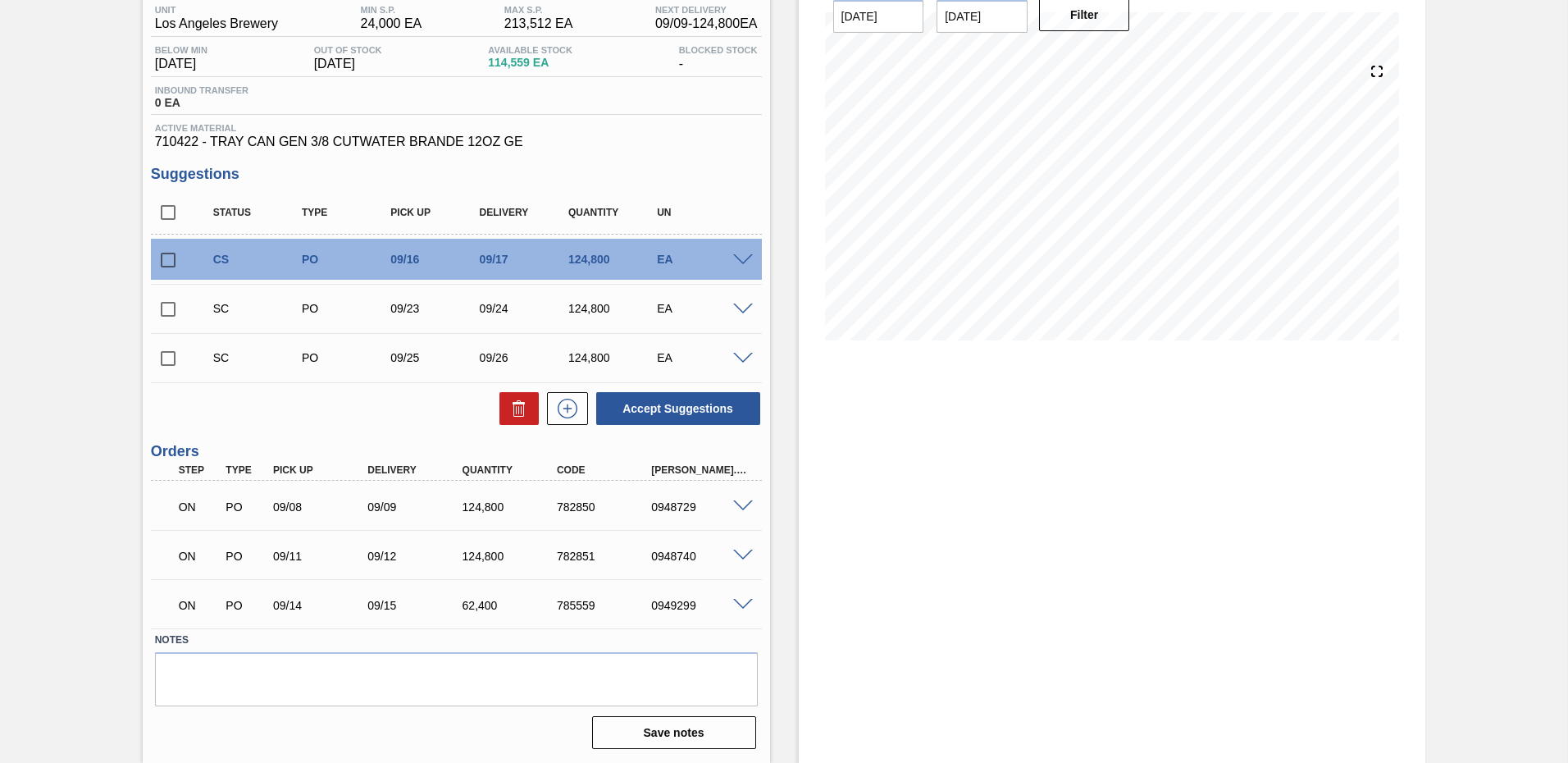
scroll to position [140, 0]
click at [168, 253] on input "checkbox" at bounding box center [167, 259] width 35 height 35
click at [672, 414] on button "Accept Suggestions" at bounding box center [678, 408] width 164 height 33
checkbox input "false"
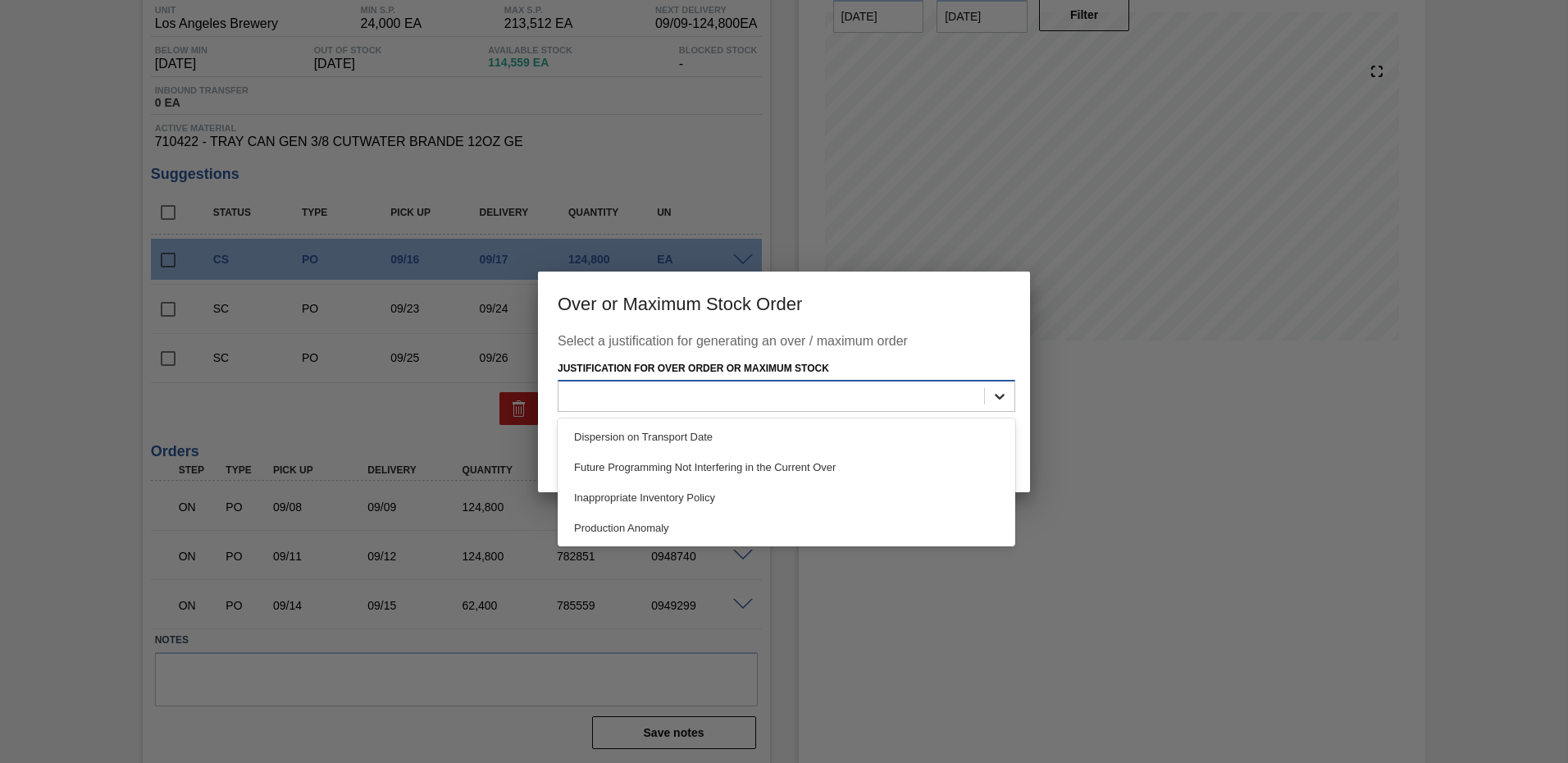
click at [1000, 400] on icon at bounding box center [1000, 397] width 10 height 6
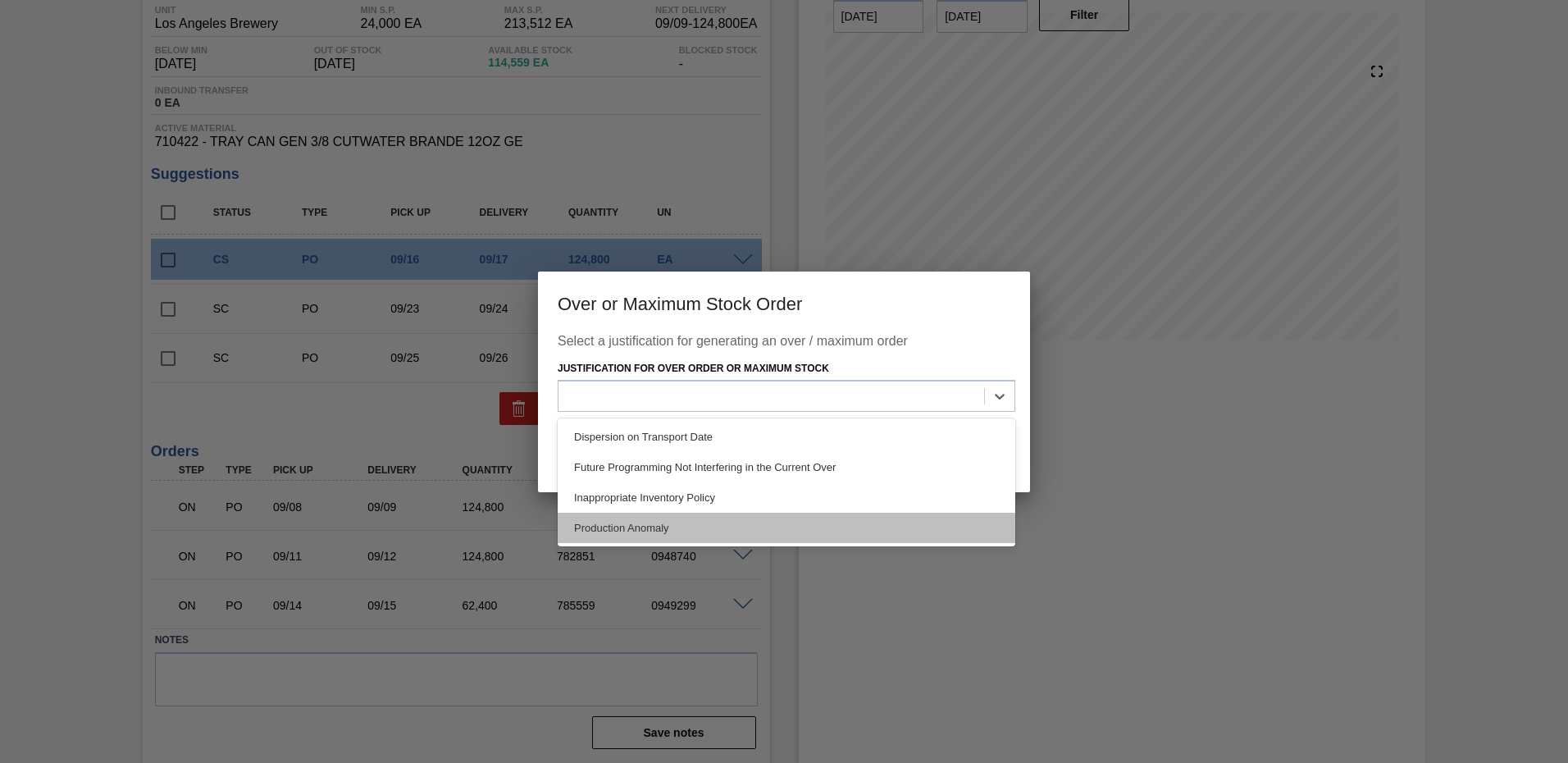
click at [678, 525] on div "Production Anomaly" at bounding box center [786, 527] width 457 height 31
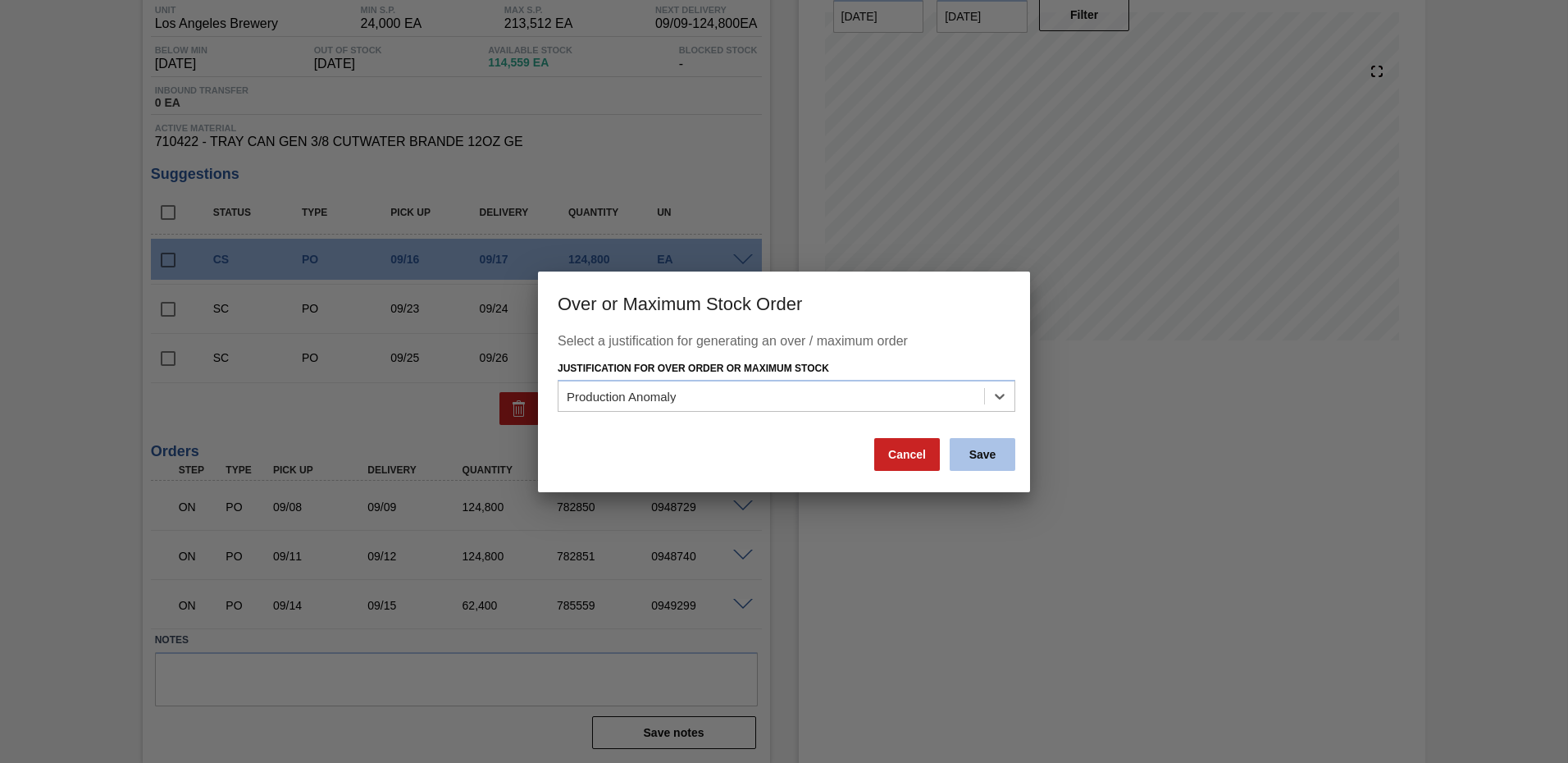
click at [970, 453] on button "Save" at bounding box center [983, 453] width 65 height 33
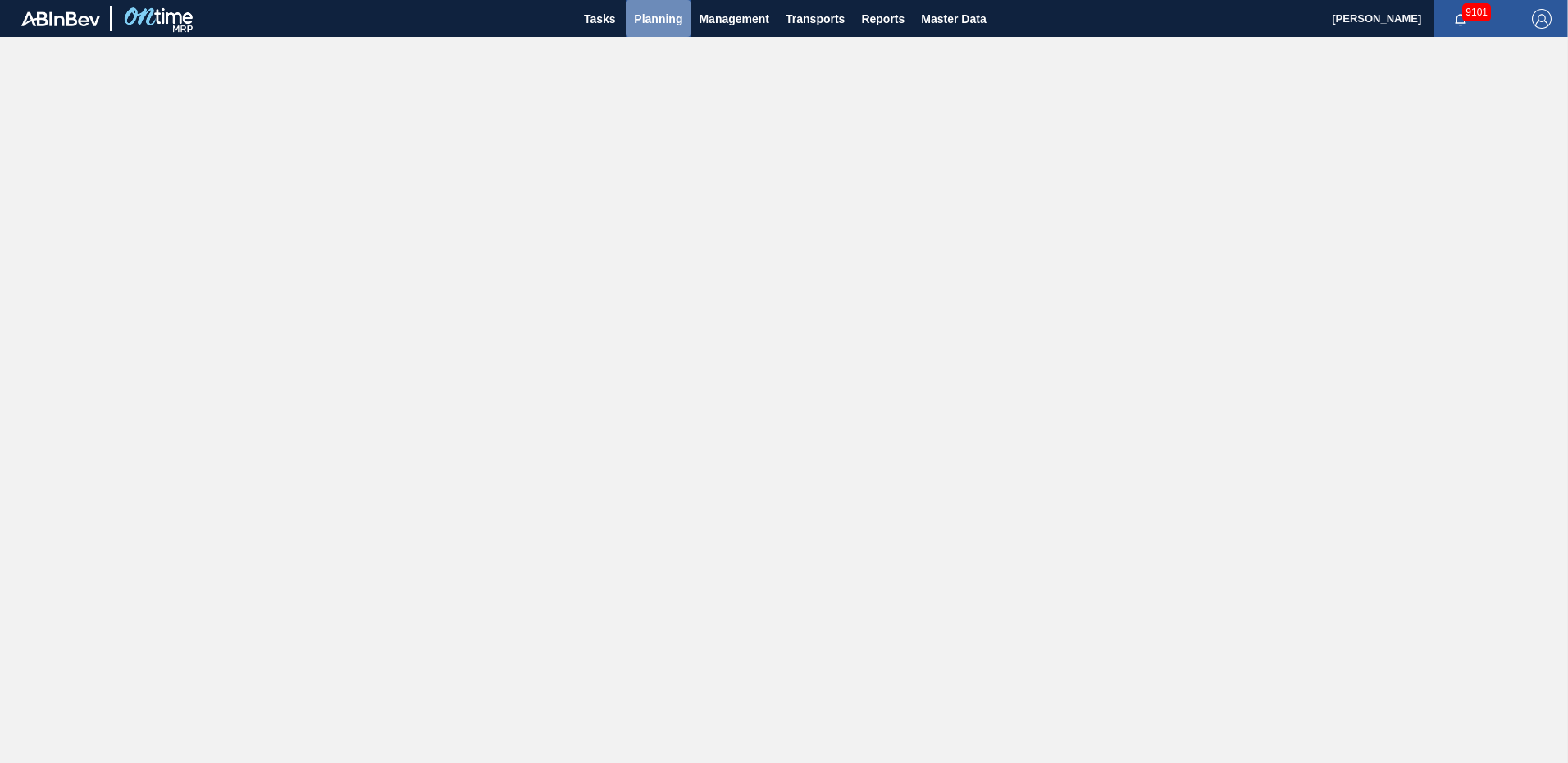
click at [668, 12] on span "Planning" at bounding box center [658, 19] width 49 height 20
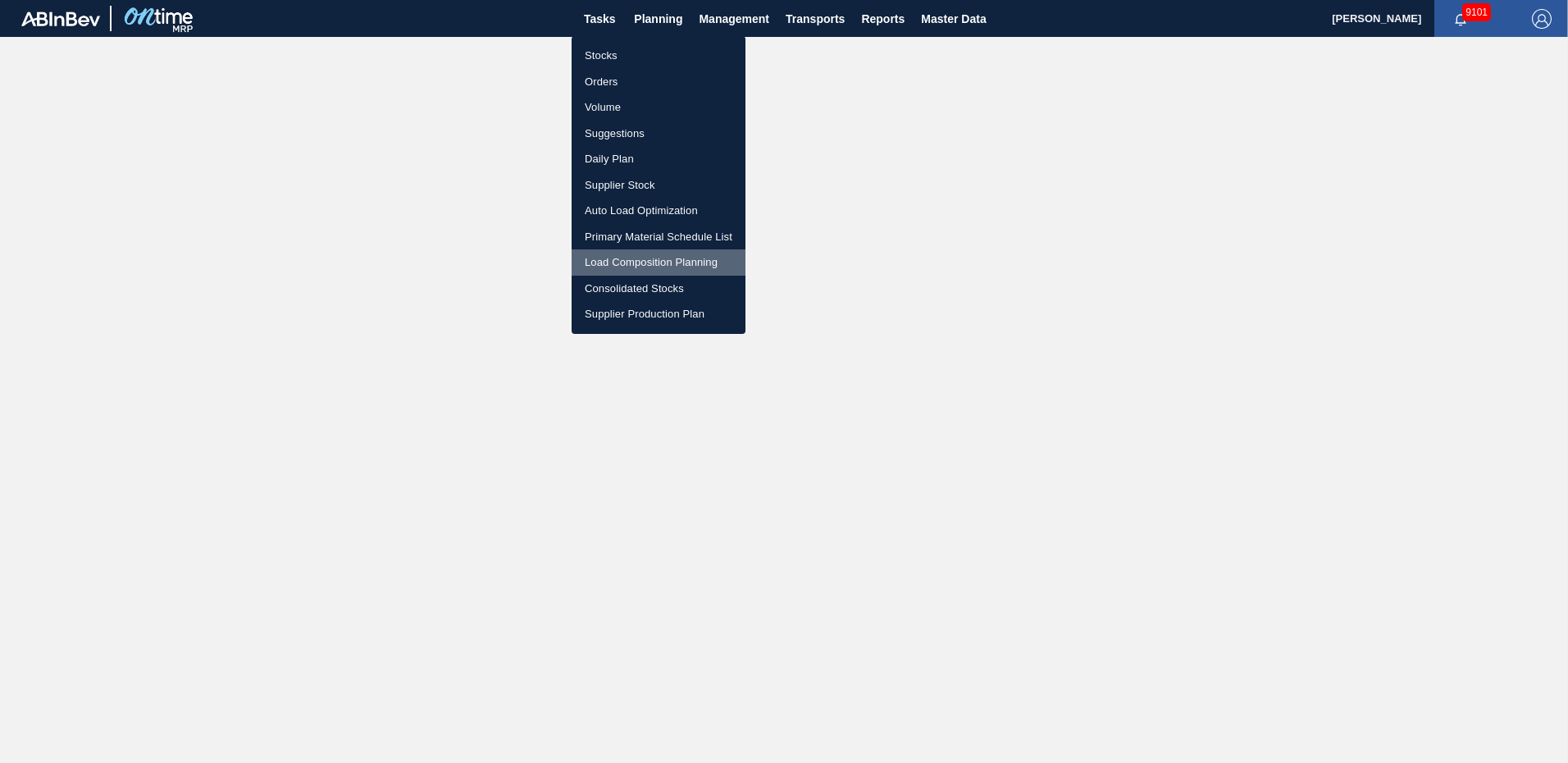
click at [675, 261] on li "Load Composition Planning" at bounding box center [659, 262] width 174 height 27
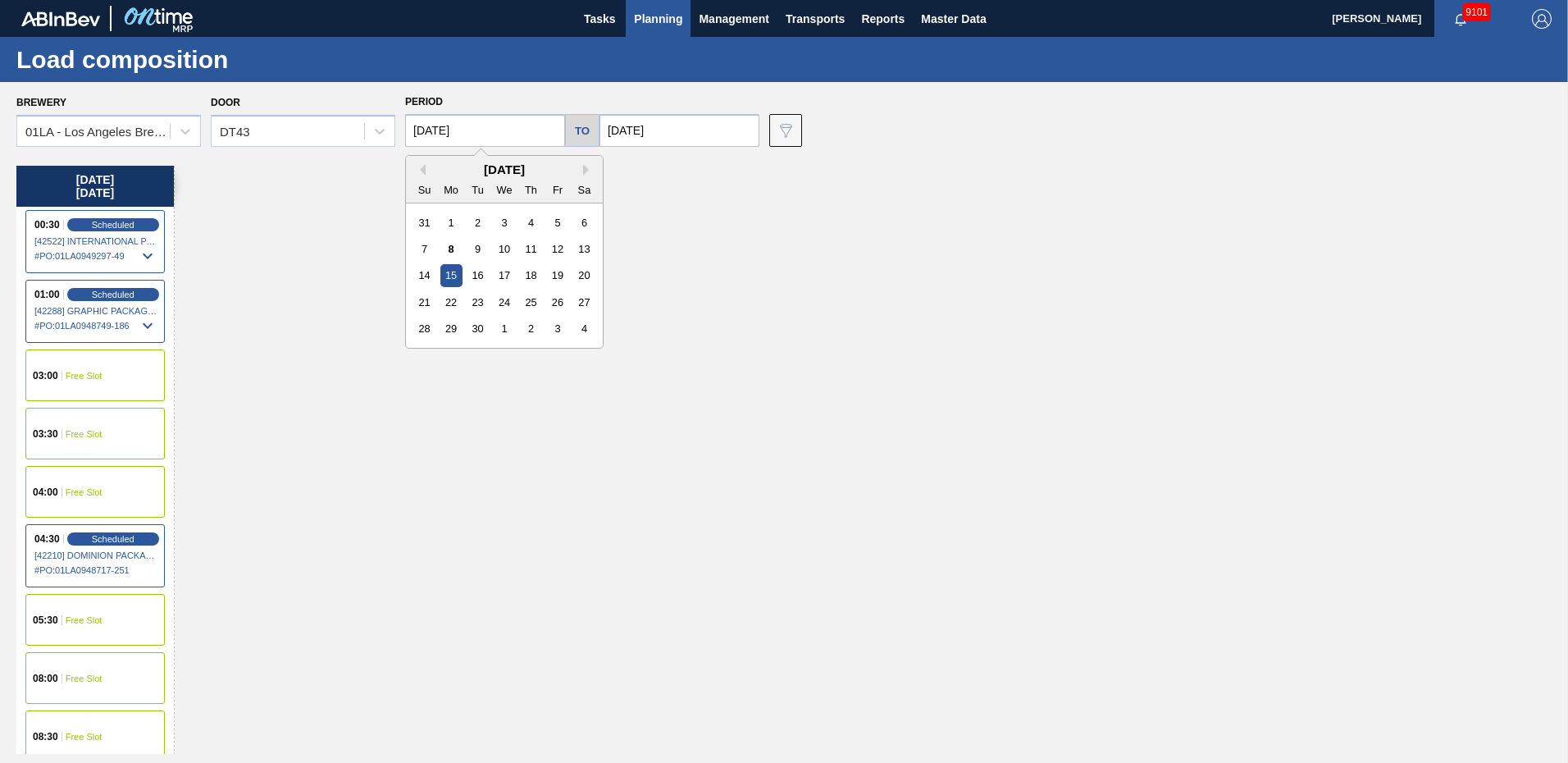
click at [528, 128] on input "09/15/2025" at bounding box center [485, 130] width 160 height 33
click at [481, 273] on div "16" at bounding box center [477, 275] width 22 height 22
type input "[DATE]"
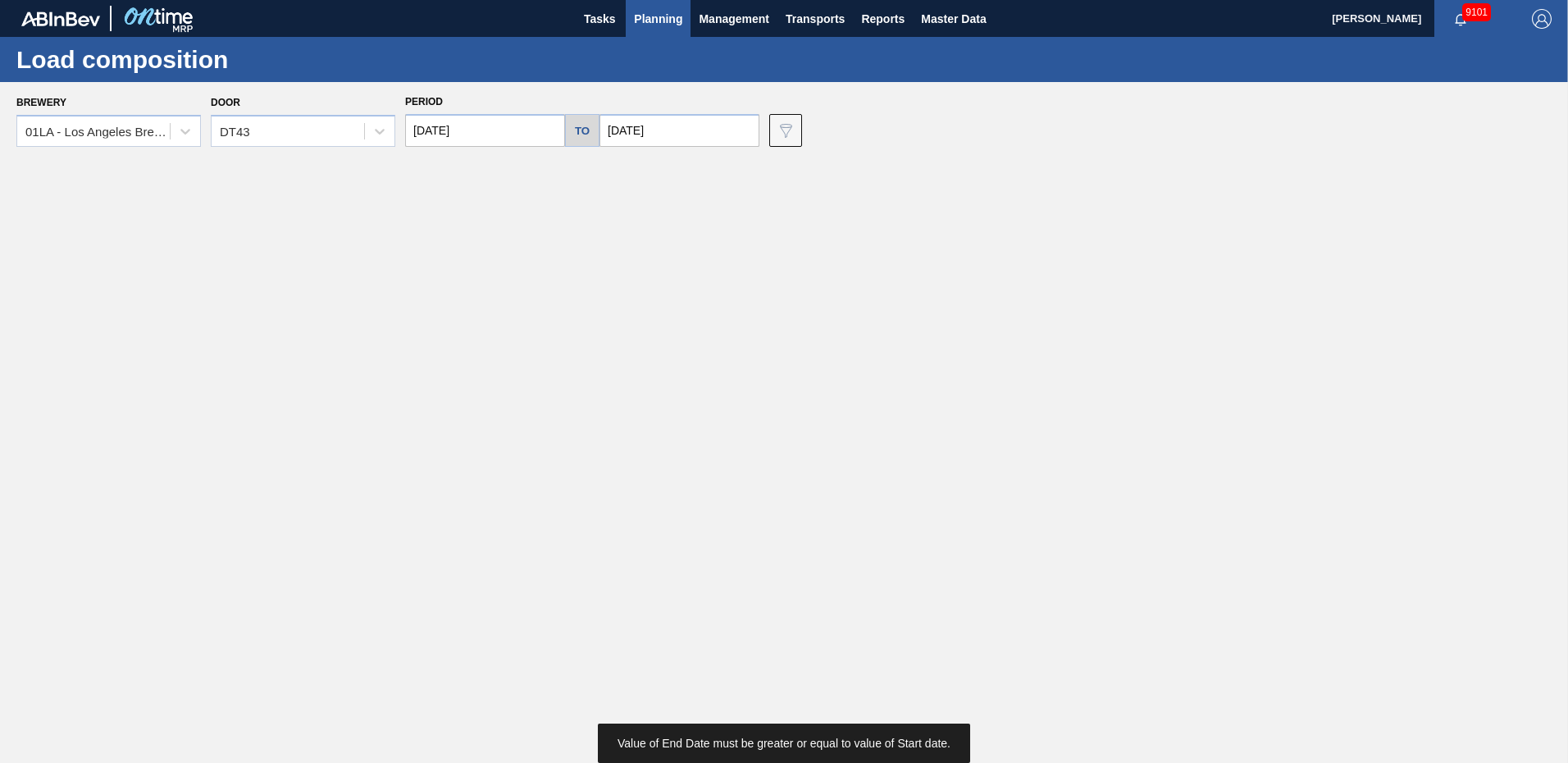
click at [678, 132] on input "09/15/2025" at bounding box center [680, 130] width 160 height 33
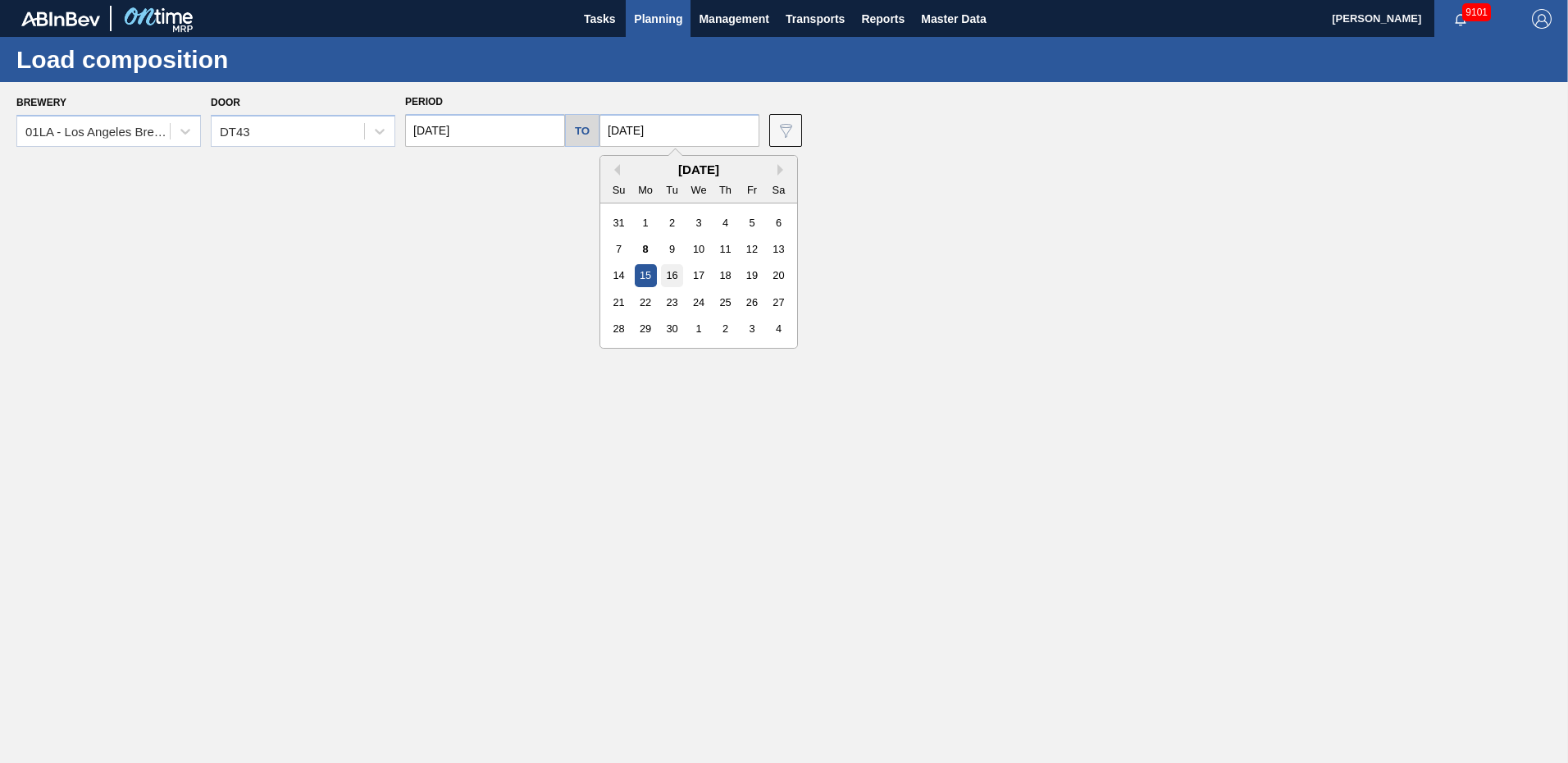
click at [672, 275] on div "16" at bounding box center [672, 275] width 22 height 22
type input "[DATE]"
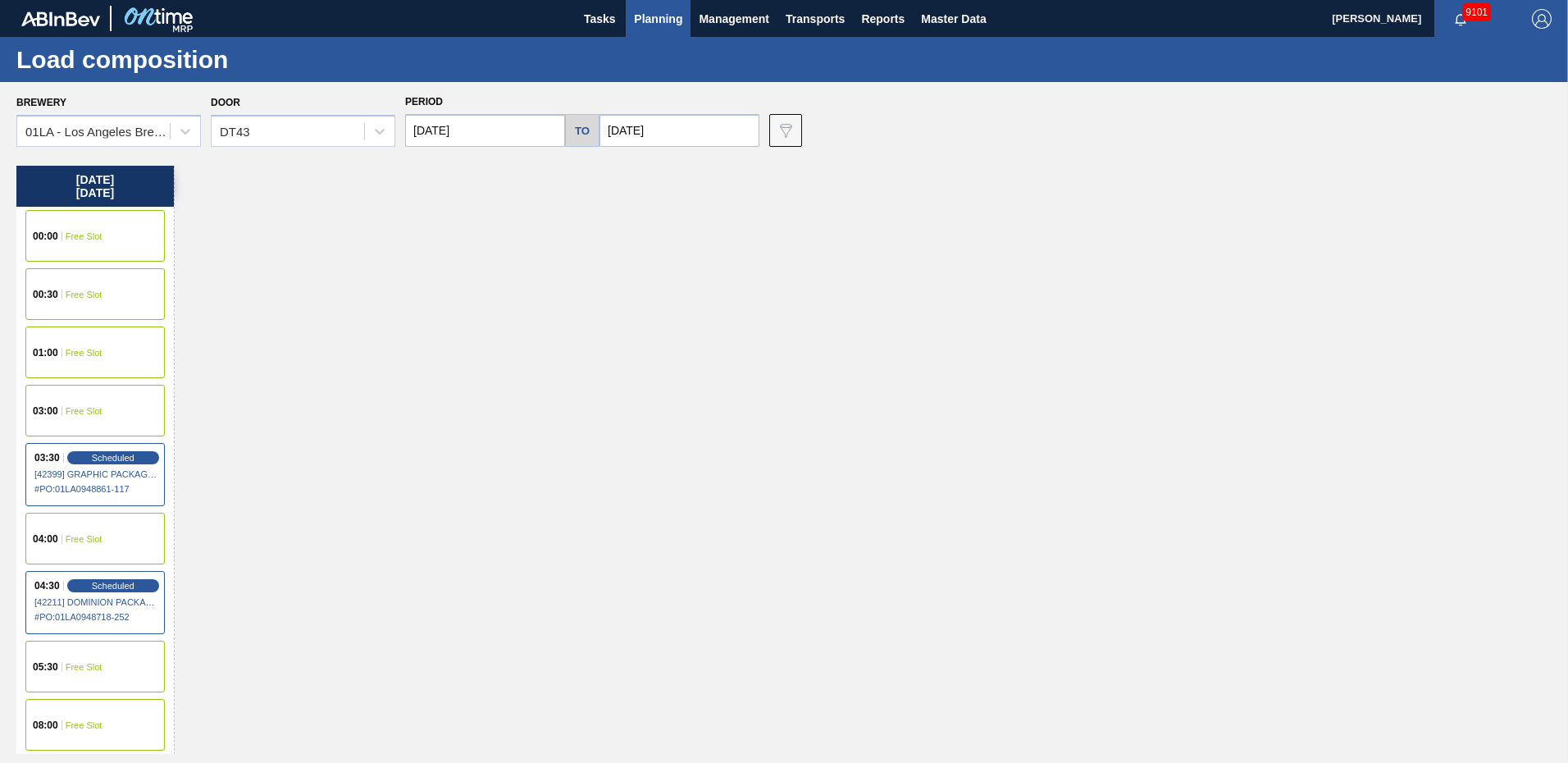
click at [70, 233] on span "Free Slot" at bounding box center [83, 237] width 37 height 10
click at [99, 290] on span "Free Slot" at bounding box center [83, 295] width 37 height 10
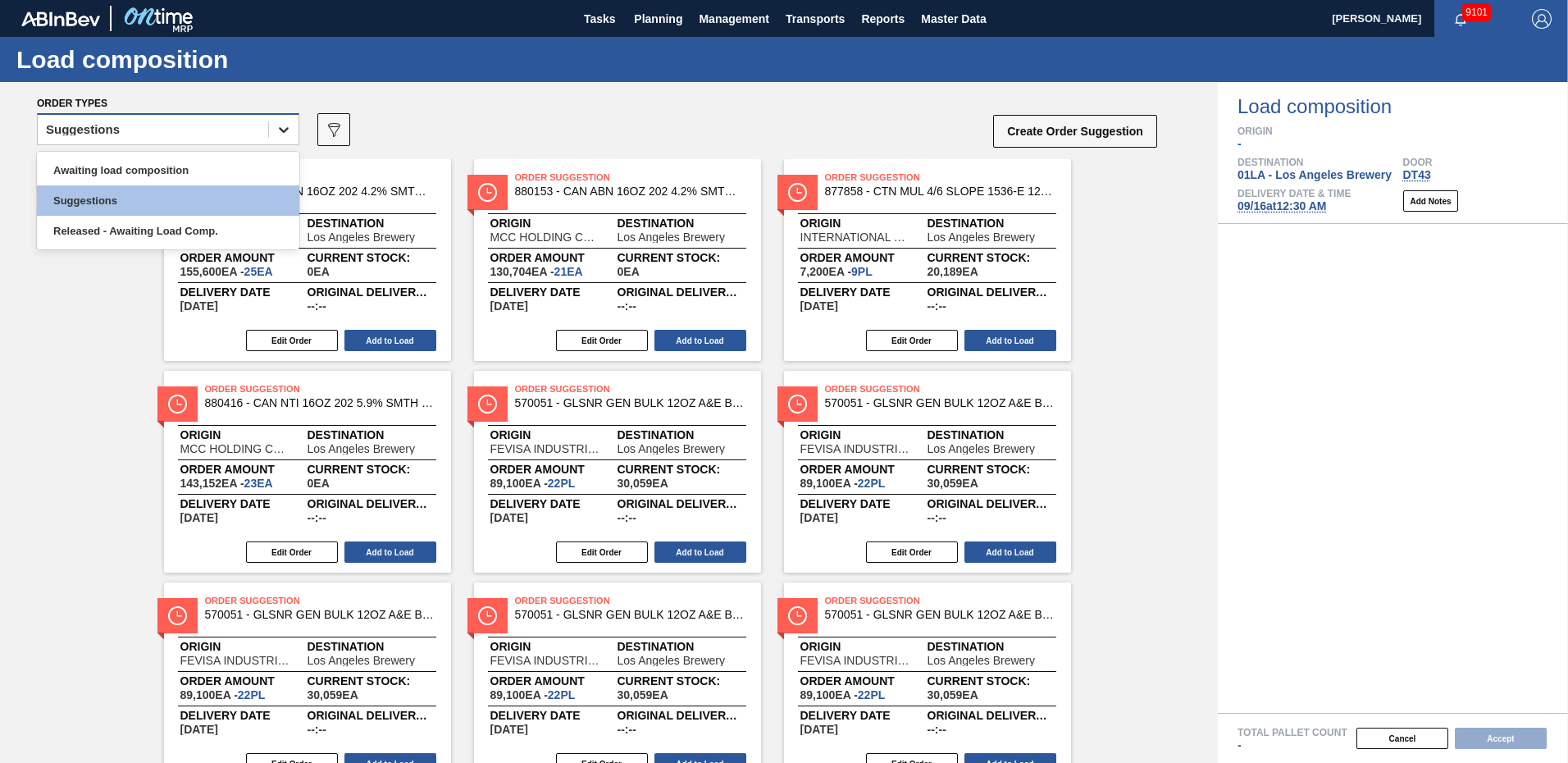
click at [287, 129] on icon at bounding box center [284, 130] width 10 height 6
click at [131, 170] on div "Awaiting load composition" at bounding box center [167, 170] width 262 height 31
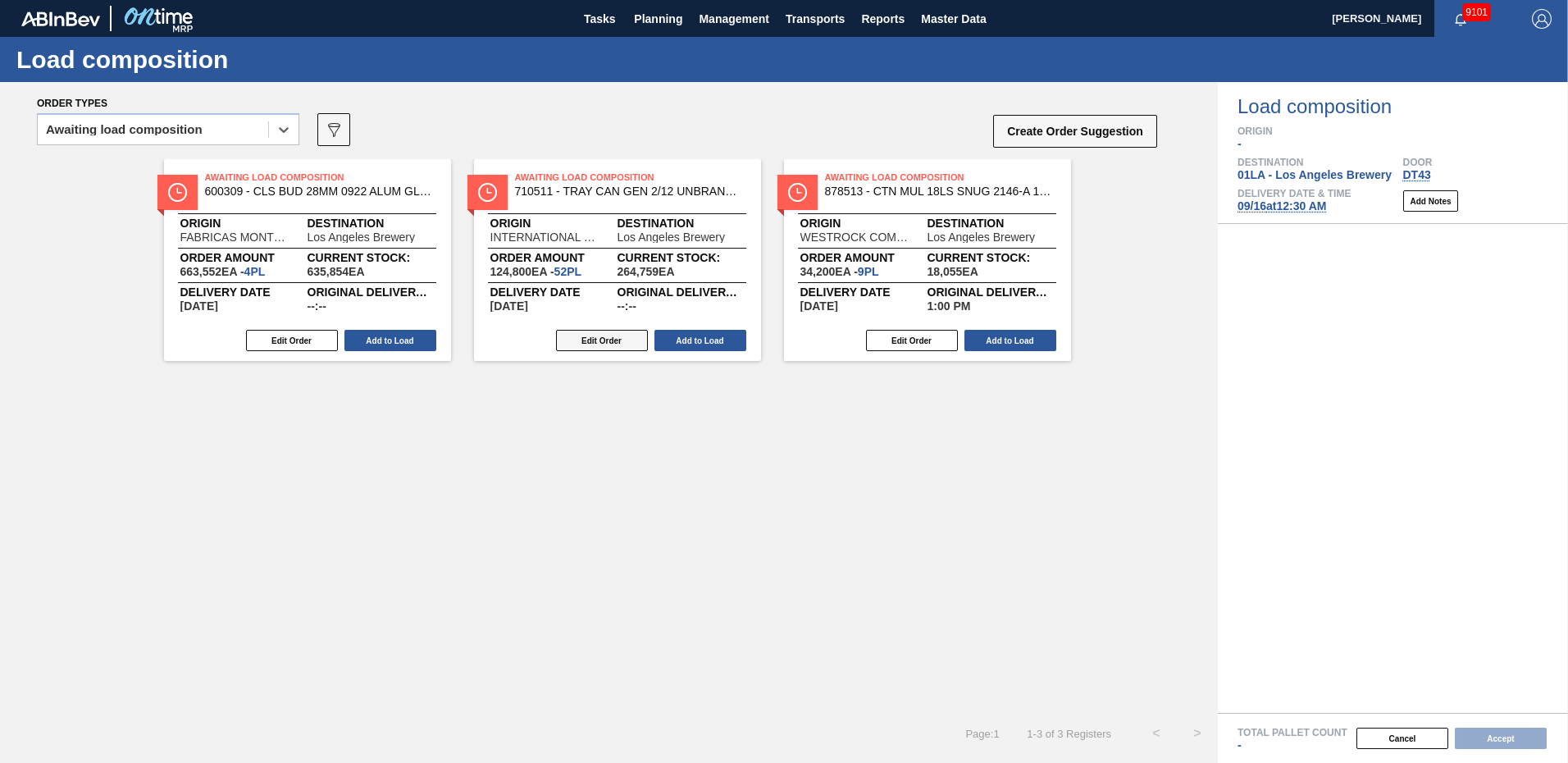
click at [598, 346] on button "Edit Order" at bounding box center [602, 340] width 92 height 22
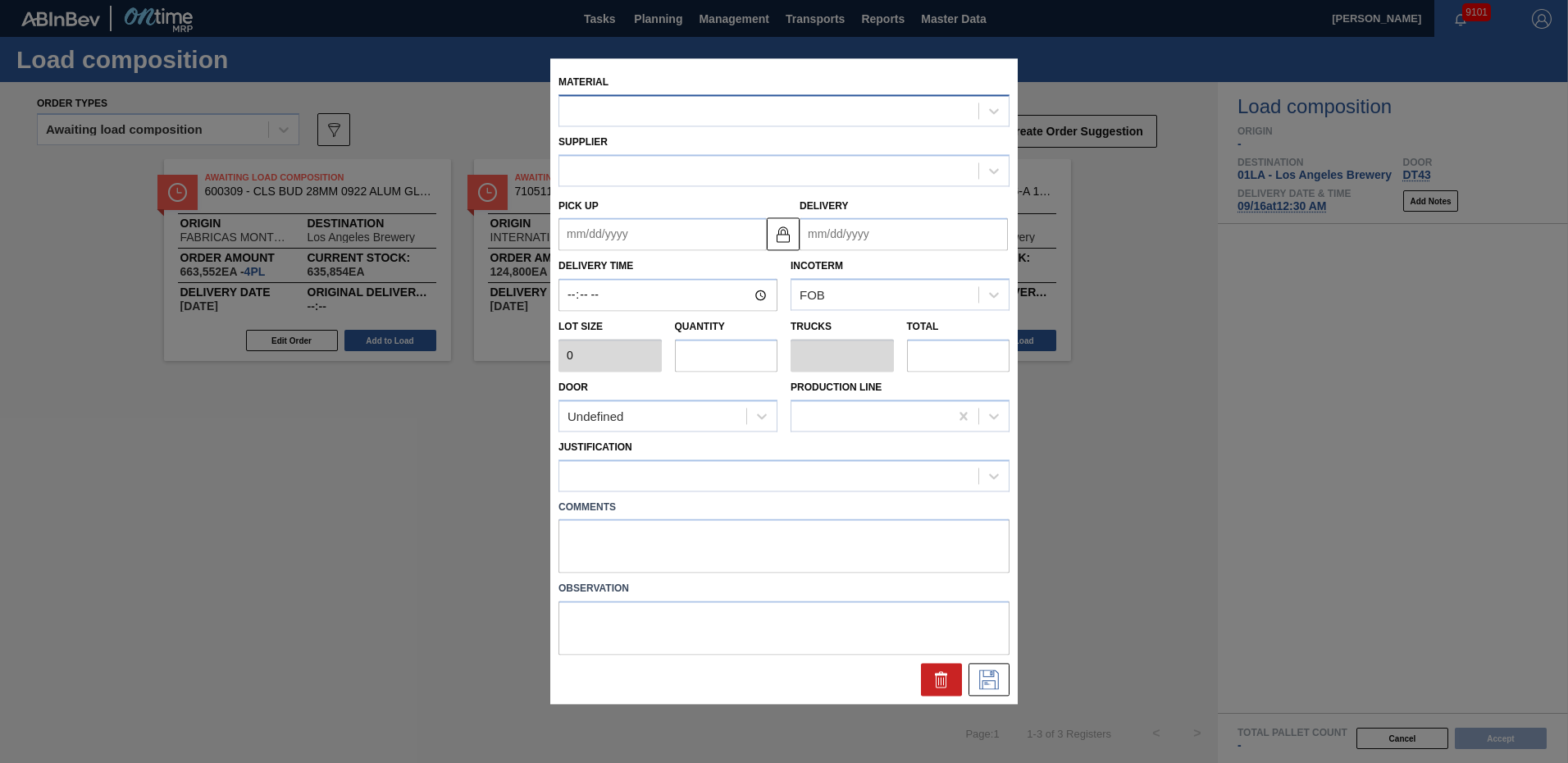
type input "2,400"
type input "52"
type input "1"
type input "124,800"
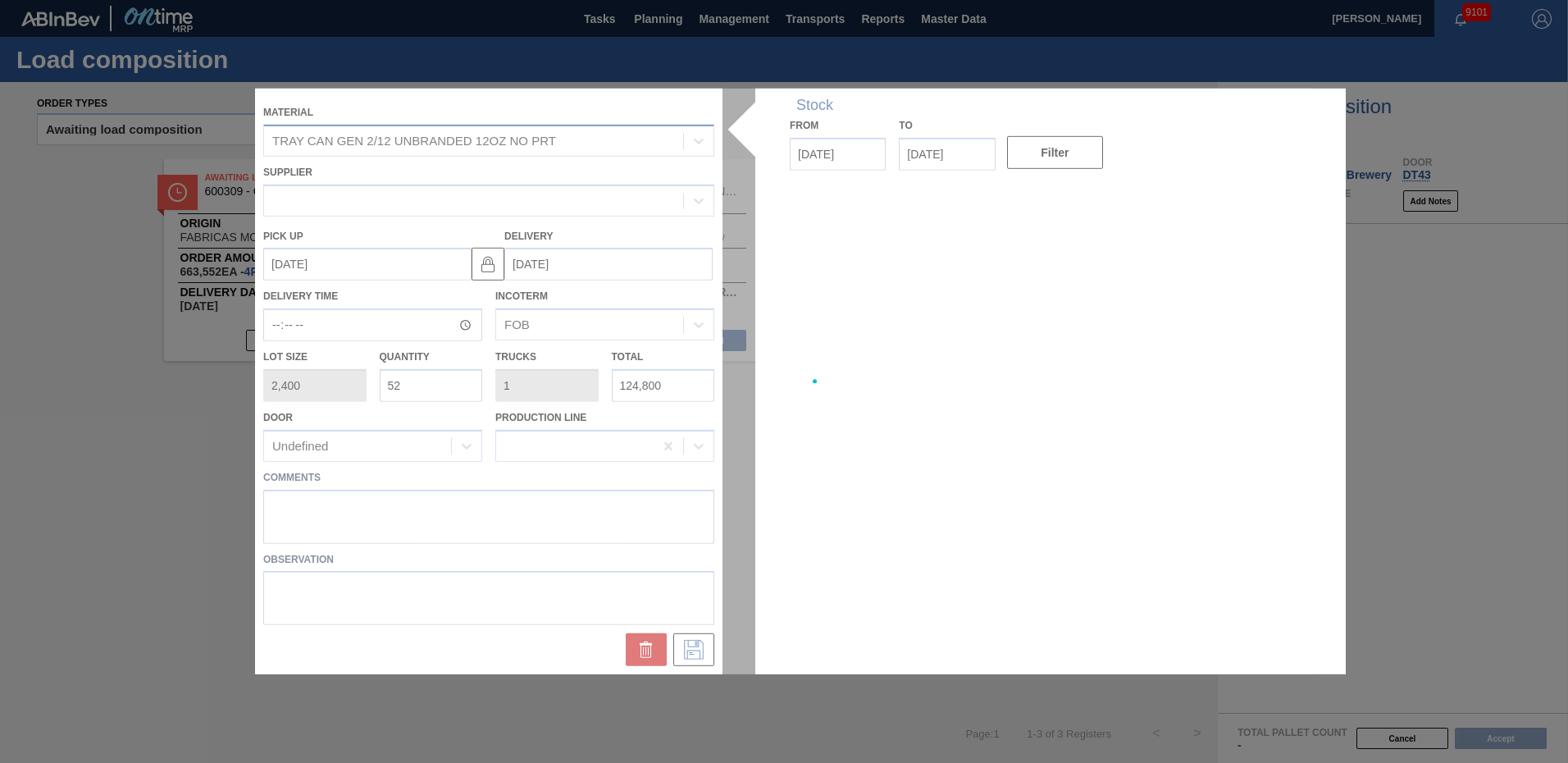
type up "09/15/2025"
type input "[DATE]"
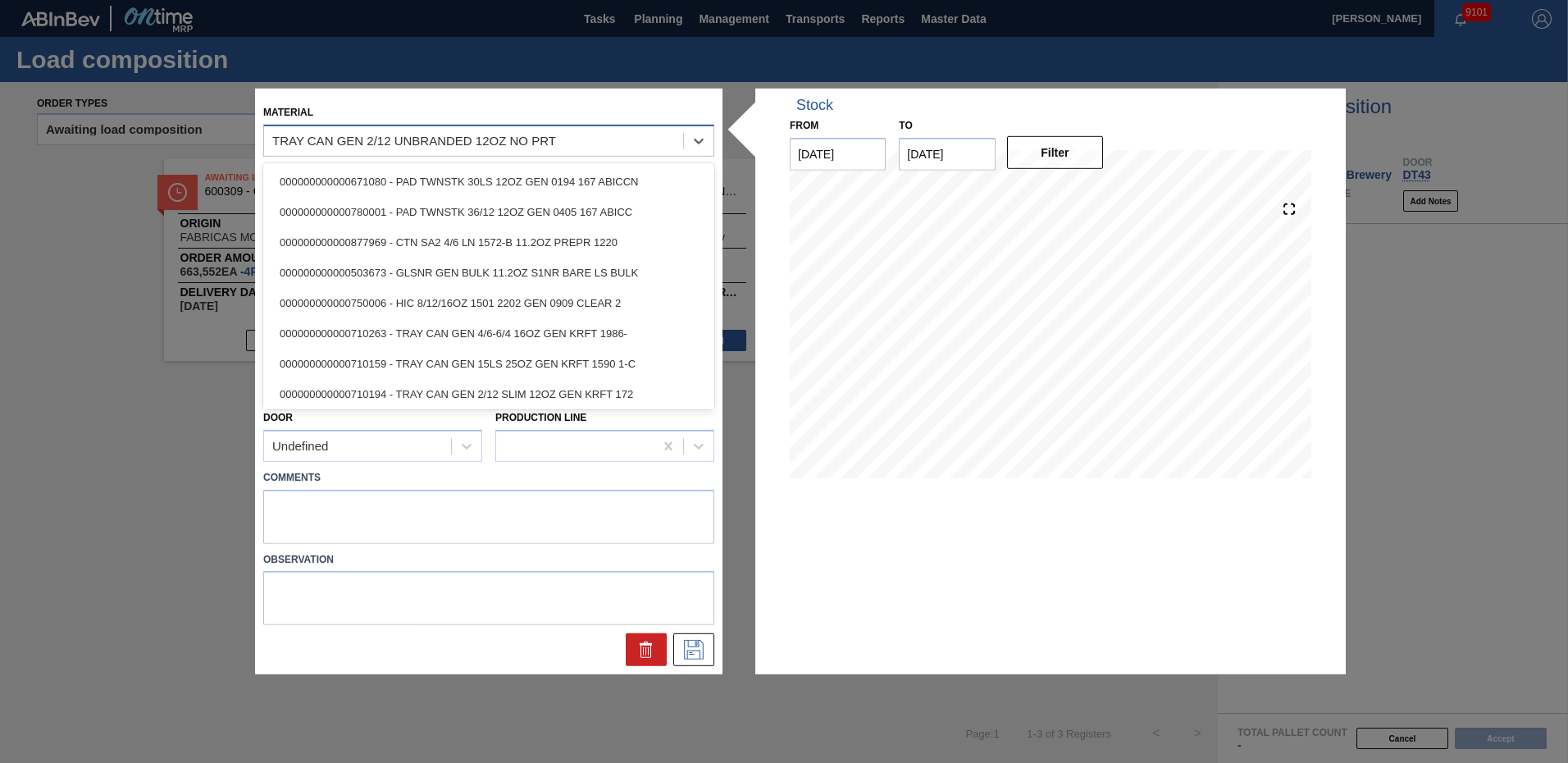
click at [481, 141] on div "TRAY CAN GEN 2/12 UNBRANDED 12OZ NO PRT" at bounding box center [414, 141] width 284 height 14
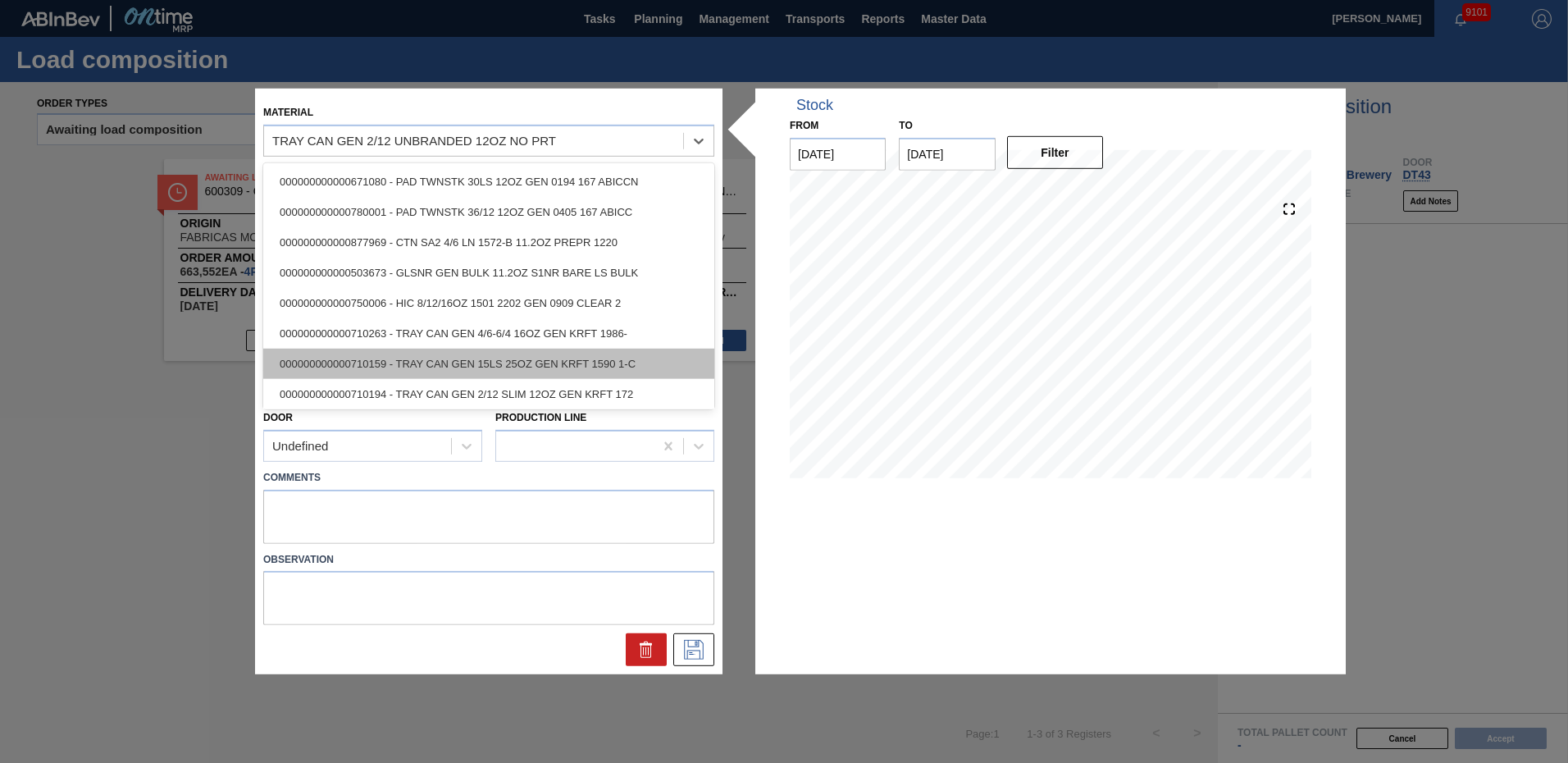
click at [449, 357] on div "000000000000710159 - TRAY CAN GEN 15LS 25OZ GEN KRFT 1590 1-C" at bounding box center [489, 363] width 451 height 31
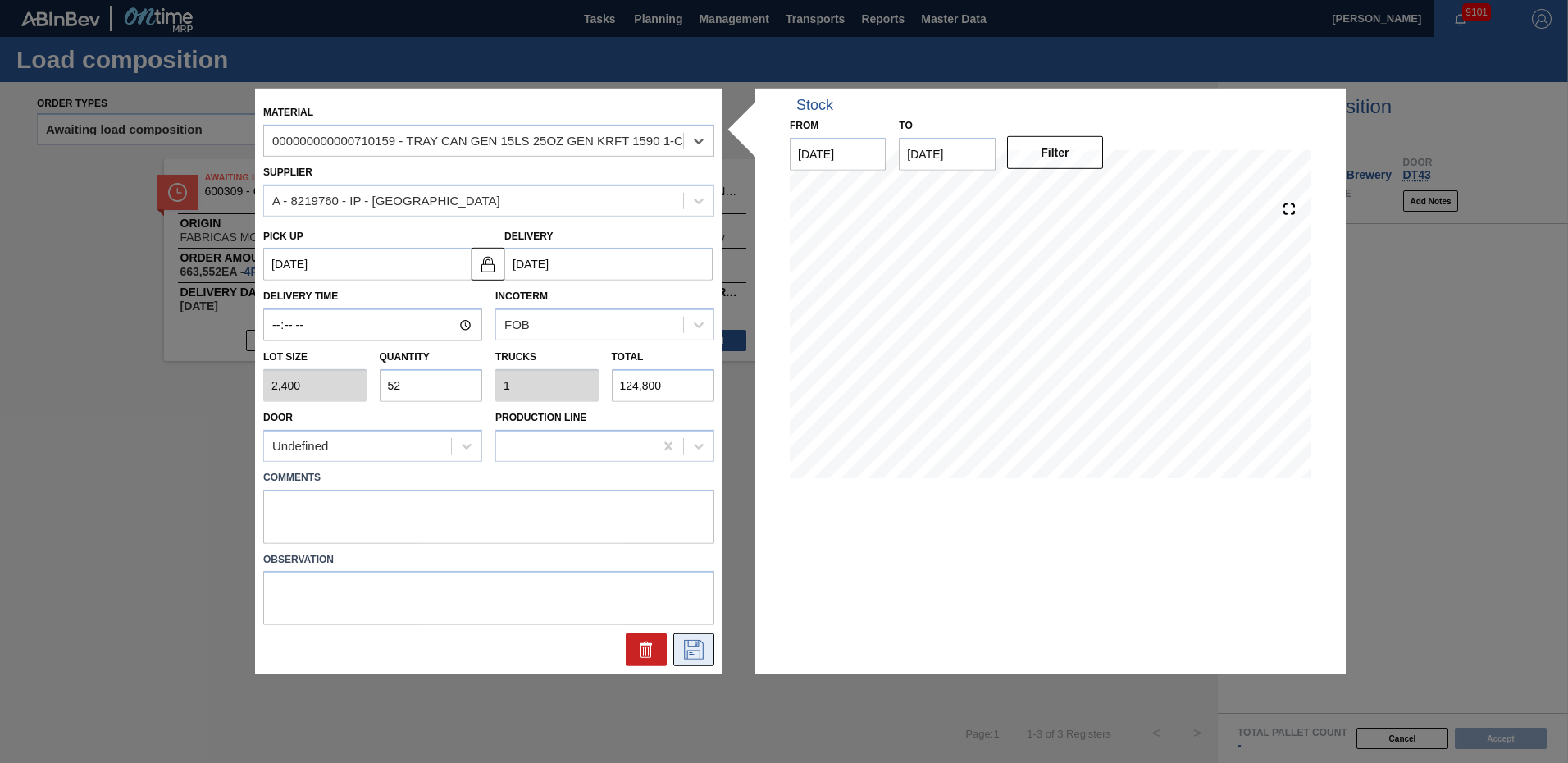
click at [699, 653] on icon at bounding box center [694, 649] width 27 height 20
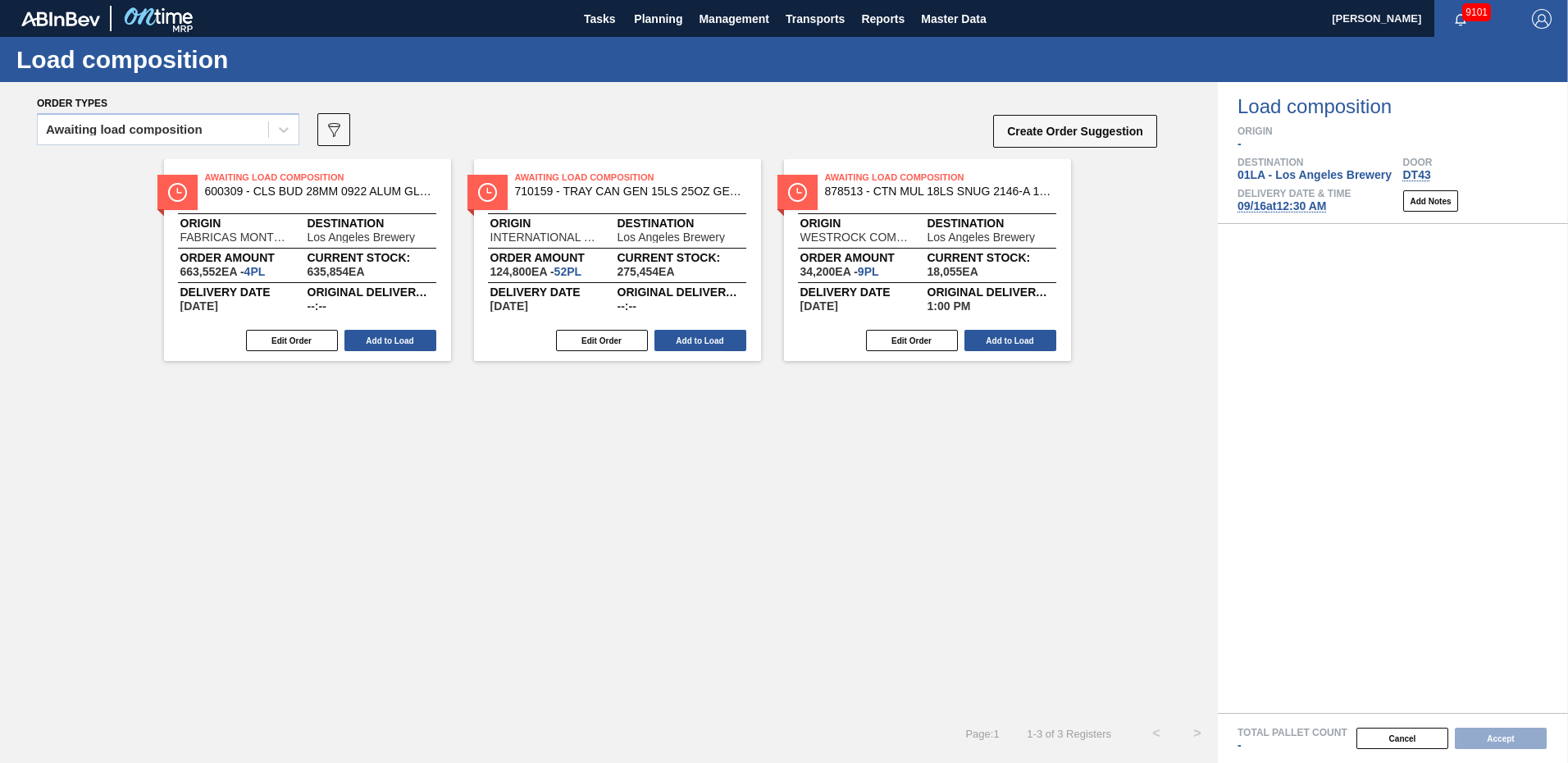
click at [717, 453] on div "Awaiting Load Composition 600309 - CLS BUD 28MM 0922 ALUM GLSBTL ALUM GEN T Ori…" at bounding box center [609, 435] width 1219 height 553
click at [705, 342] on button "Add to Load" at bounding box center [700, 340] width 92 height 22
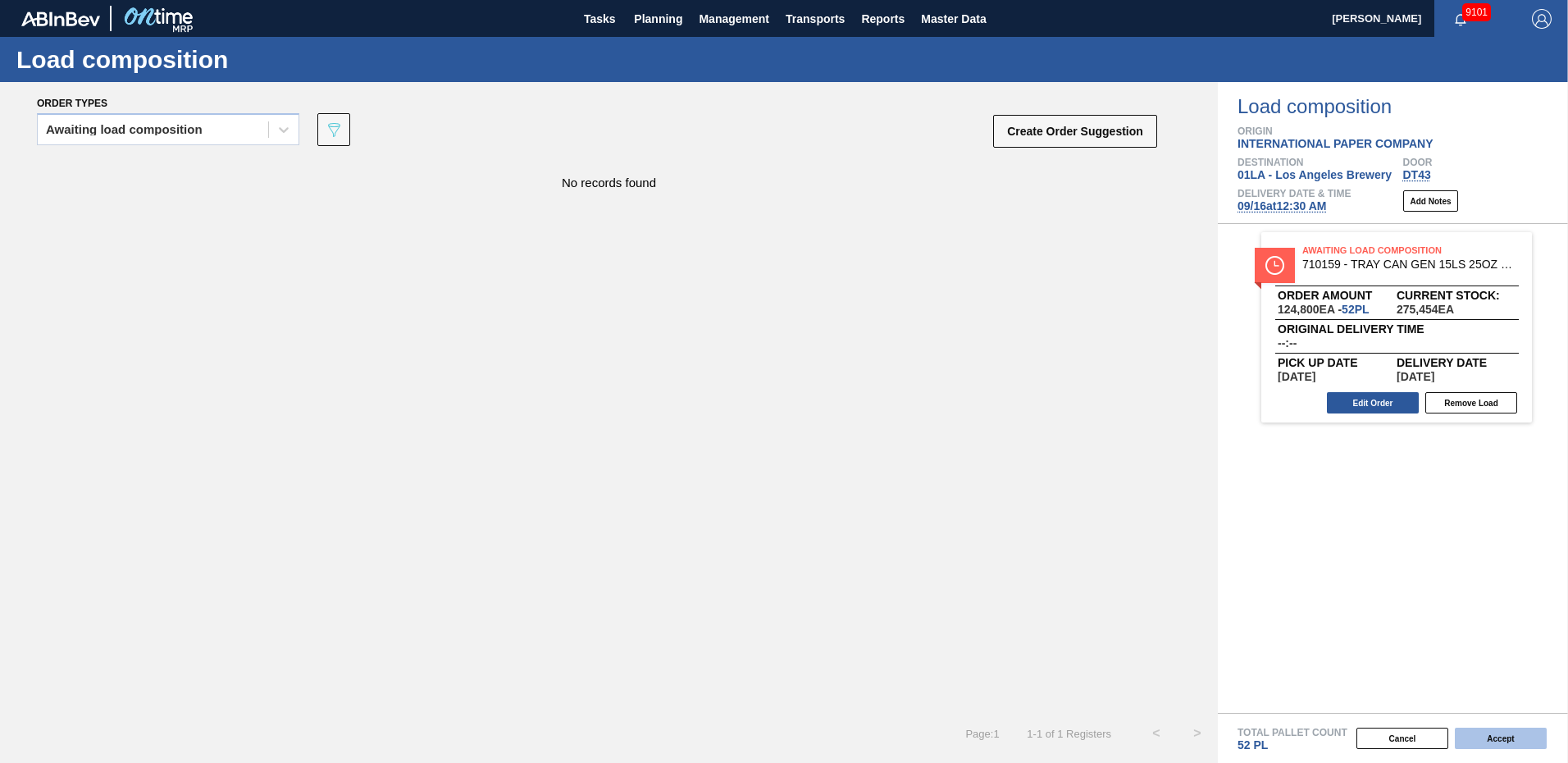
click at [1497, 733] on button "Accept" at bounding box center [1501, 738] width 92 height 22
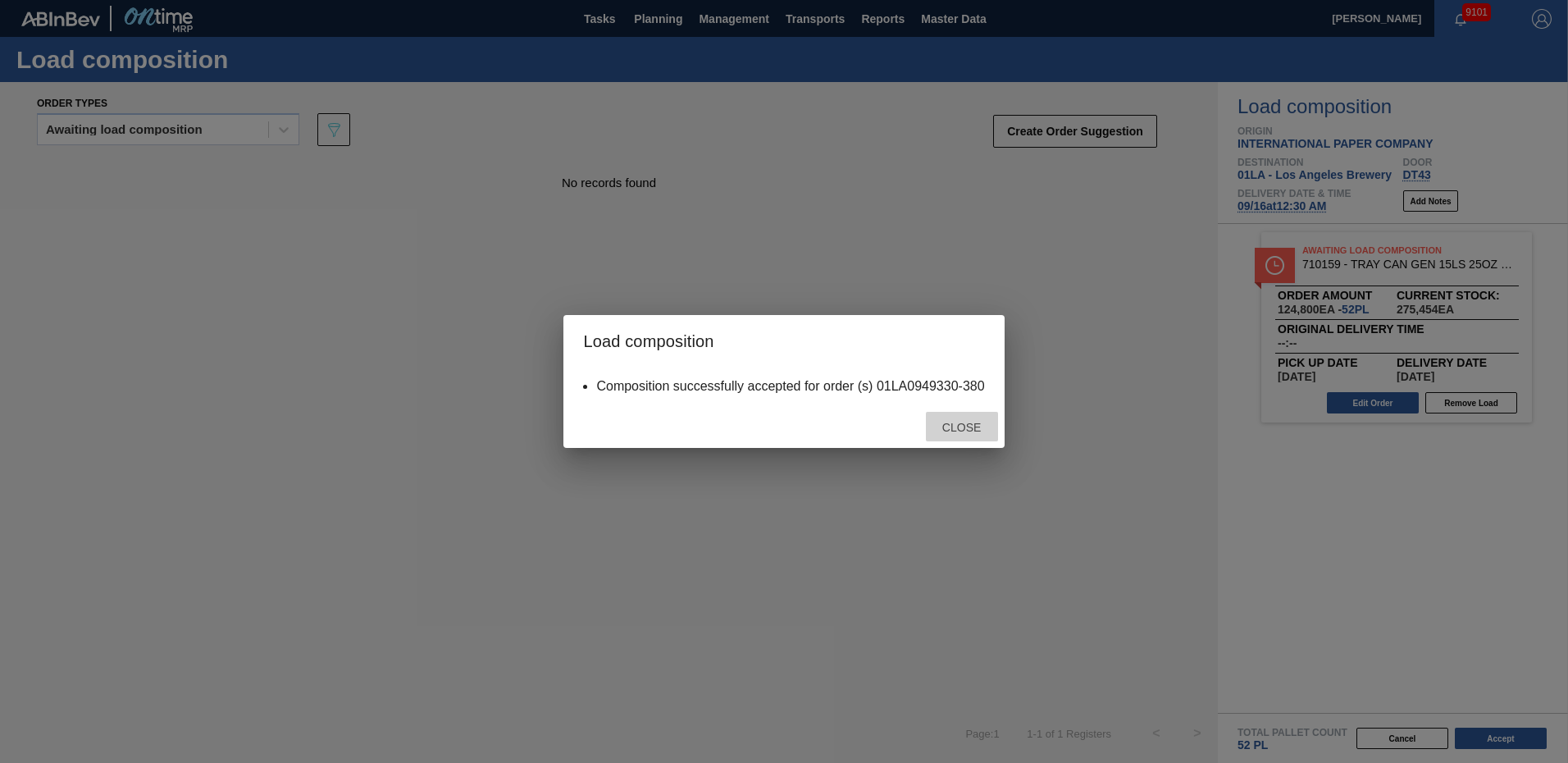
click at [963, 429] on span "Close" at bounding box center [961, 427] width 64 height 13
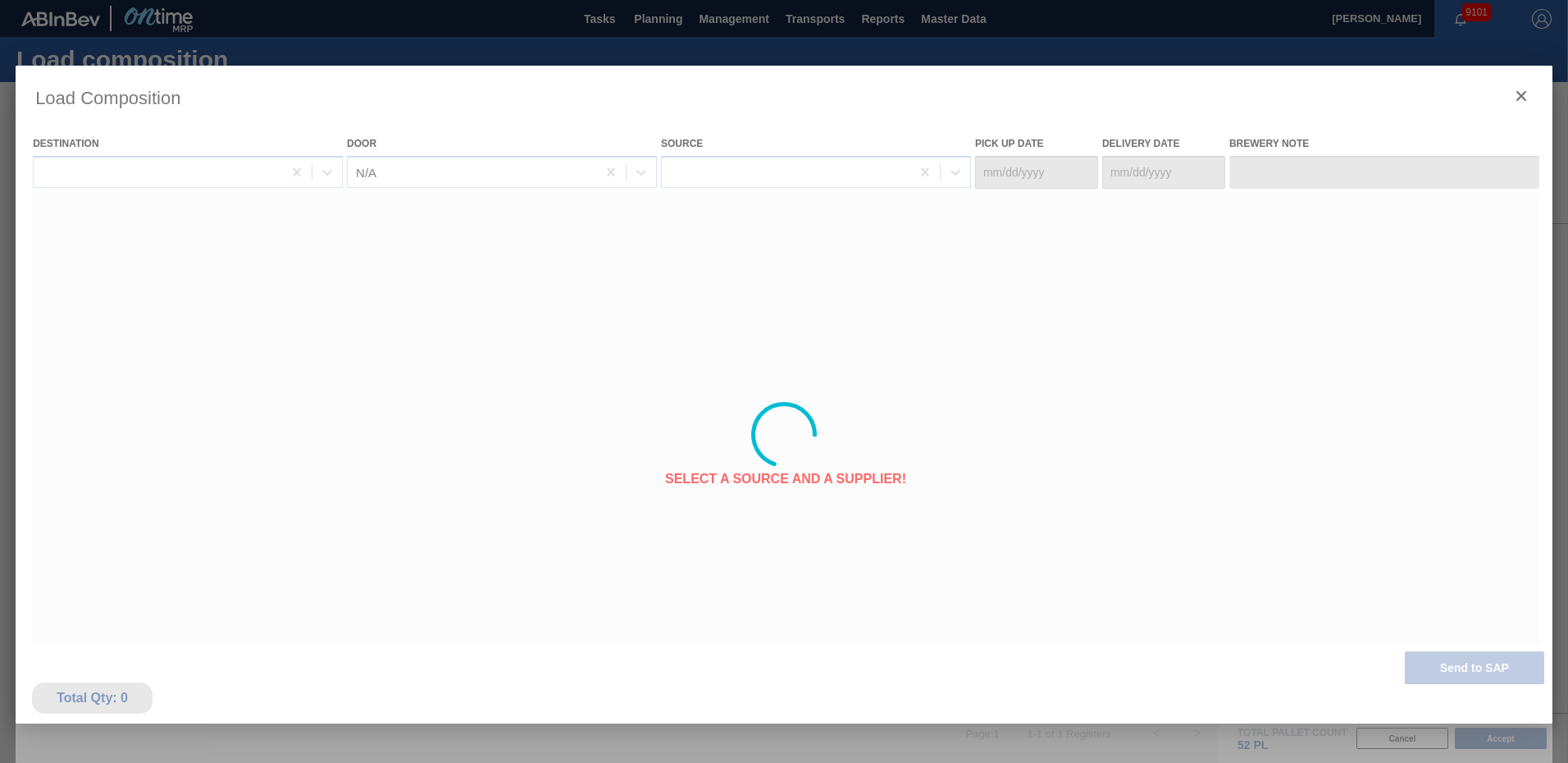
type Date "09/15/2025"
type Date "[DATE]"
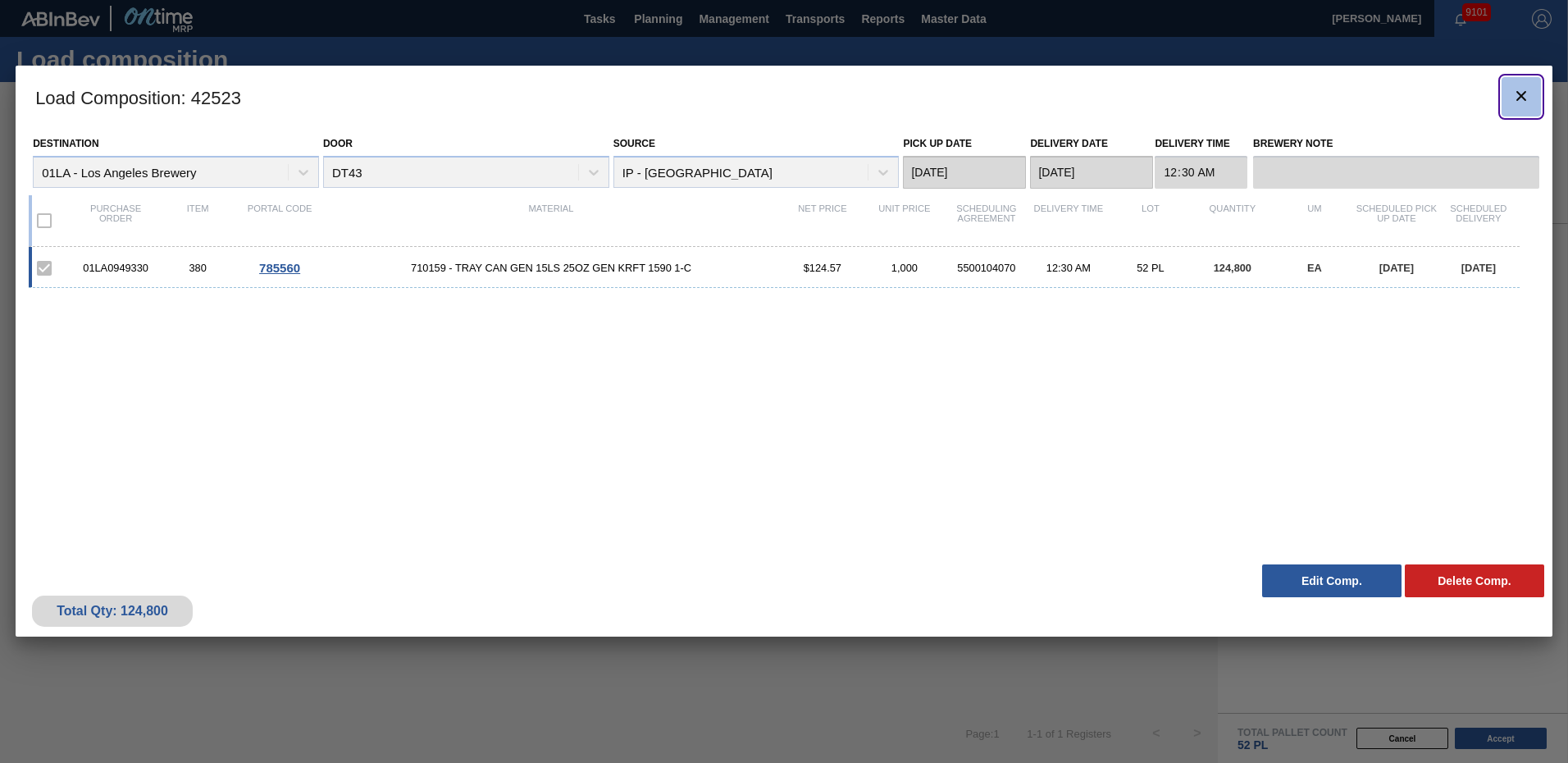
click at [1522, 94] on icon "botão de ícone" at bounding box center [1521, 96] width 10 height 10
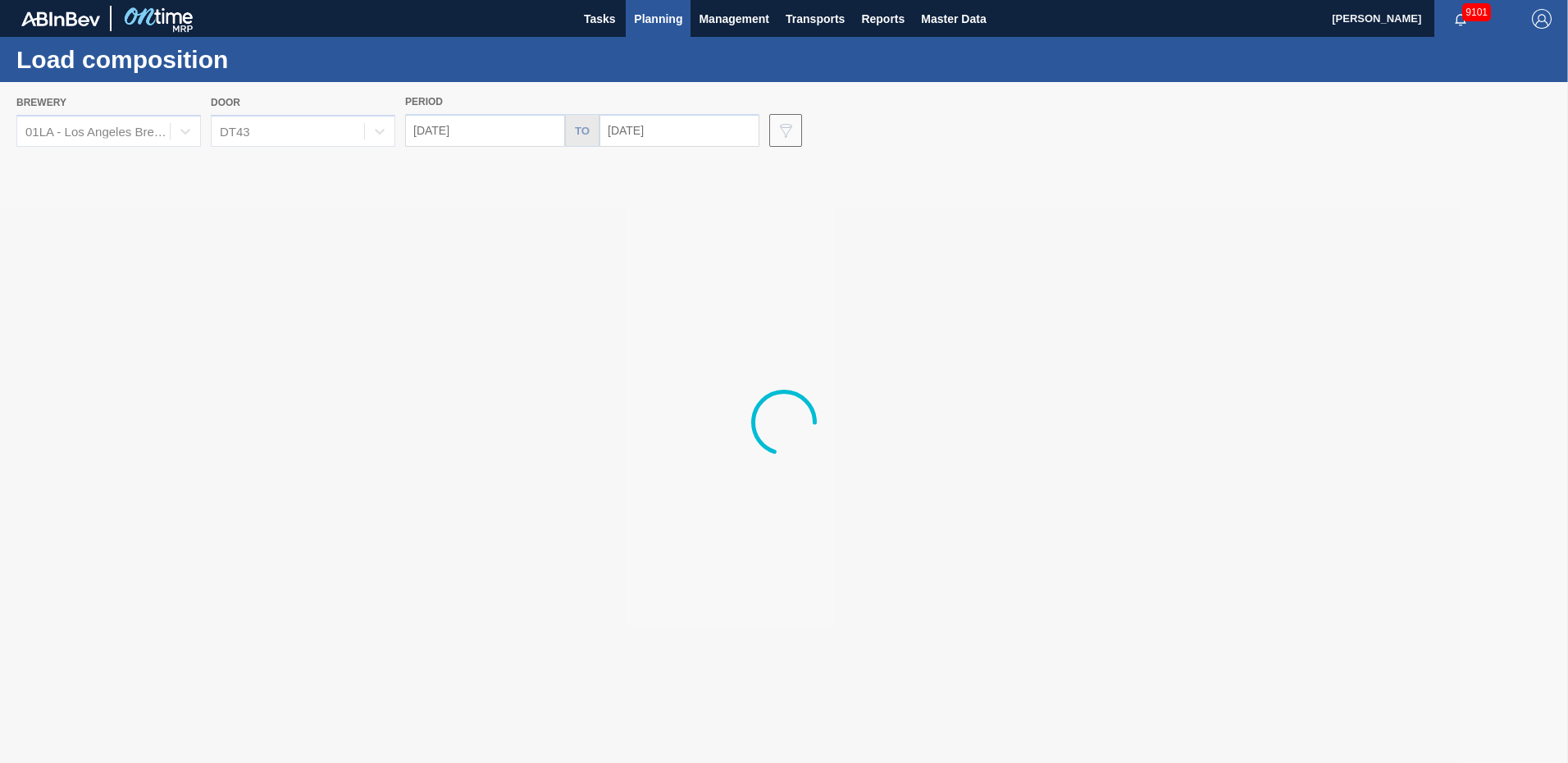
click at [491, 130] on div at bounding box center [784, 423] width 1568 height 681
click at [537, 132] on div at bounding box center [784, 423] width 1568 height 681
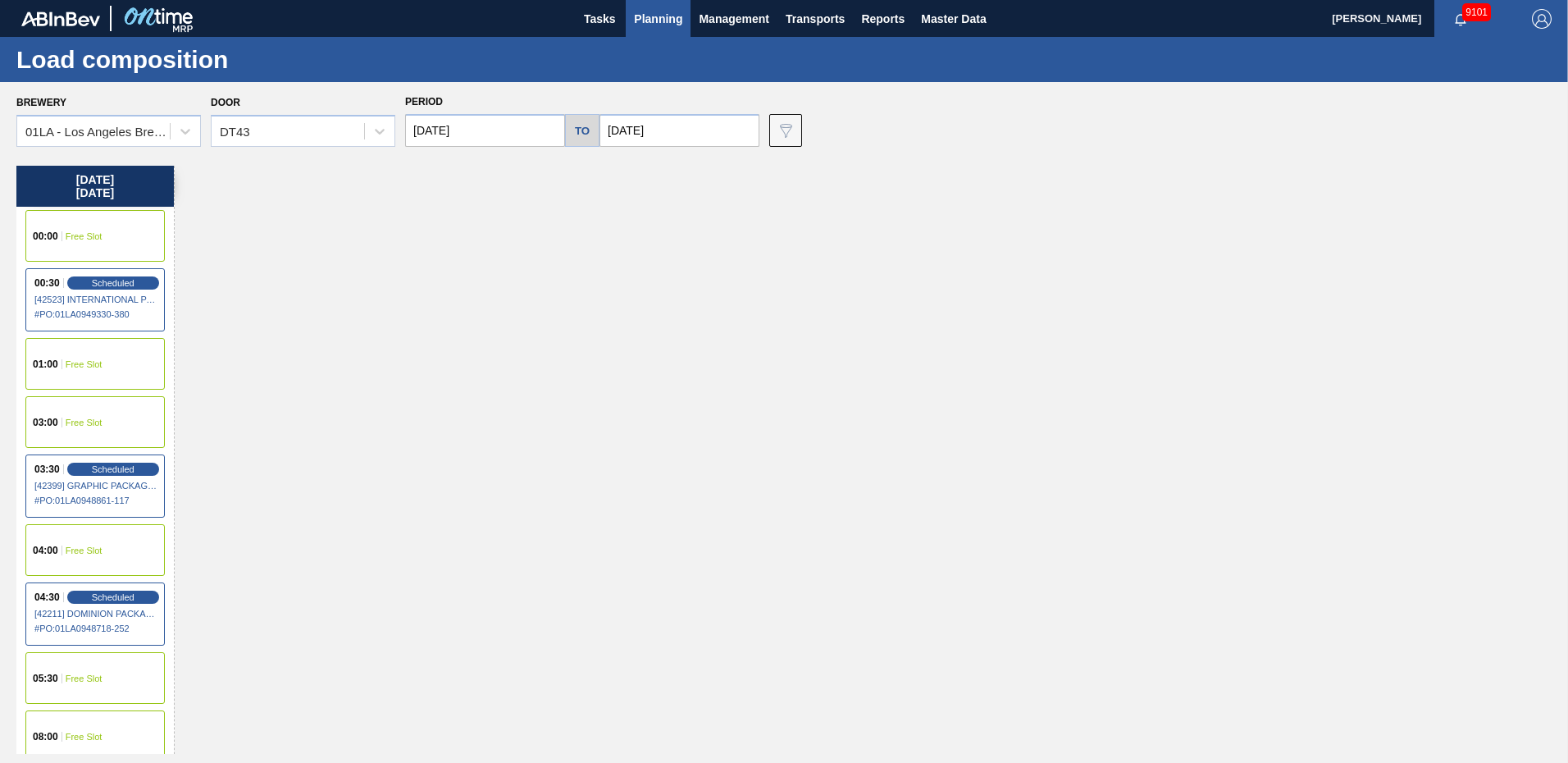
click at [515, 132] on input "[DATE]" at bounding box center [485, 130] width 160 height 33
click at [554, 272] on div "19" at bounding box center [557, 275] width 22 height 22
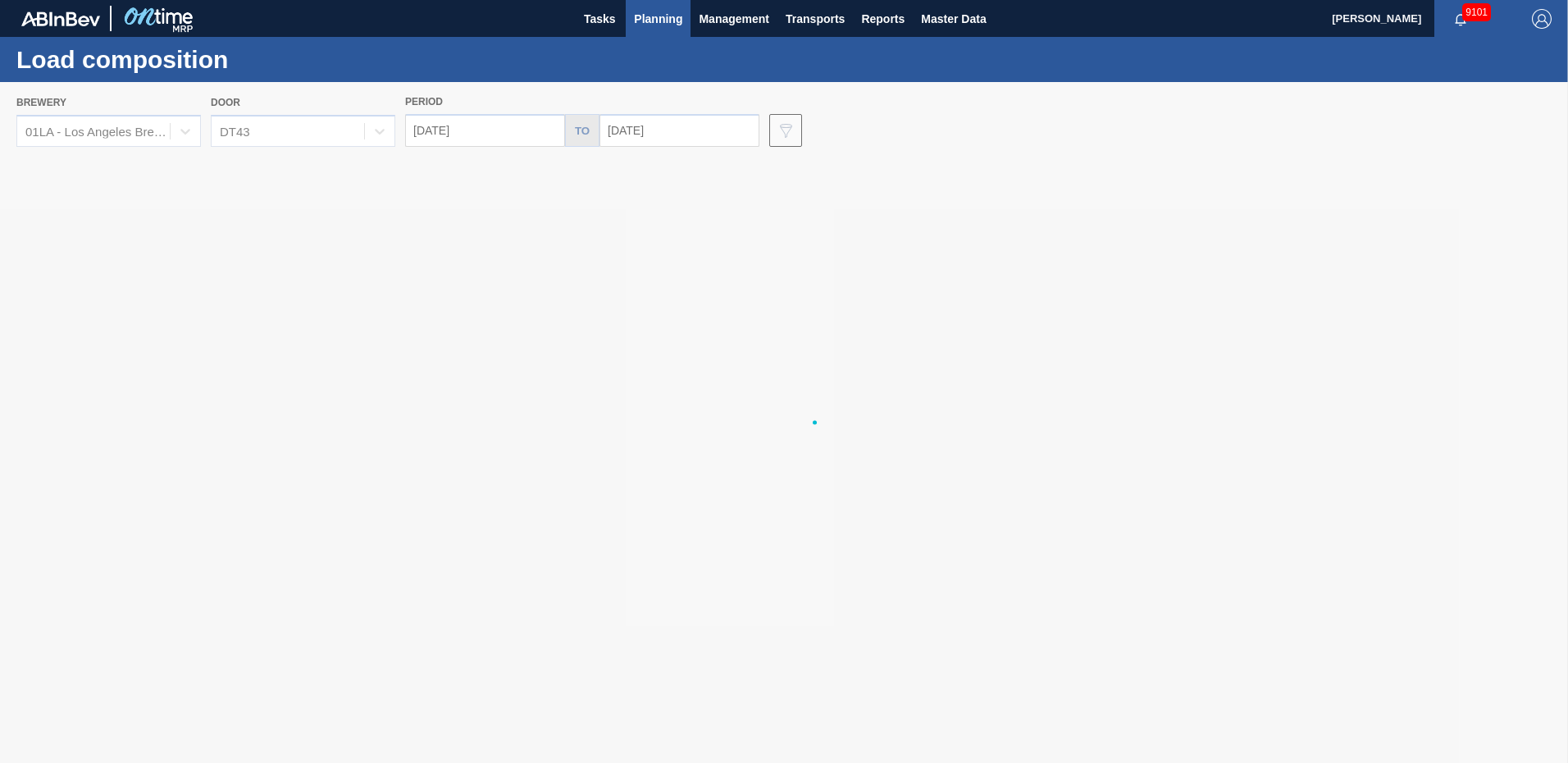
type input "09/19/2025"
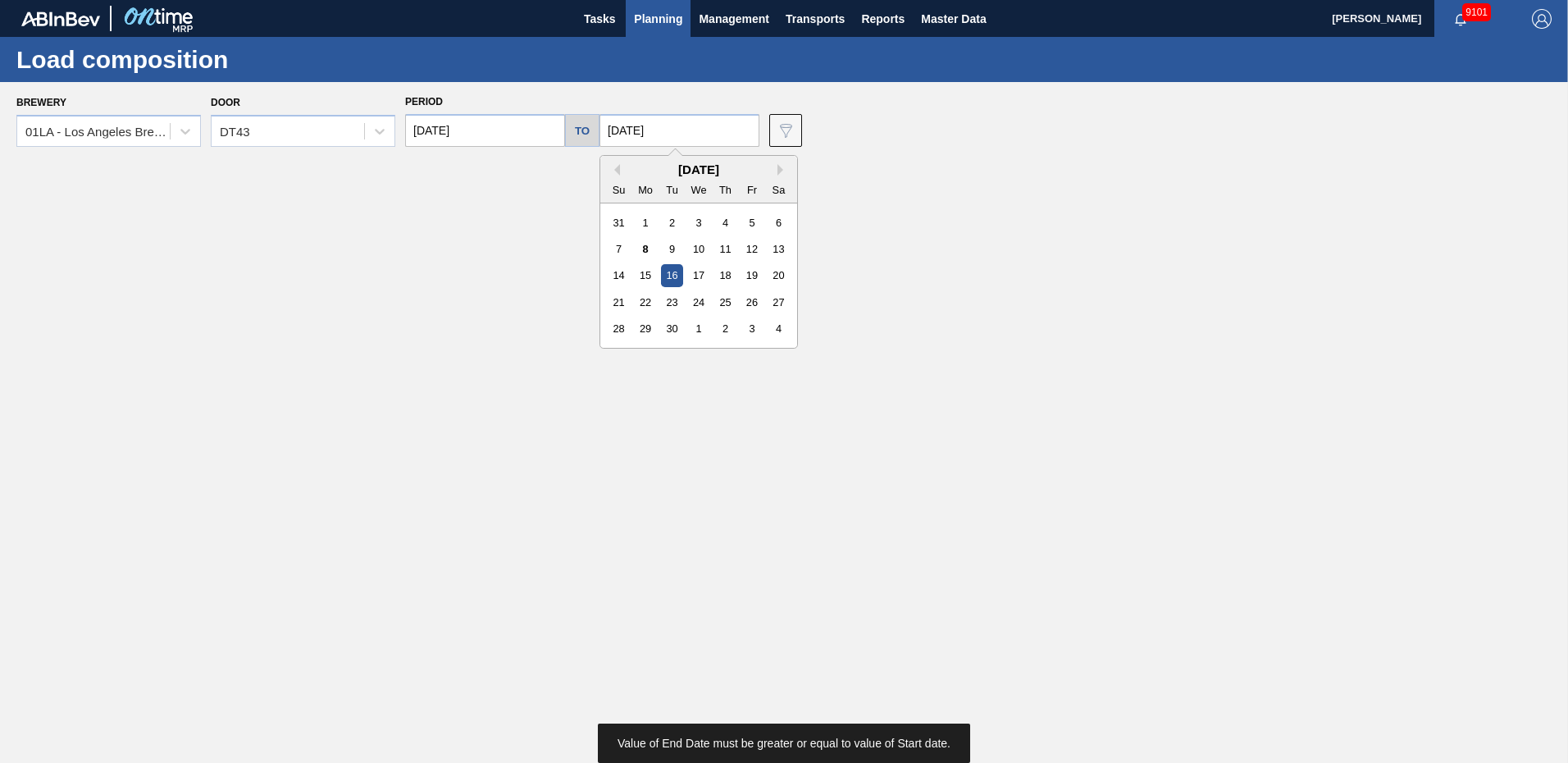
click at [654, 134] on input "[DATE]" at bounding box center [680, 130] width 160 height 33
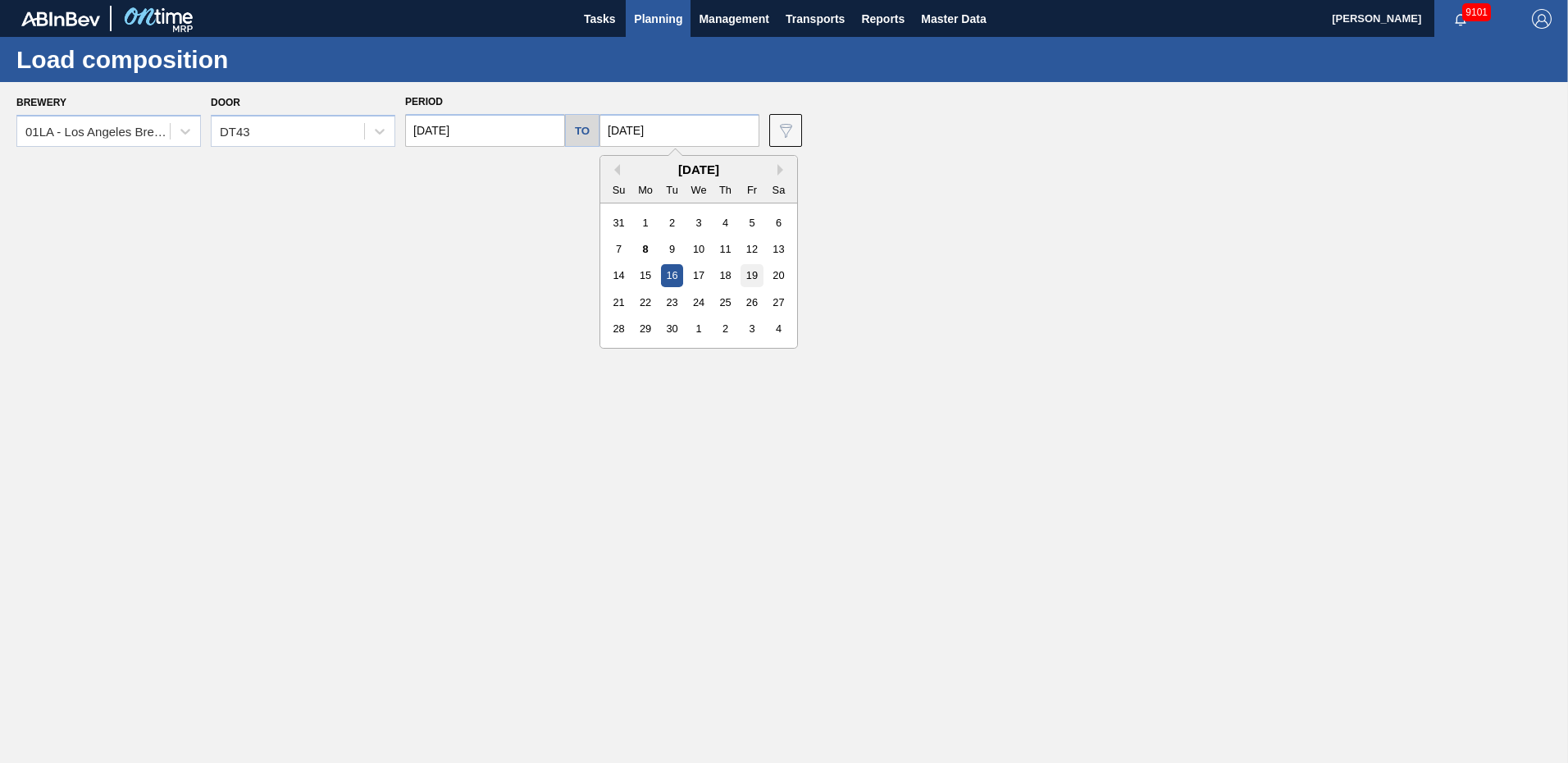
click at [747, 276] on div "19" at bounding box center [751, 275] width 22 height 22
type input "09/19/2025"
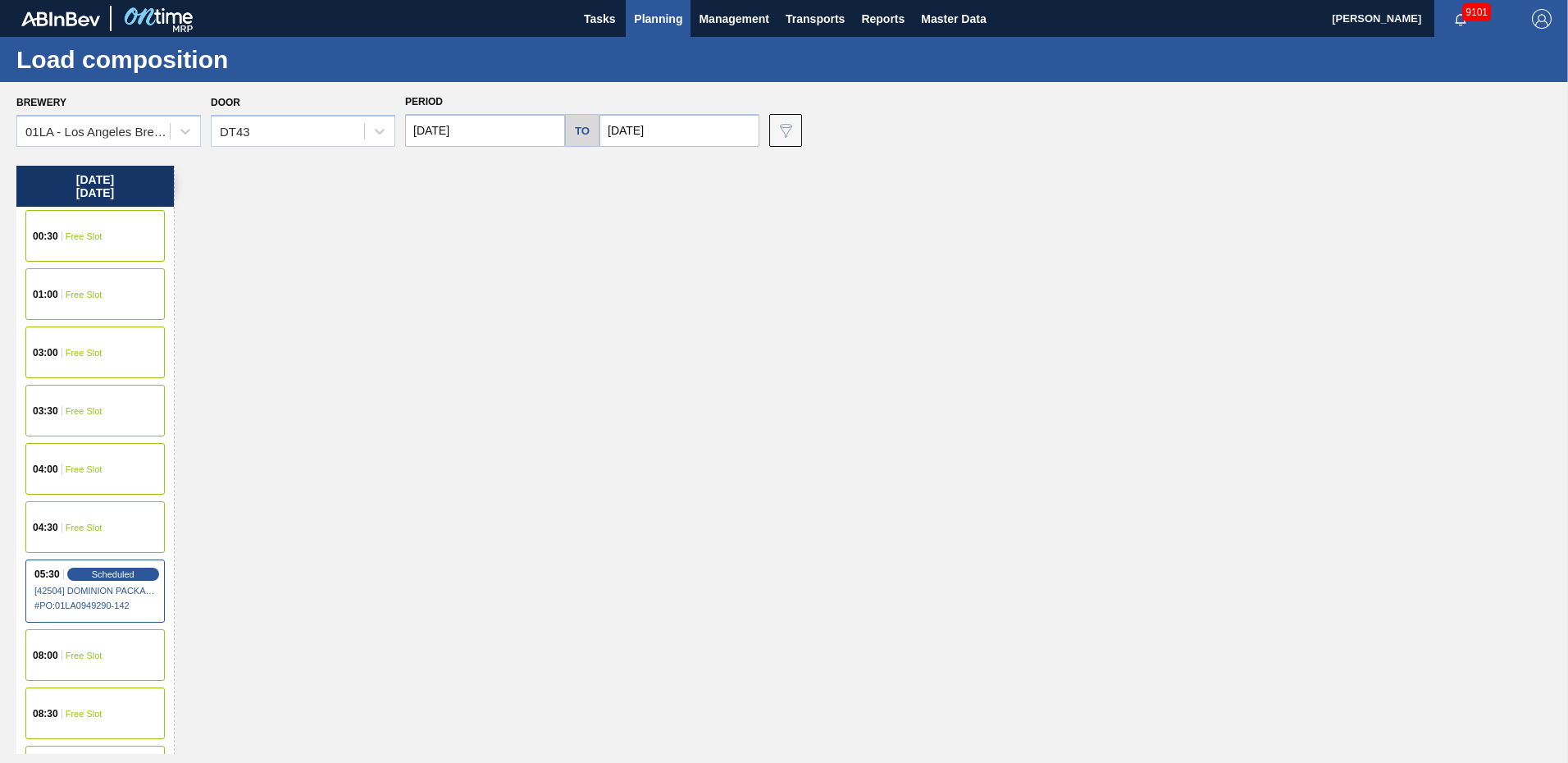
click at [57, 240] on span "00:30" at bounding box center [46, 237] width 26 height 10
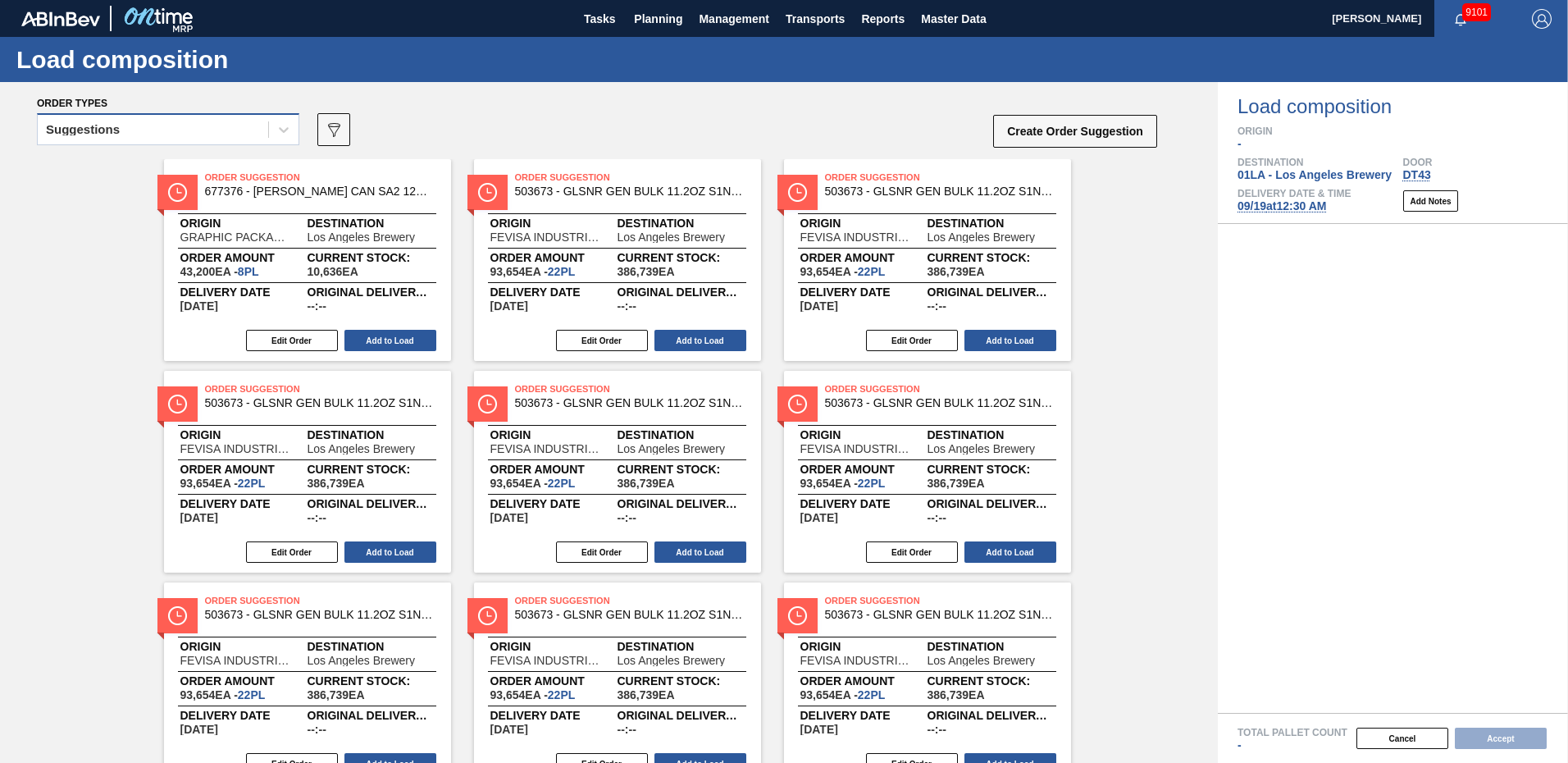
click at [249, 127] on div "Suggestions" at bounding box center [152, 130] width 231 height 24
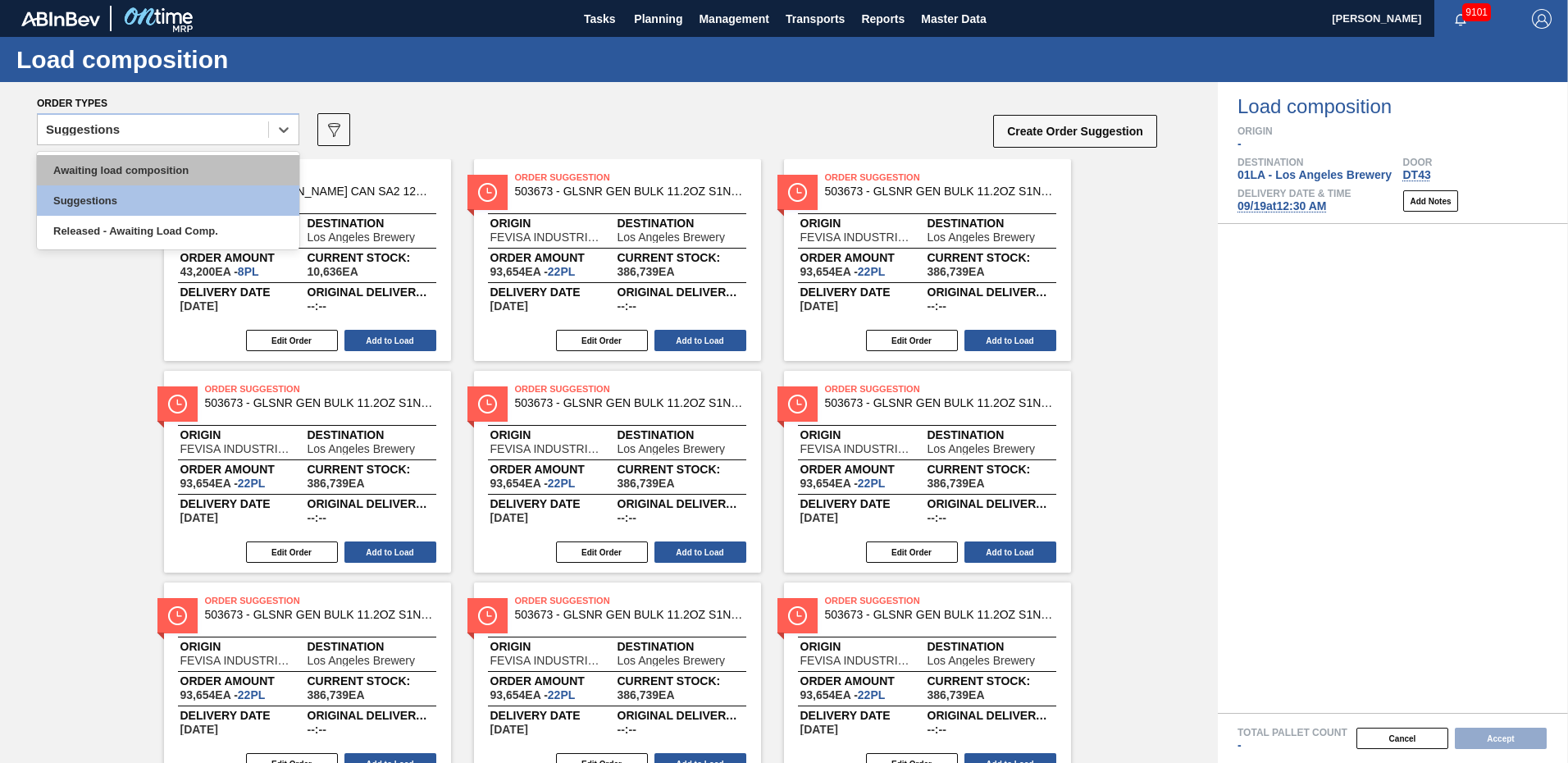
click at [176, 172] on div "Awaiting load composition" at bounding box center [167, 170] width 262 height 31
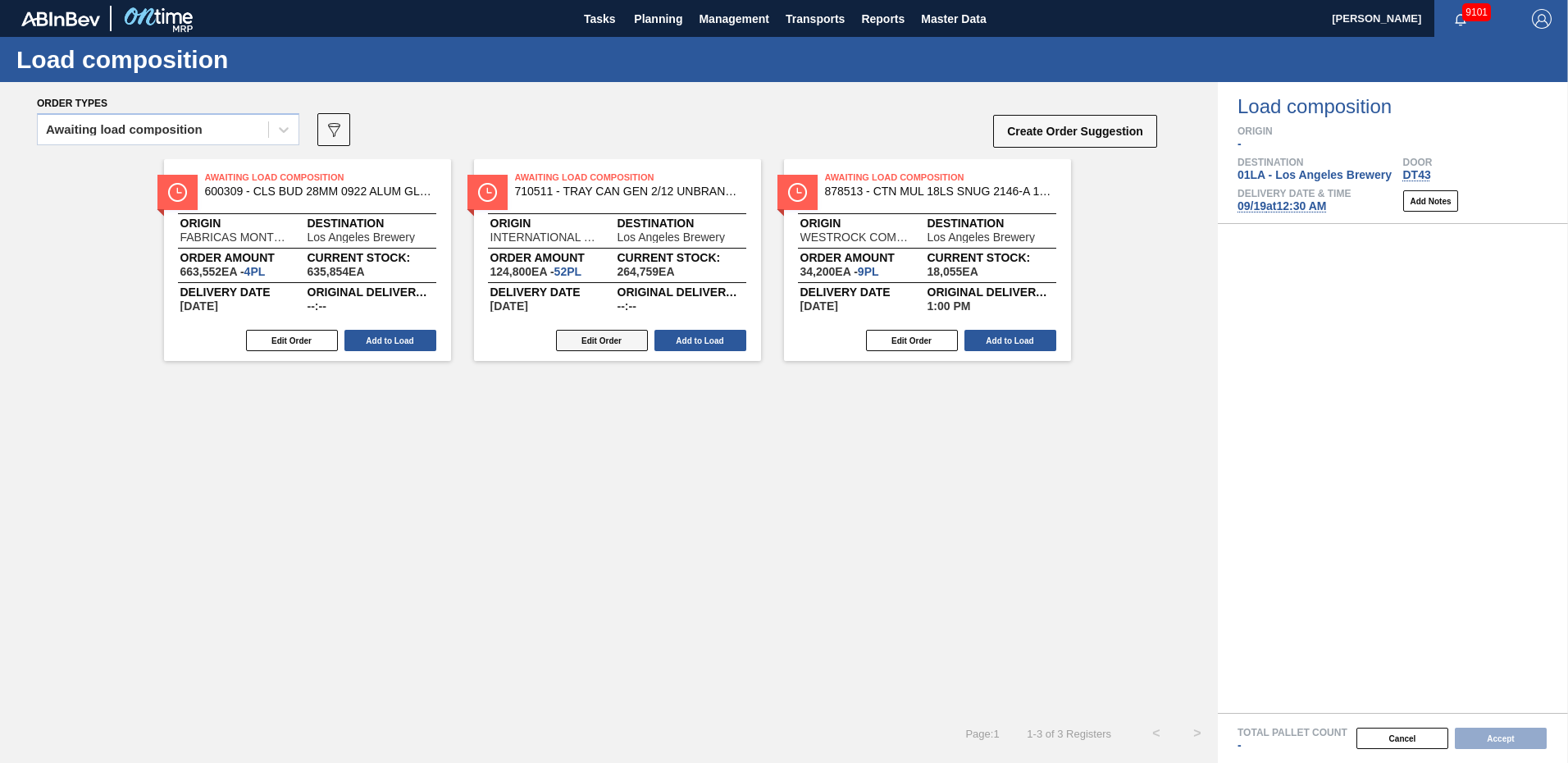
click at [589, 333] on button "Edit Order" at bounding box center [602, 340] width 92 height 22
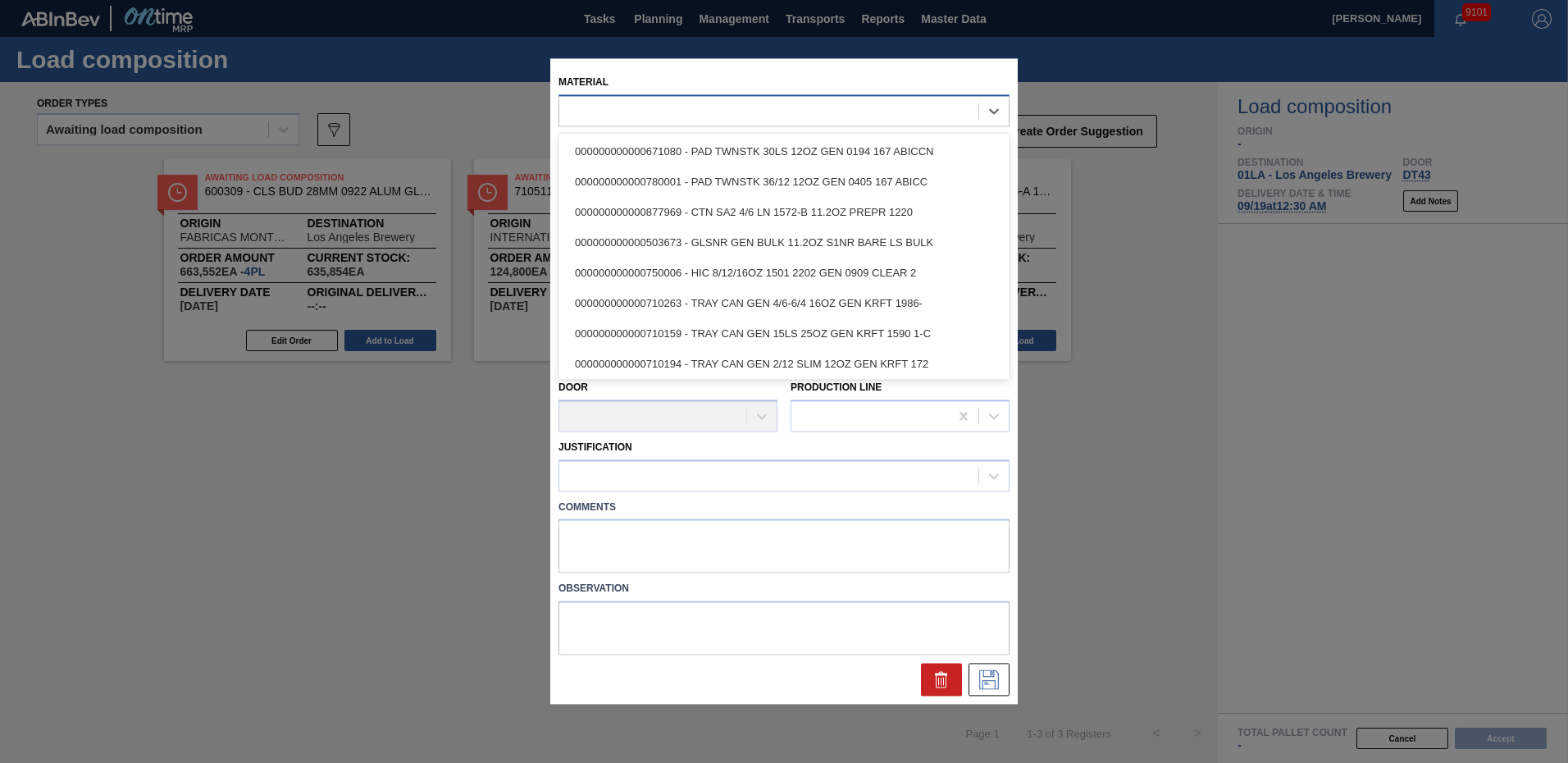
click at [692, 115] on div at bounding box center [768, 111] width 419 height 24
type input "2,400"
type input "52"
type input "1"
type input "124,800"
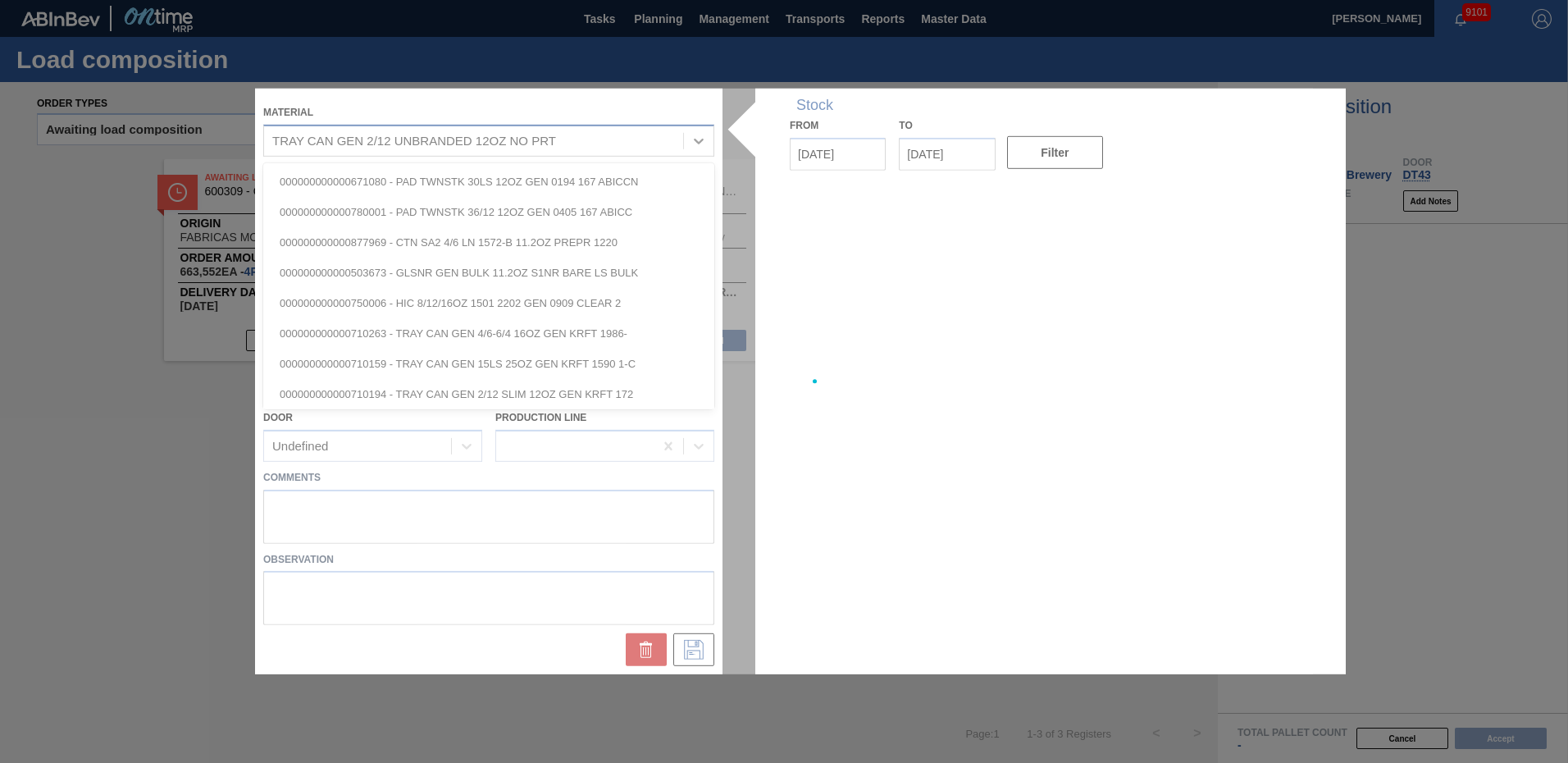
type up "09/18/2025"
type input "09/19/2025"
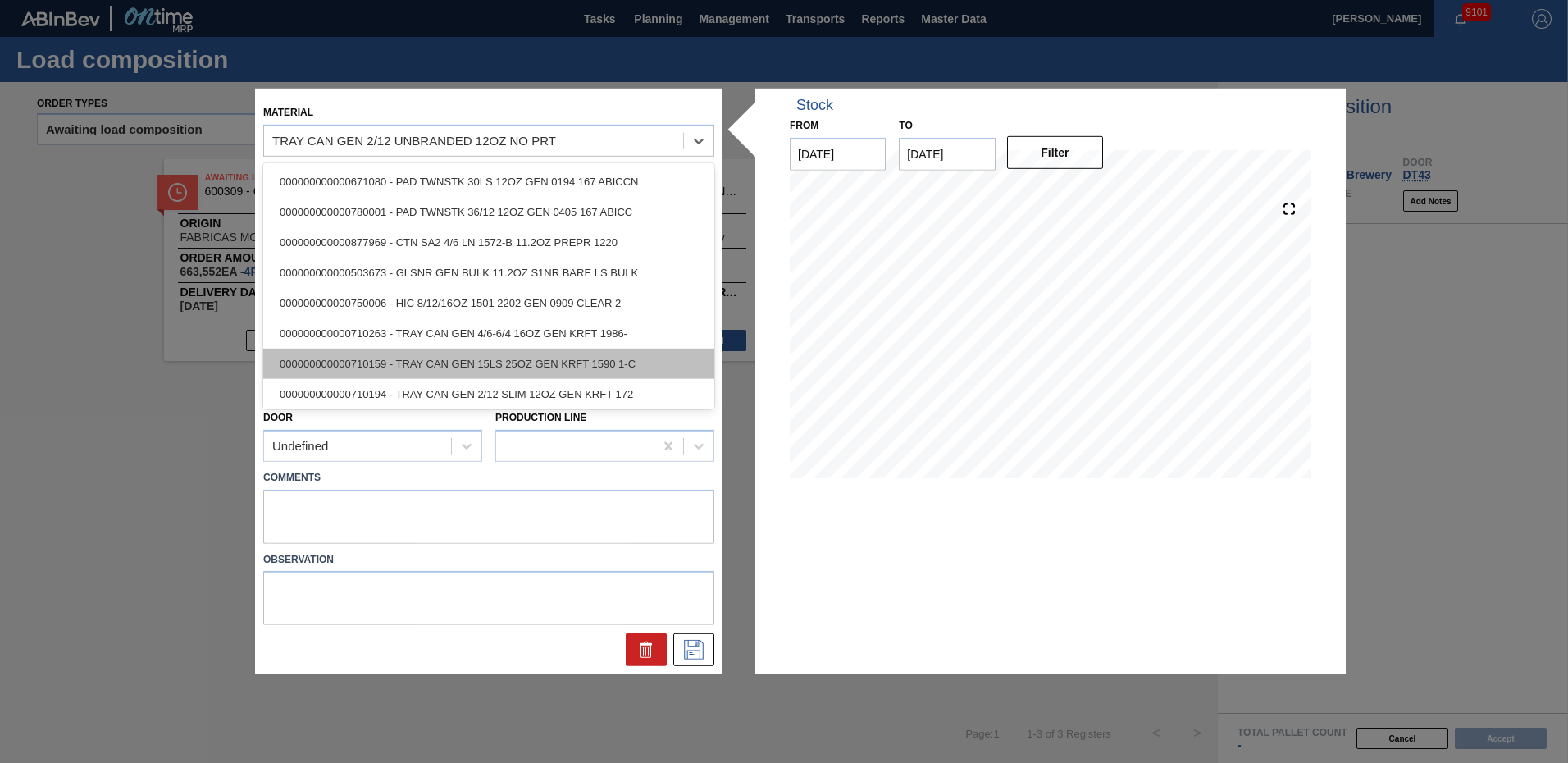
click at [389, 356] on div "000000000000710159 - TRAY CAN GEN 15LS 25OZ GEN KRFT 1590 1-C" at bounding box center [489, 363] width 451 height 31
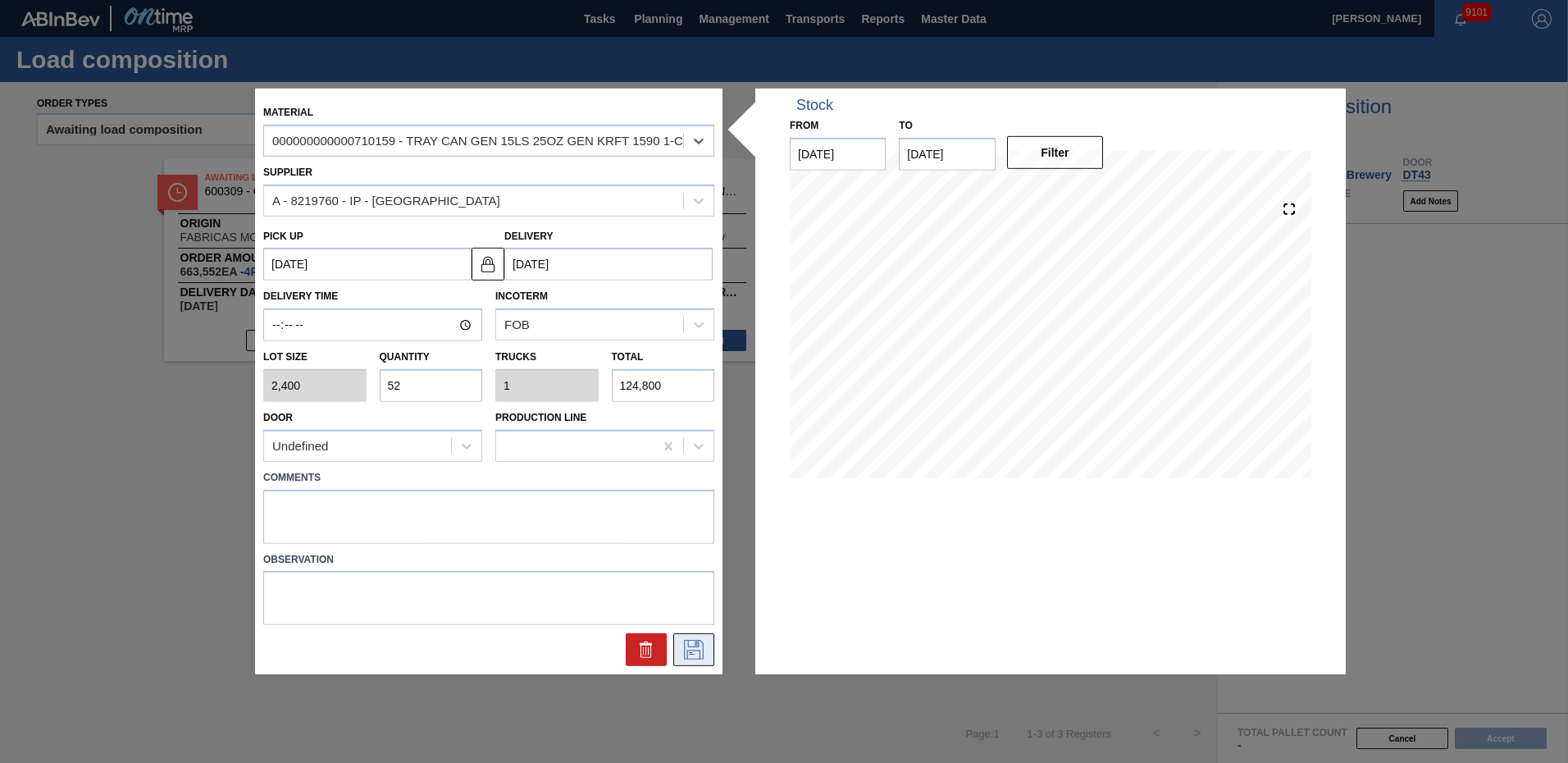
click at [700, 651] on icon at bounding box center [694, 649] width 20 height 20
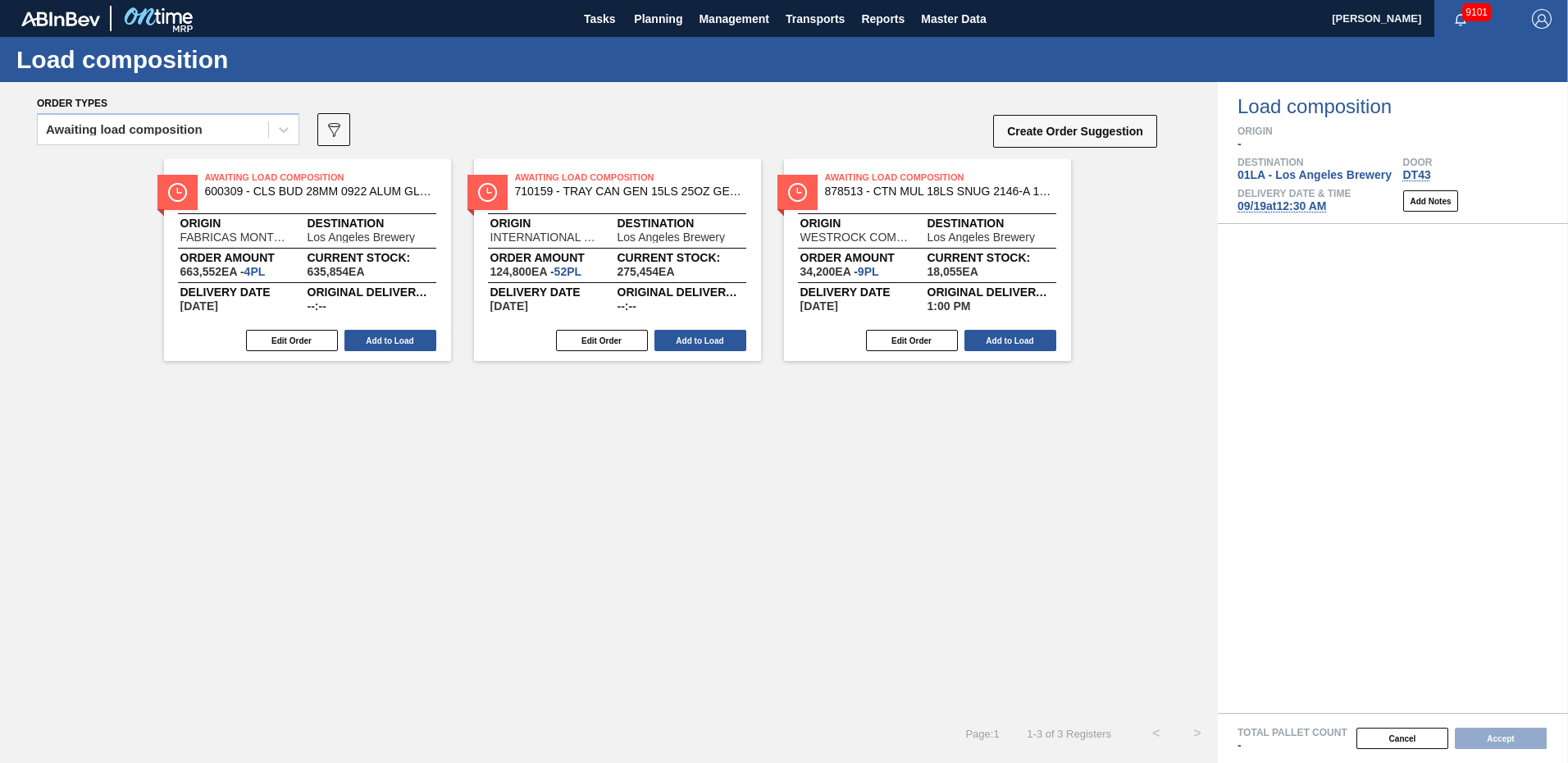
click at [678, 496] on div "Awaiting Load Composition 600309 - CLS BUD 28MM 0922 ALUM GLSBTL ALUM GEN T Ori…" at bounding box center [609, 435] width 1219 height 553
click at [694, 342] on button "Add to Load" at bounding box center [700, 340] width 92 height 22
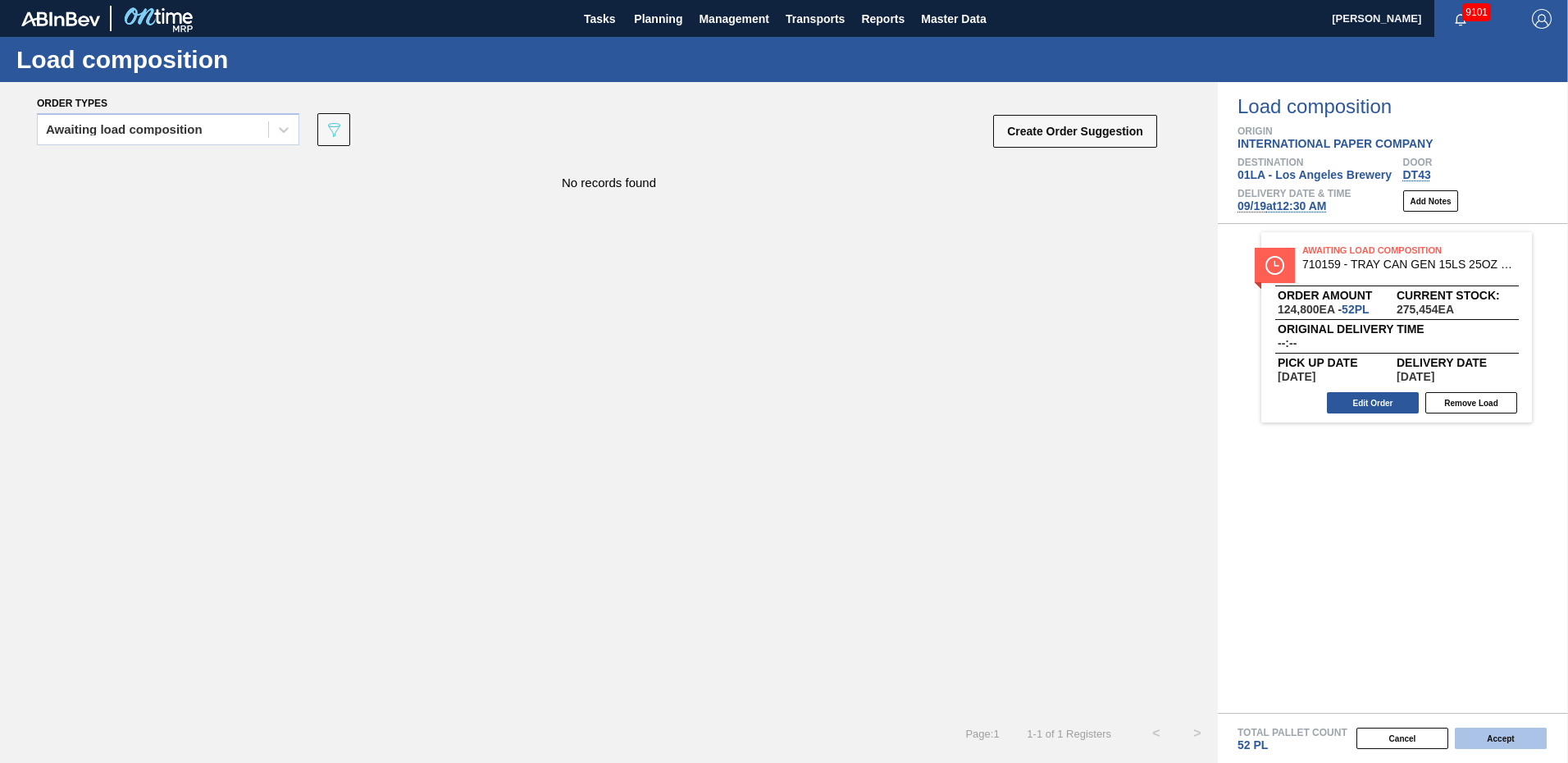
click at [1511, 739] on button "Accept" at bounding box center [1501, 738] width 92 height 22
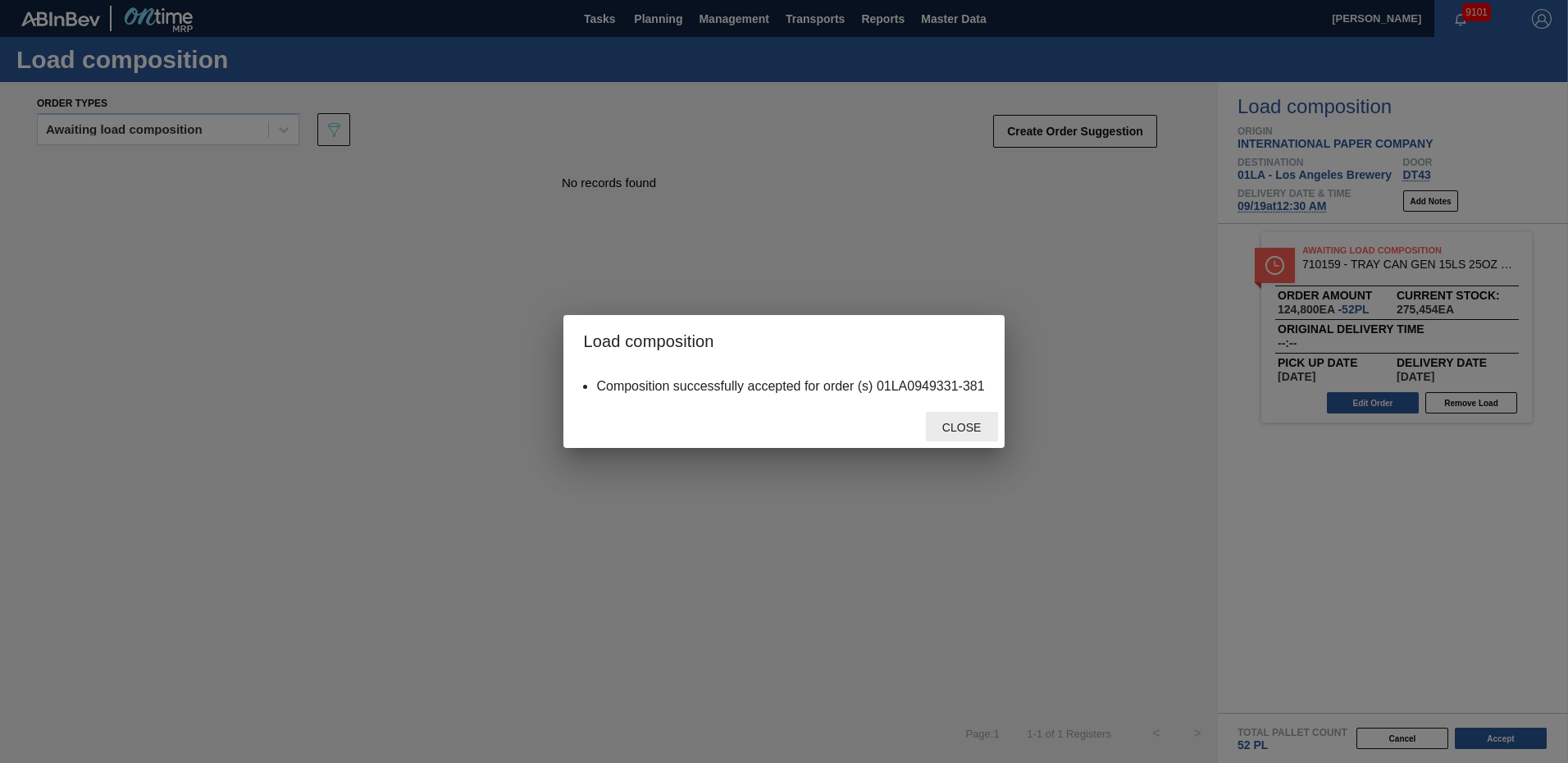
click at [965, 429] on span "Close" at bounding box center [961, 427] width 64 height 13
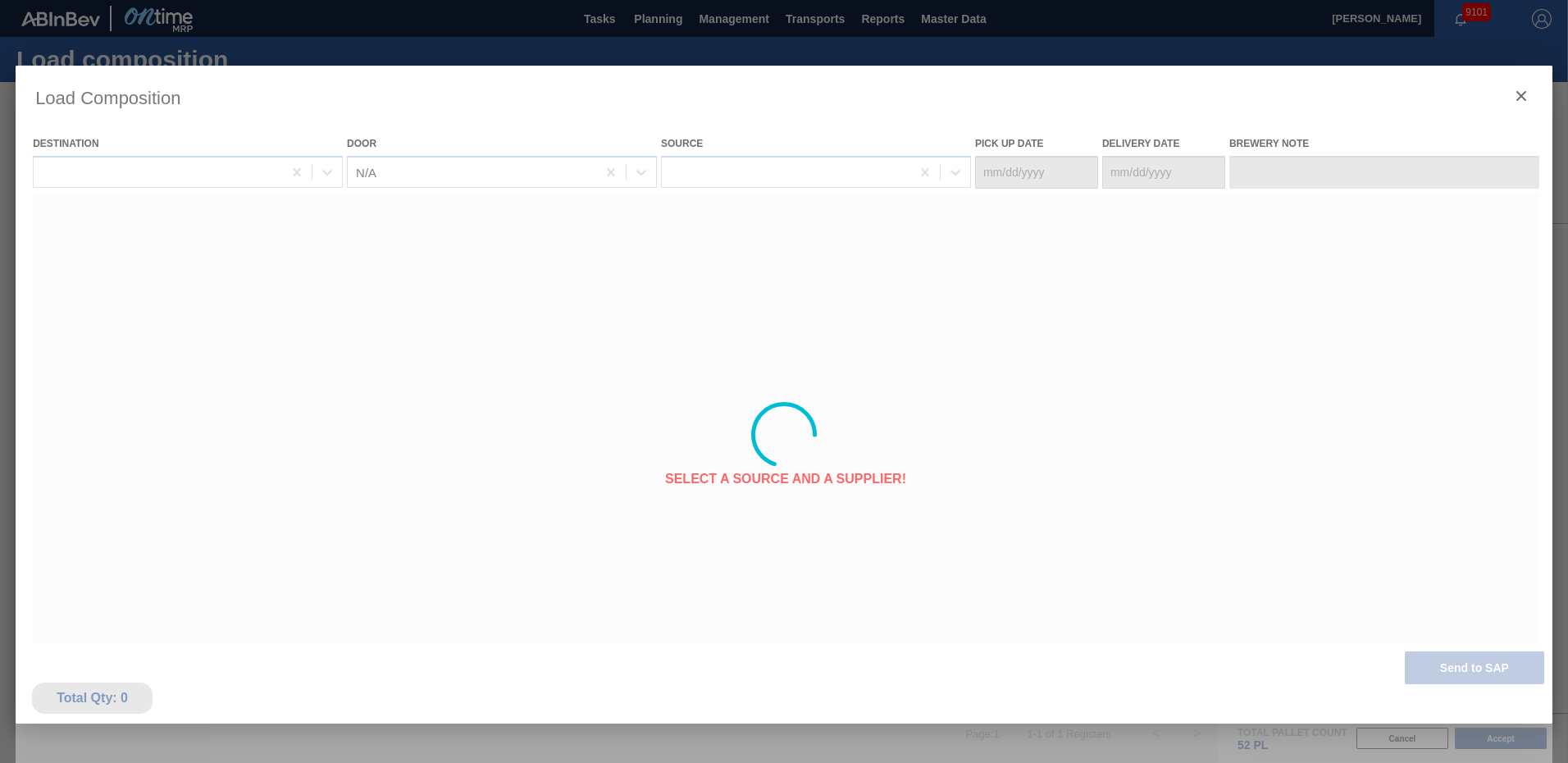
type Date "09/18/2025"
type Date "09/19/2025"
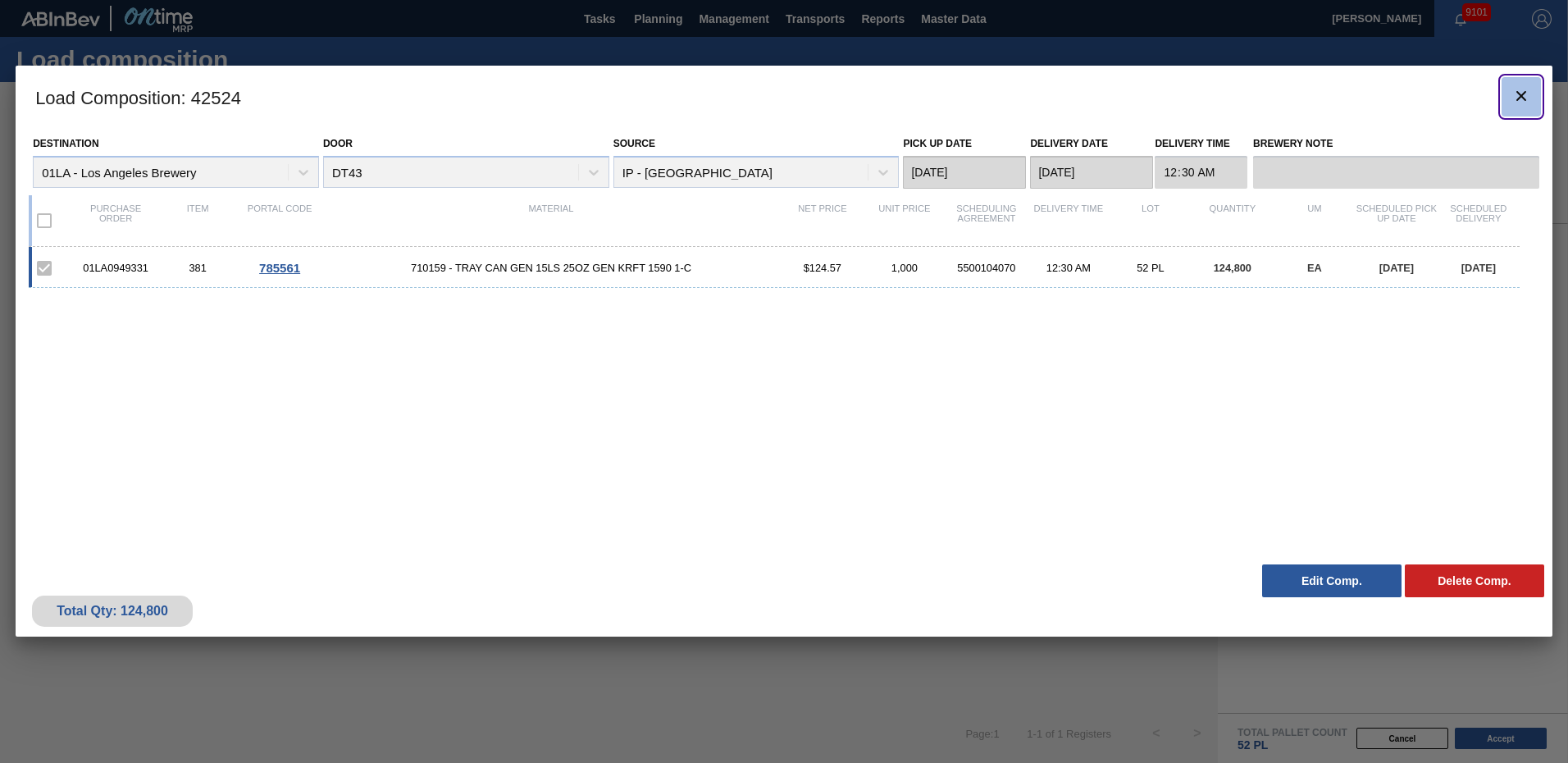
click at [1531, 91] on button "botão de ícone" at bounding box center [1521, 97] width 40 height 40
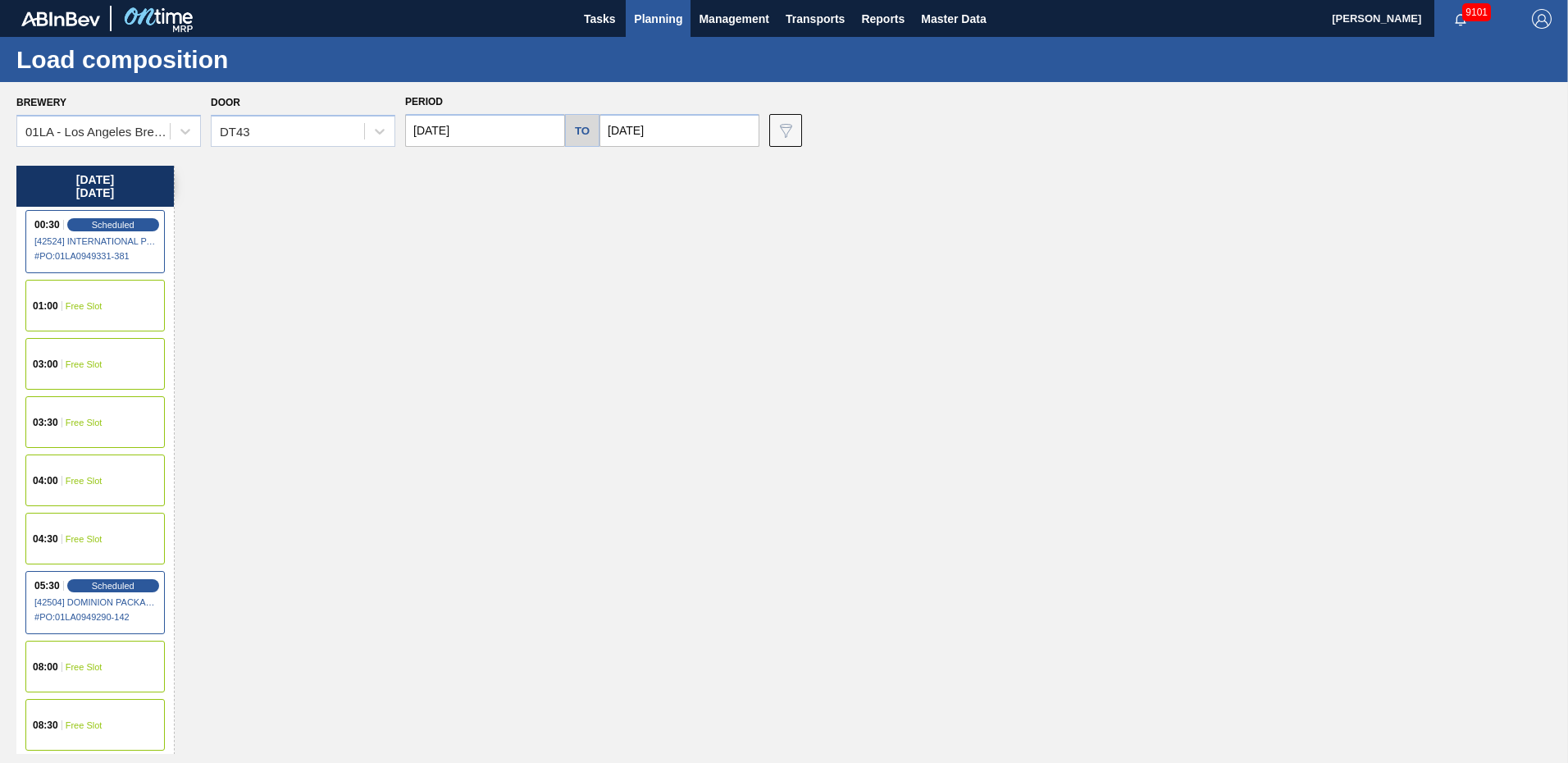
click at [475, 124] on input "09/19/2025" at bounding box center [485, 130] width 160 height 33
click at [502, 270] on div "17" at bounding box center [504, 275] width 22 height 22
type input "[DATE]"
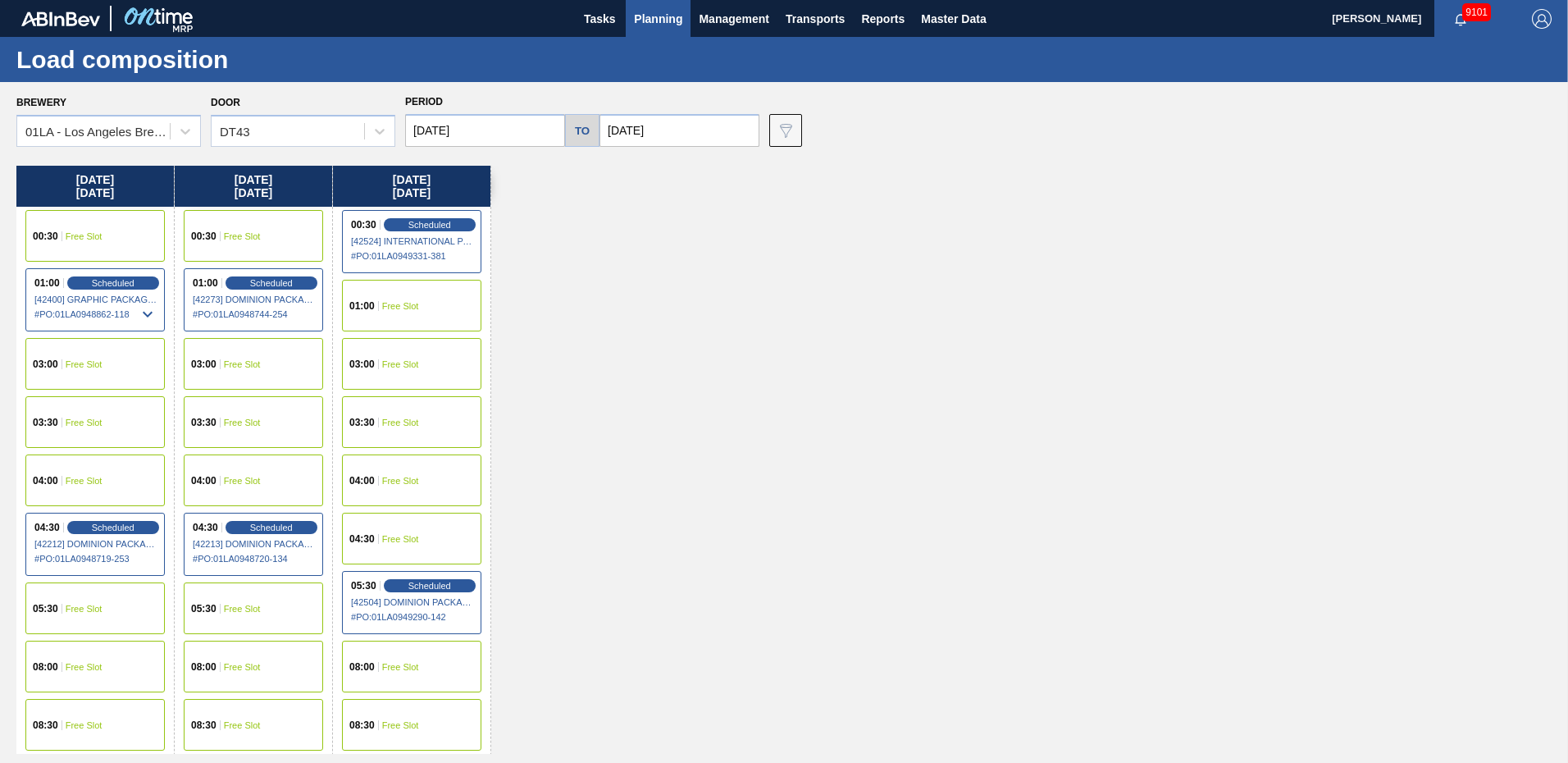
click at [679, 135] on input "09/19/2025" at bounding box center [680, 130] width 160 height 33
click at [692, 271] on div "17" at bounding box center [698, 275] width 22 height 22
type input "[DATE]"
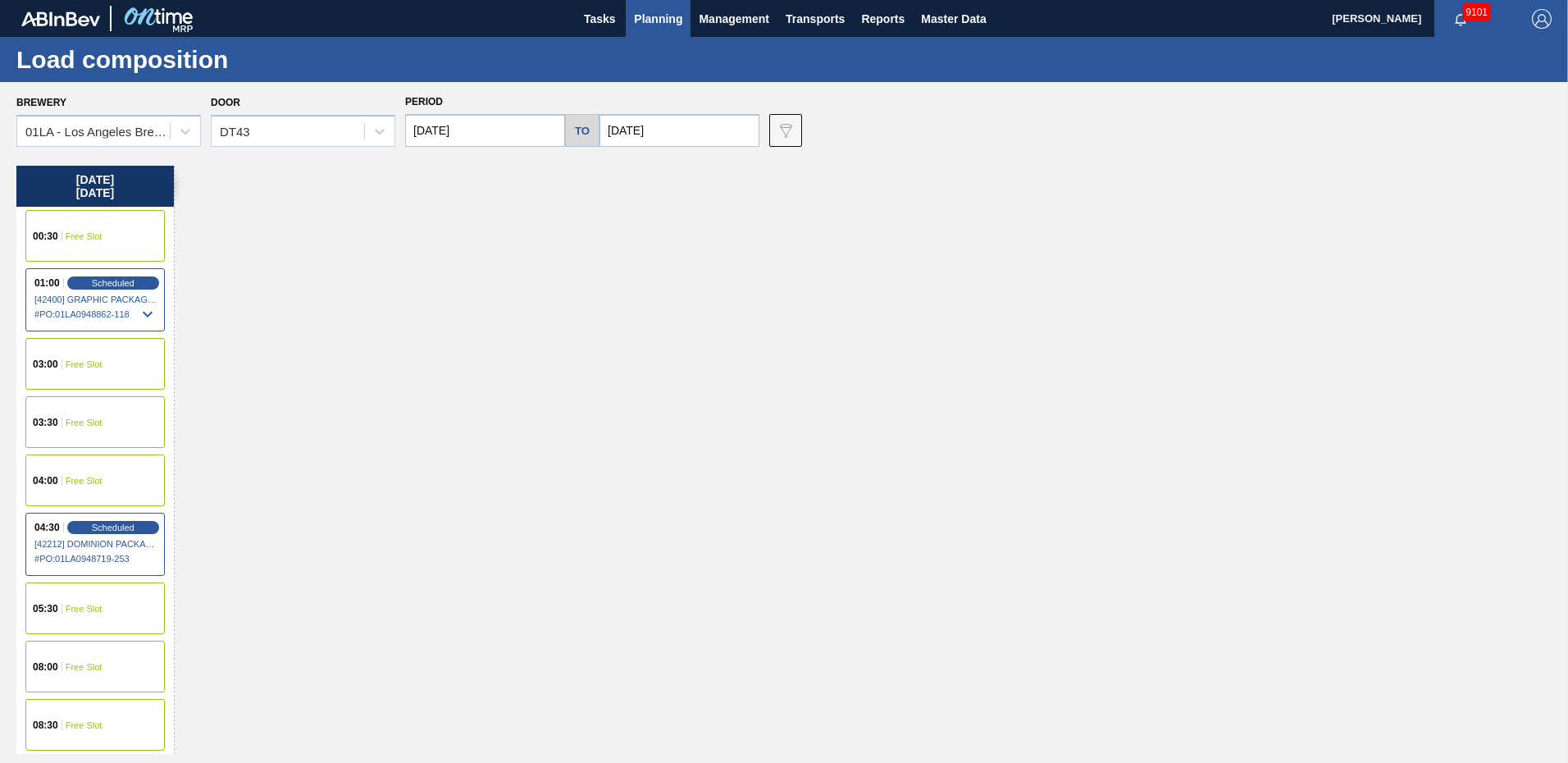
click at [81, 233] on span "Free Slot" at bounding box center [83, 237] width 37 height 10
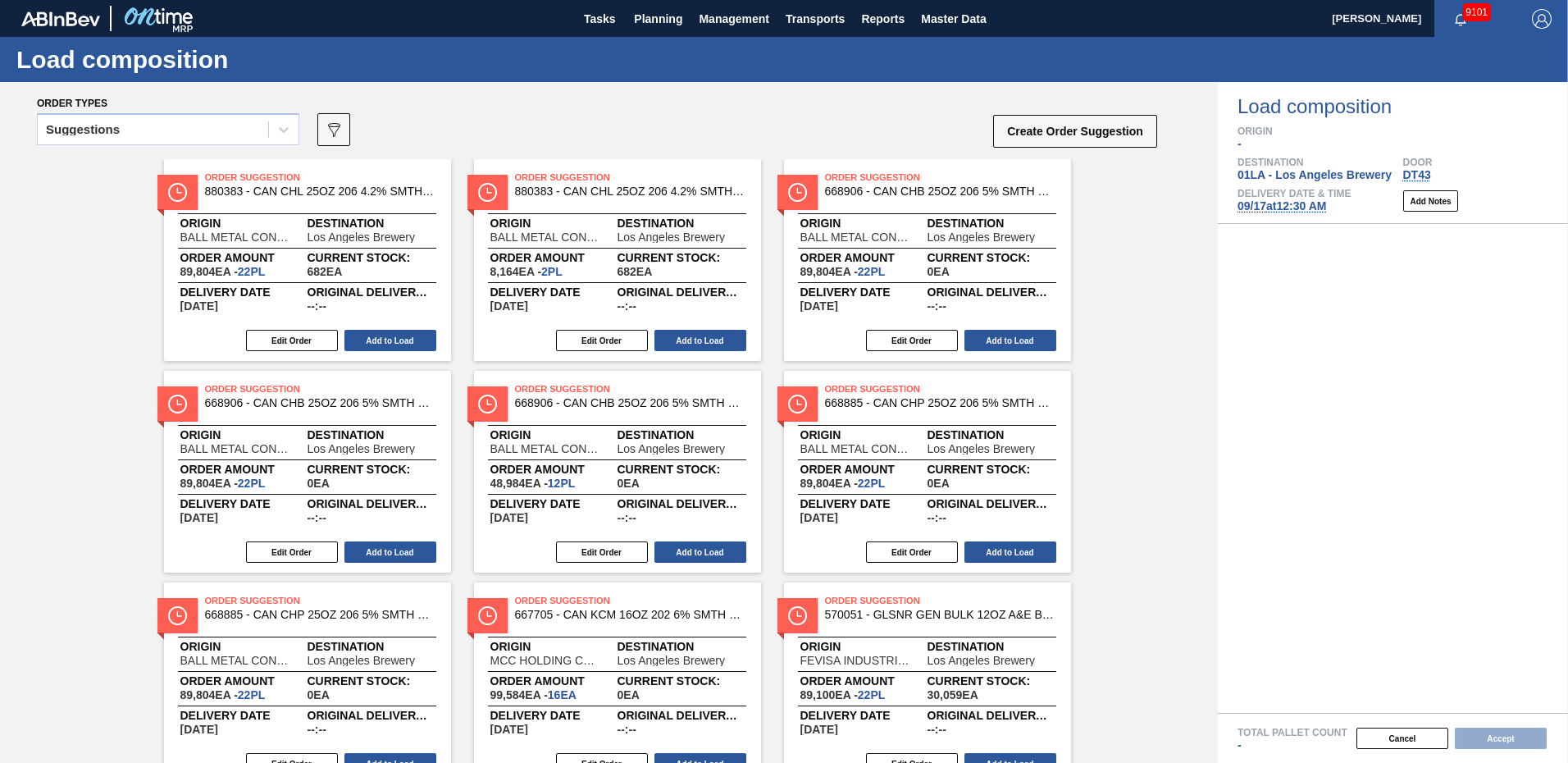
click at [284, 129] on icon at bounding box center [283, 130] width 17 height 17
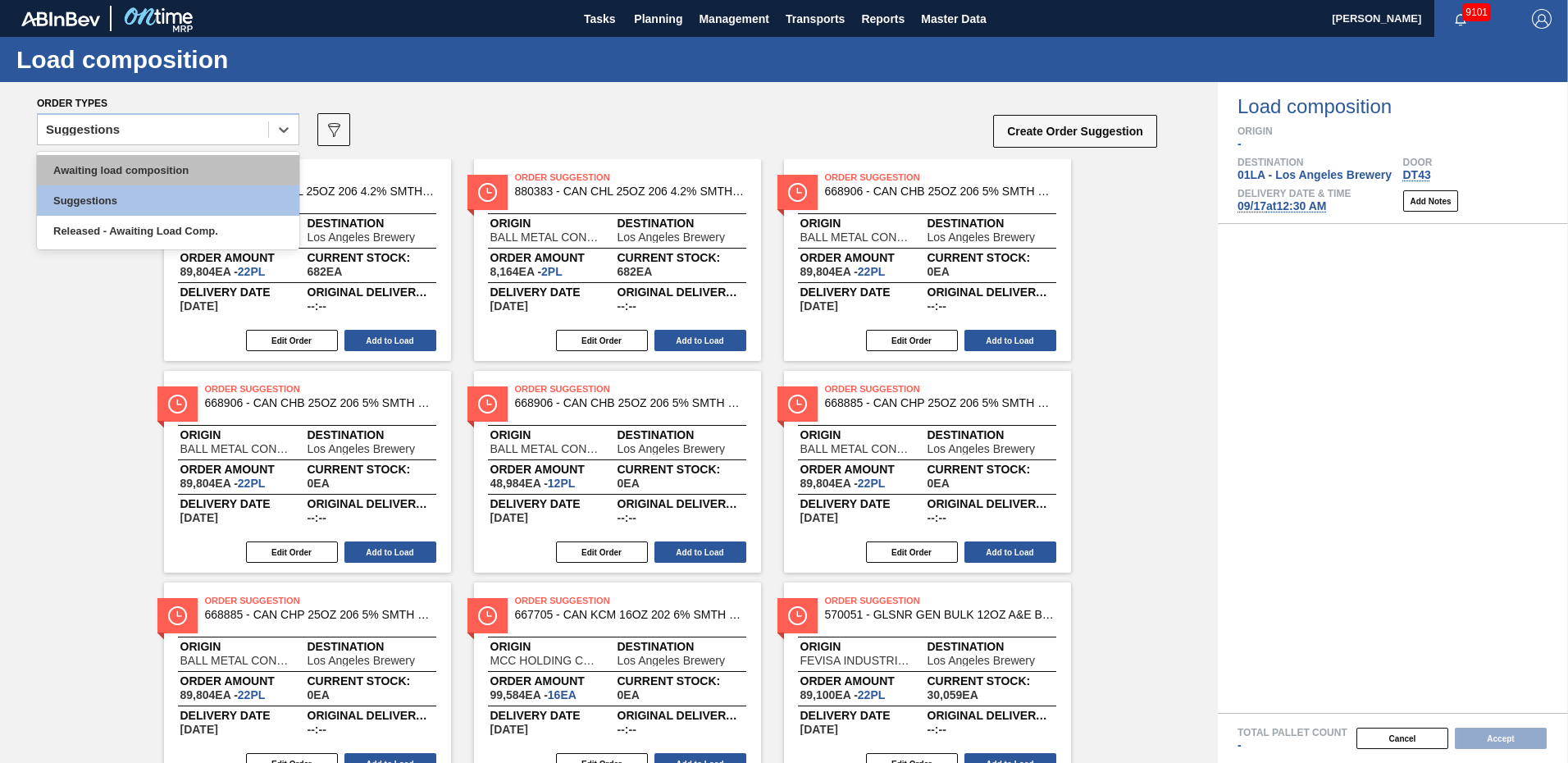
click at [194, 170] on div "Awaiting load composition" at bounding box center [167, 170] width 262 height 31
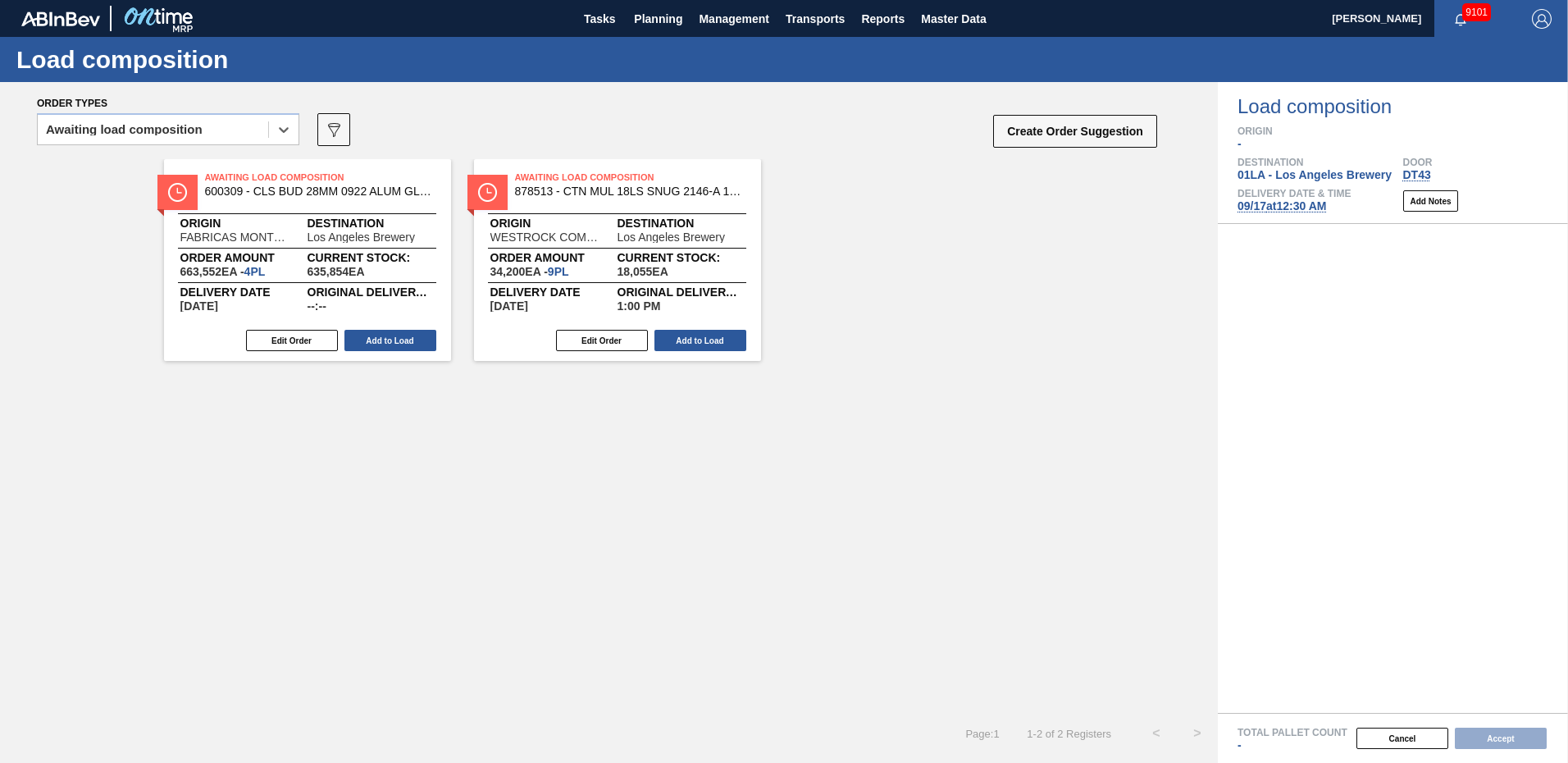
click at [992, 371] on div "Awaiting Load Composition 600309 - CLS BUD 28MM 0922 ALUM GLSBTL ALUM GEN T Ori…" at bounding box center [609, 435] width 1219 height 553
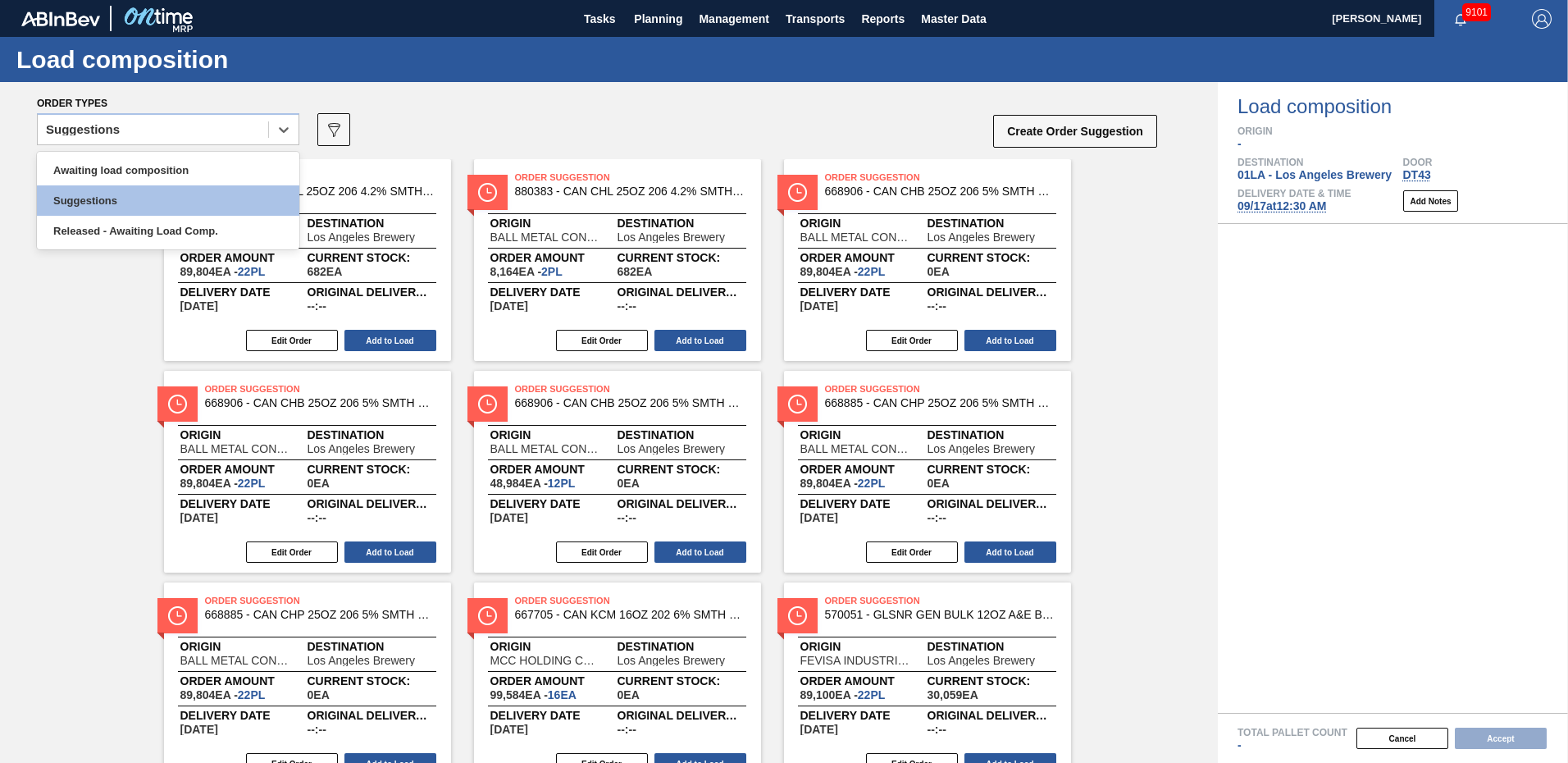
click at [276, 137] on icon at bounding box center [283, 130] width 17 height 17
click at [167, 165] on div "Awaiting load composition" at bounding box center [167, 170] width 262 height 31
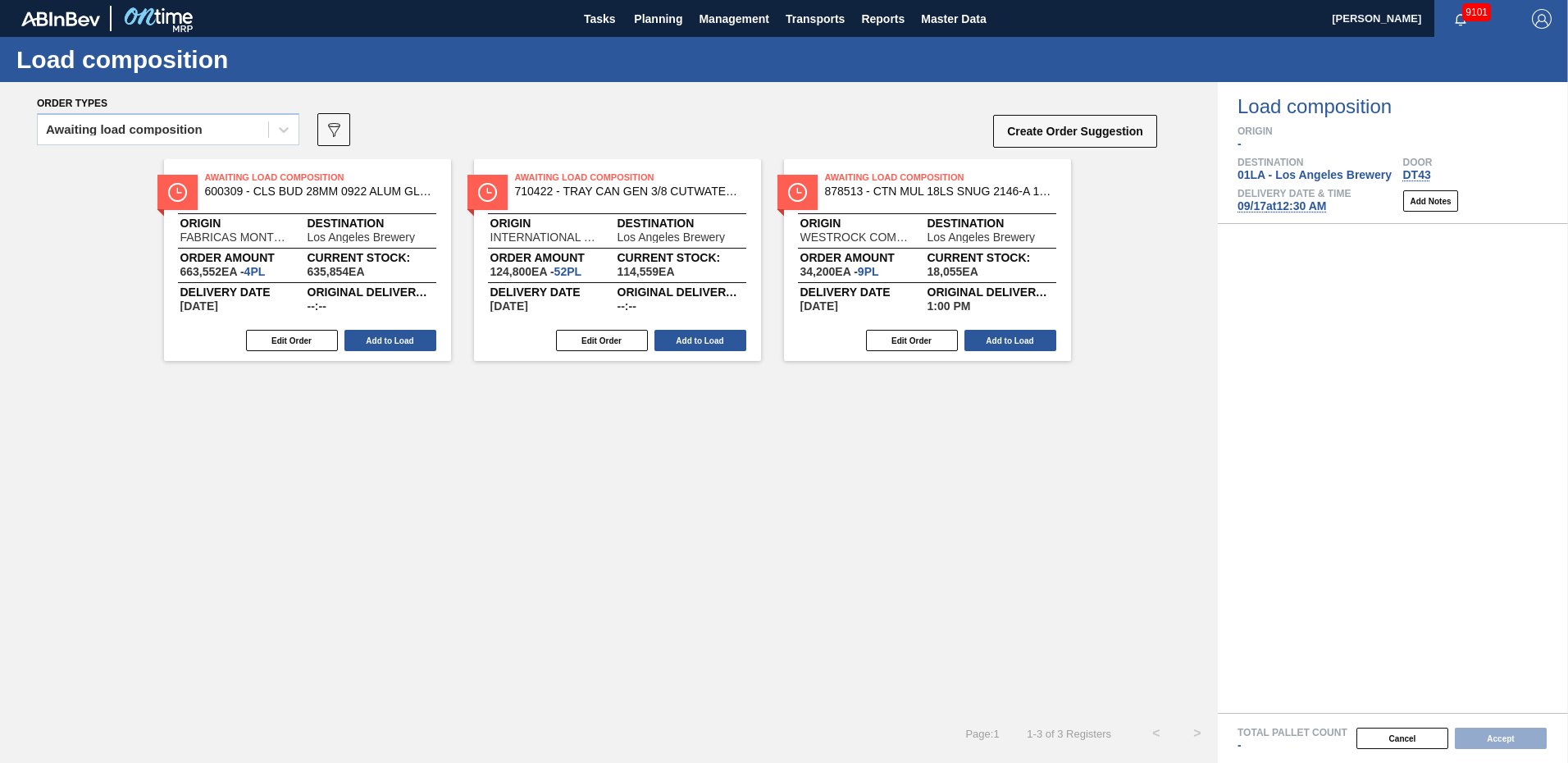
click at [845, 462] on div "Awaiting Load Composition 600309 - CLS BUD 28MM 0922 ALUM GLSBTL ALUM GEN T Ori…" at bounding box center [609, 435] width 1219 height 553
click at [687, 342] on button "Add to Load" at bounding box center [700, 340] width 92 height 22
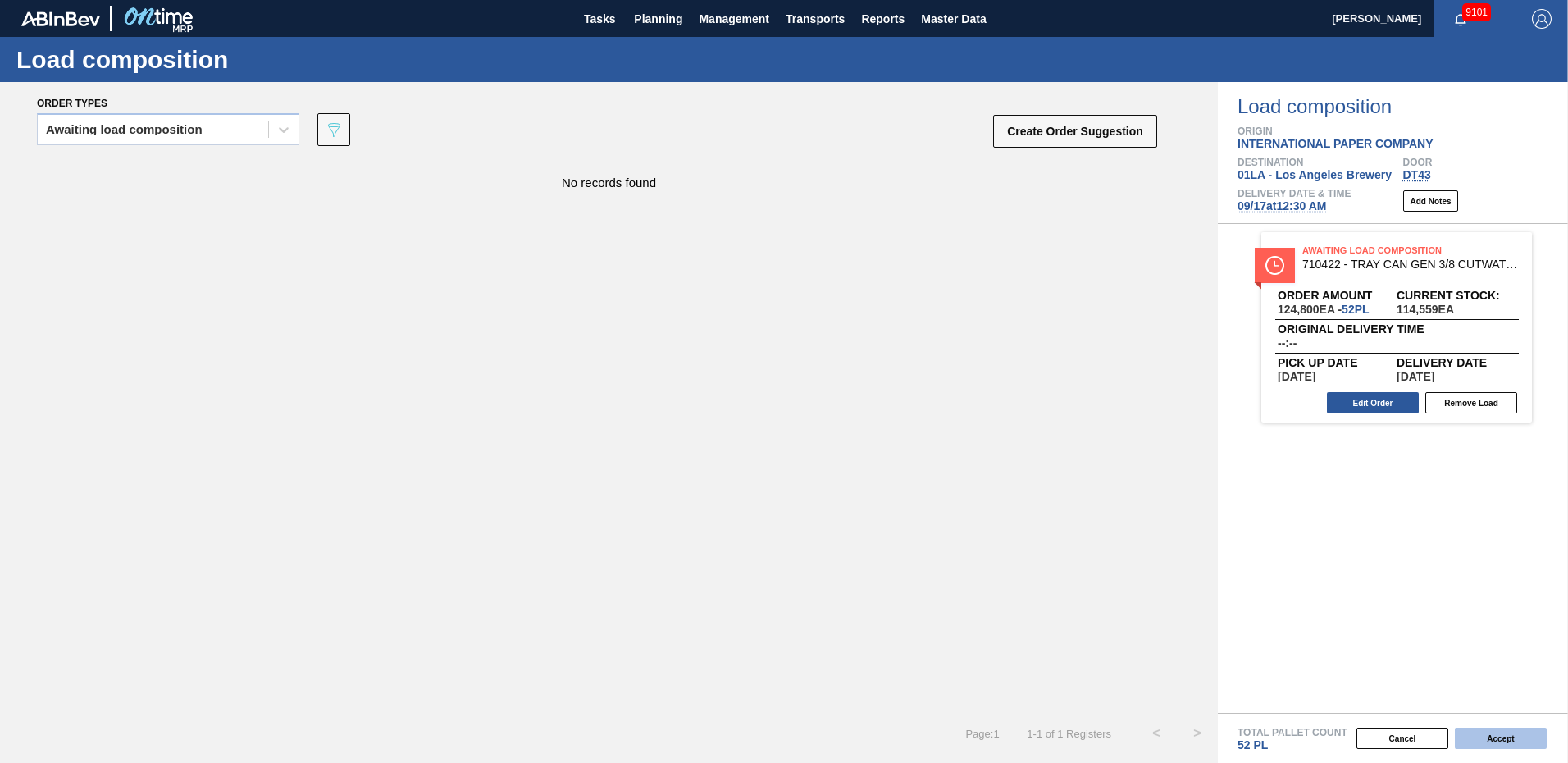
click at [1490, 742] on button "Accept" at bounding box center [1501, 738] width 92 height 22
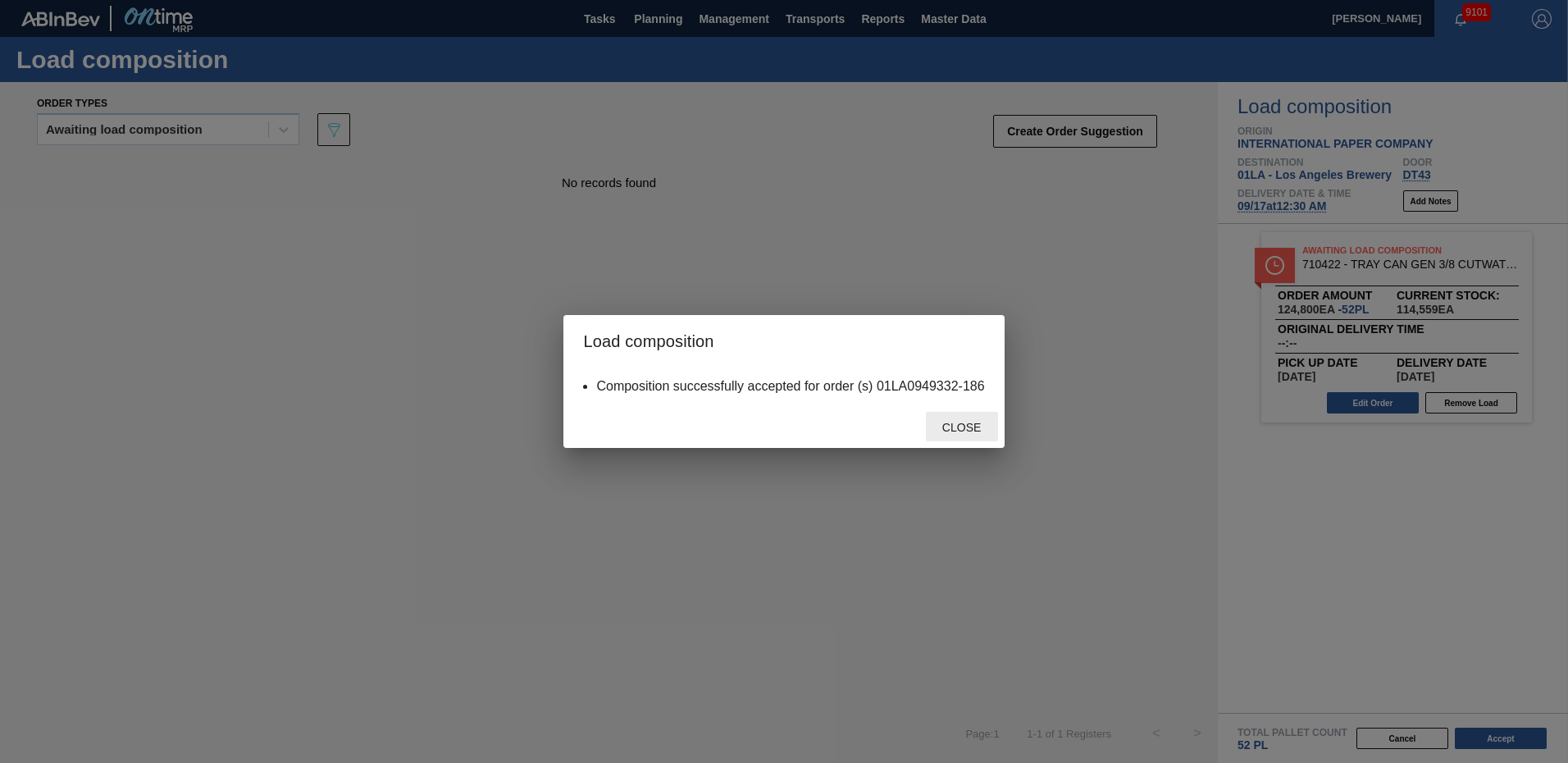
click at [969, 429] on span "Close" at bounding box center [961, 427] width 64 height 13
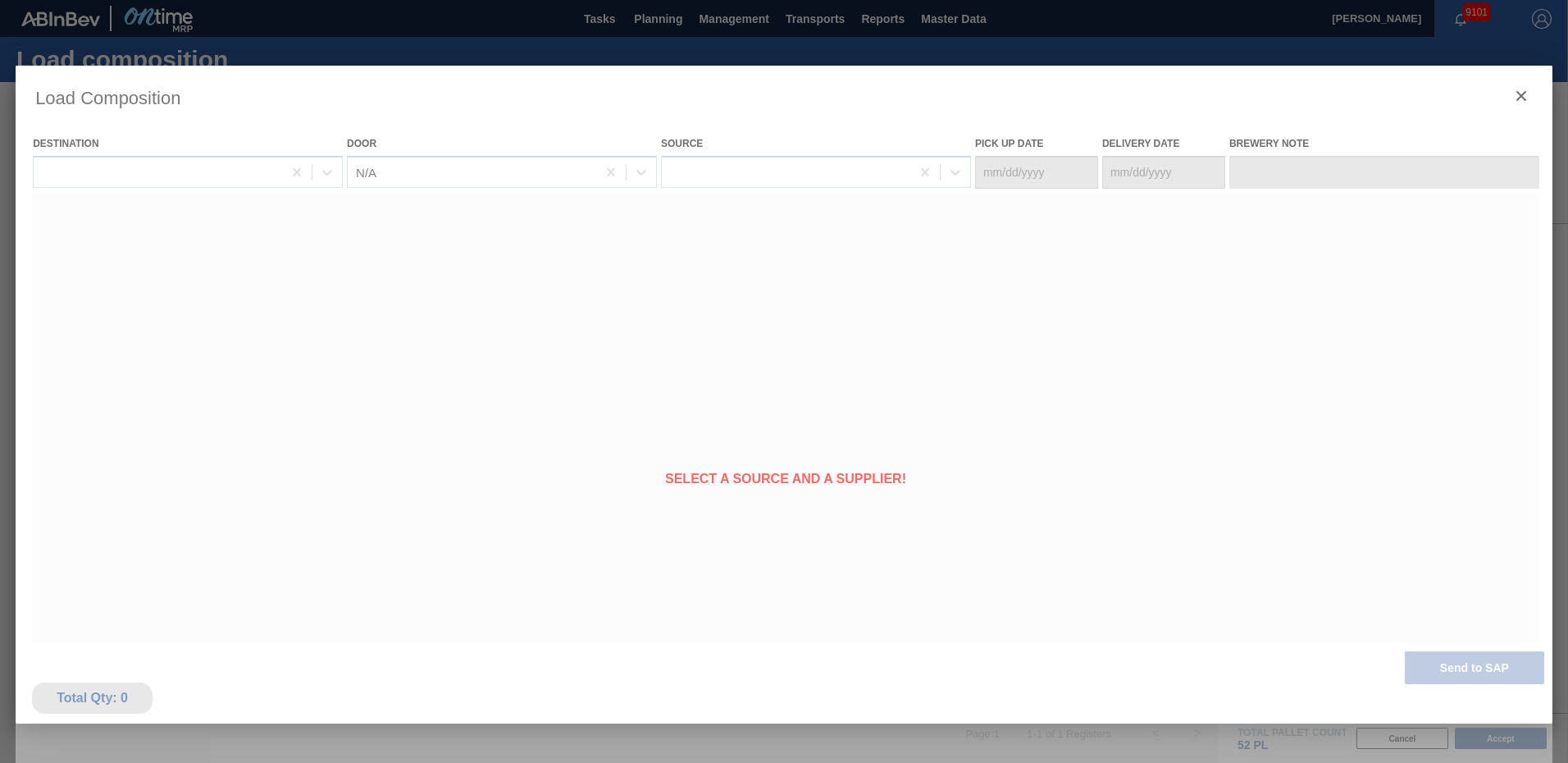
type Date "[DATE]"
